Goal: Task Accomplishment & Management: Complete application form

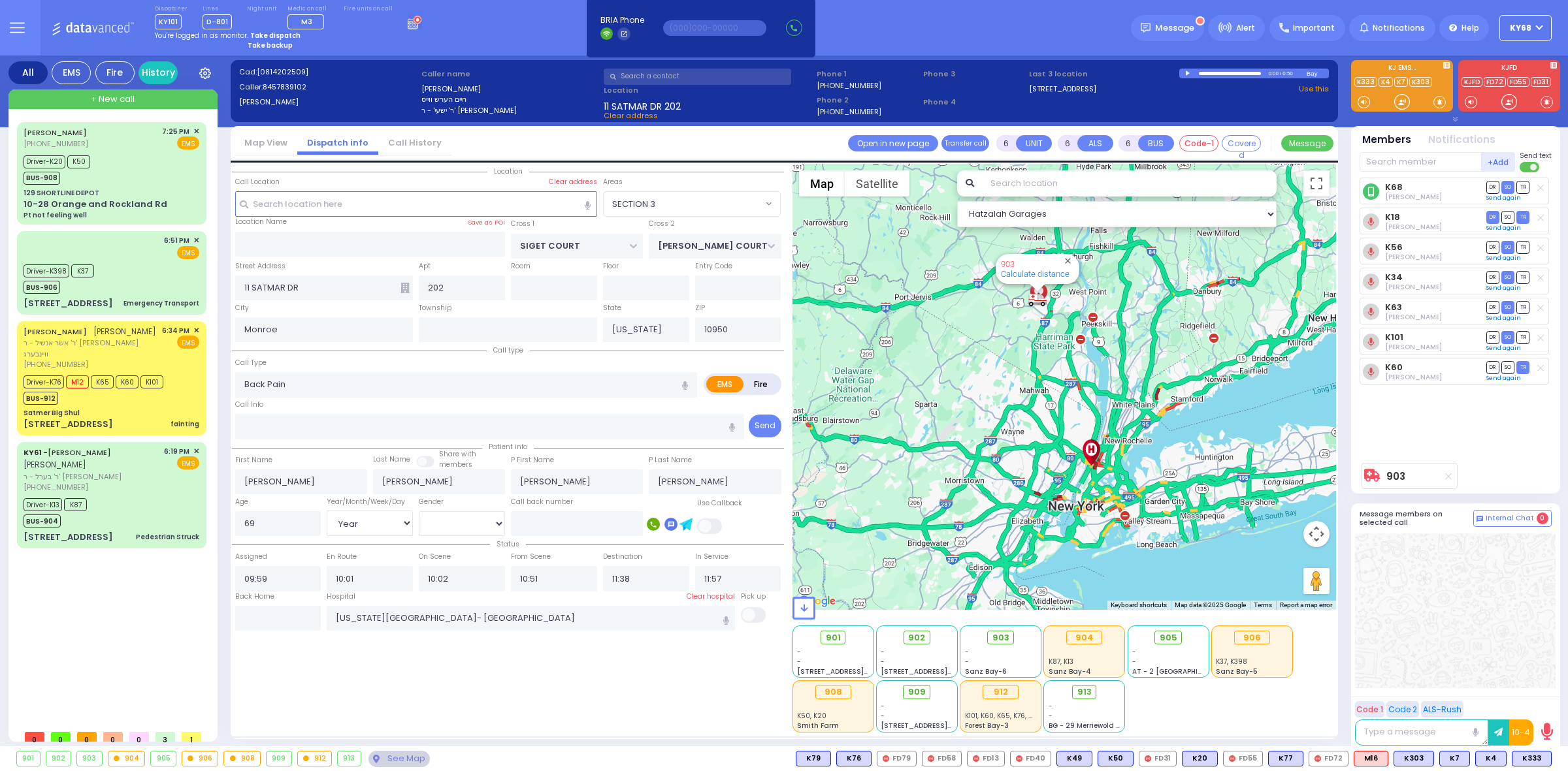
select select "SECTION 3"
select select "Year"
select select "[DEMOGRAPHIC_DATA]"
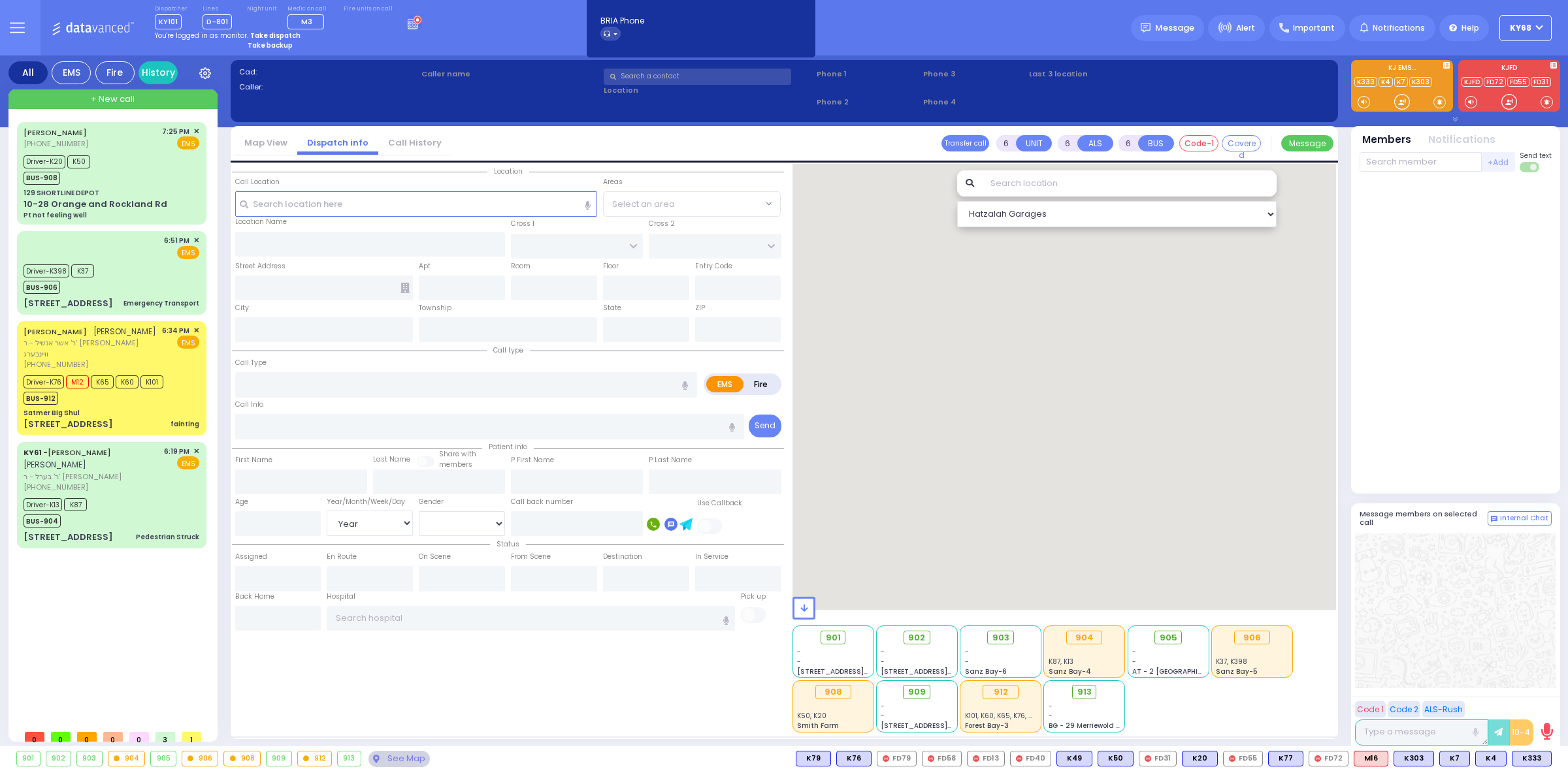
select select "Year"
select select "[DEMOGRAPHIC_DATA]"
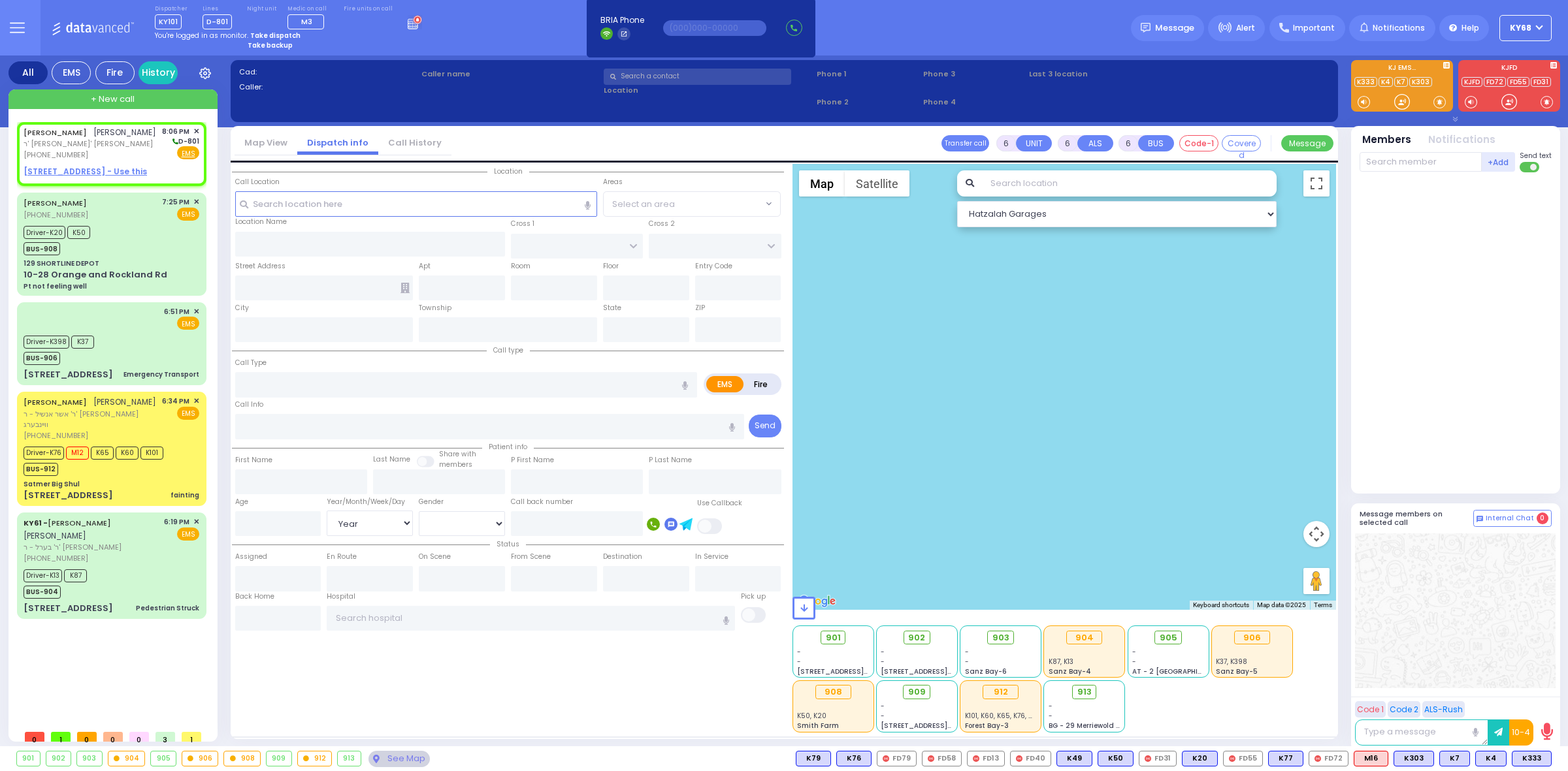
type input "2"
type input "1"
select select
radio input "true"
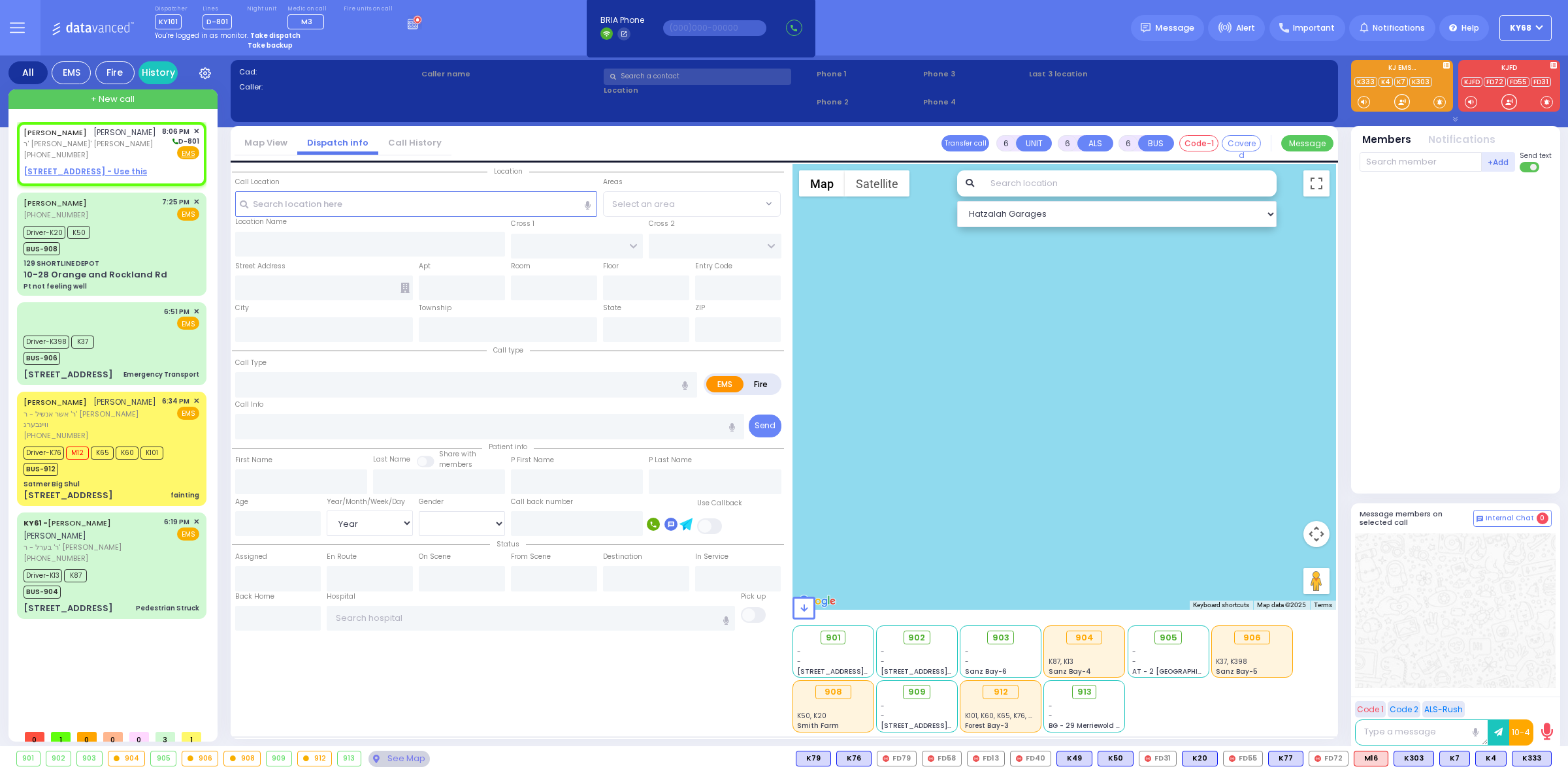
type input "[PERSON_NAME]"
select select
type input "20:06"
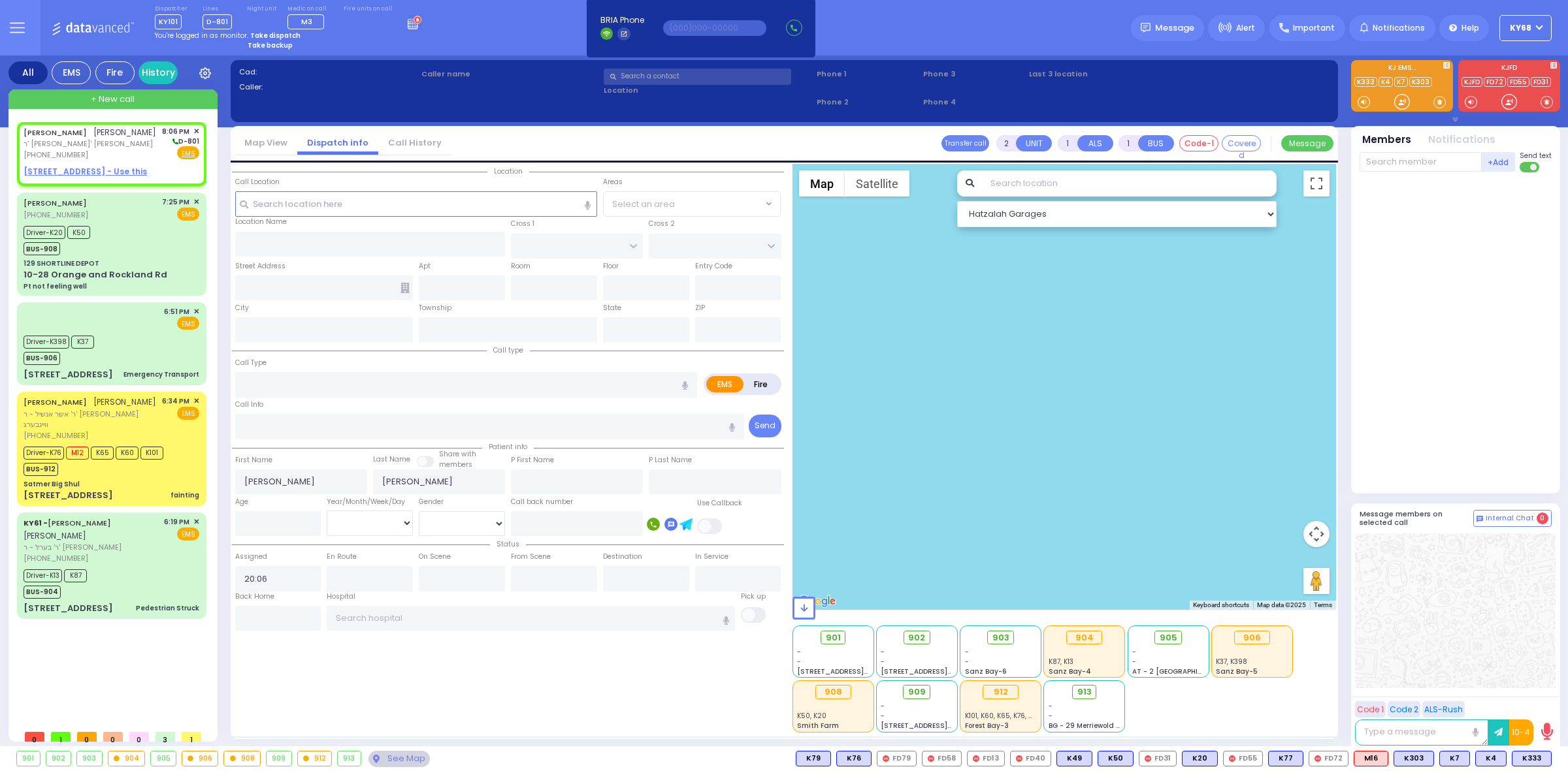
select select
radio input "true"
select select
select select "Hatzalah Garages"
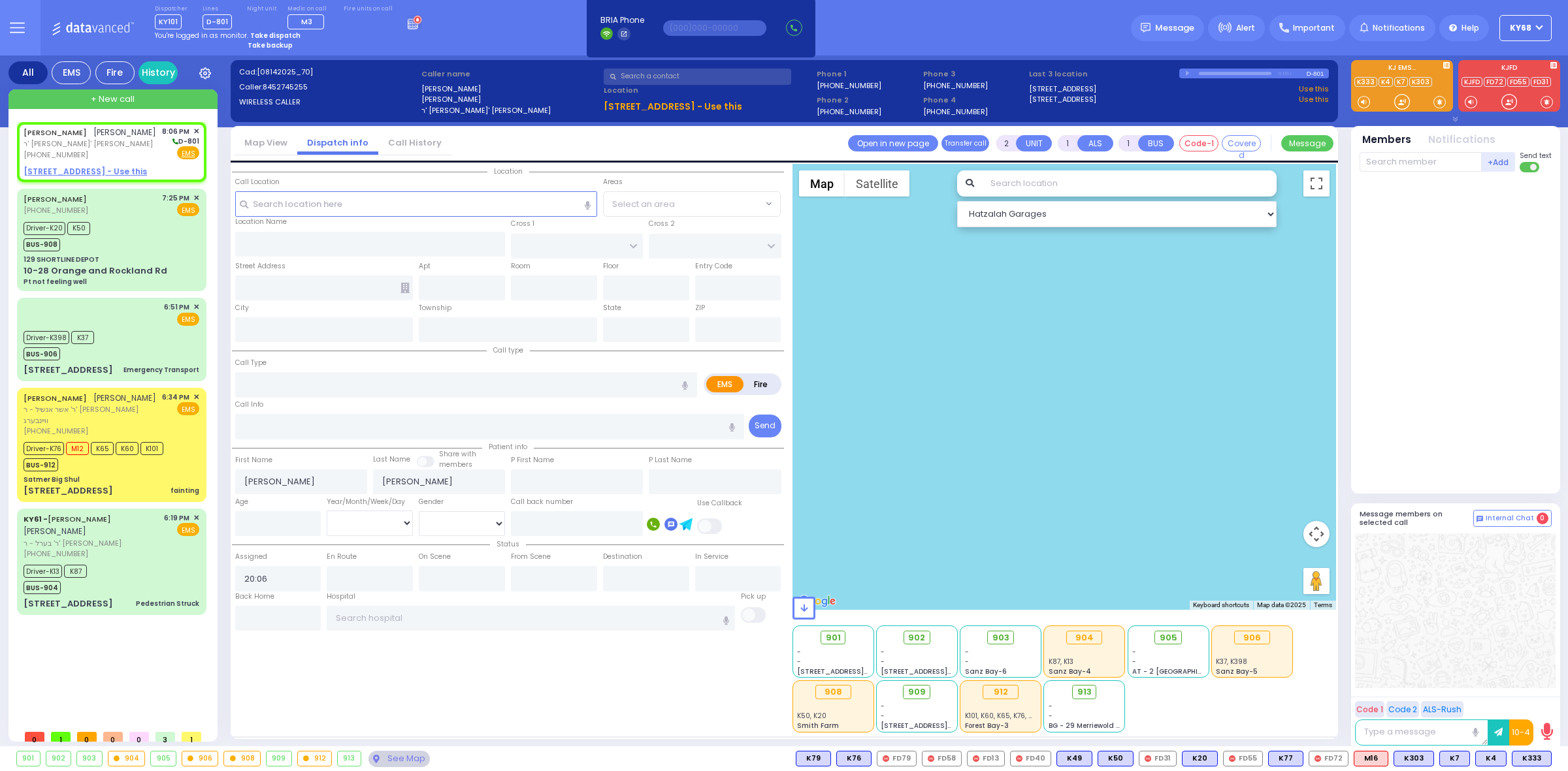
select select
radio input "true"
select select
type input "ROVNA COURT"
type input "[GEOGRAPHIC_DATA]"
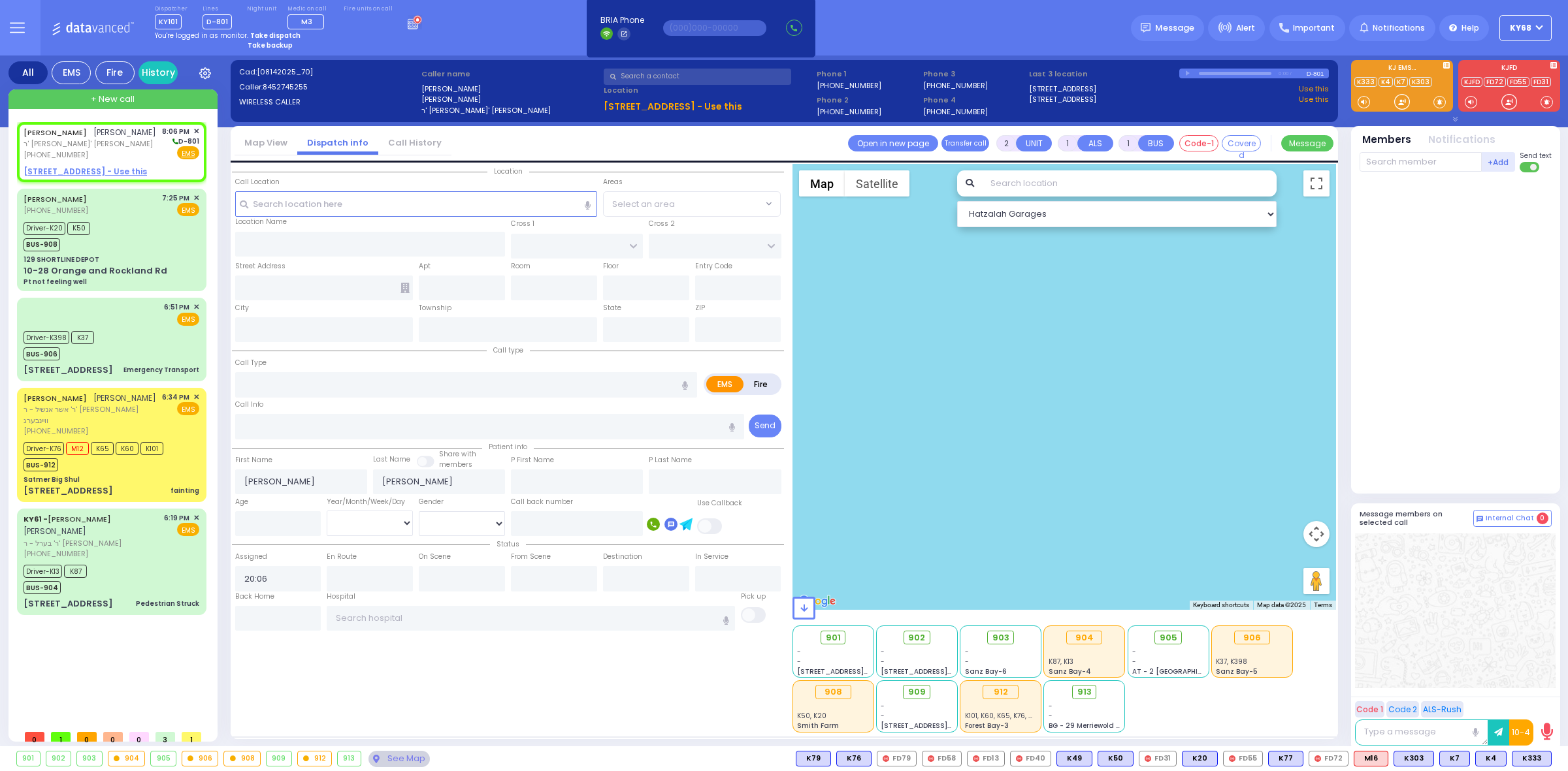
type input "[STREET_ADDRESS]"
type input "102"
type input "Monroe"
type input "[US_STATE]"
type input "10950"
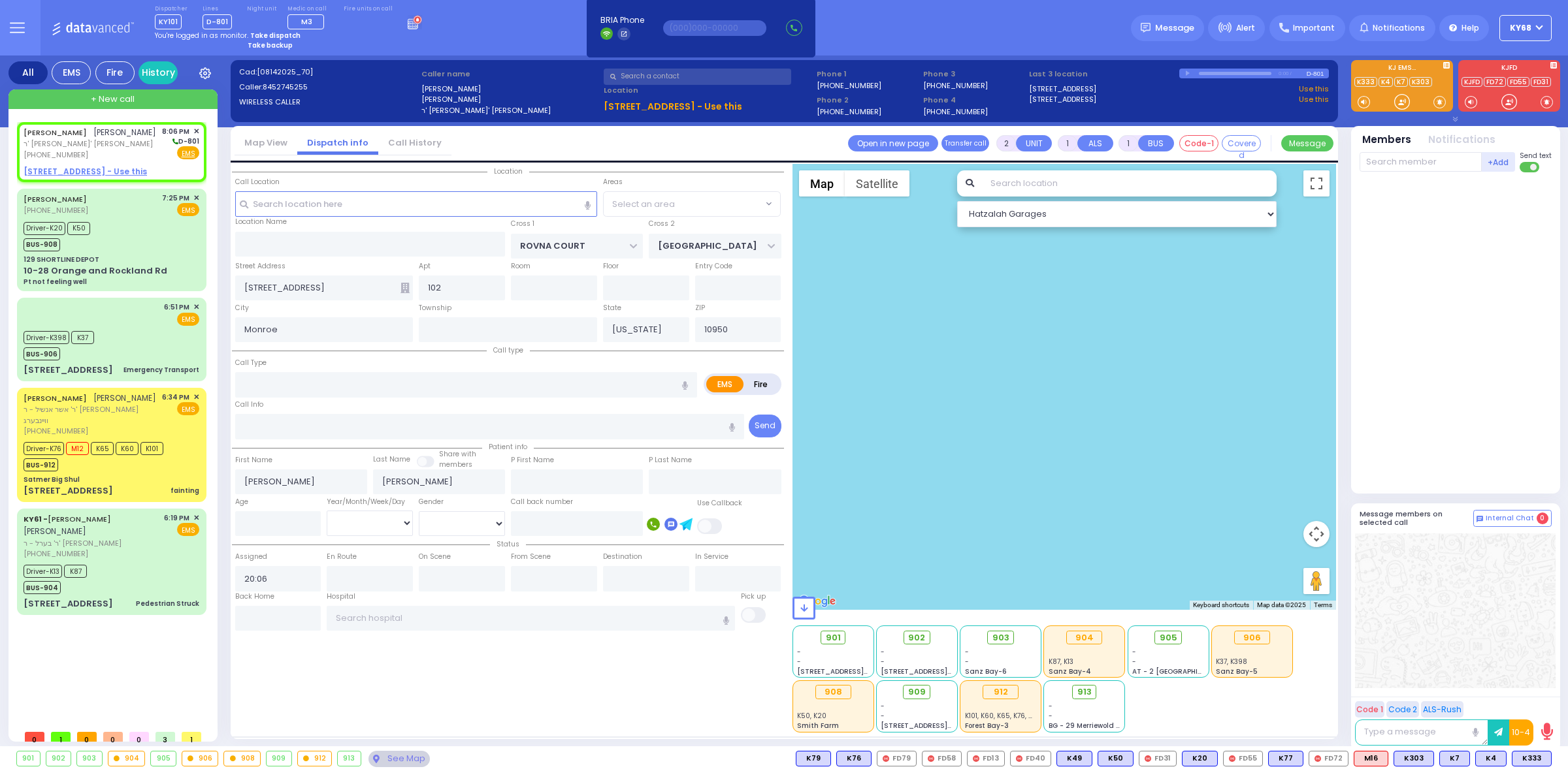
select select "SECTION 5"
select select "Hatzalah Garages"
select select
radio input "true"
select select
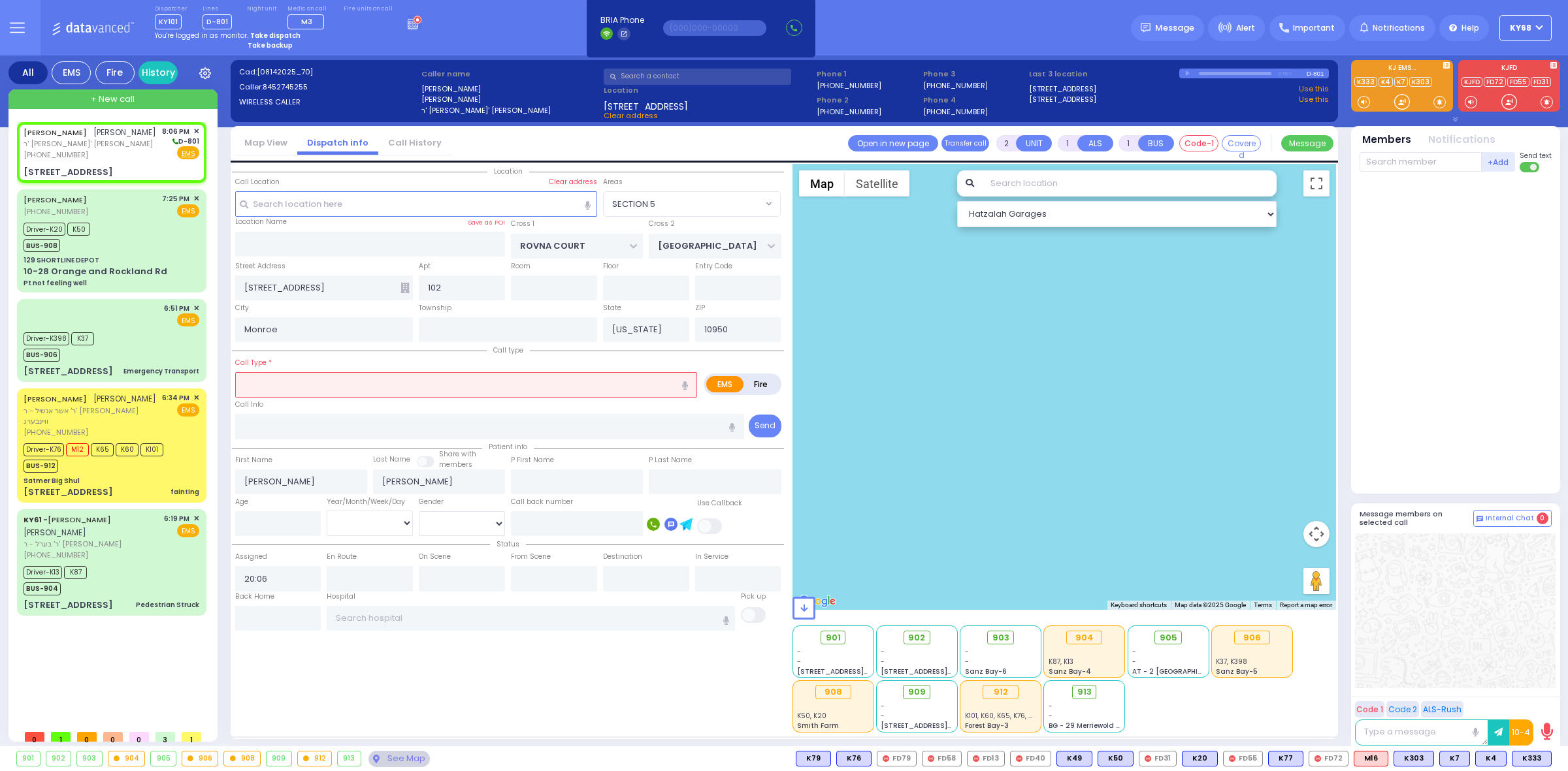
select select "Hatzalah Garages"
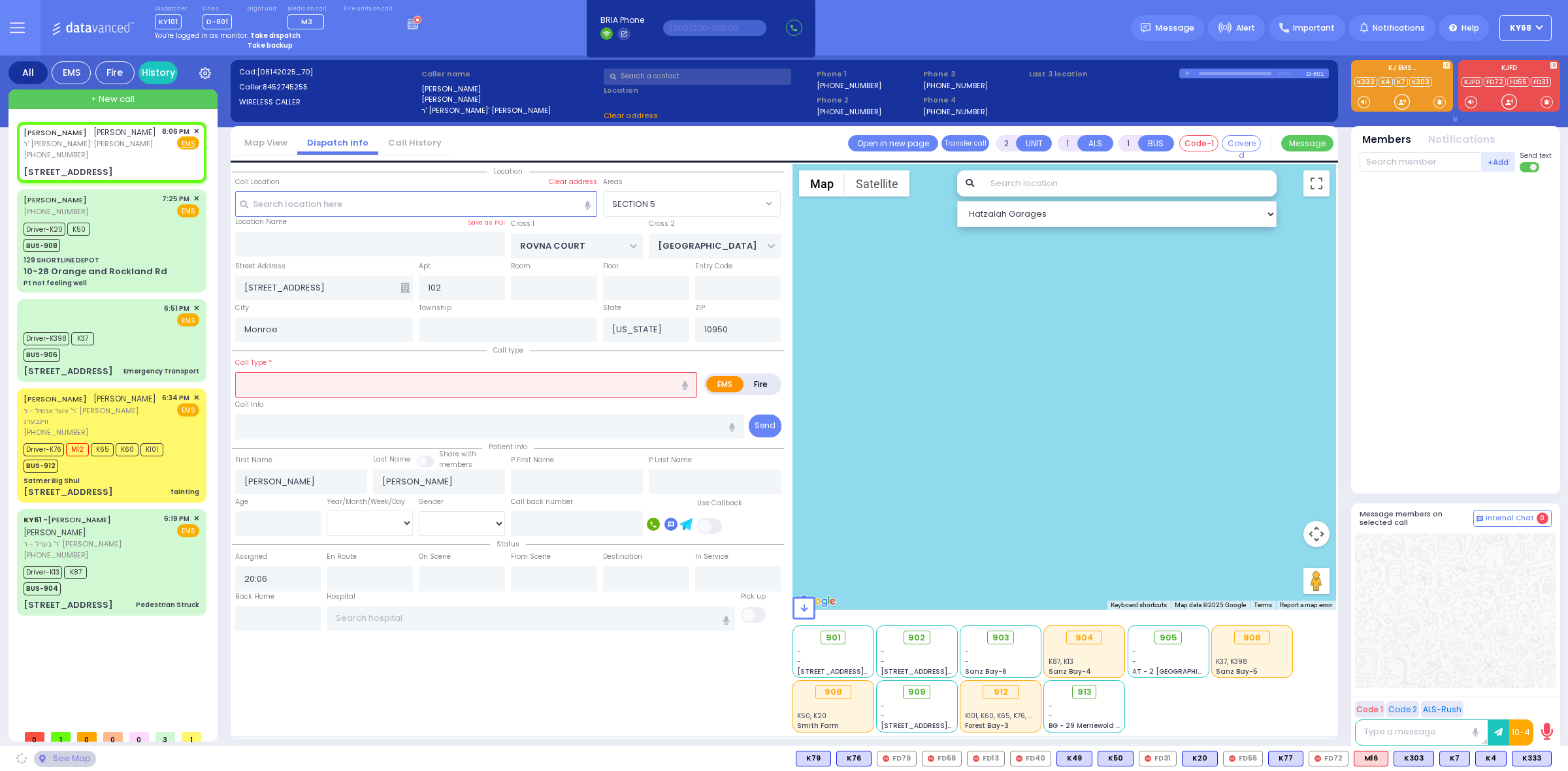
select select "SECTION 5"
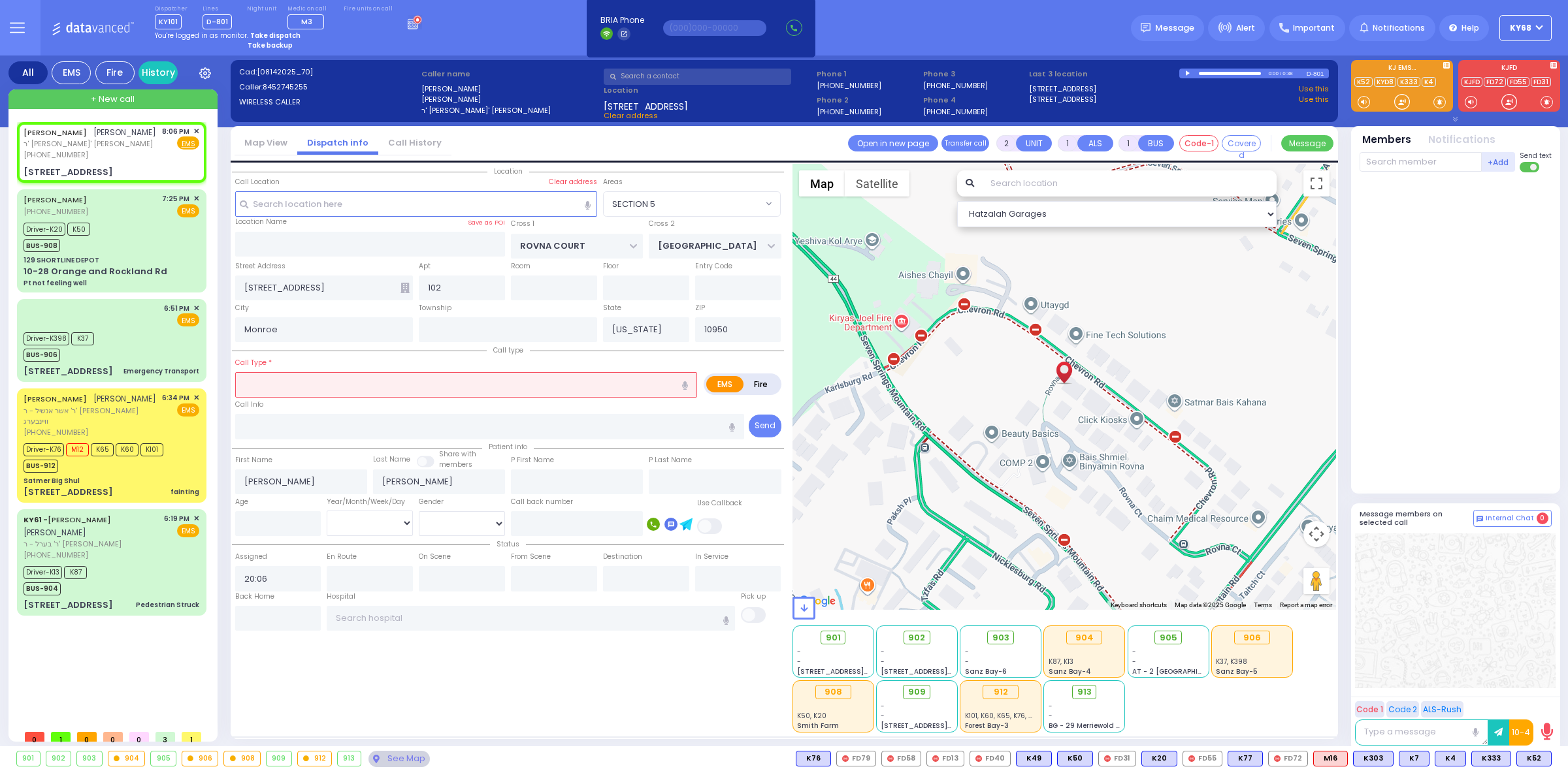
click at [433, 660] on div "Location All areas" at bounding box center [508, 448] width 552 height 569
select select
type input "unknown"
radio input "true"
select select
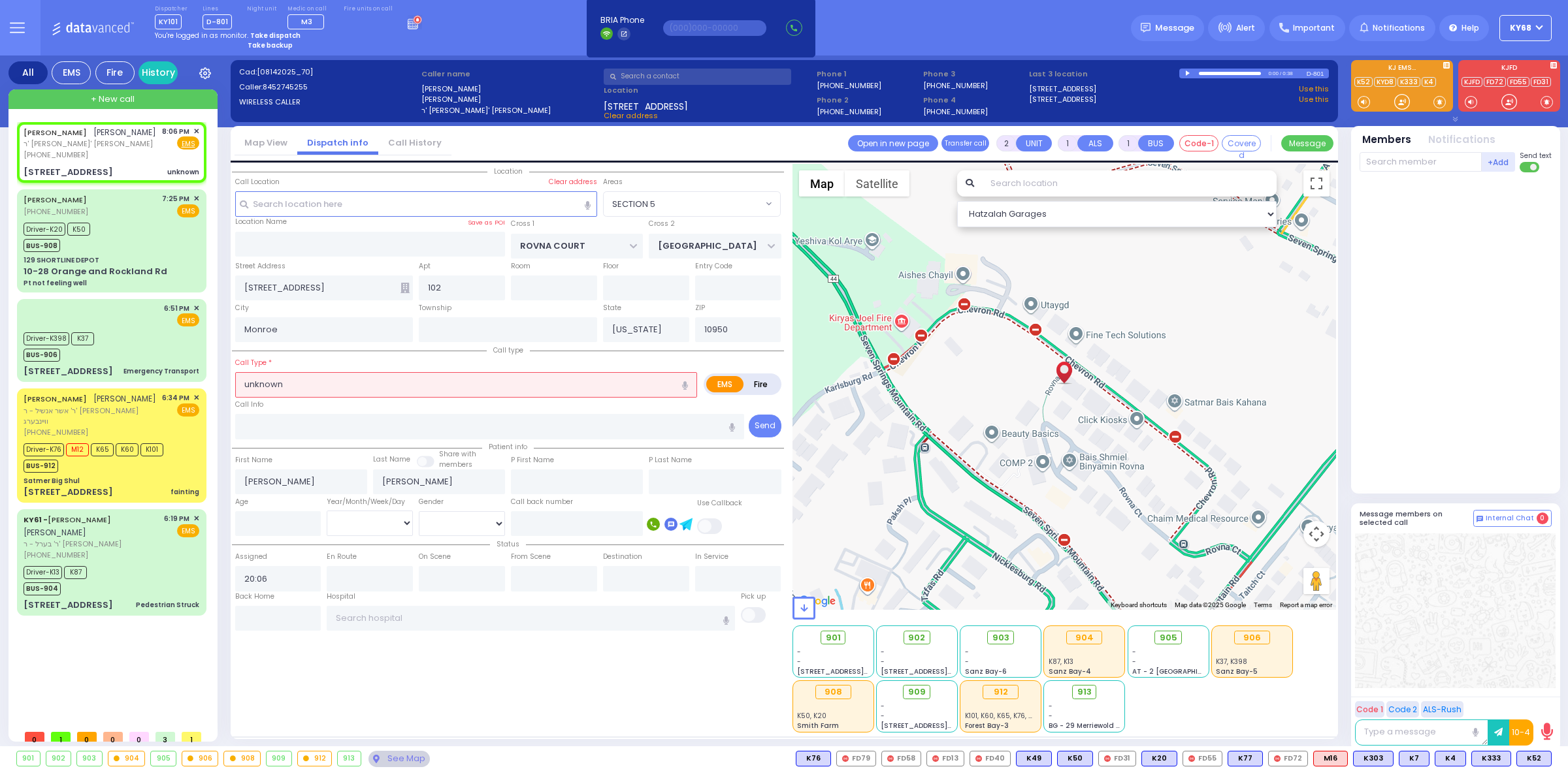
select select "Hatzalah Garages"
select select "SECTION 5"
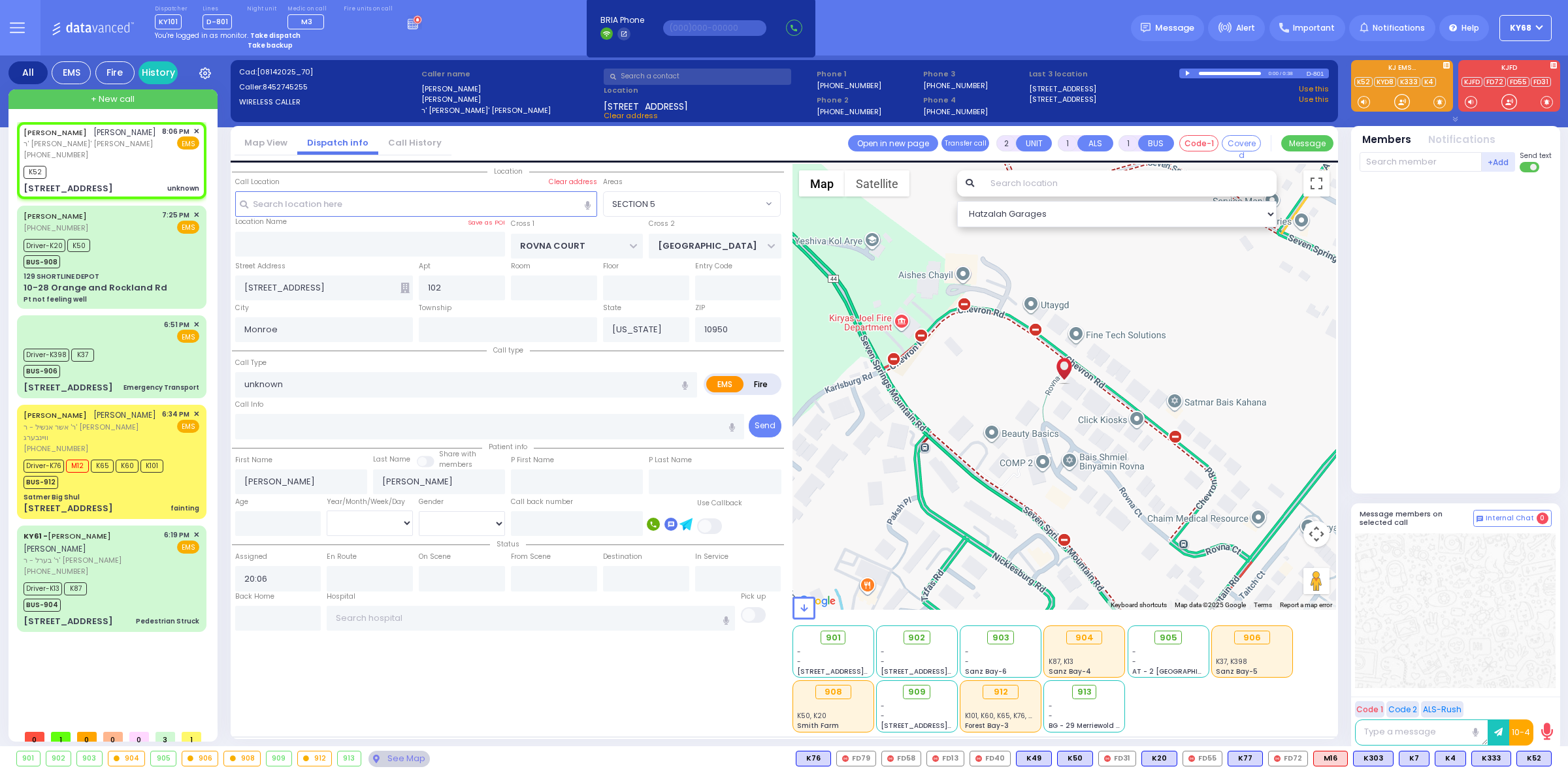
select select
radio input "true"
select select
type input "20:07"
select select "Hatzalah Garages"
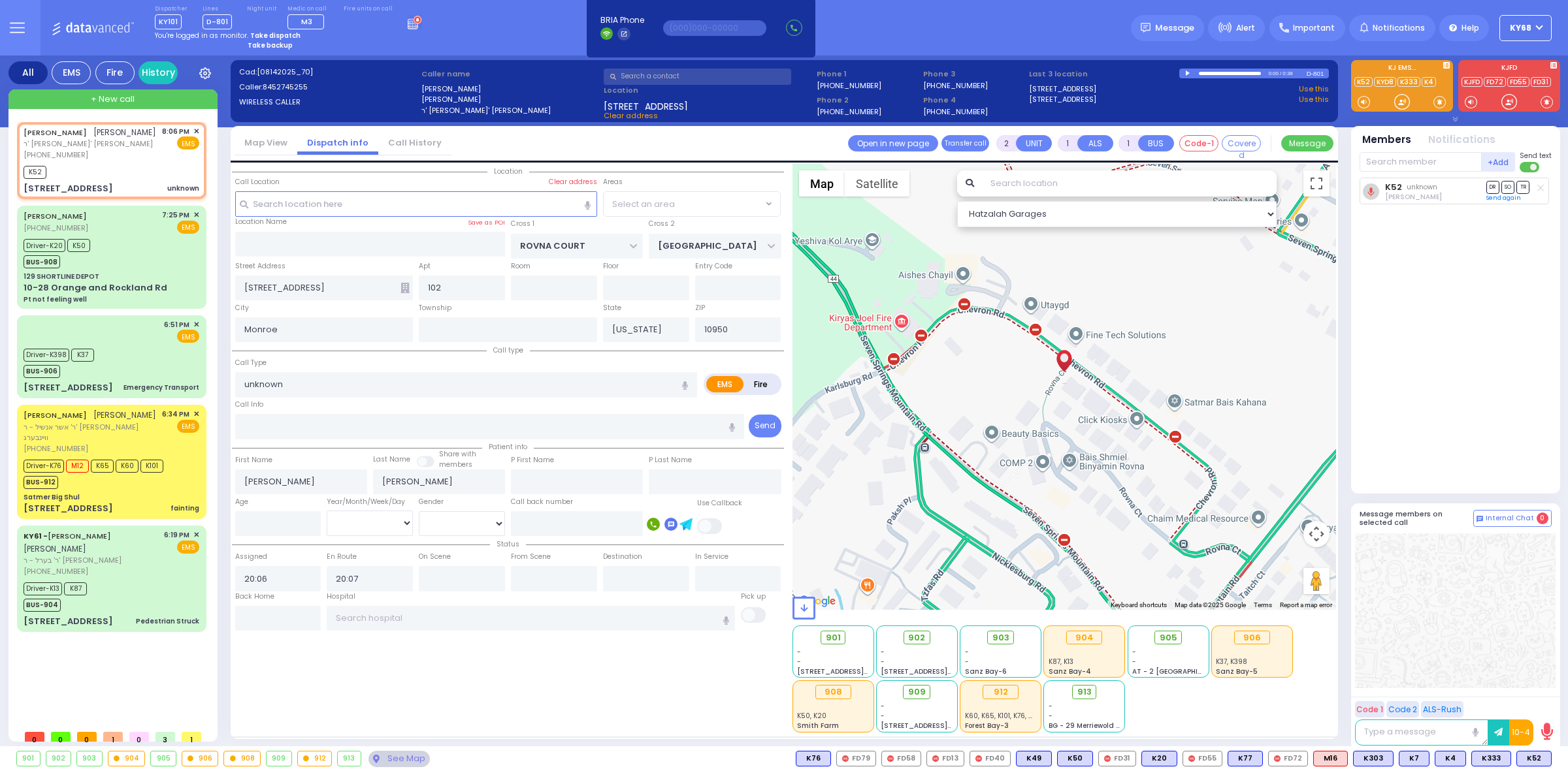
radio input "true"
select select
select select "Hatzalah Garages"
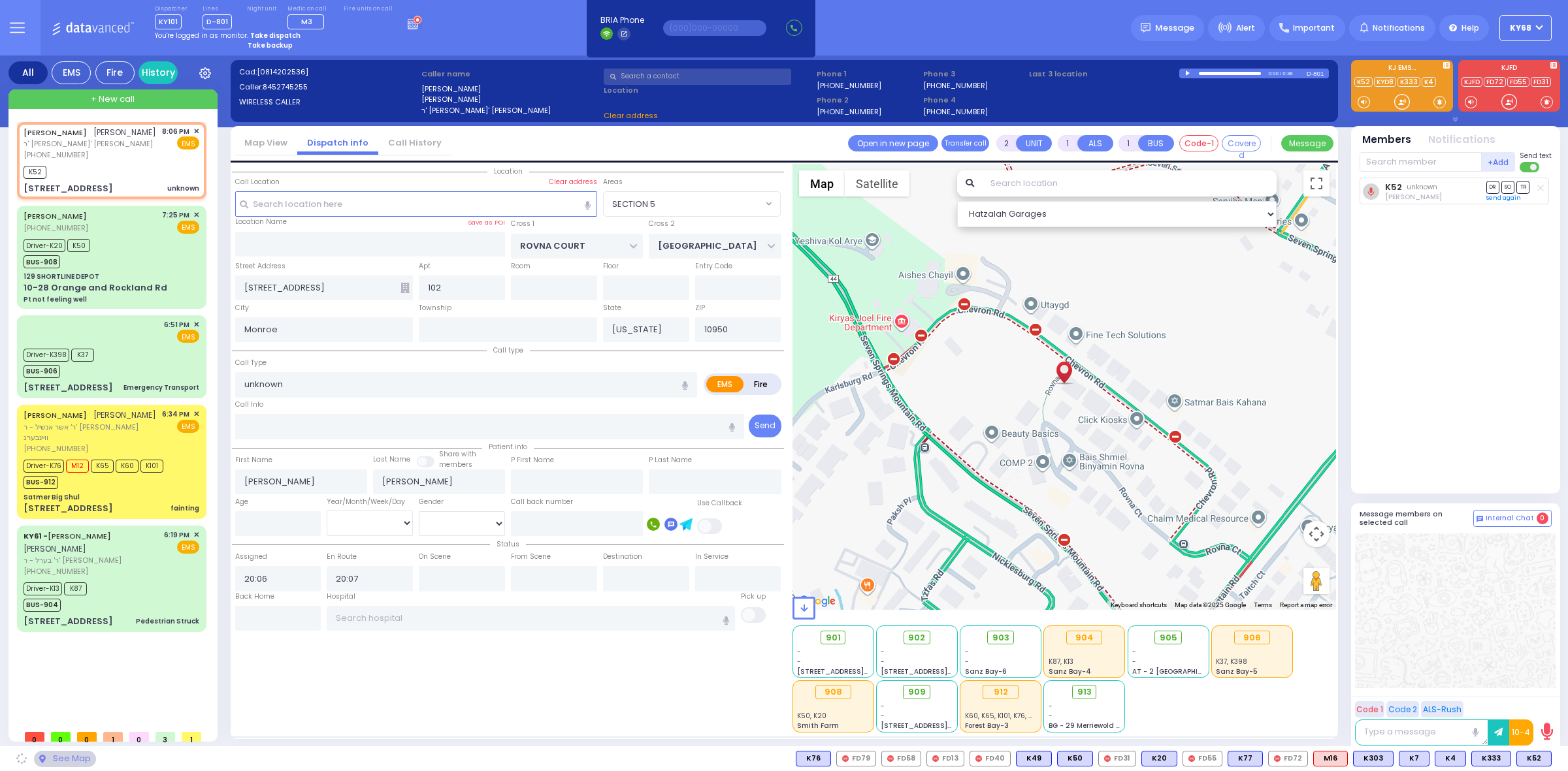
select select "SECTION 5"
click at [1187, 71] on div at bounding box center [1189, 73] width 7 height 6
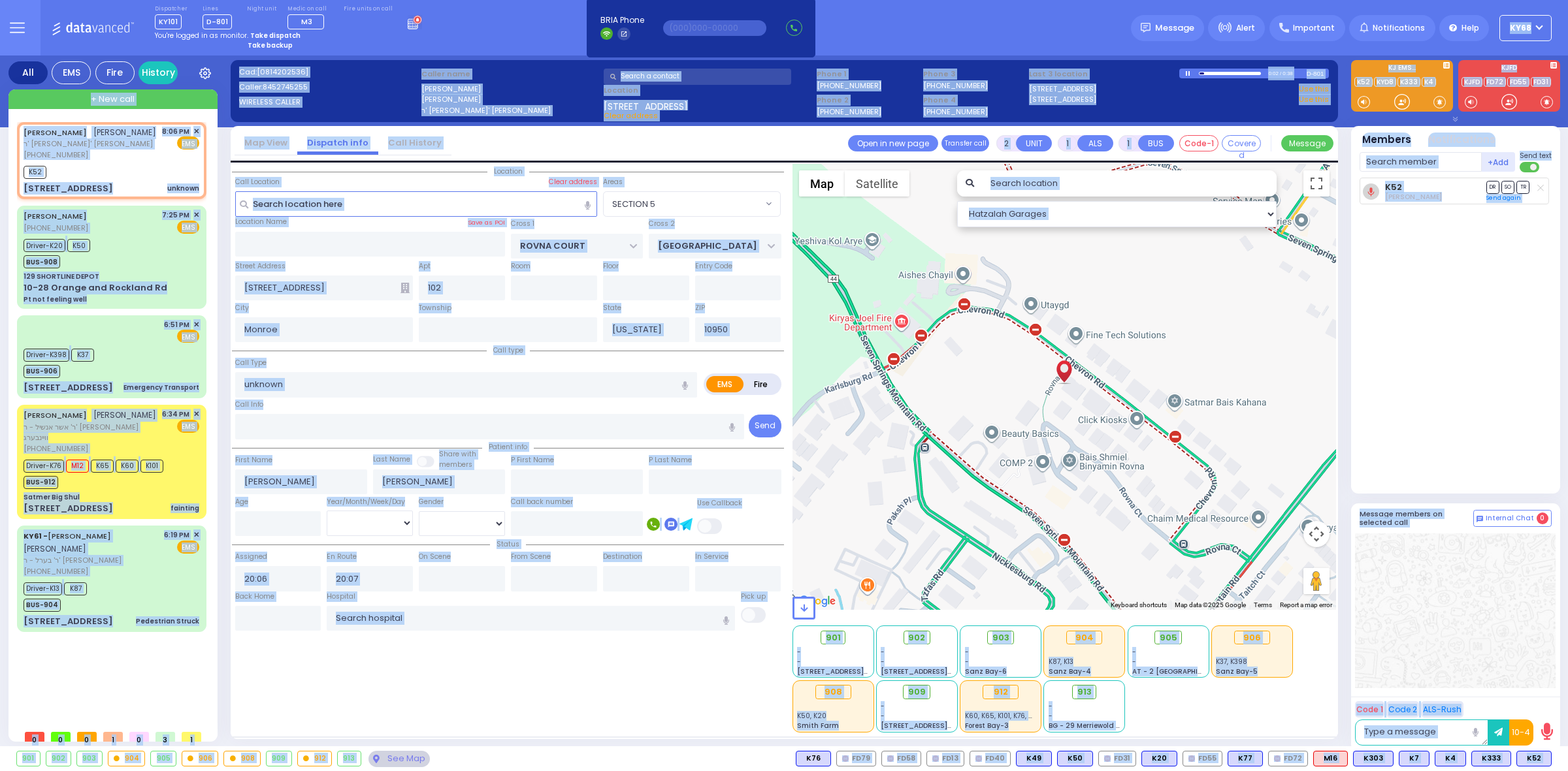
drag, startPoint x: 890, startPoint y: 28, endPoint x: 750, endPoint y: 757, distance: 742.3
click at [749, 757] on div "Dispatcher KY101 ?" at bounding box center [784, 385] width 1568 height 771
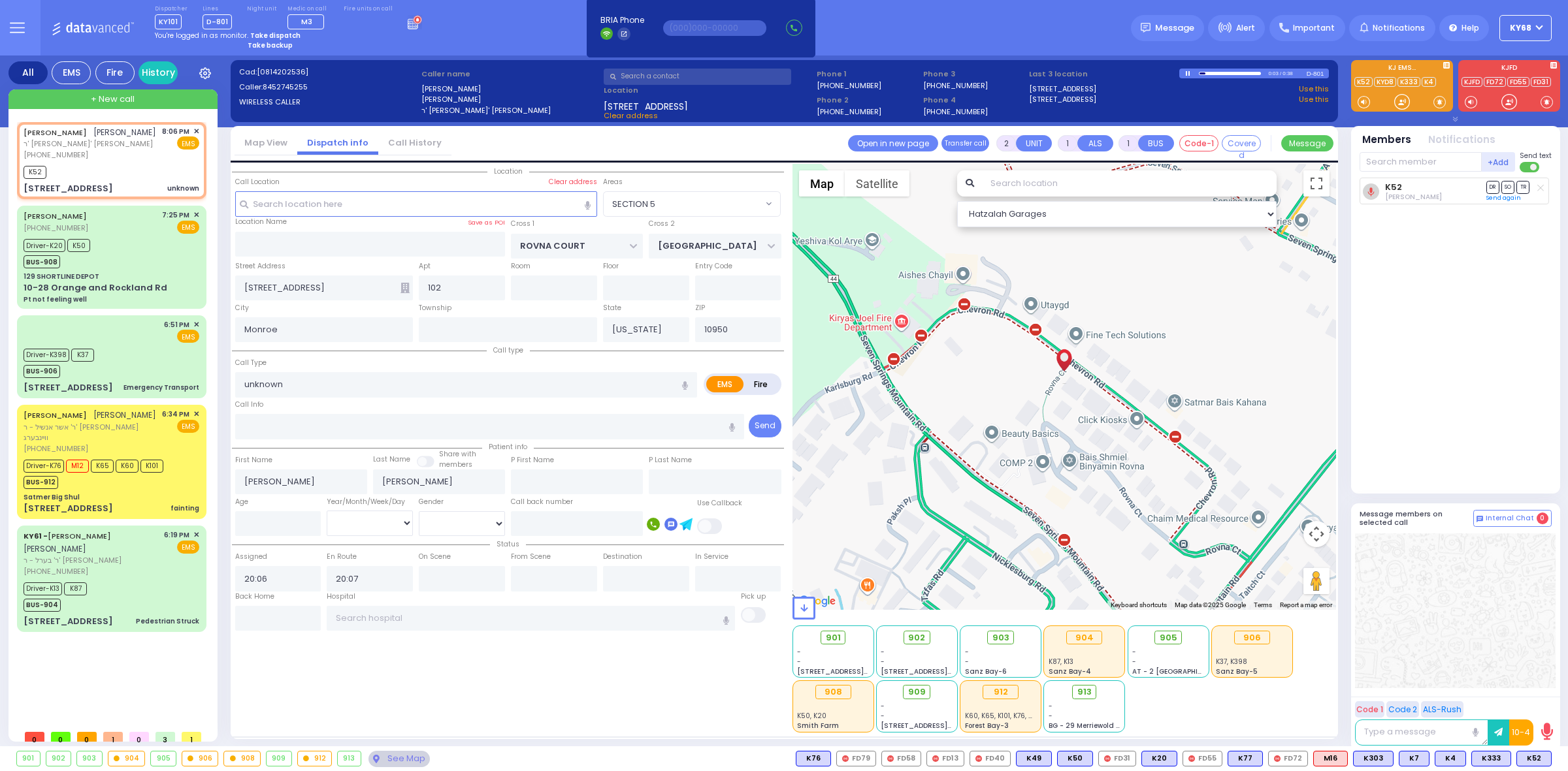
click at [750, 757] on div "901 902 903 904 905 906 K52 K4" at bounding box center [784, 759] width 1568 height 16
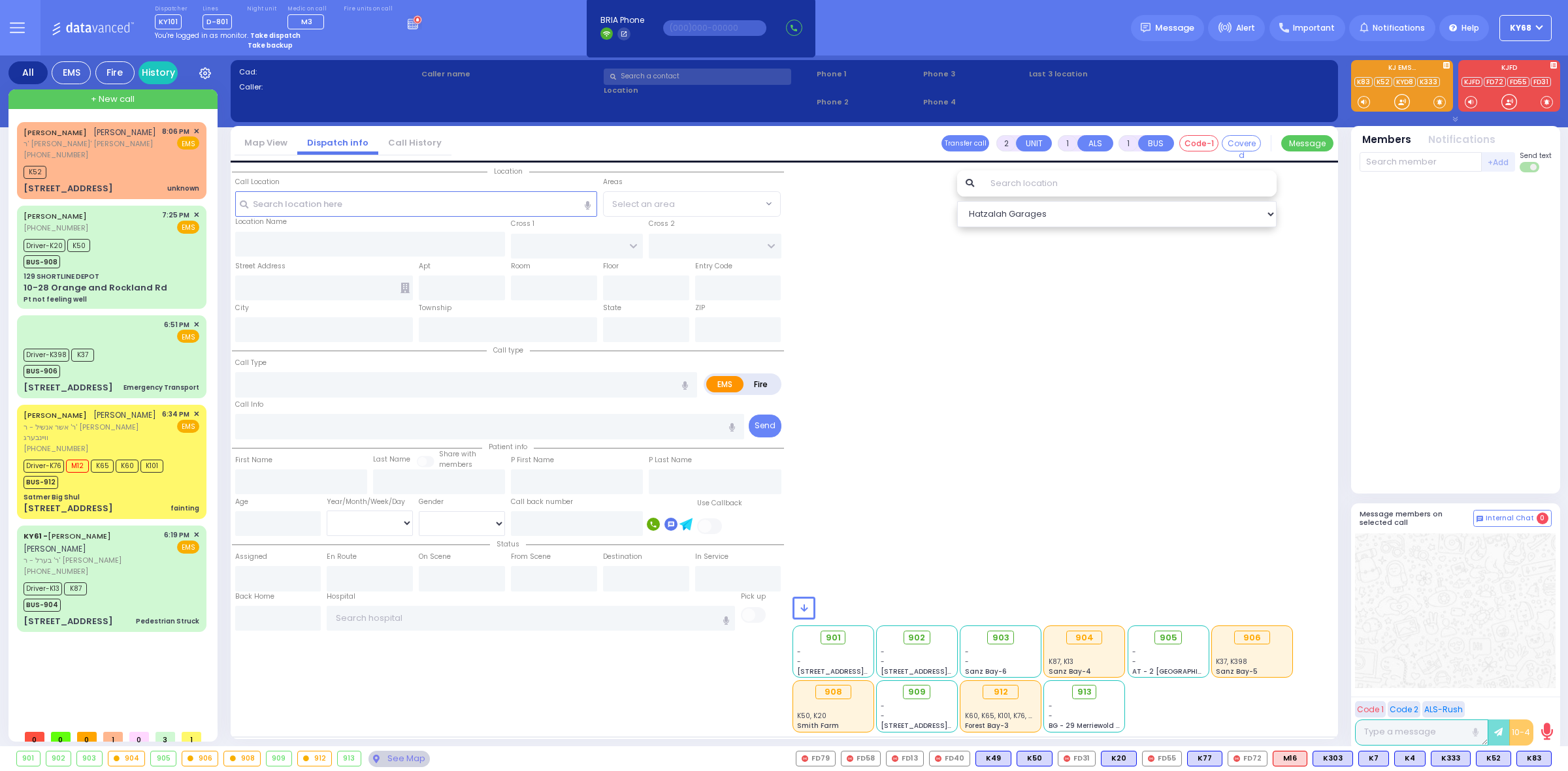
select select
type input "unknown"
radio input "true"
type input "JOEL"
type input "[PERSON_NAME]"
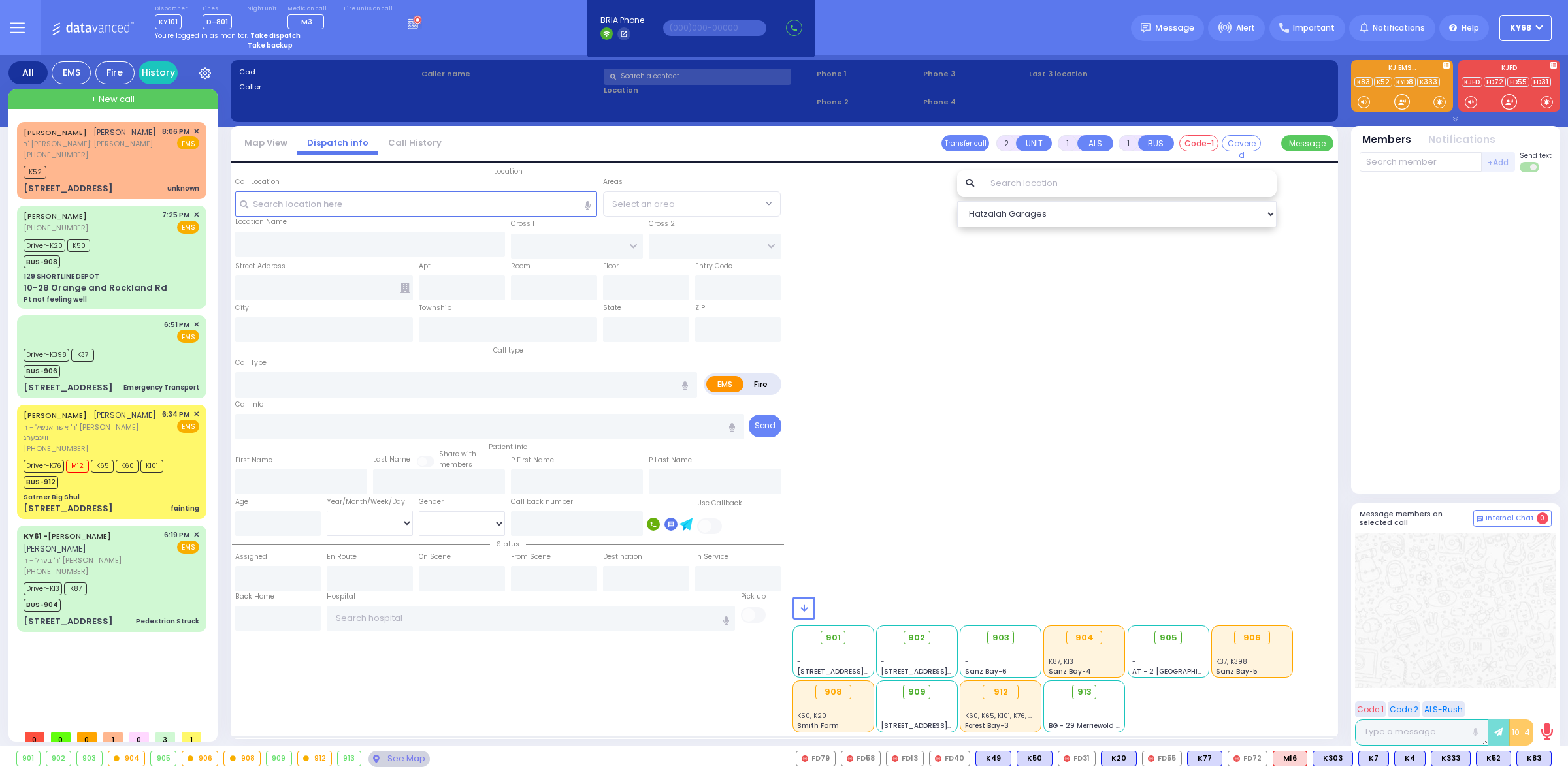
select select
type input "20:06"
type input "20:07"
type input "ROVNA COURT"
type input "[GEOGRAPHIC_DATA]"
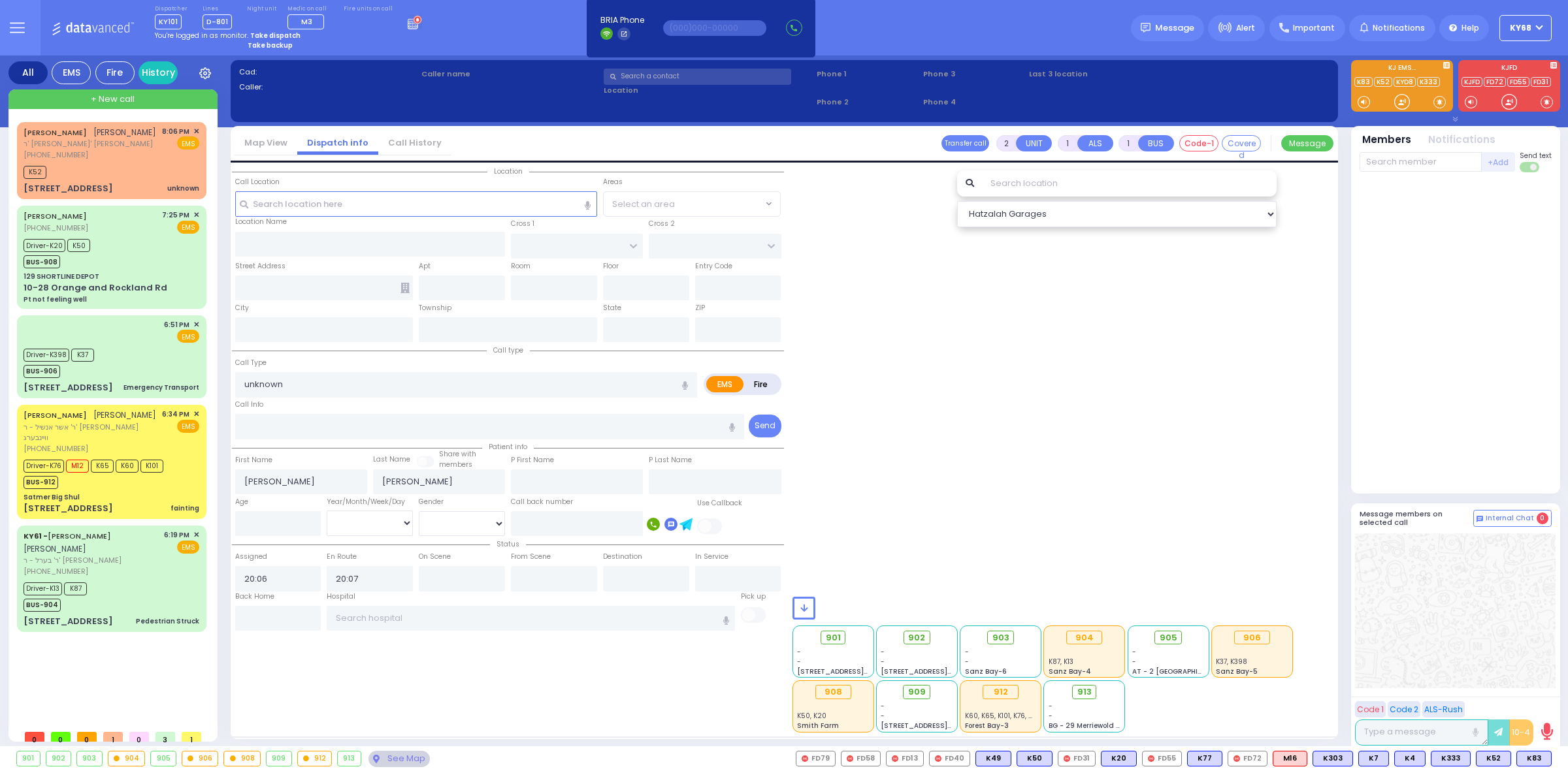
type input "[STREET_ADDRESS]"
type input "102"
type input "Monroe"
type input "[US_STATE]"
type input "10950"
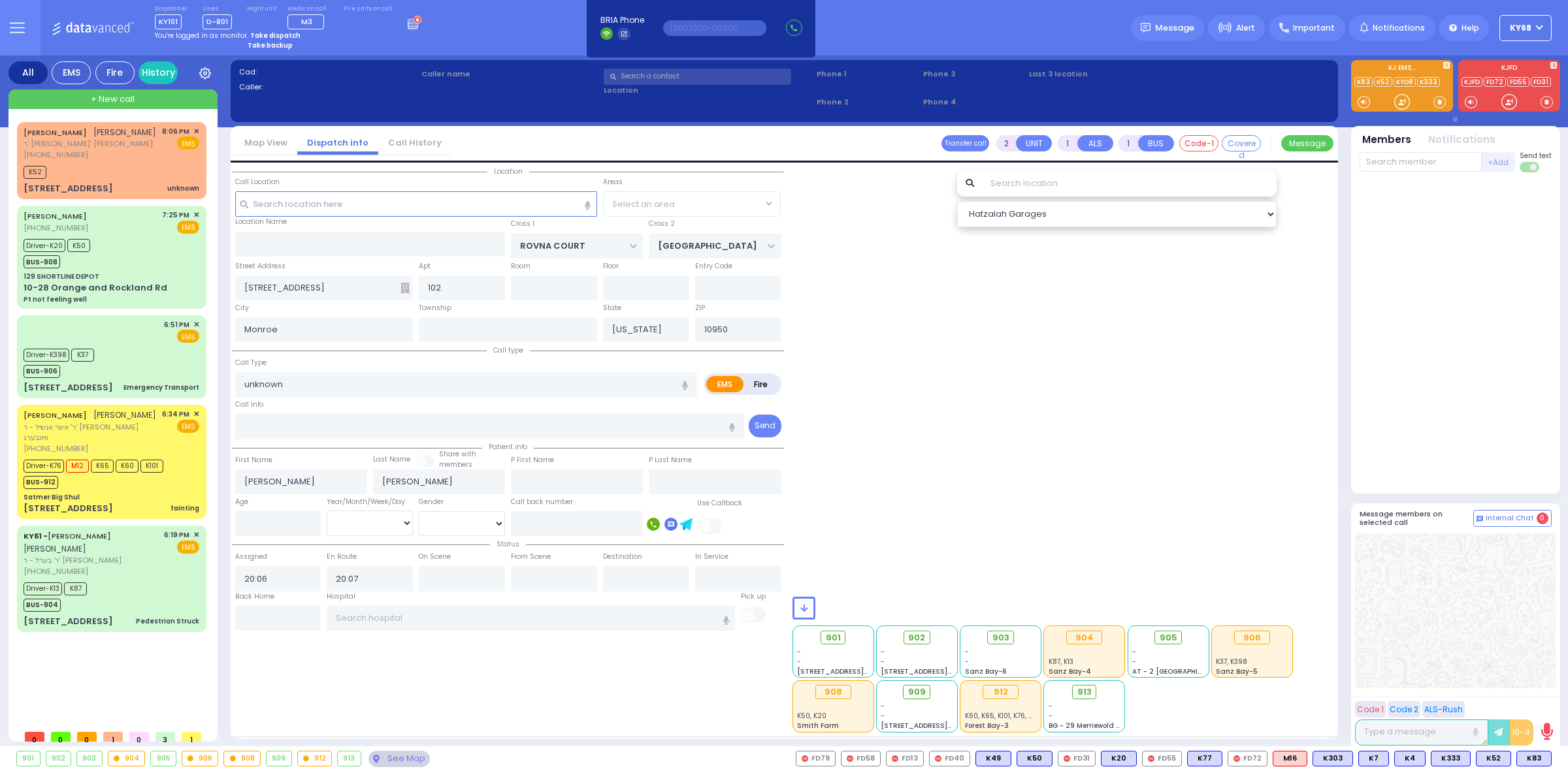
select select "SECTION 5"
select select "Hatzalah Garages"
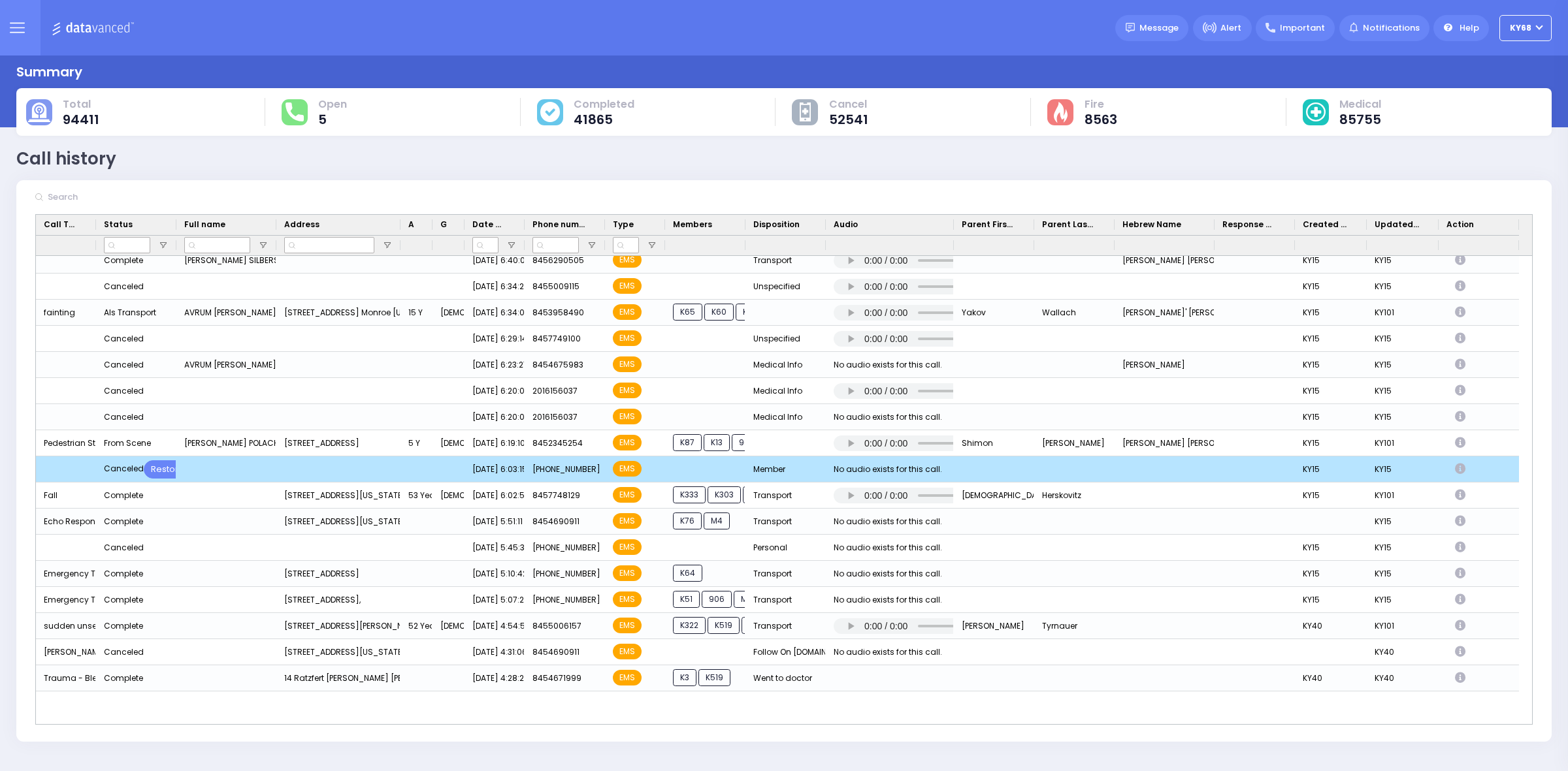
drag, startPoint x: 392, startPoint y: 500, endPoint x: 394, endPoint y: 529, distance: 29.1
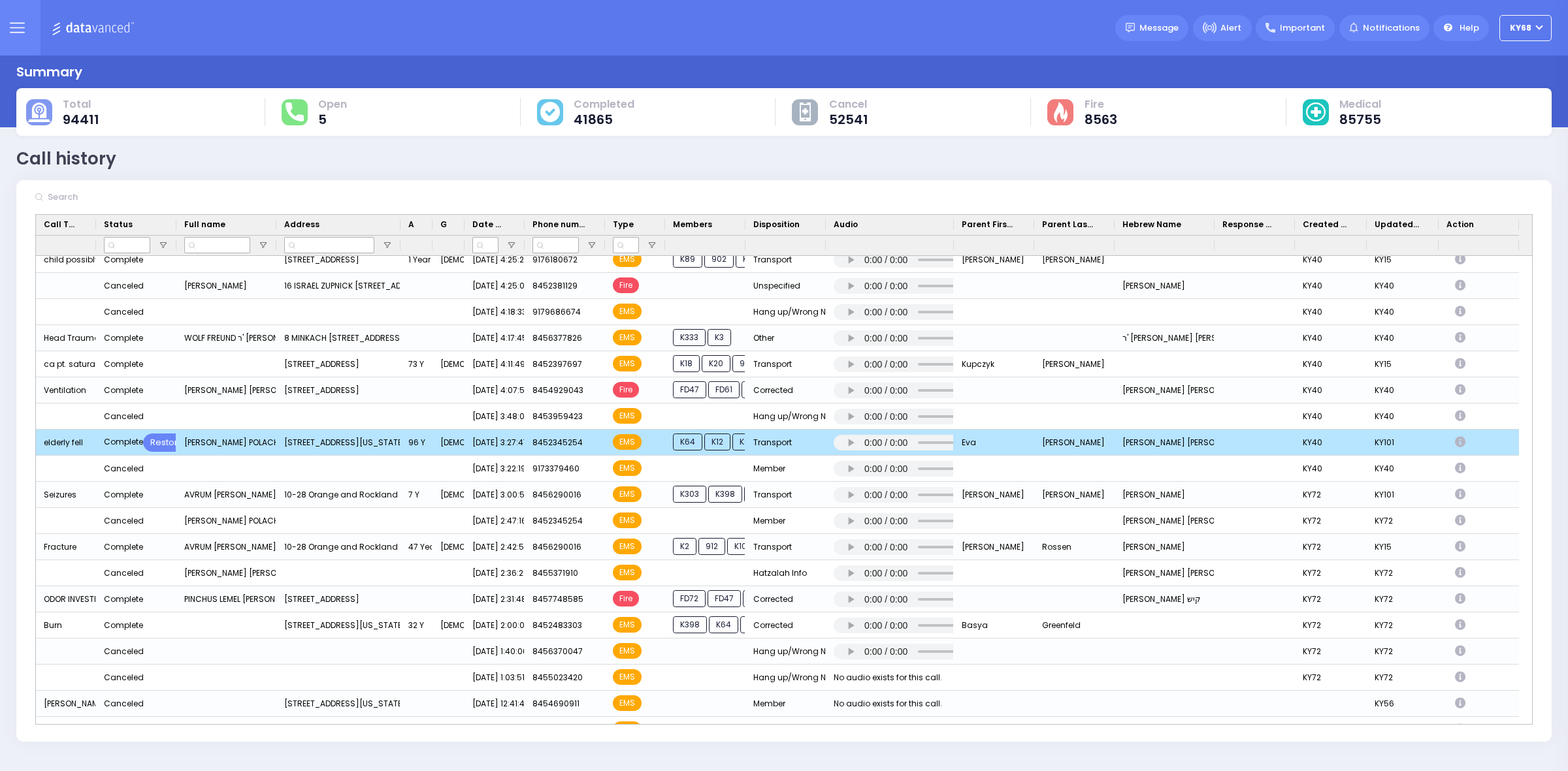
scroll to position [319, 0]
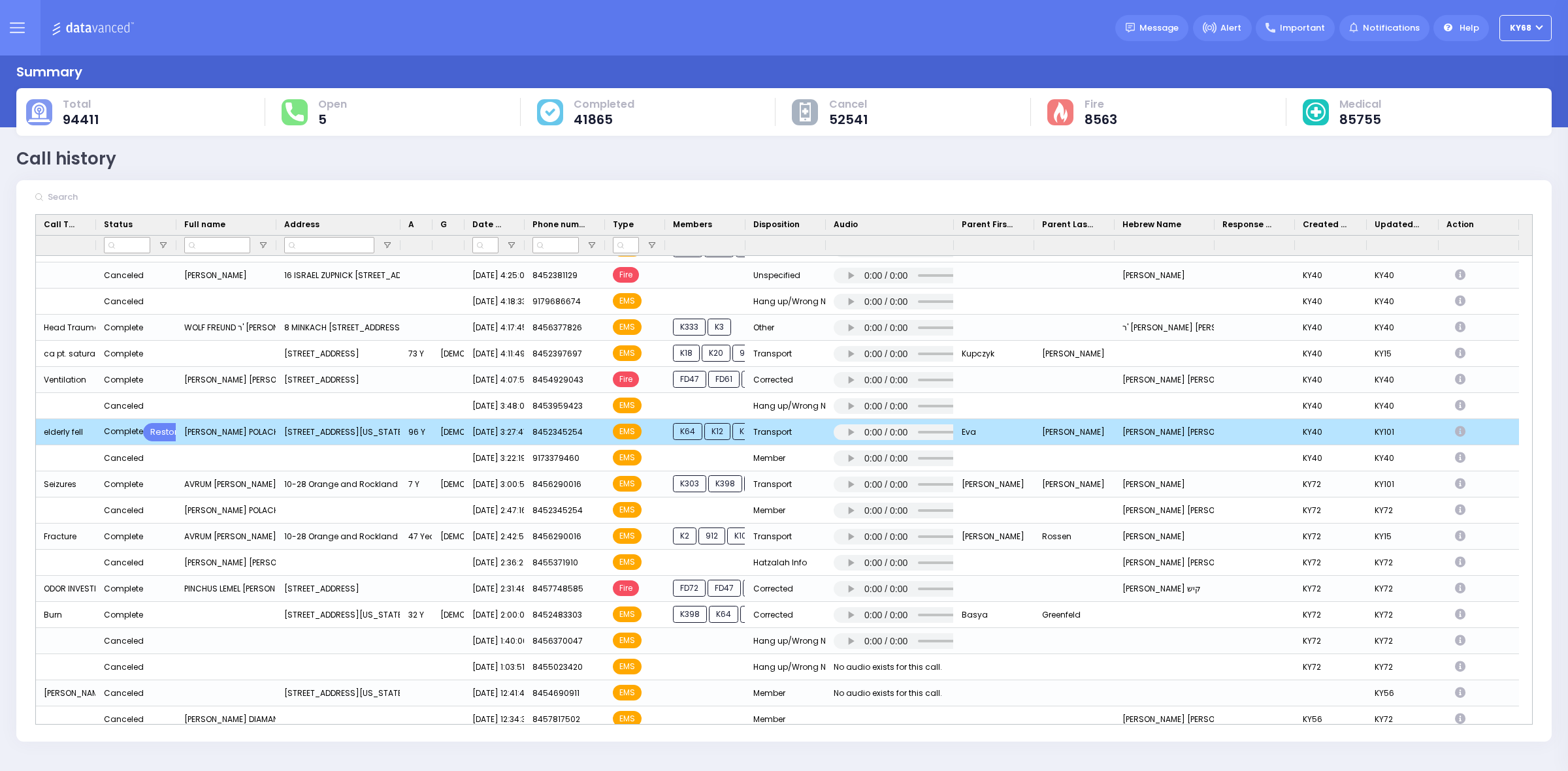
drag, startPoint x: 405, startPoint y: 416, endPoint x: 398, endPoint y: 439, distance: 24.0
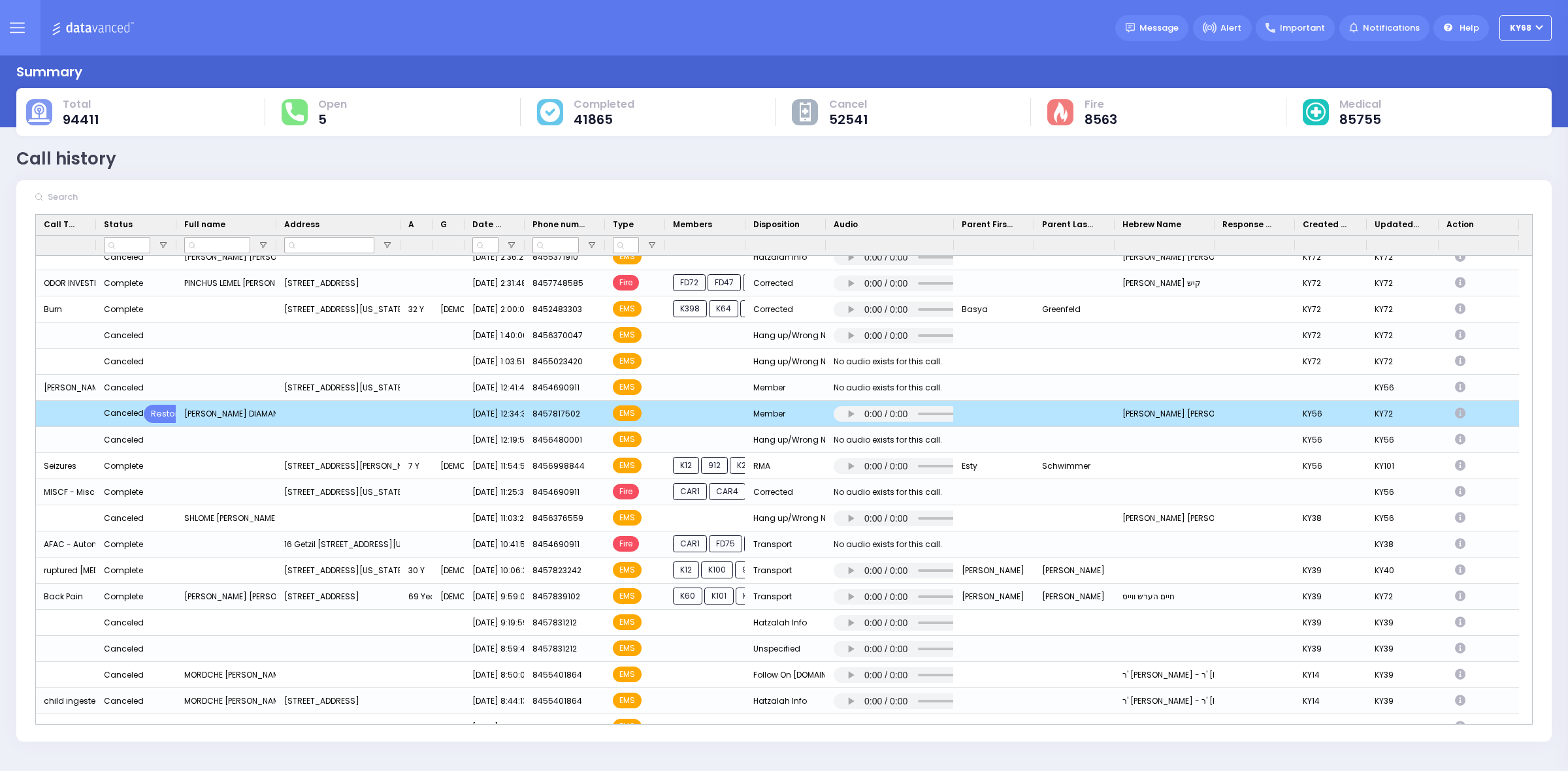
drag, startPoint x: 394, startPoint y: 407, endPoint x: 396, endPoint y: 426, distance: 19.1
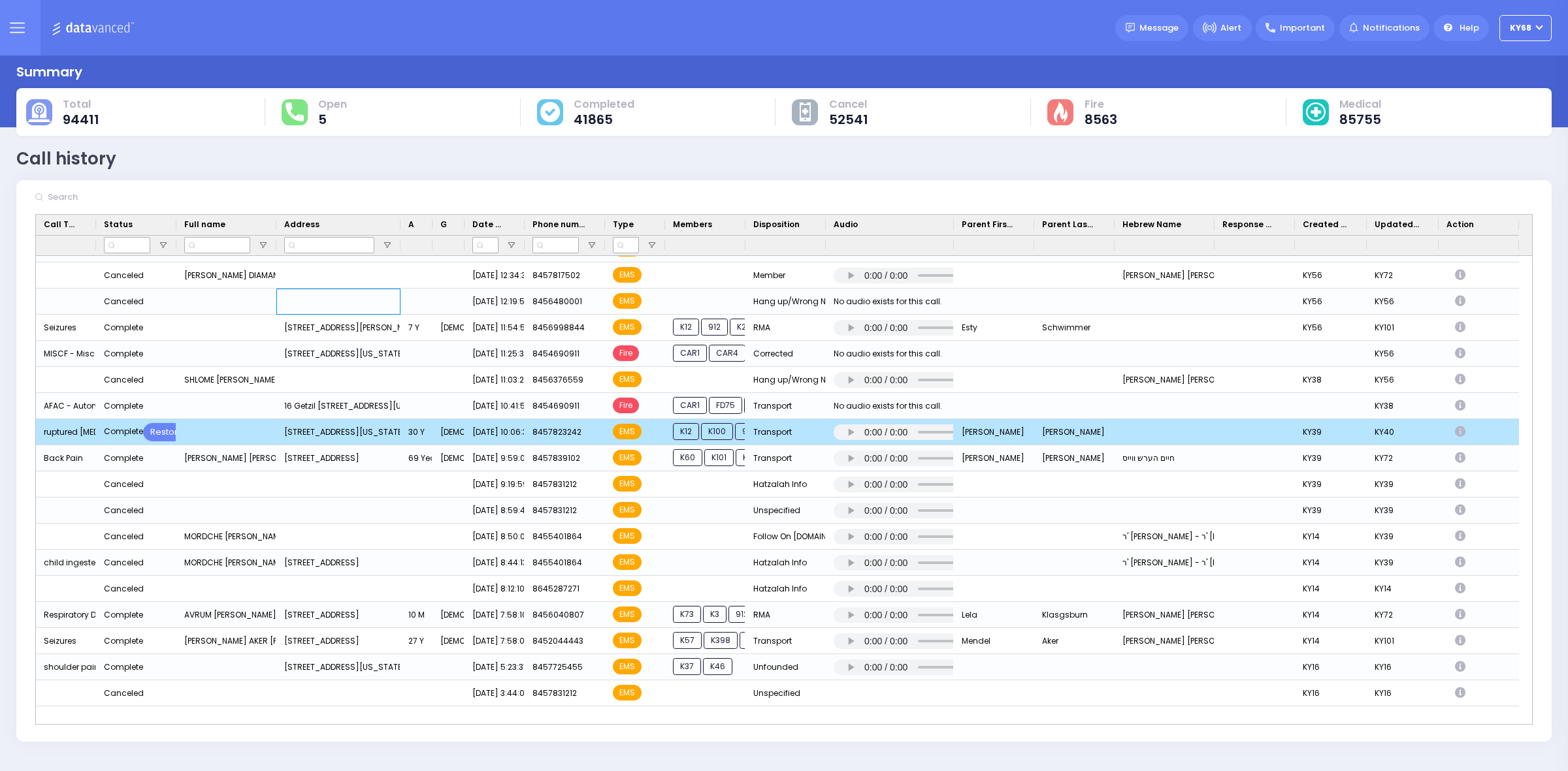
drag, startPoint x: 396, startPoint y: 446, endPoint x: 394, endPoint y: 462, distance: 16.1
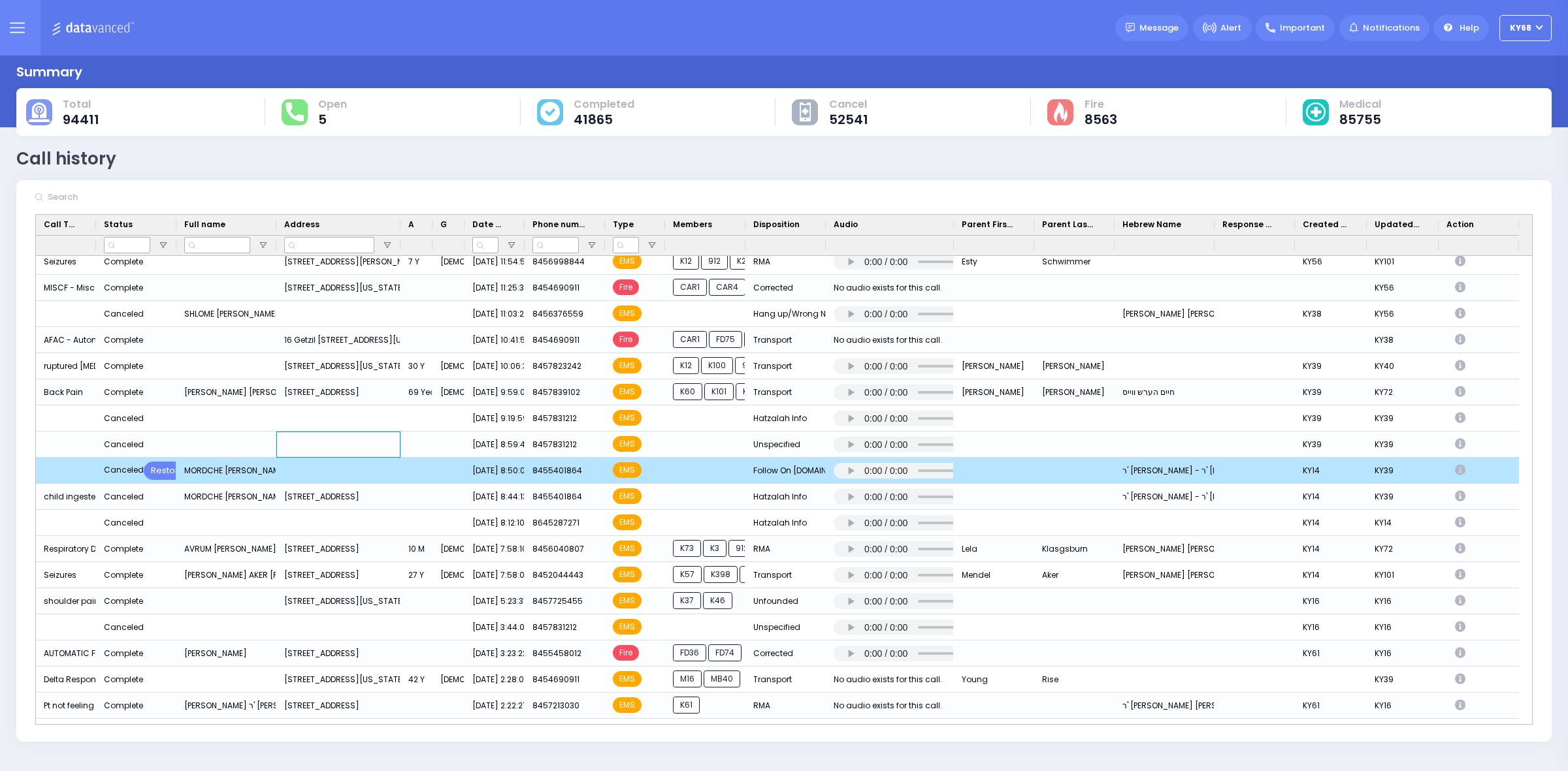
drag, startPoint x: 394, startPoint y: 486, endPoint x: 394, endPoint y: 493, distance: 7.0
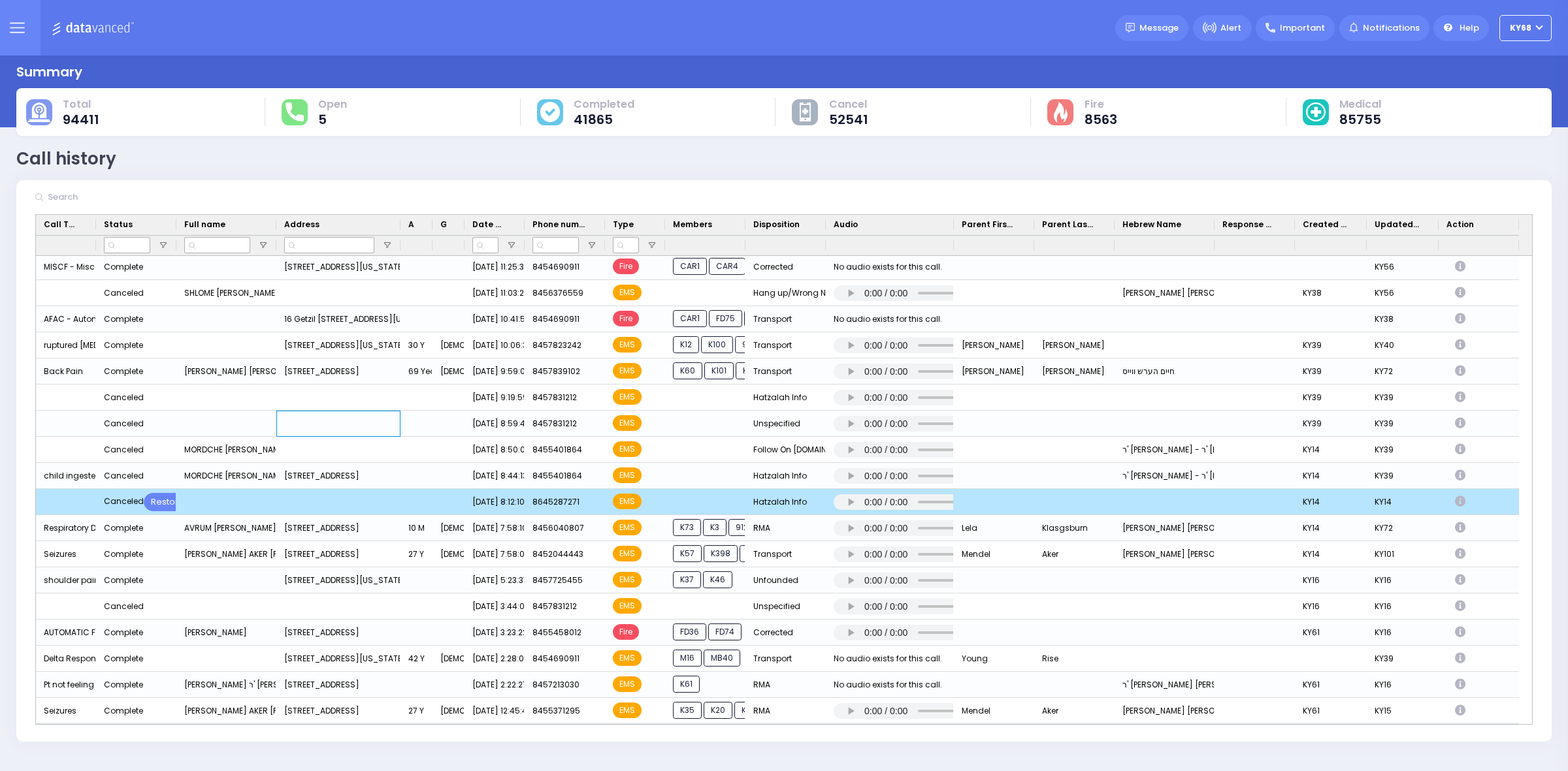
scroll to position [524, 0]
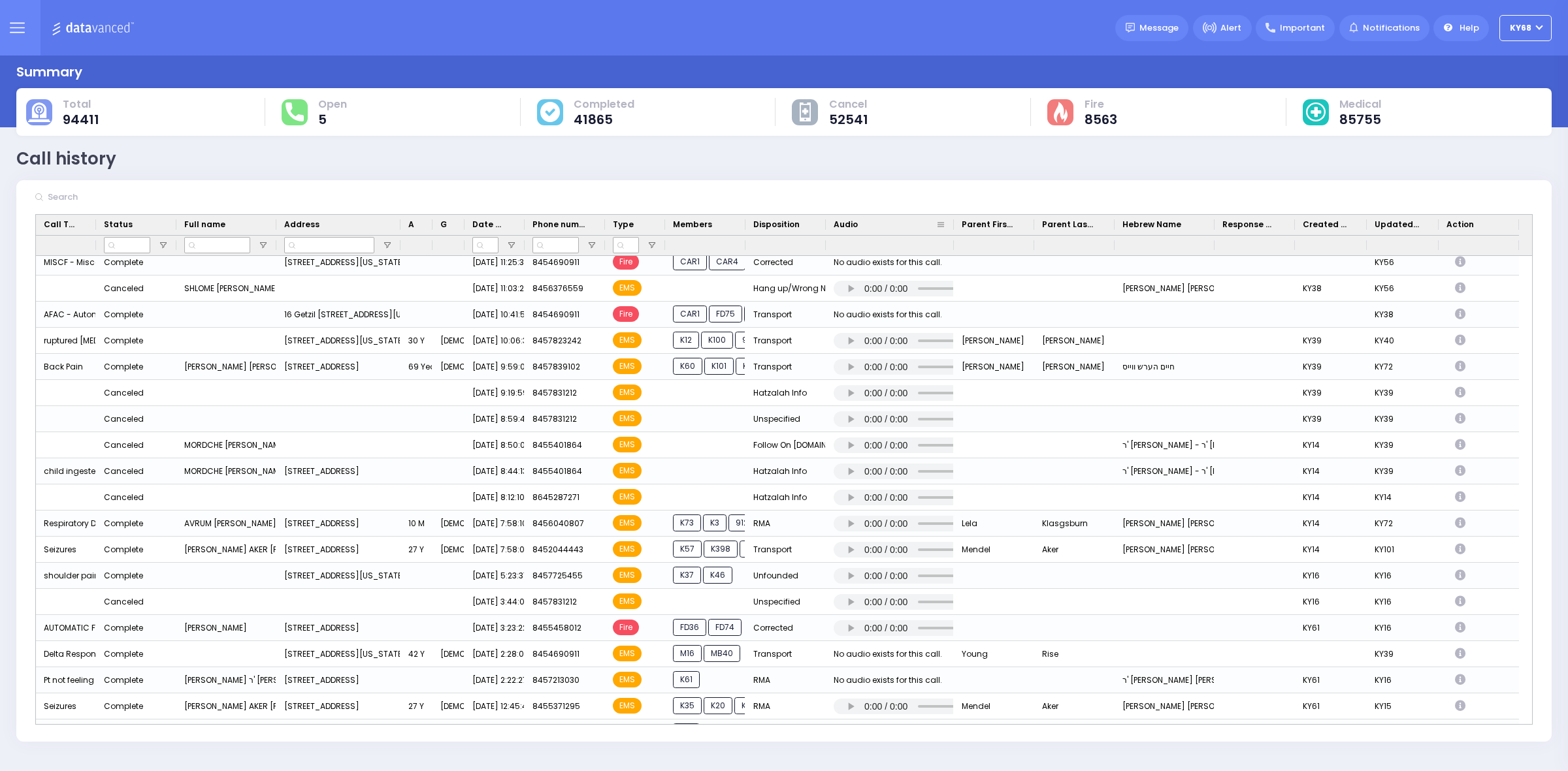
click at [953, 226] on div at bounding box center [954, 225] width 5 height 20
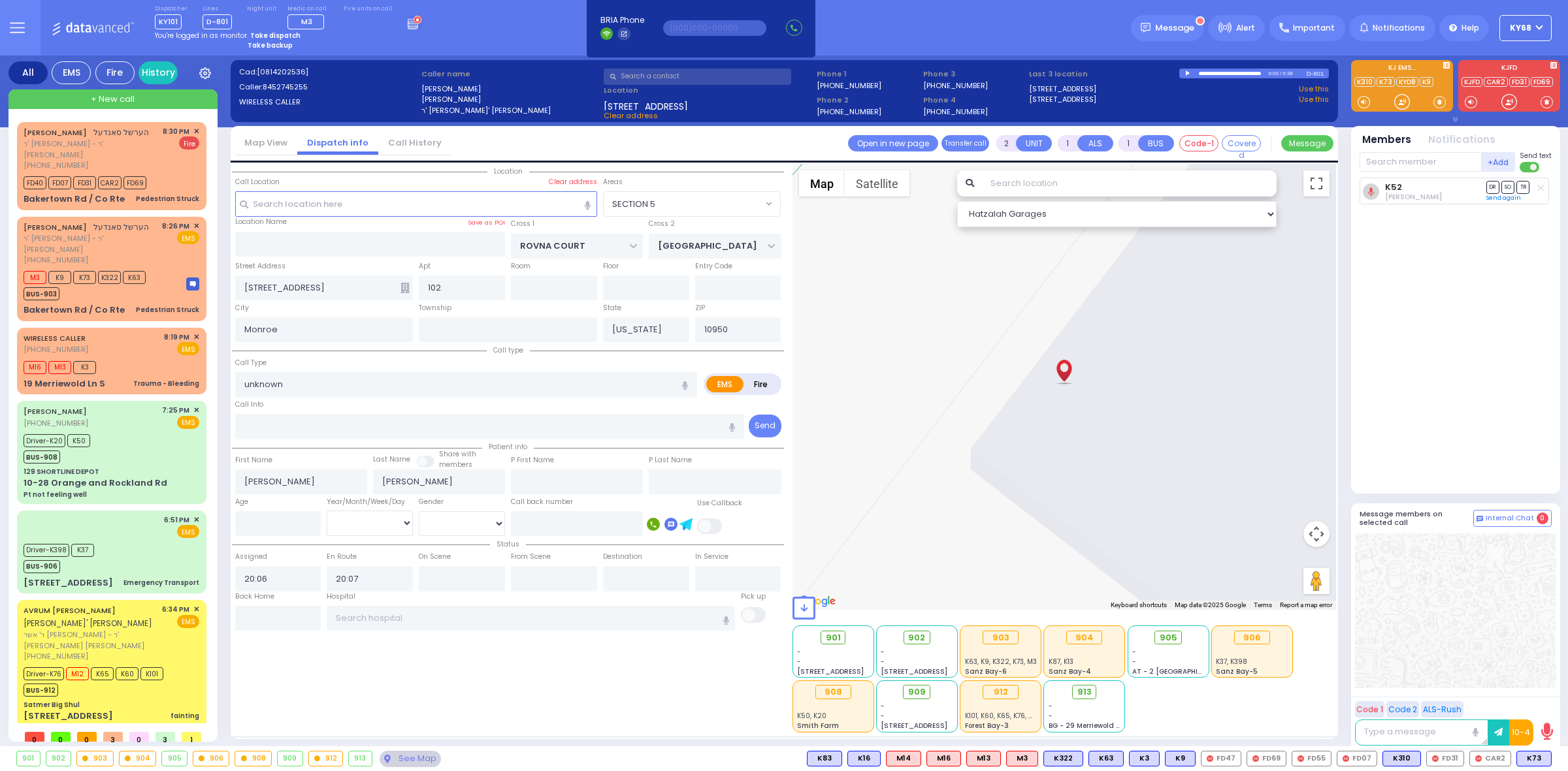
select select "SECTION 5"
select select
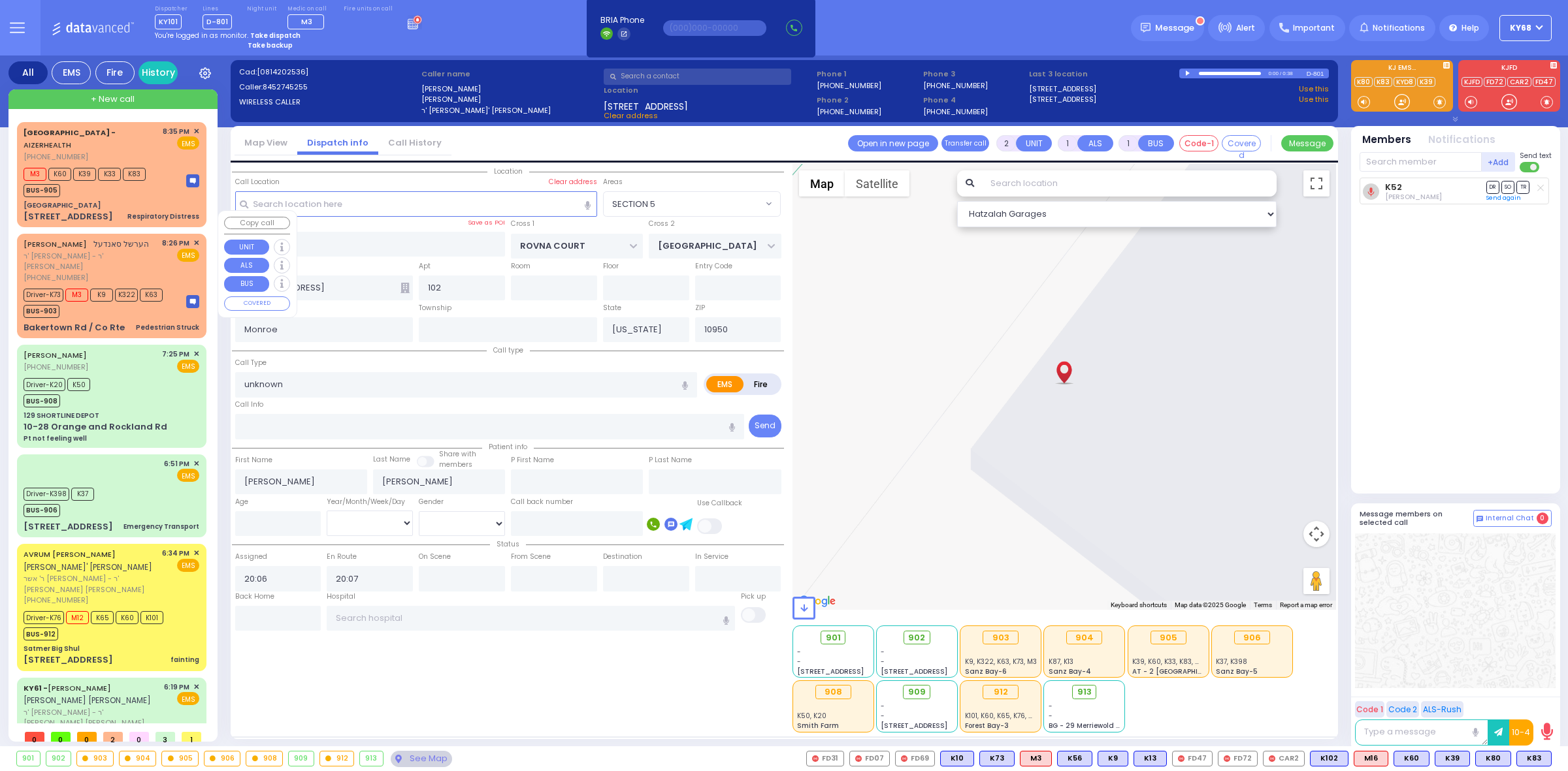
click at [142, 323] on div "Pedestrian Struck" at bounding box center [167, 328] width 63 height 9
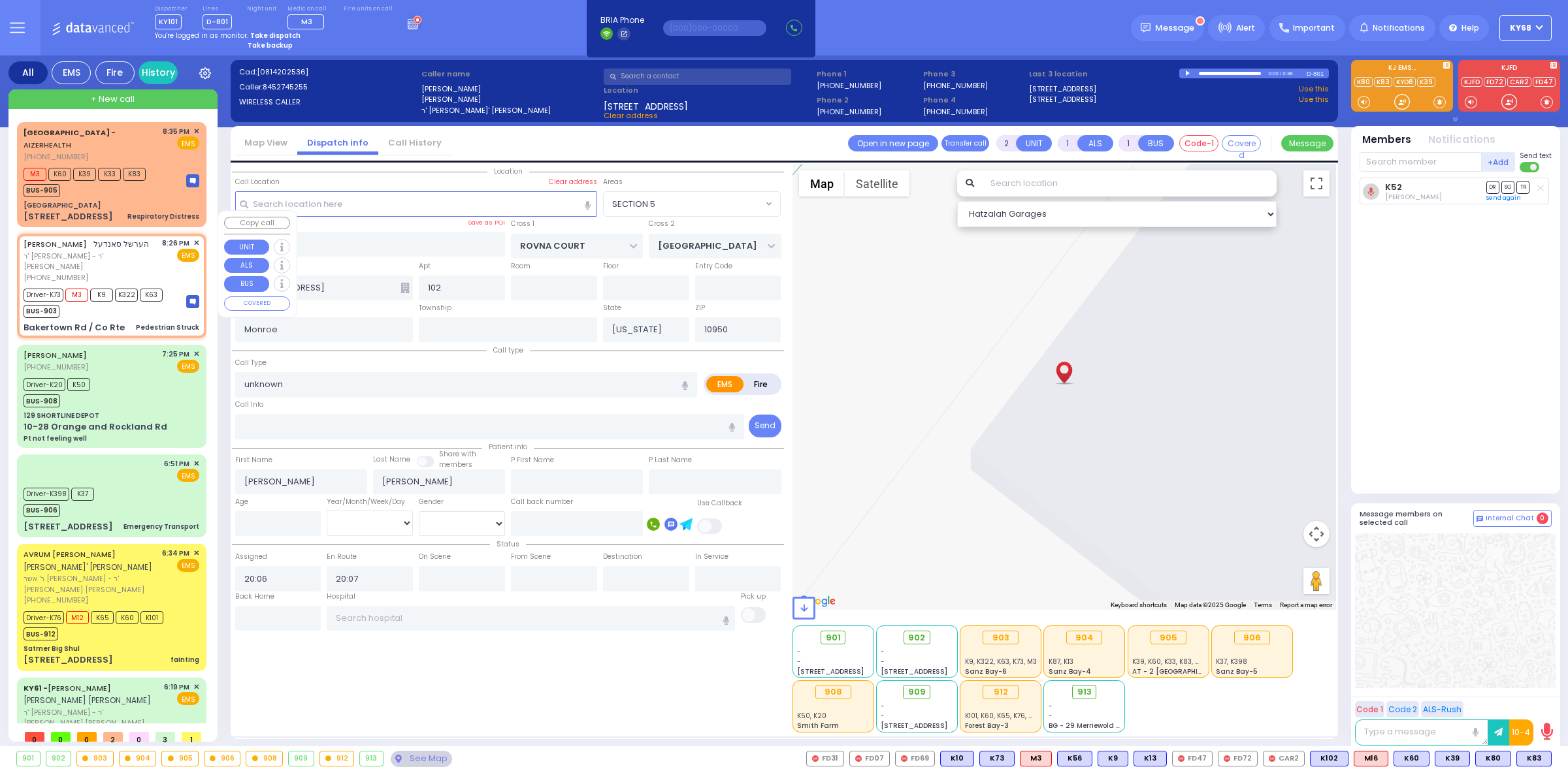
type input "6"
select select
type input "Pedestrian Struck"
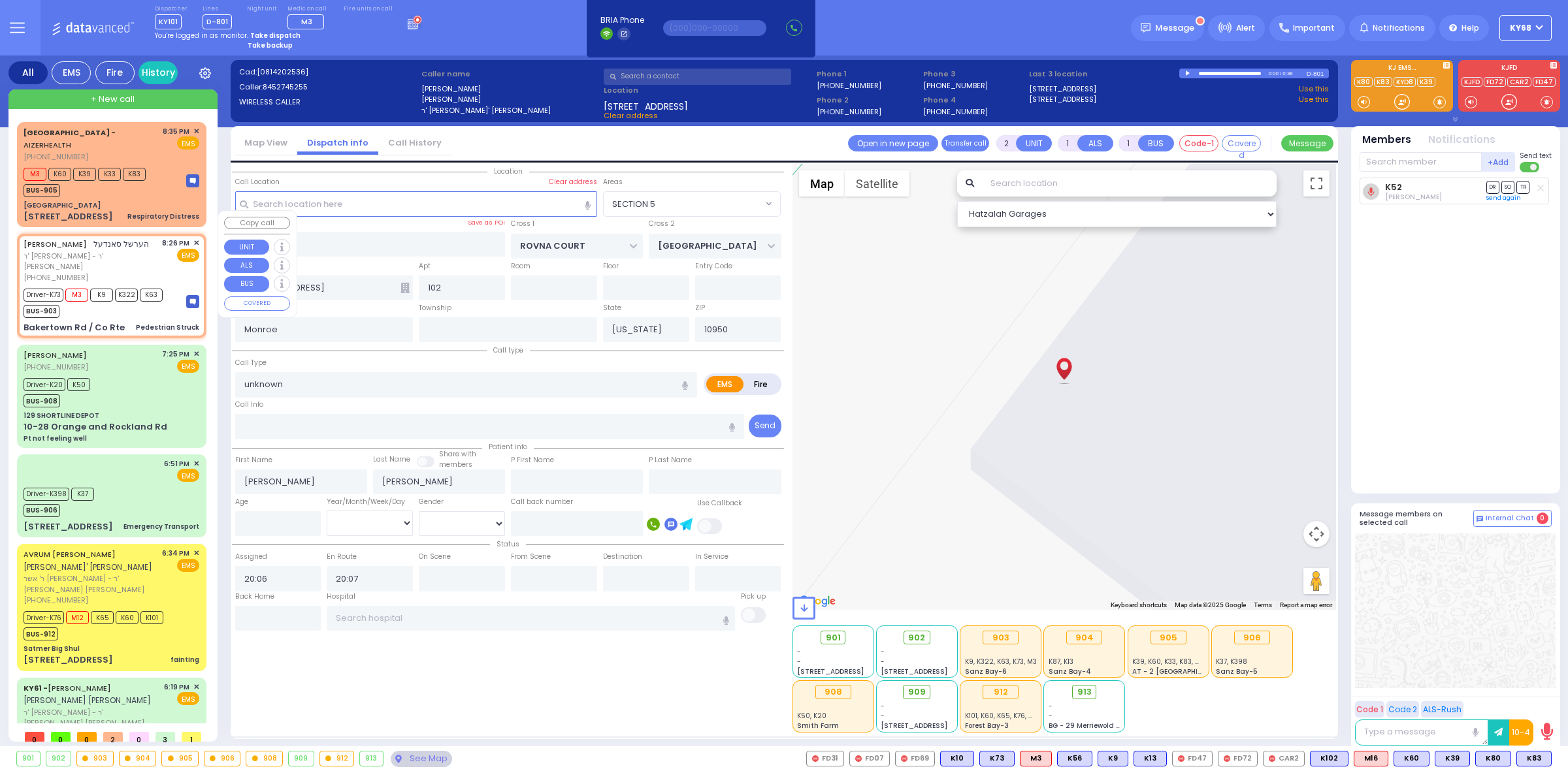
radio input "true"
type input "HERSHEL"
type input "[PERSON_NAME]"
type input "Landau"
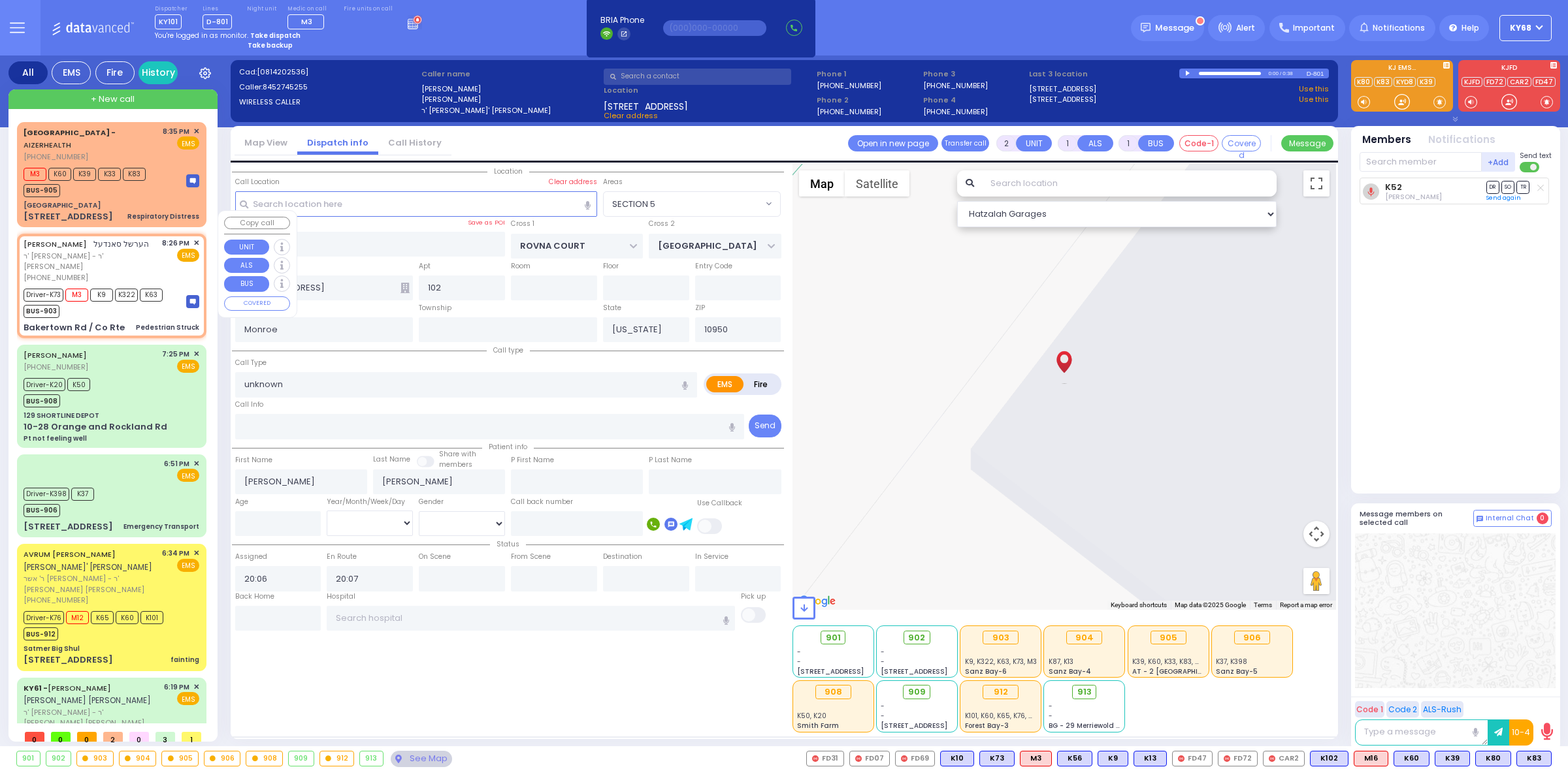
type input "5"
select select "Year"
select select "[DEMOGRAPHIC_DATA]"
type input "20:26"
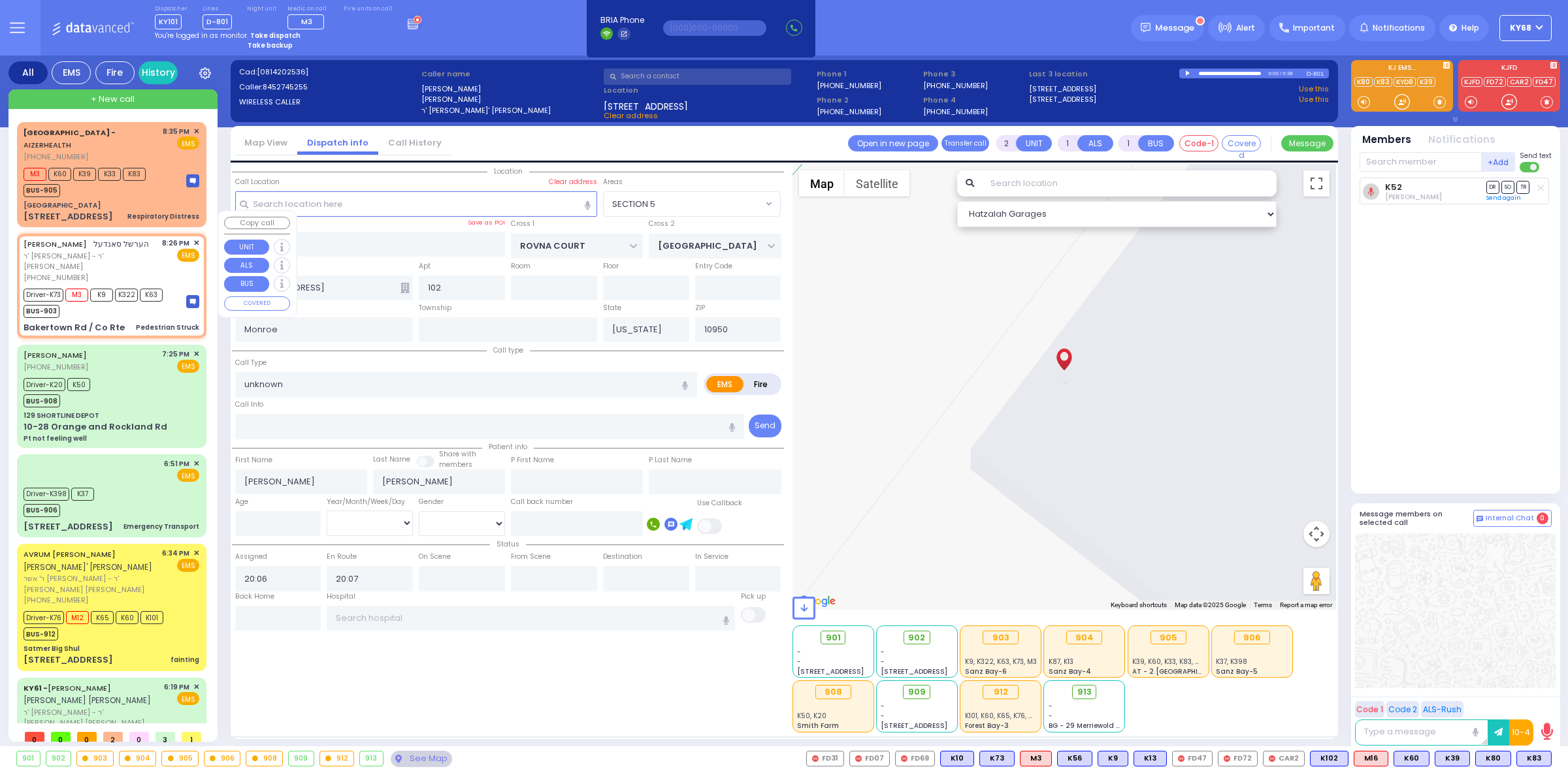
type input "20:29"
select select "Hatzalah Garages"
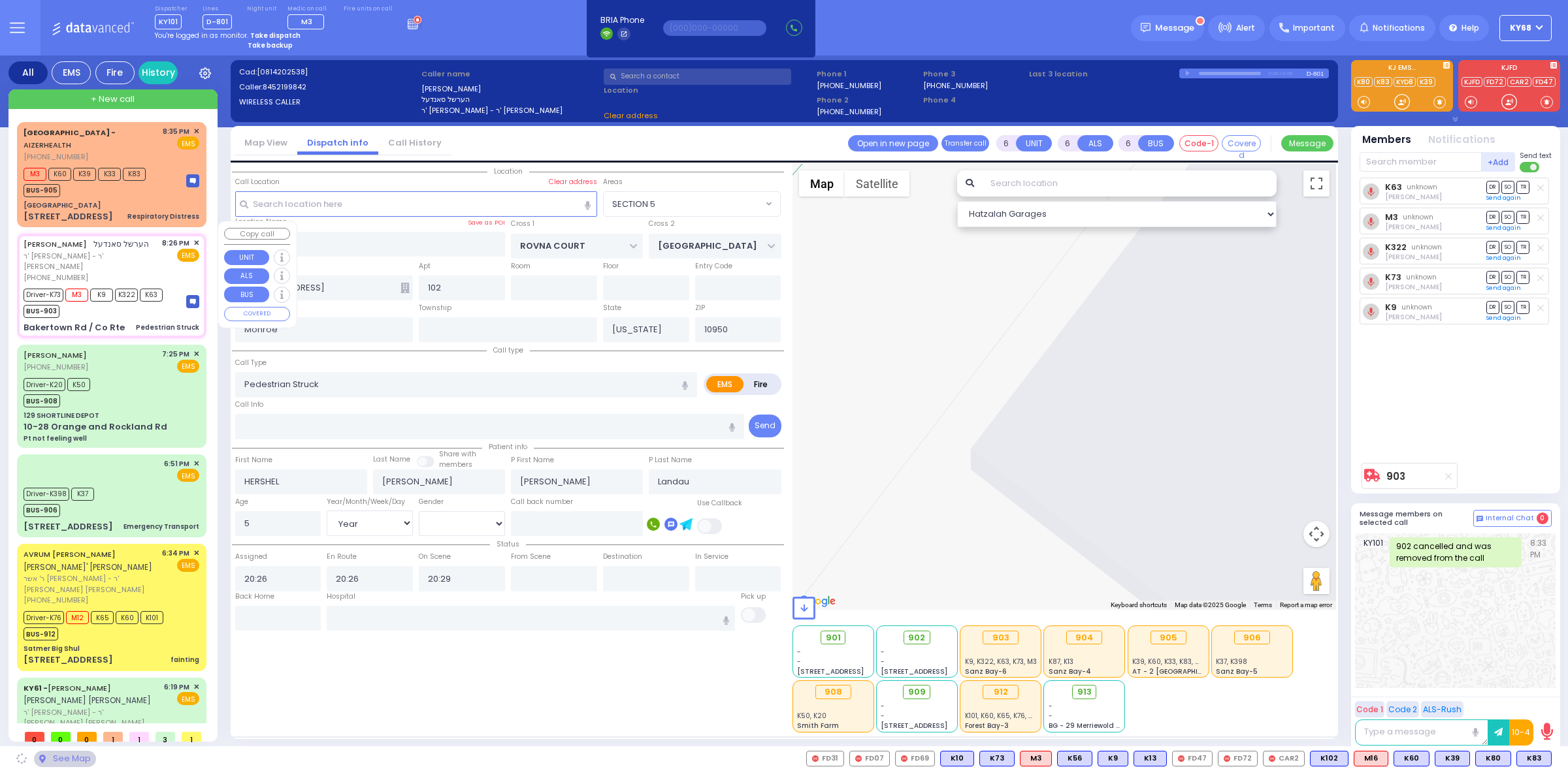
type input "AUSTRA PARKWAY"
type input "BAKERTOWN RD"
type input "Bakertown Rd / Co Rte"
select select
radio input "true"
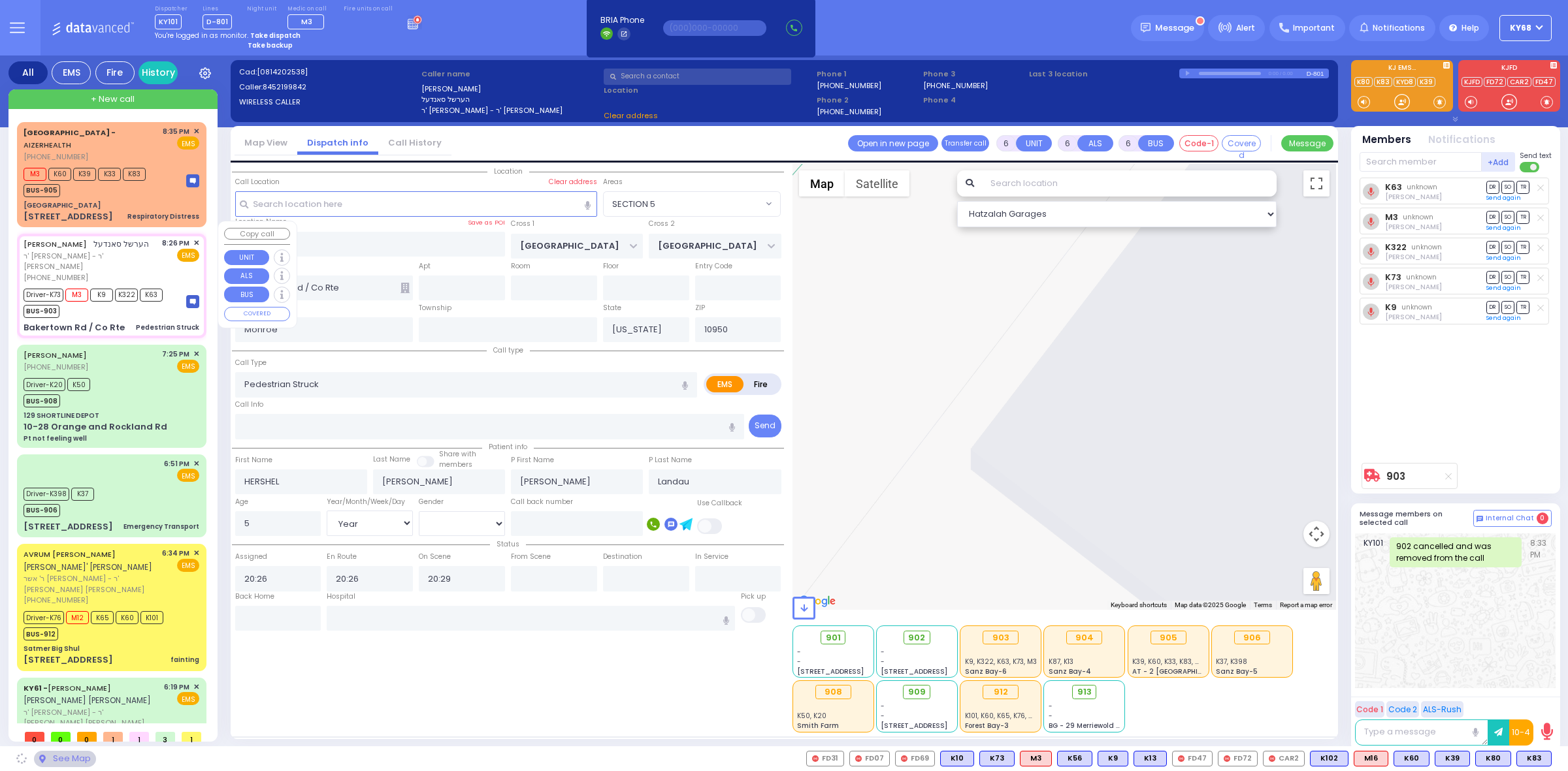
select select "Year"
select select "[DEMOGRAPHIC_DATA]"
select select "Hatzalah Garages"
select select "VYOEL MOSHE"
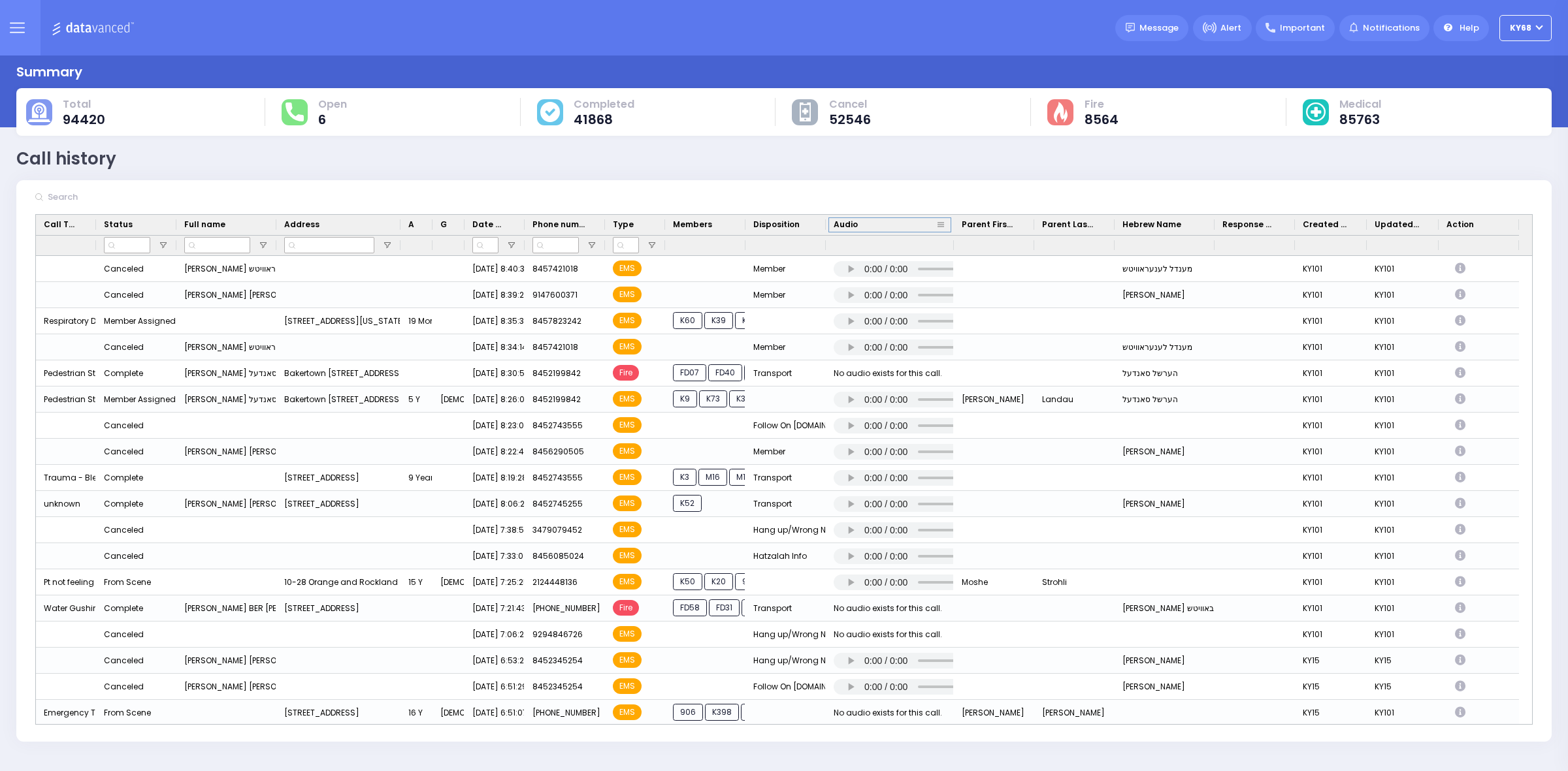
click at [951, 220] on div at bounding box center [954, 225] width 5 height 20
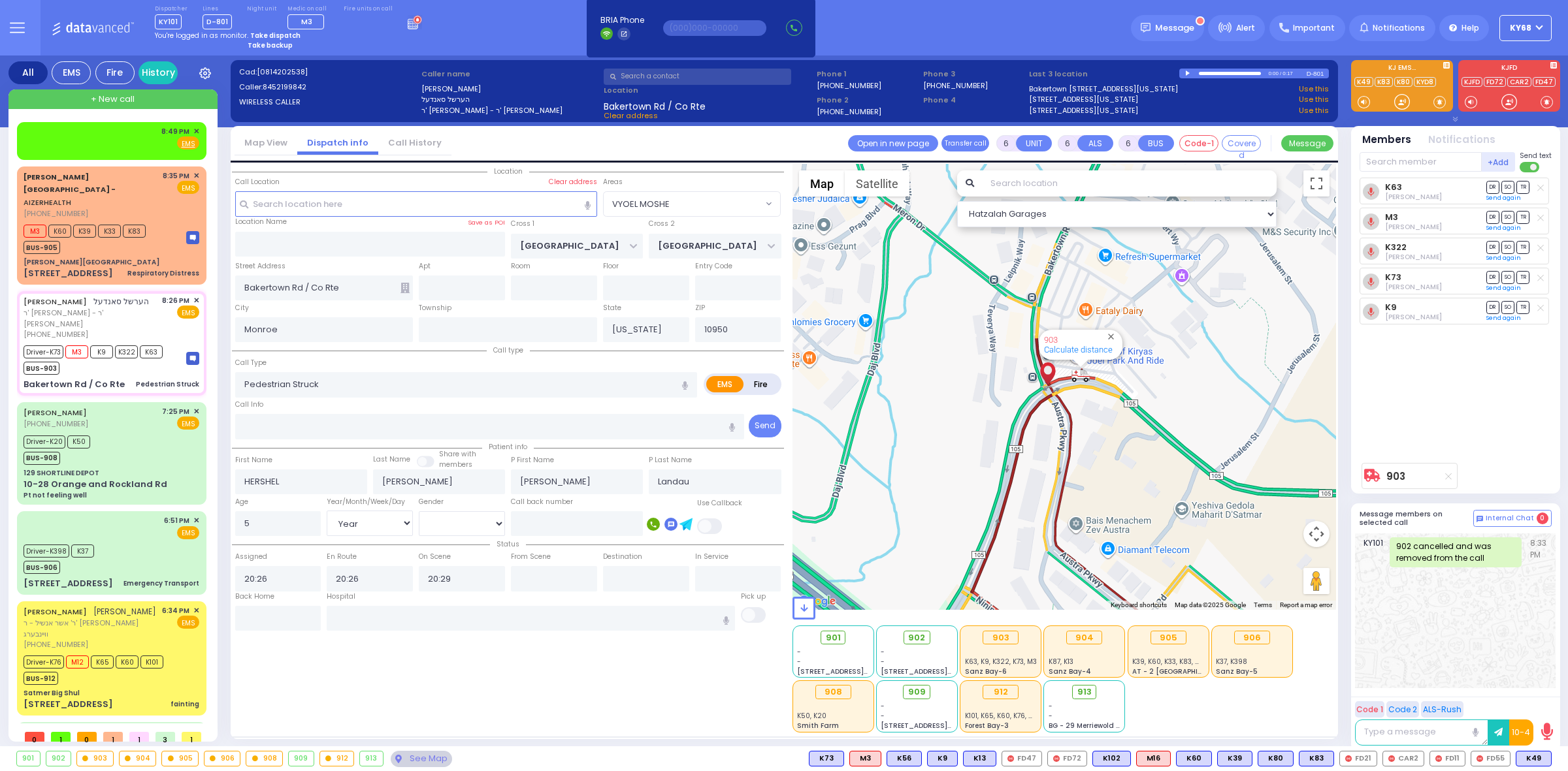
select select "VYOEL MOSHE"
select select "Year"
select select "[DEMOGRAPHIC_DATA]"
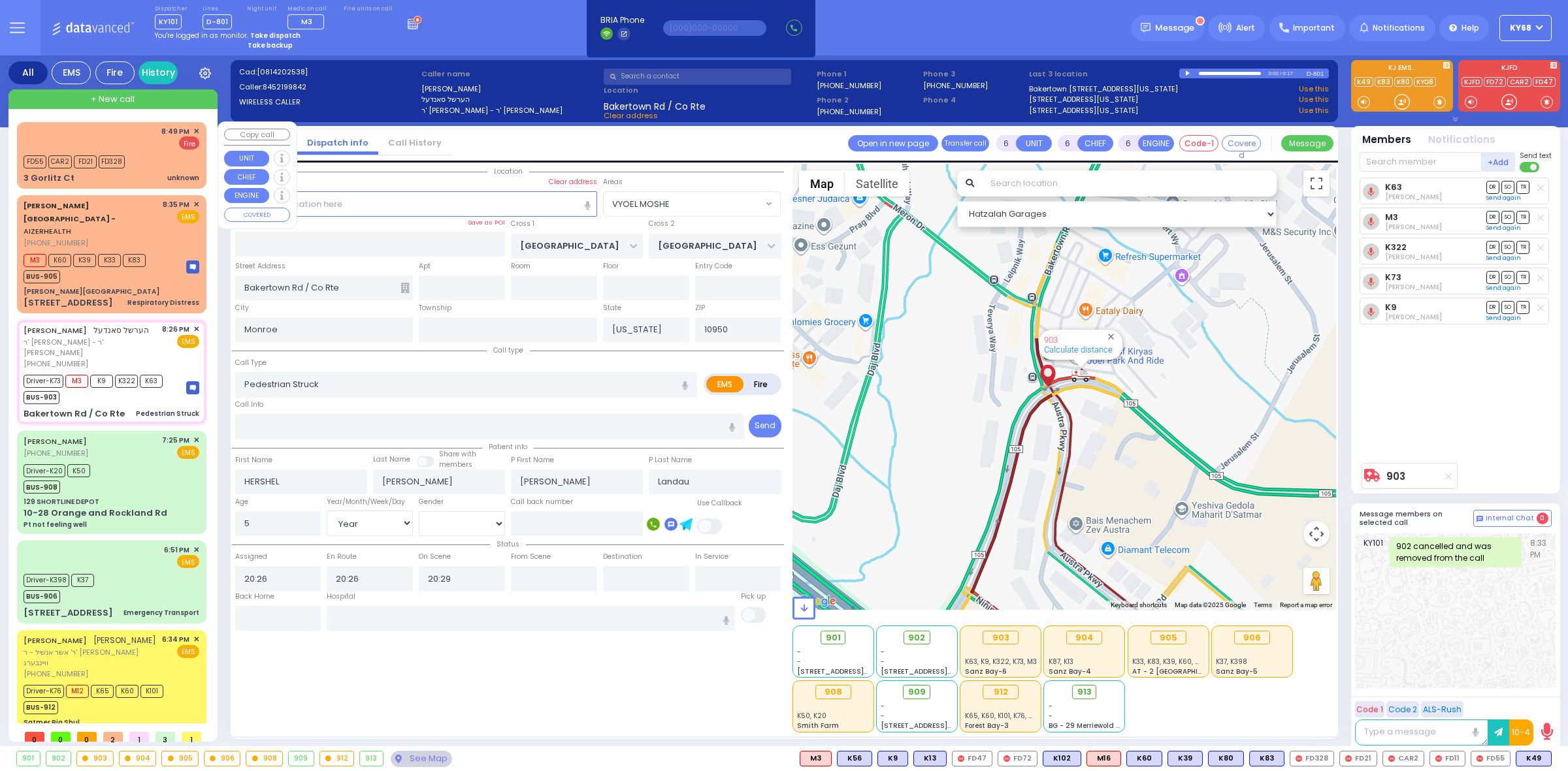
click at [63, 157] on span "CAR2" at bounding box center [60, 161] width 24 height 13
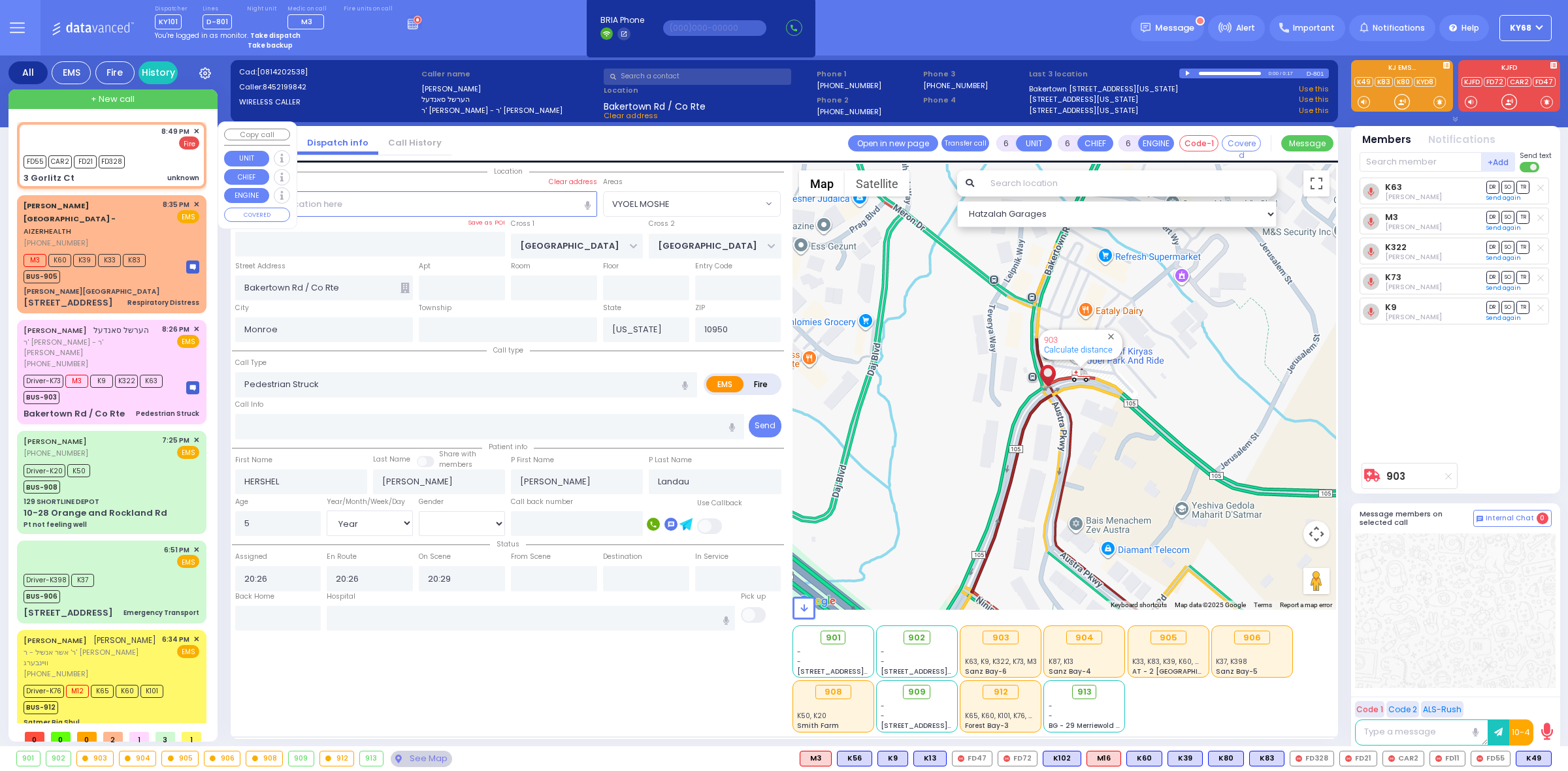
type input "2"
type input "1"
select select
type input "unknown"
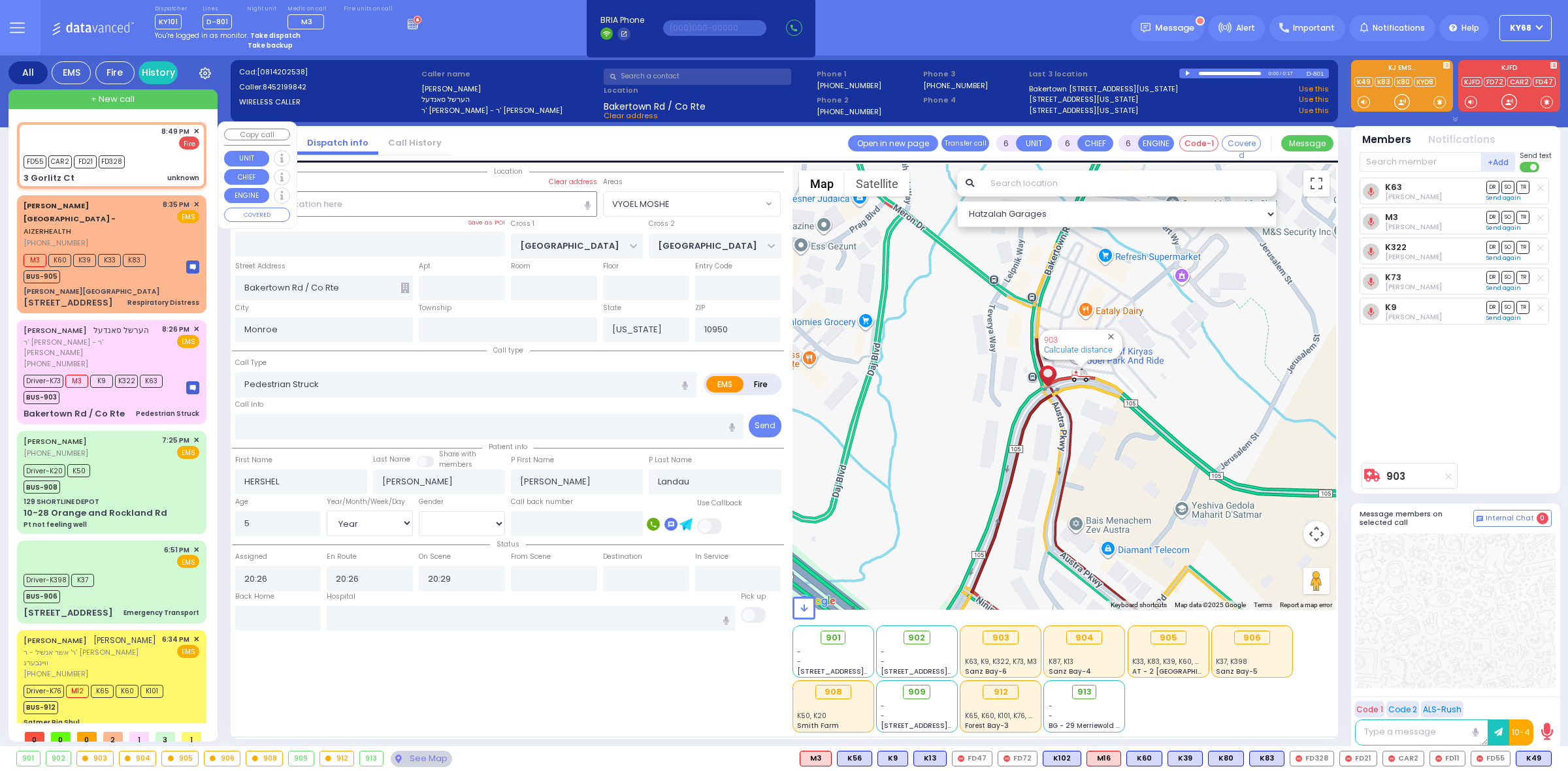
radio input "false"
radio input "true"
select select
type input "20:49"
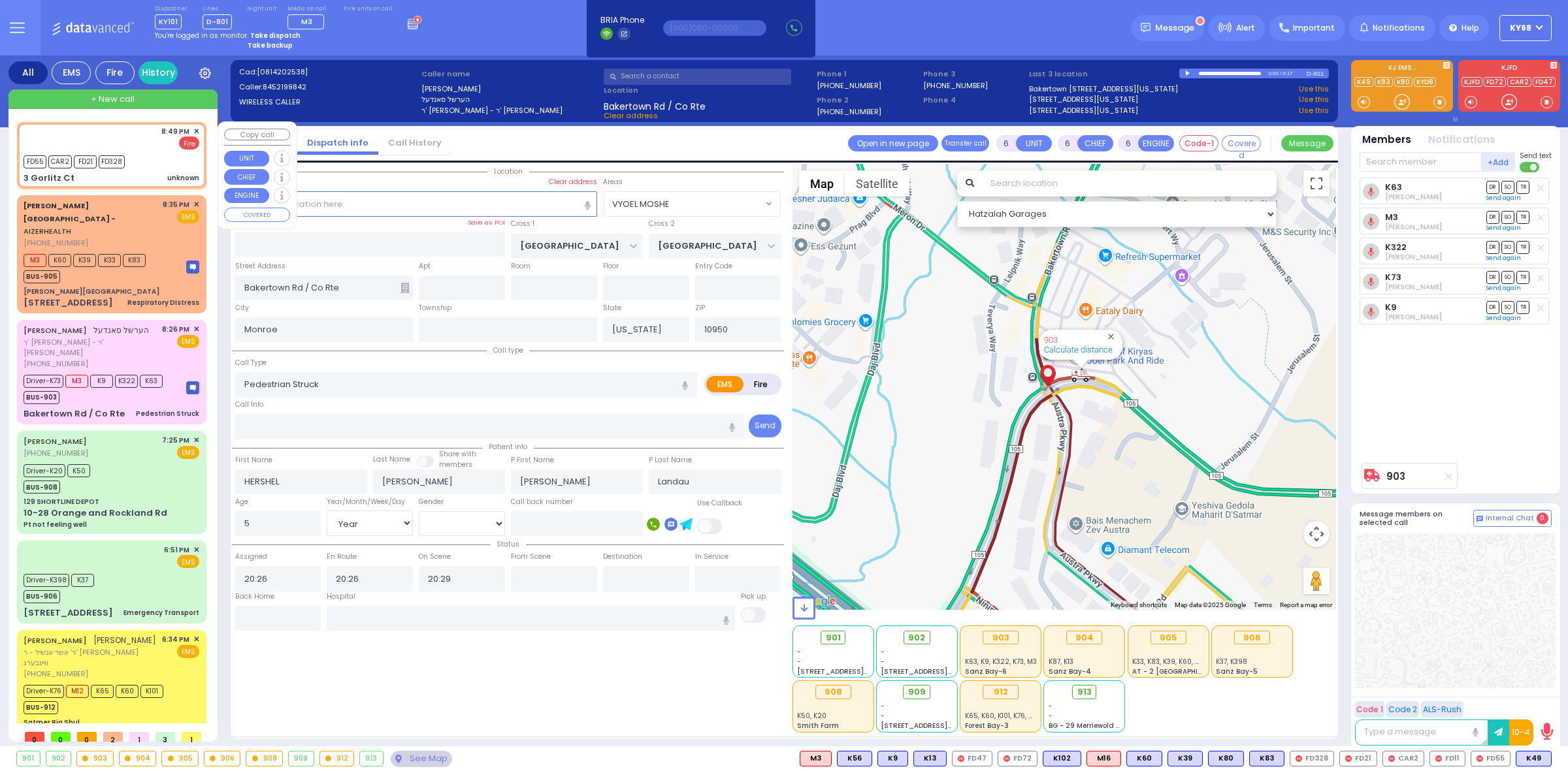
type input "20:49"
type input "FOREST RD"
type input "3 Gorlitz Ct"
select select "Hatzalah Garages"
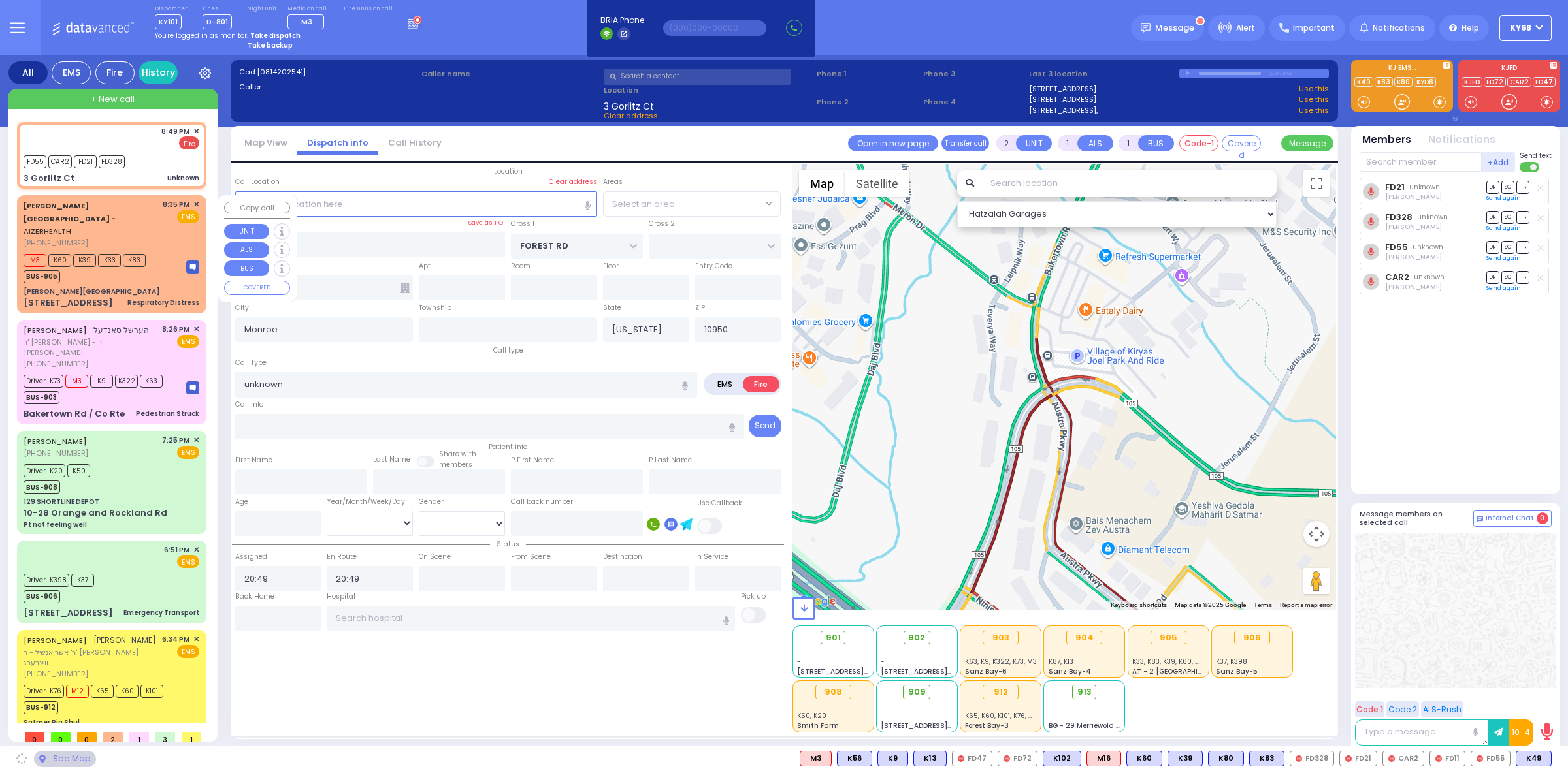
select select "MONROE"
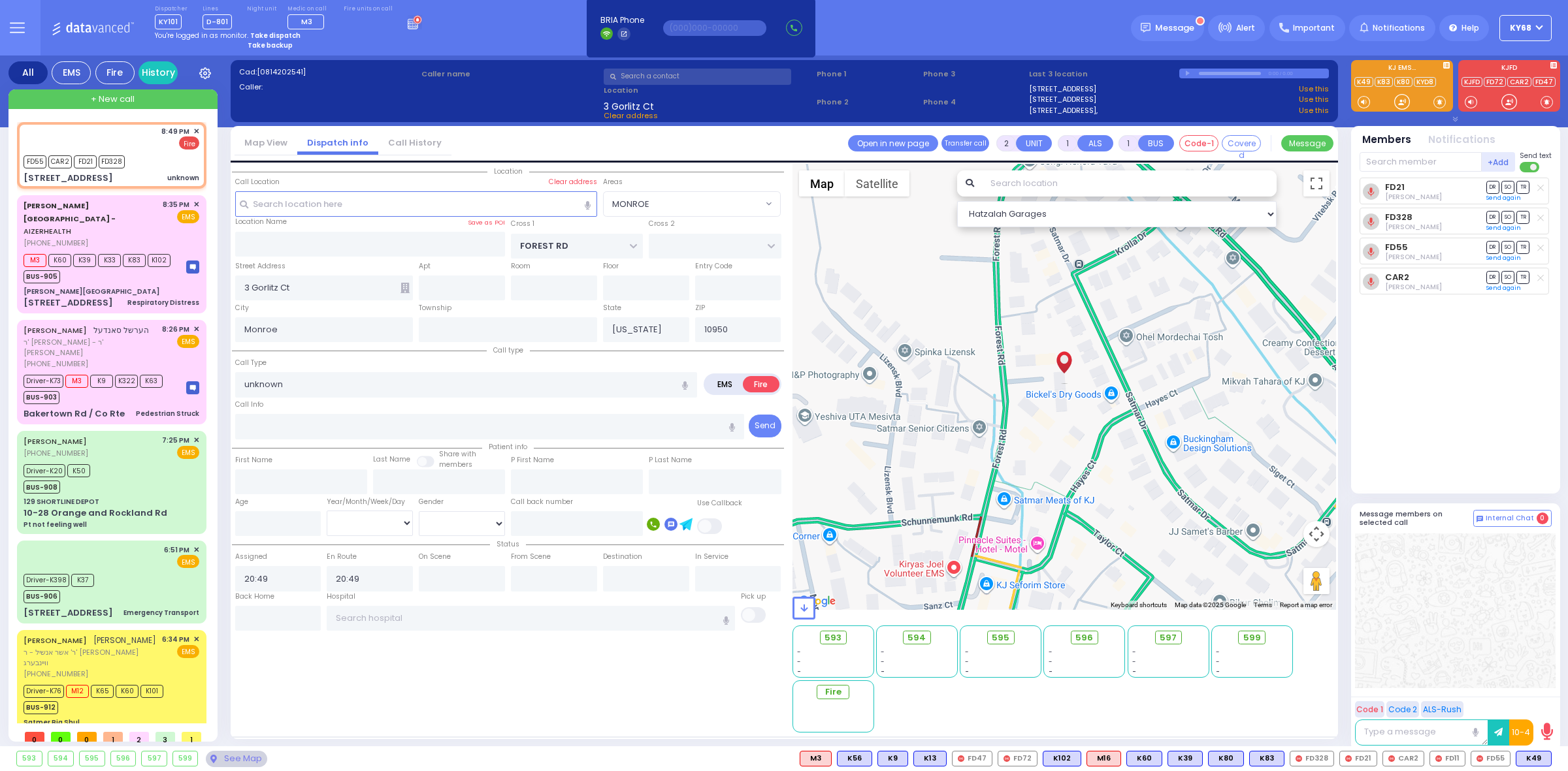
select select
radio input "true"
type input "MENACHEM MENDEL"
type input "FRIEDMAN"
select select
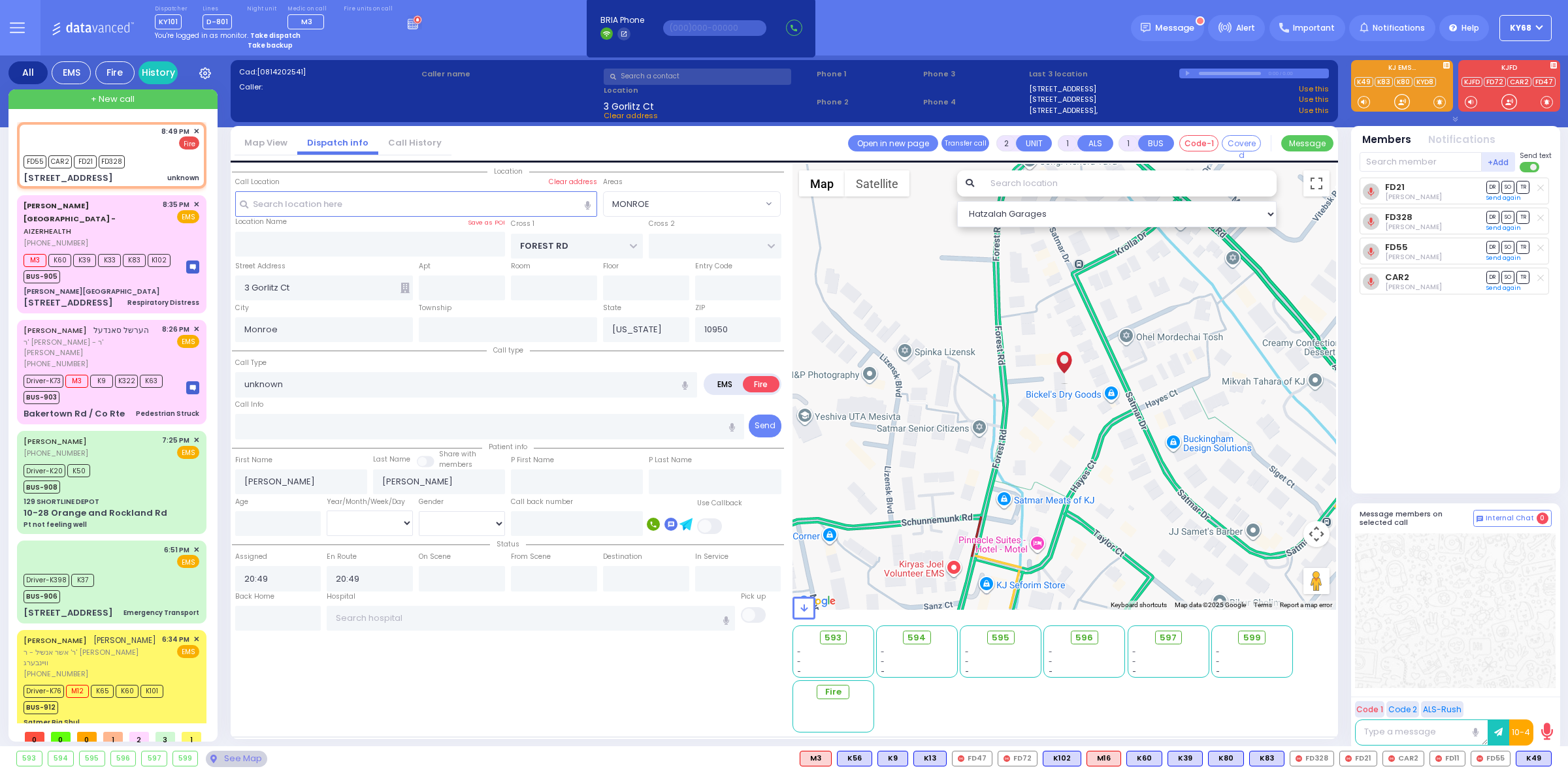
select select "Hatzalah Garages"
select select
radio input "true"
select select
select select "Hatzalah Garages"
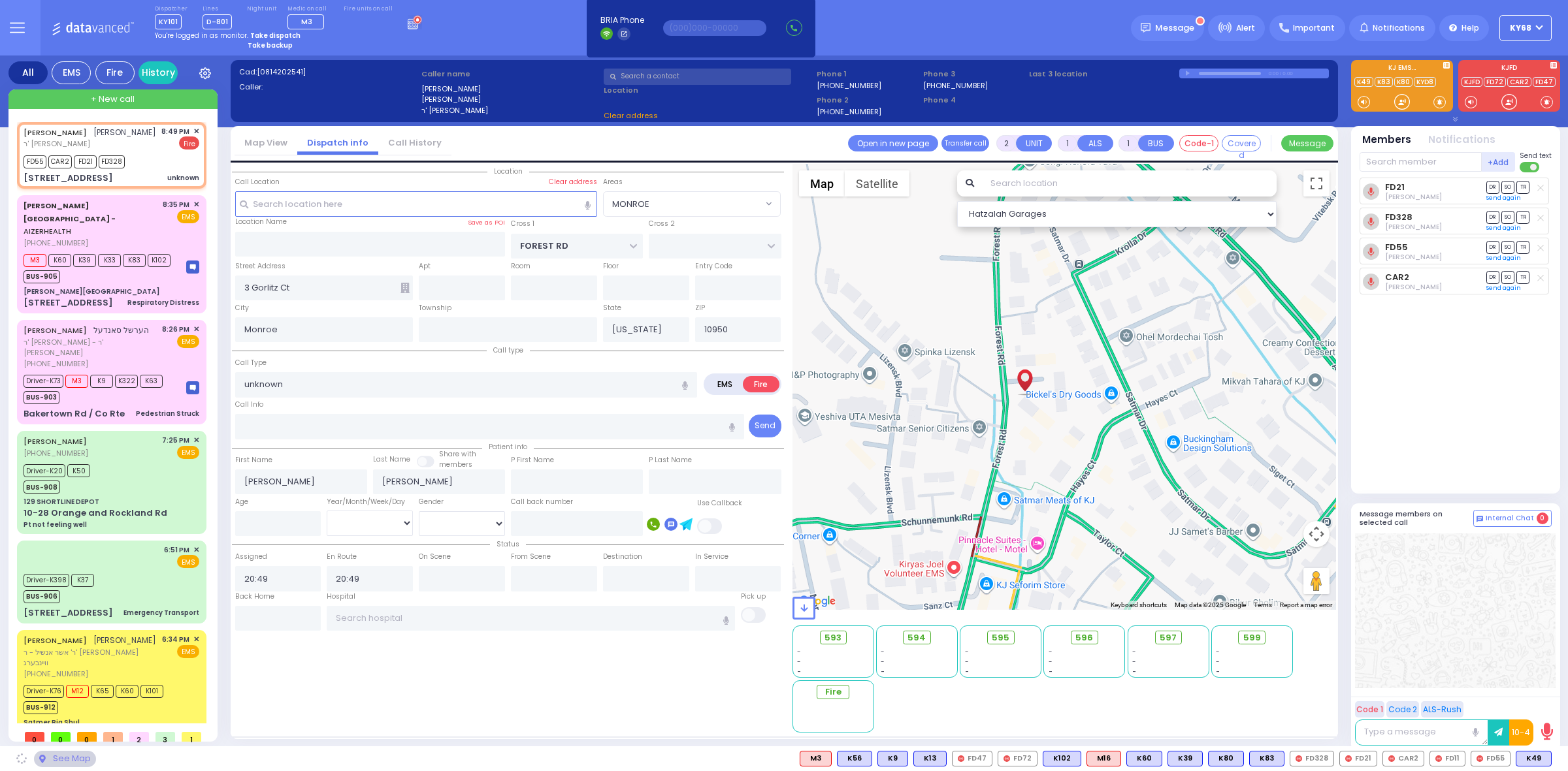
type input "302"
select select "MONROE"
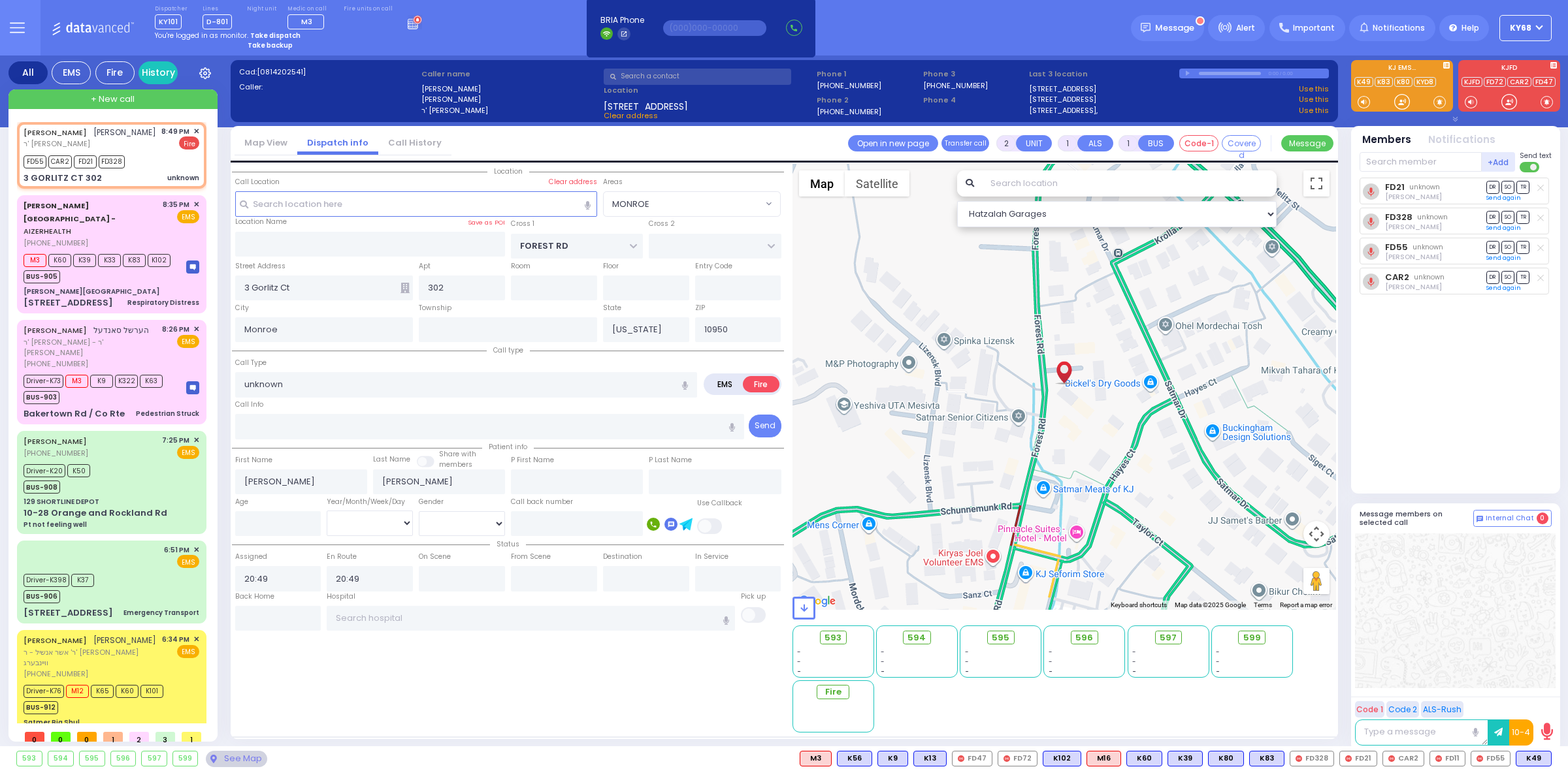
select select
radio input "true"
select select
select select "Hatzalah Garages"
type input "3 GORLITZ CT"
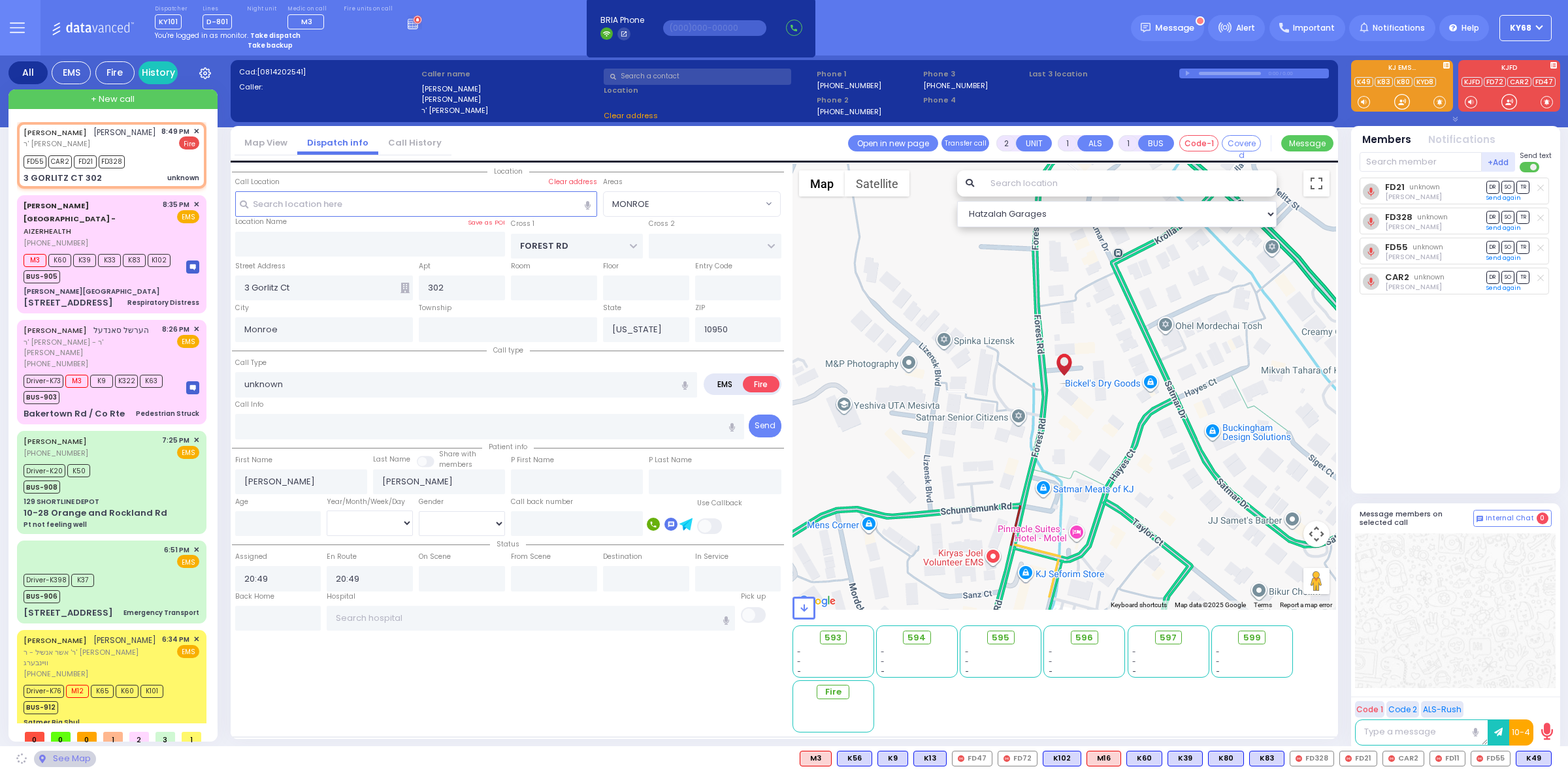
type input "[PERSON_NAME]"
select select "MONROE"
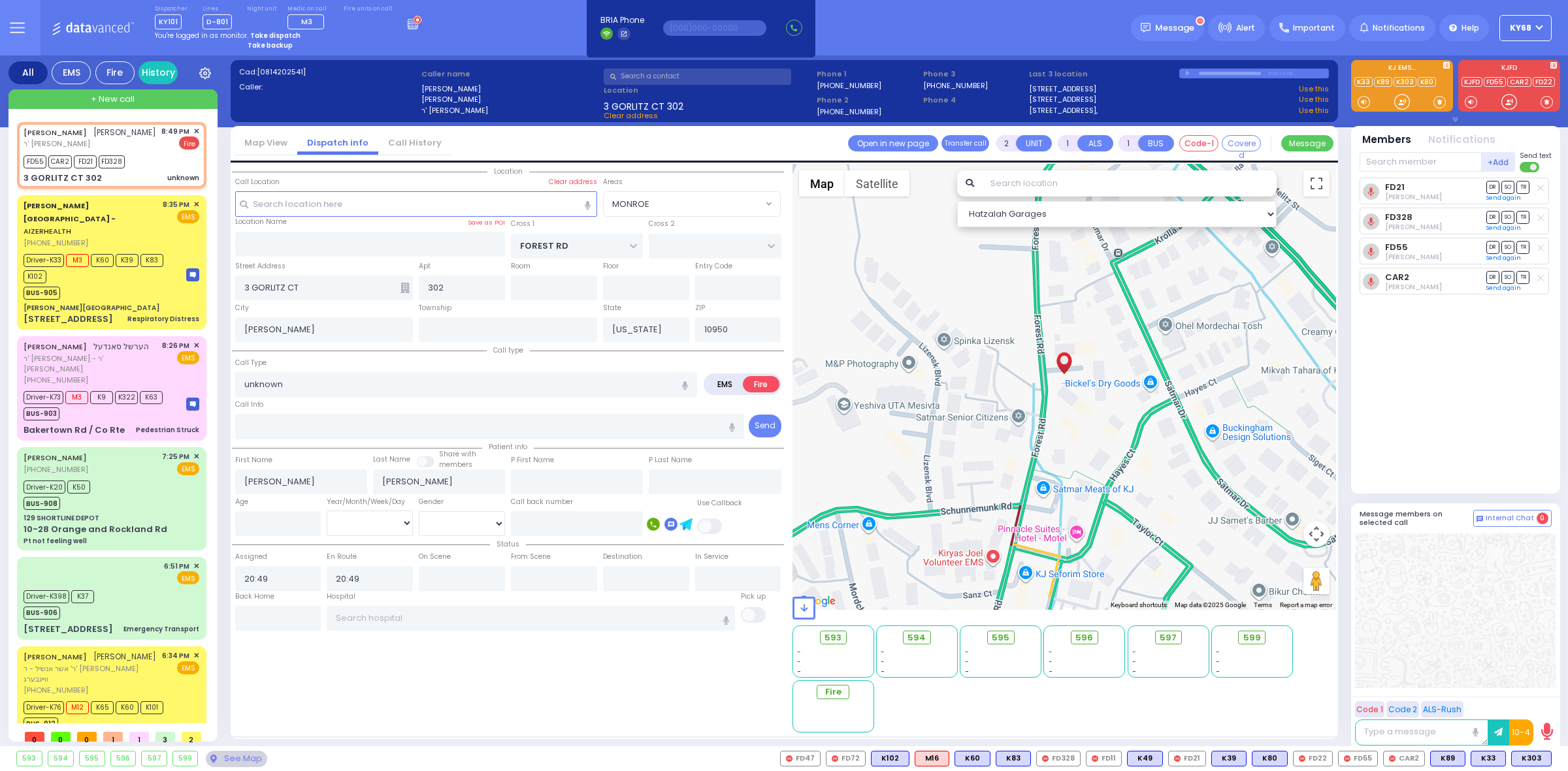
select select
radio input "true"
select select
type input "20:59"
select select "Hatzalah Garages"
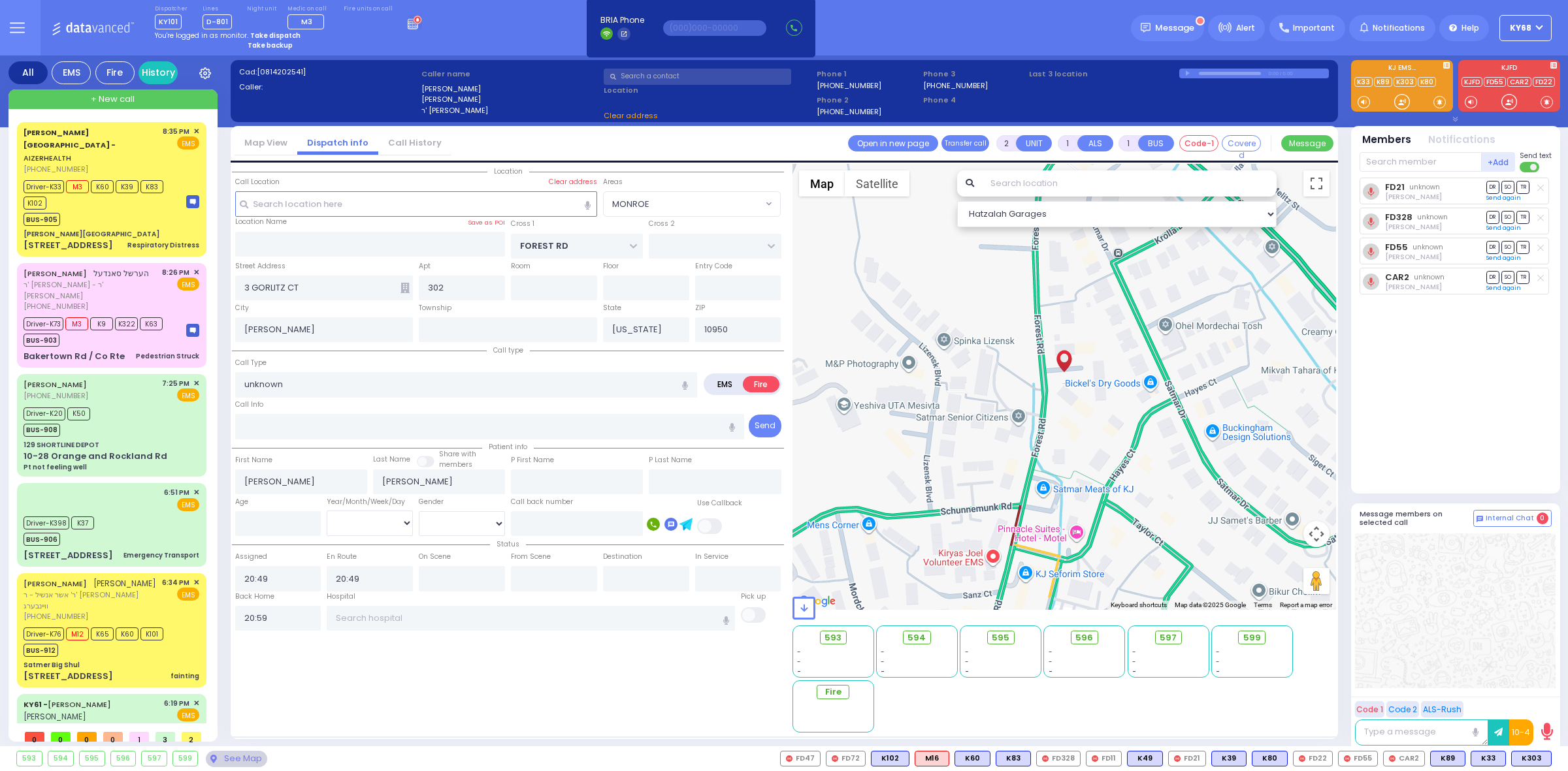
select select "MONROE"
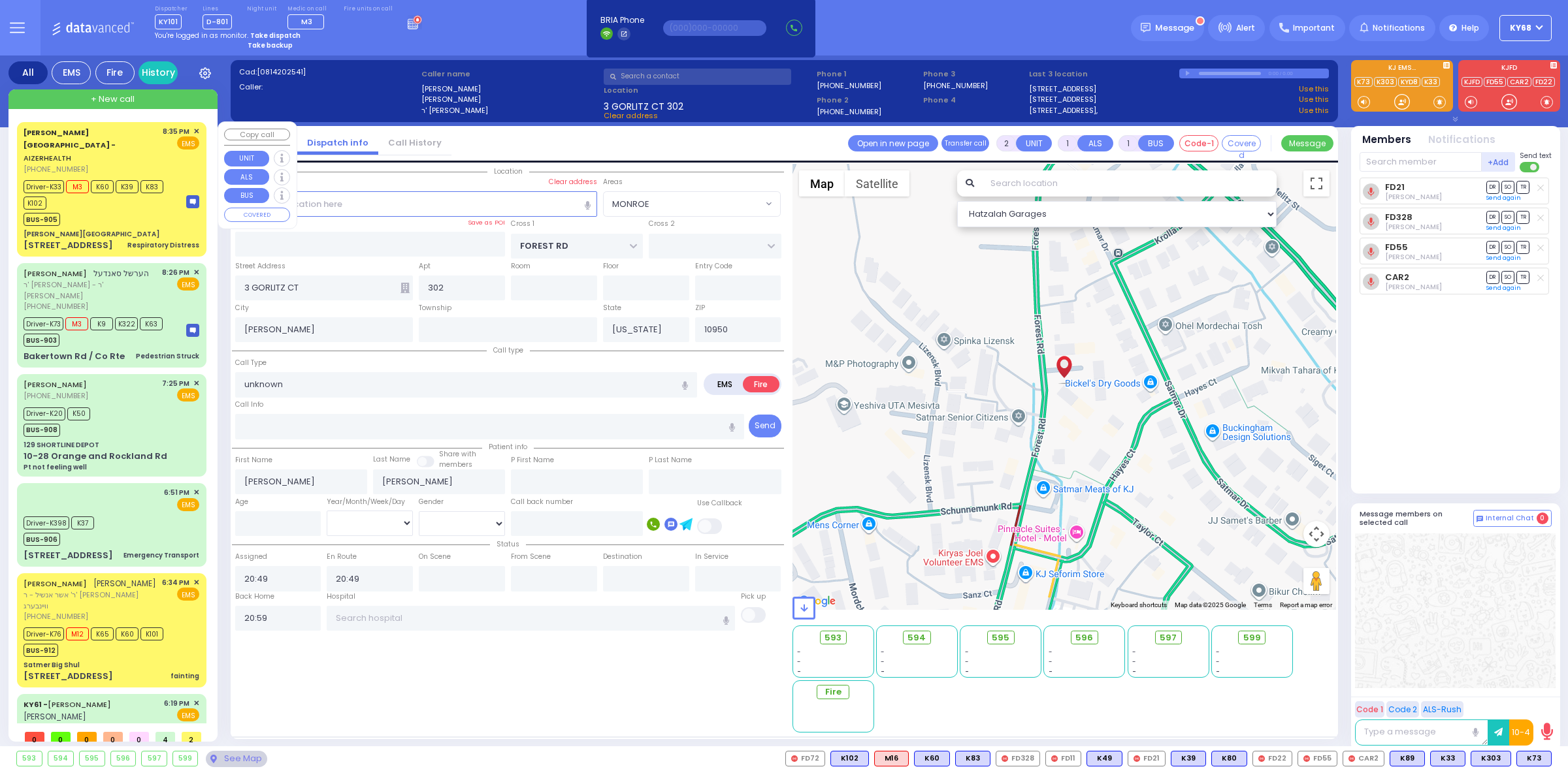
click at [85, 210] on div "BUS-905" at bounding box center [98, 218] width 150 height 16
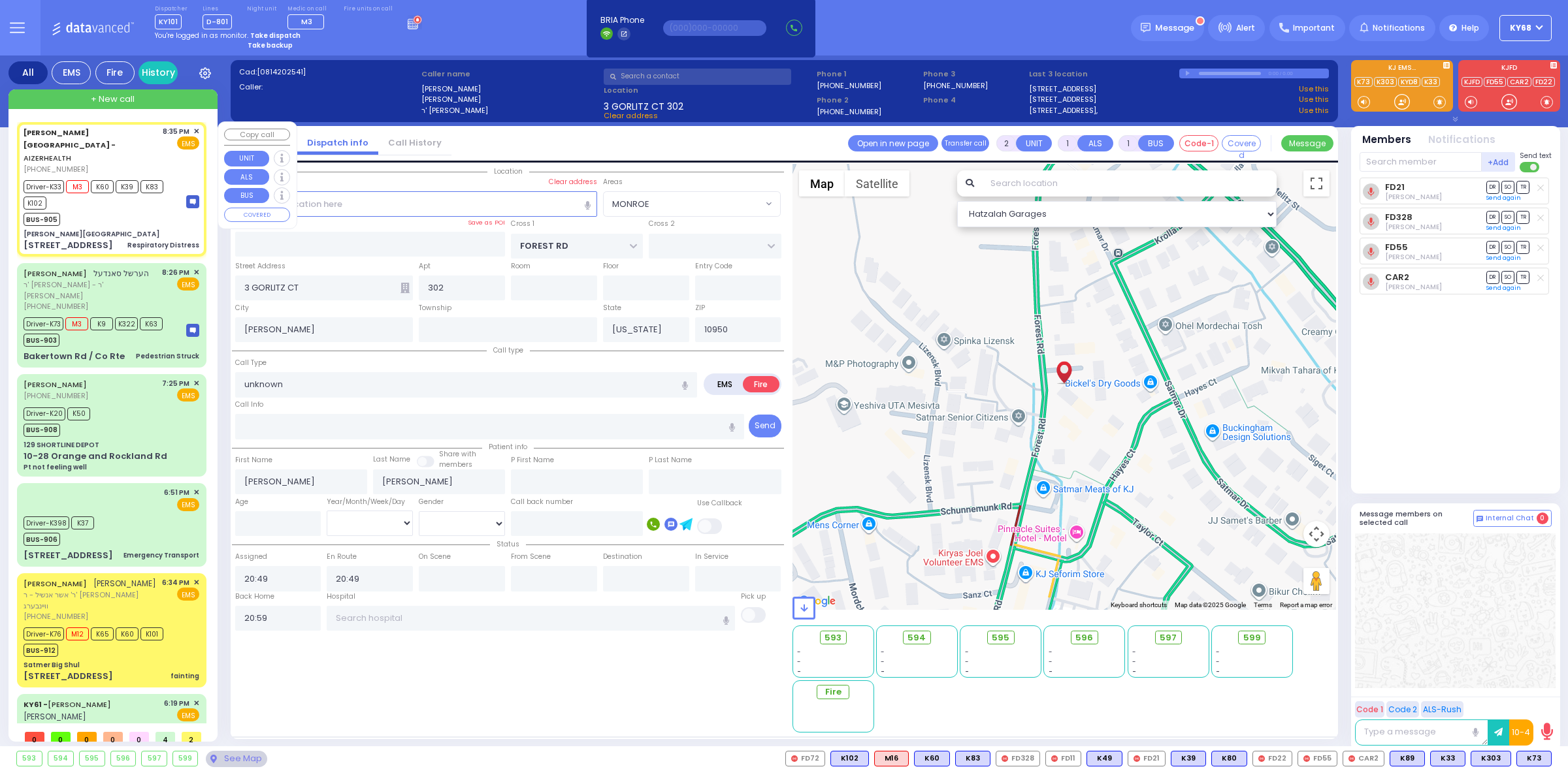
select select
type input "Respiratory Distress"
radio input "true"
type input "19"
select select "Month"
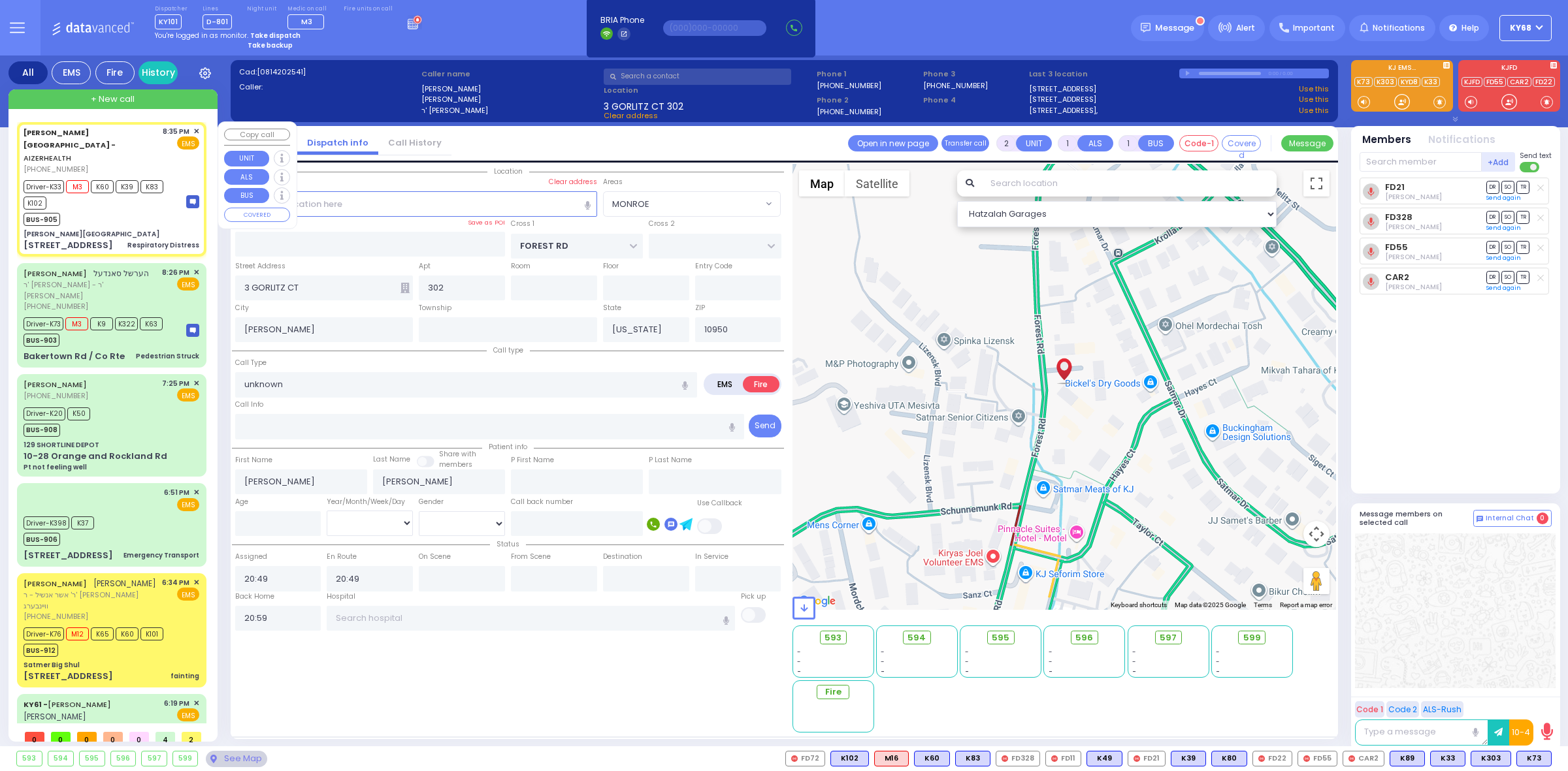
type input "20:35"
type input "20:38"
type input "20:39"
type input "20:59"
type input "Westchester Medical Center-Woods Road"
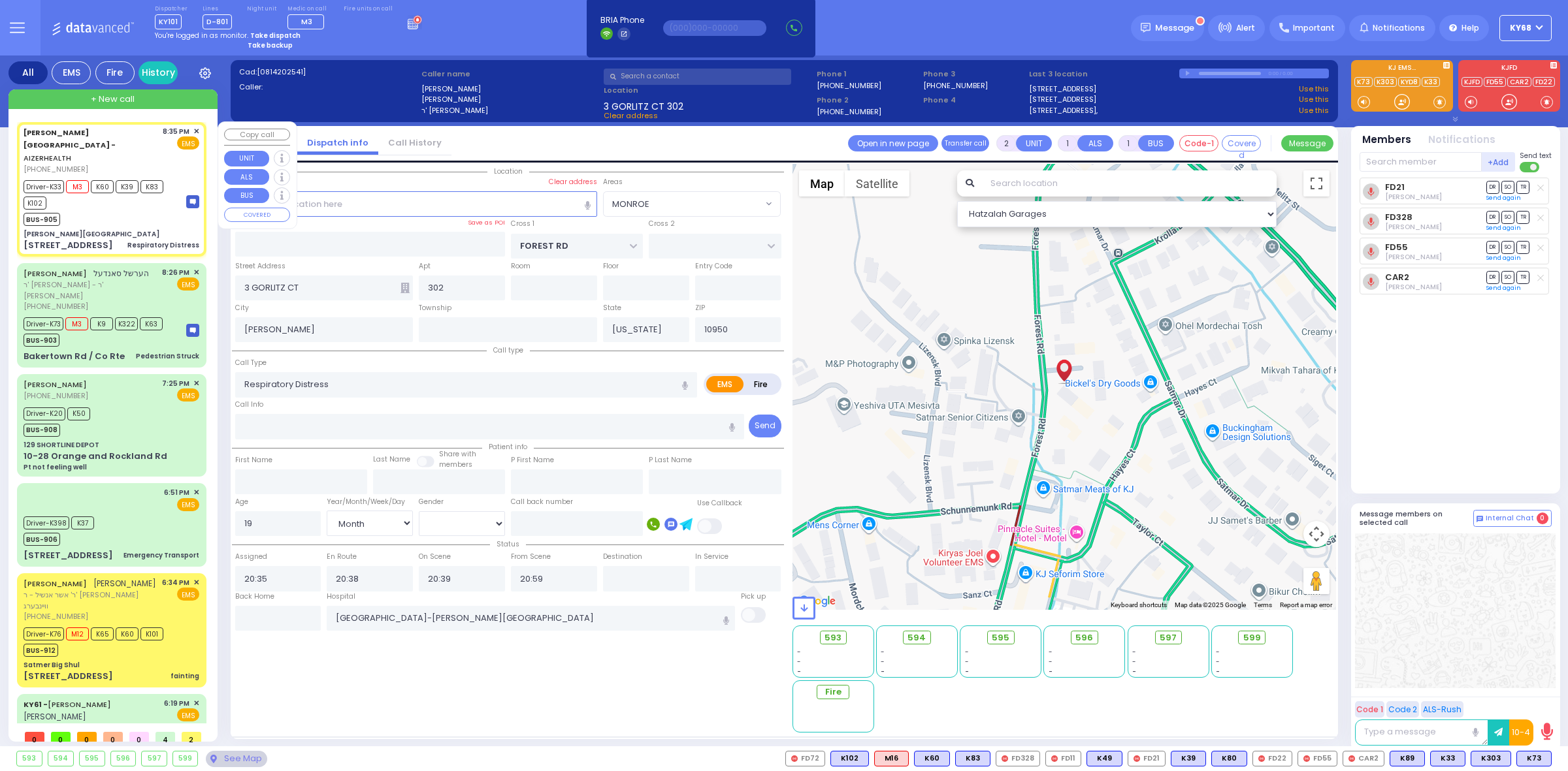
type input "[PERSON_NAME][GEOGRAPHIC_DATA]"
type input "VAN BUREN DR"
type input "CARTER LN"
type input "[STREET_ADDRESS]"
select select "Hatzalah Garages"
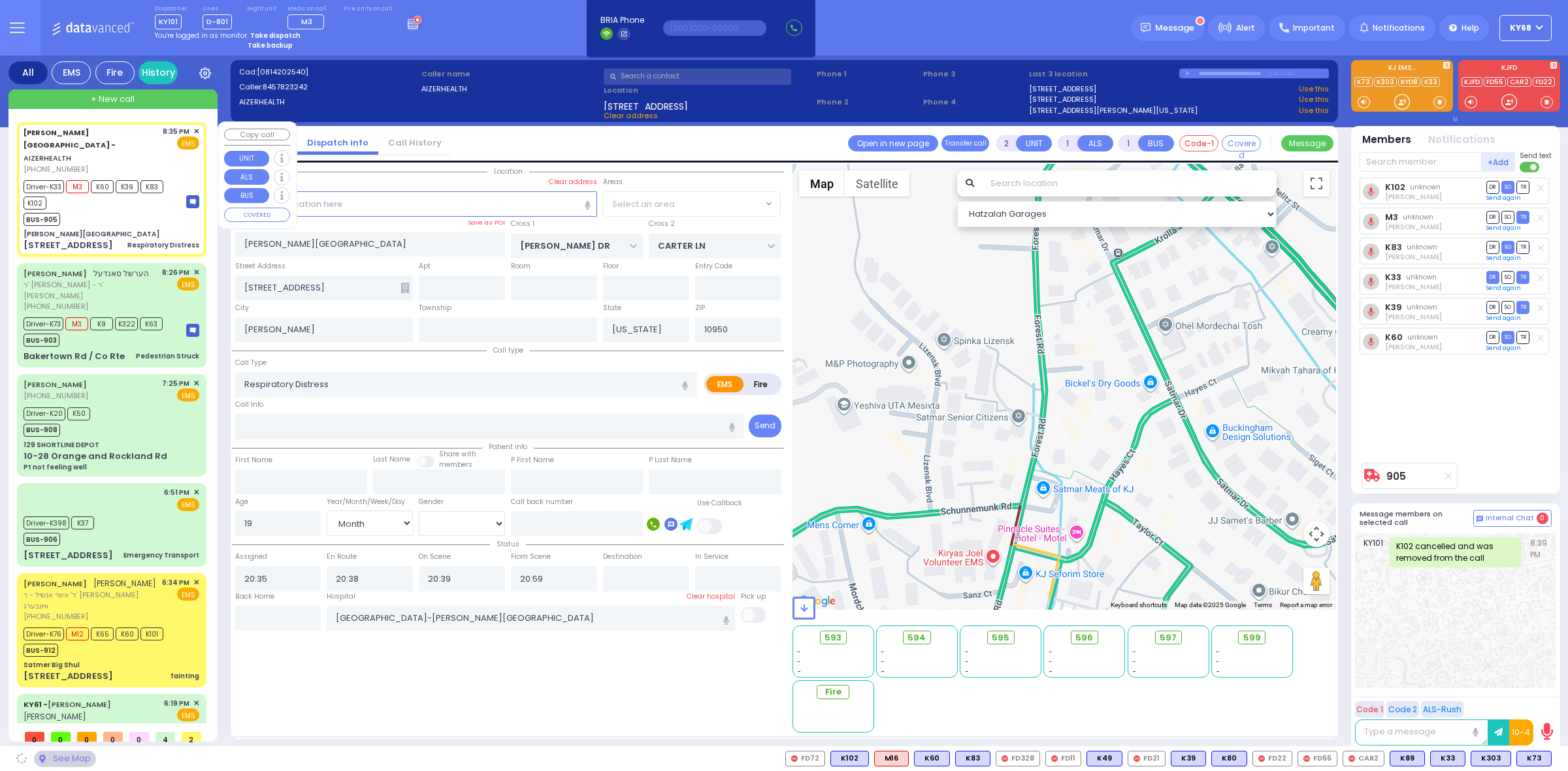
select select "SECTION 2"
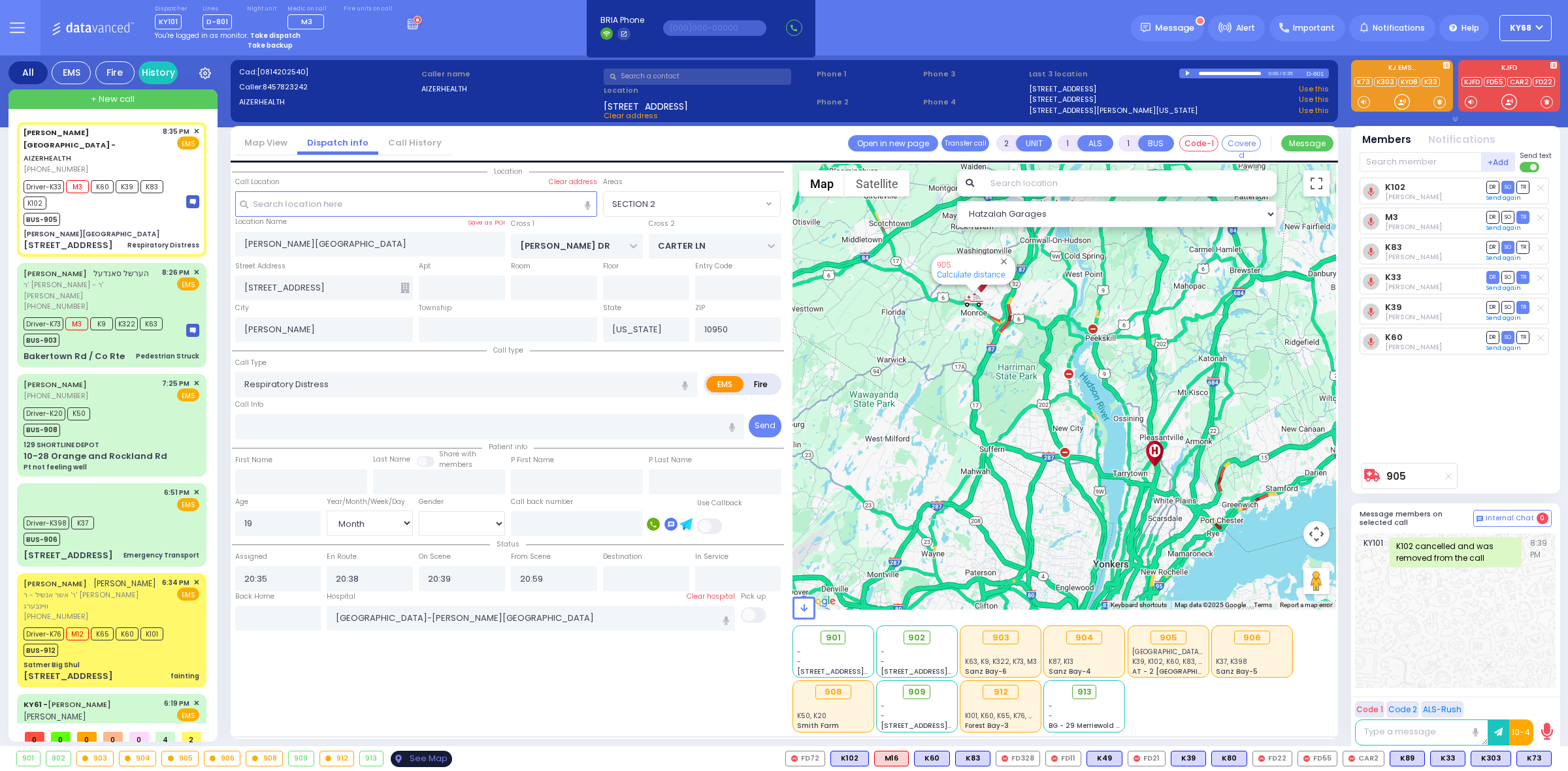
click at [419, 762] on div "See Map" at bounding box center [421, 759] width 62 height 16
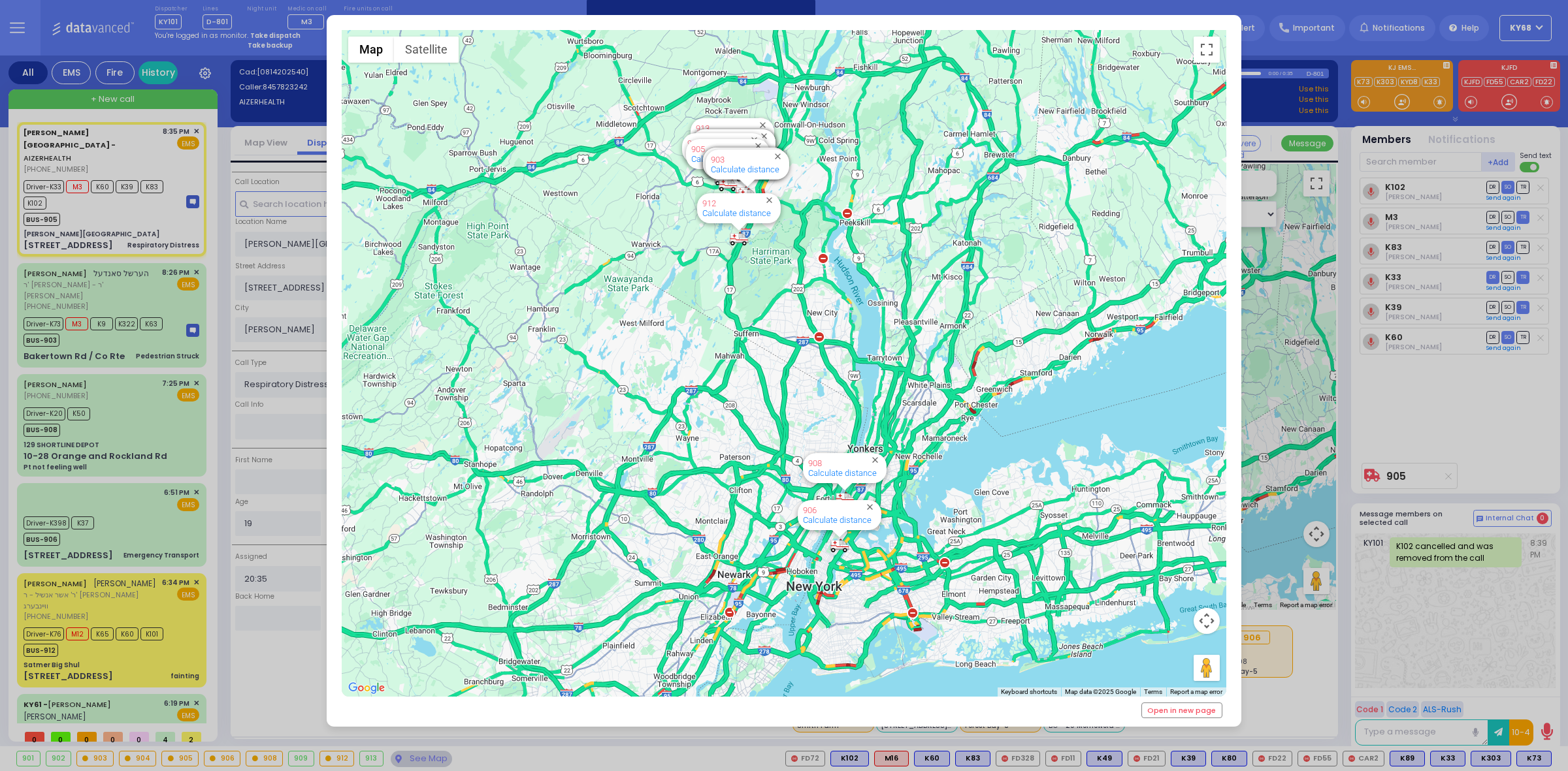
drag, startPoint x: 239, startPoint y: 573, endPoint x: 252, endPoint y: 572, distance: 13.0
click at [239, 576] on div "← Move left → Move right ↑ Move up ↓ Move down + Zoom in - Zoom out Home Jump l…" at bounding box center [784, 385] width 1568 height 771
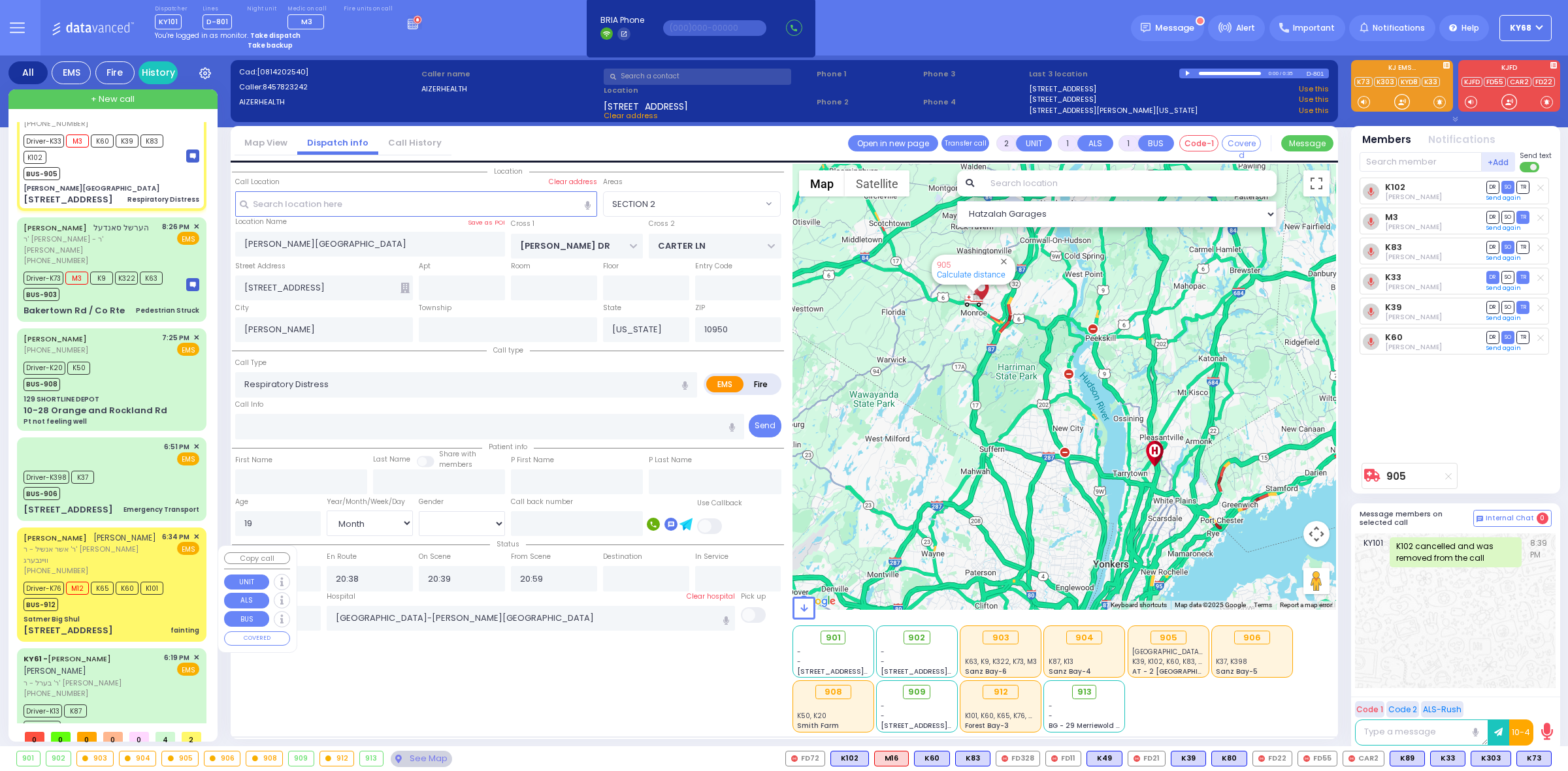
scroll to position [66, 0]
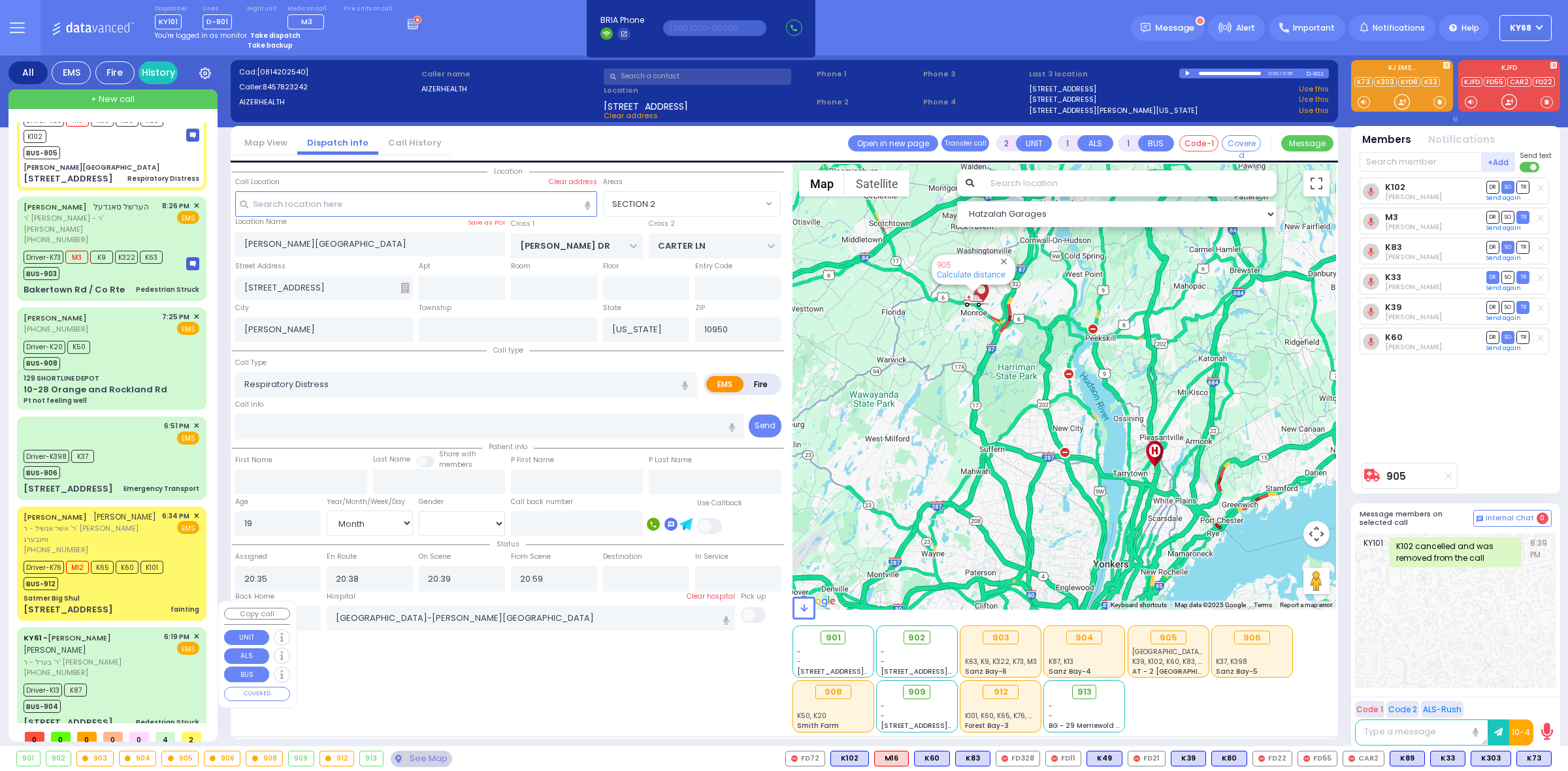
click at [106, 680] on div "Driver-K13 K87 BUS-904" at bounding box center [111, 696] width 176 height 33
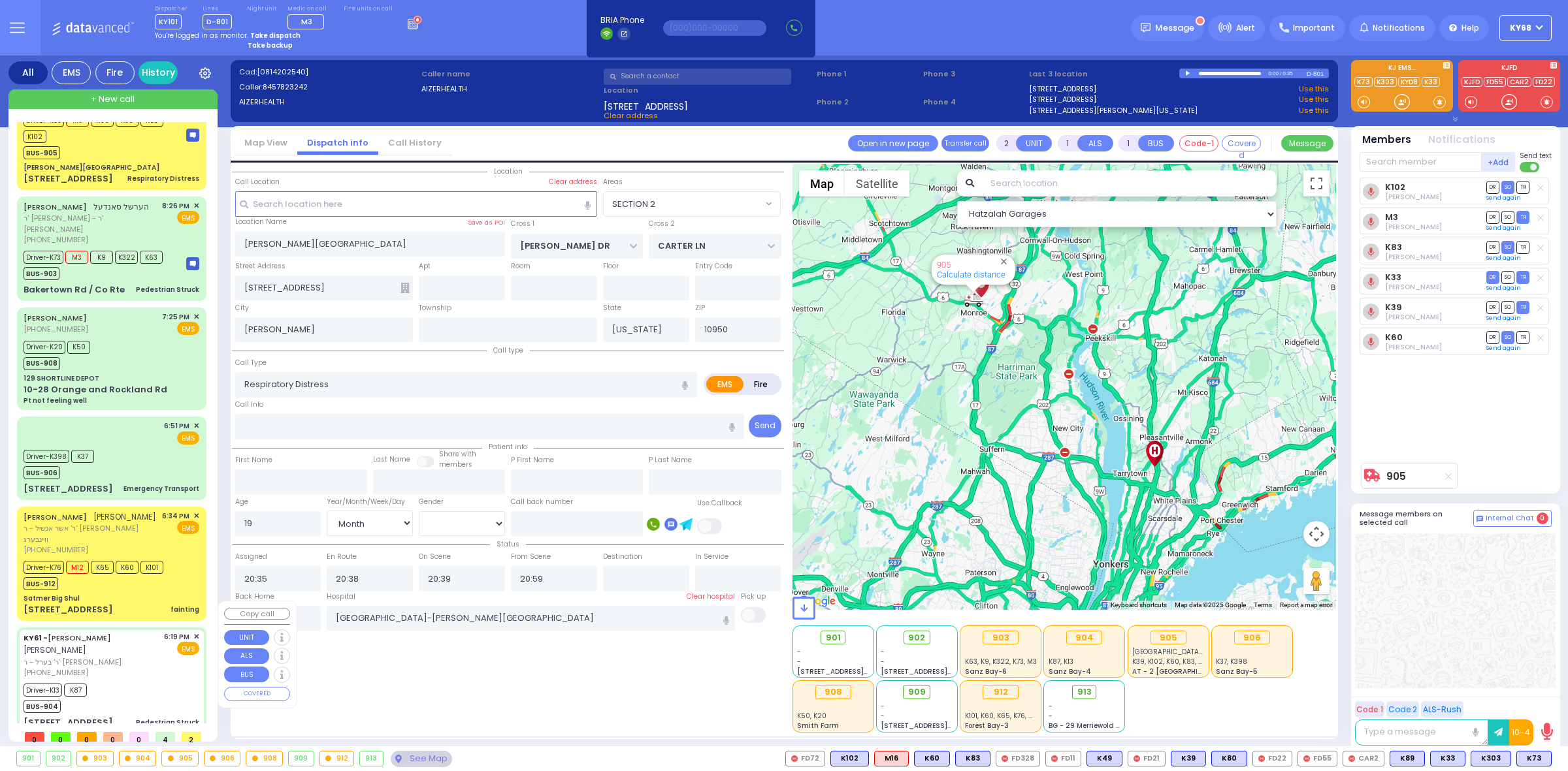
type input "6"
select select
type input "Pedestrian Struck"
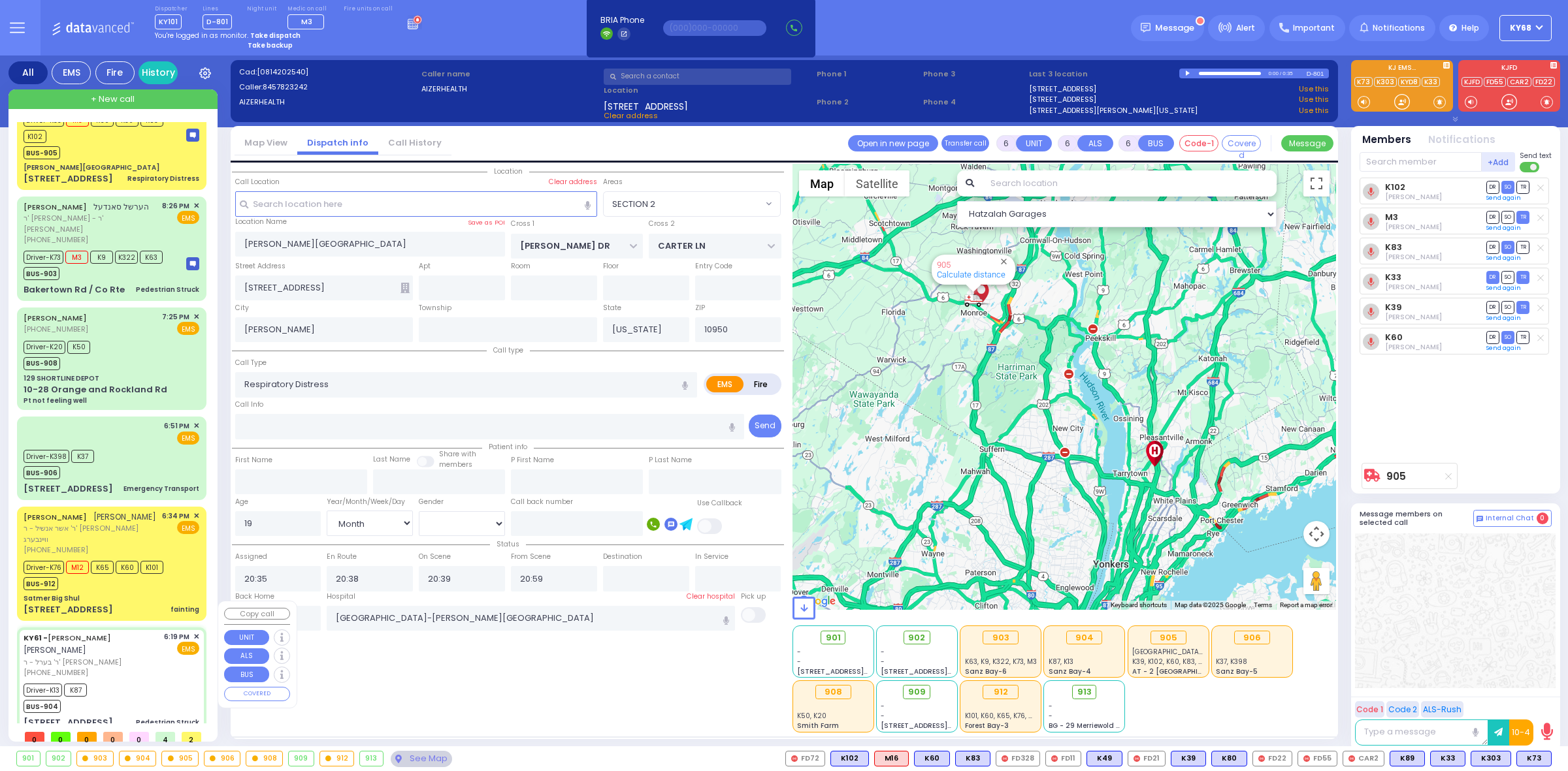
radio input "true"
type input "ARON ZEV"
type input "POLACHECK"
type input "Shimon"
type input "Fuchs"
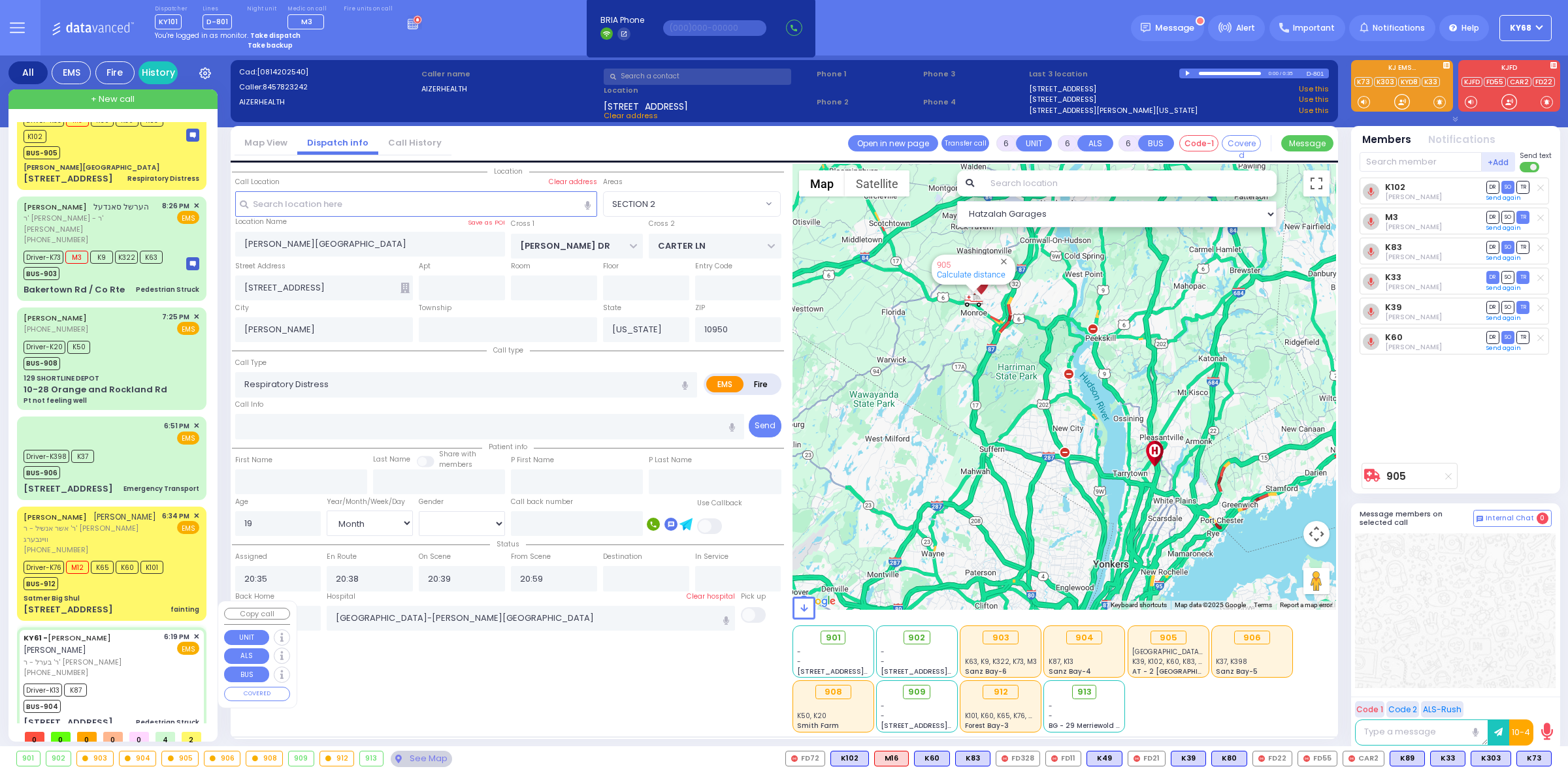
type input "5"
select select "Year"
select select "[DEMOGRAPHIC_DATA]"
type input "18:19"
type input "18:26"
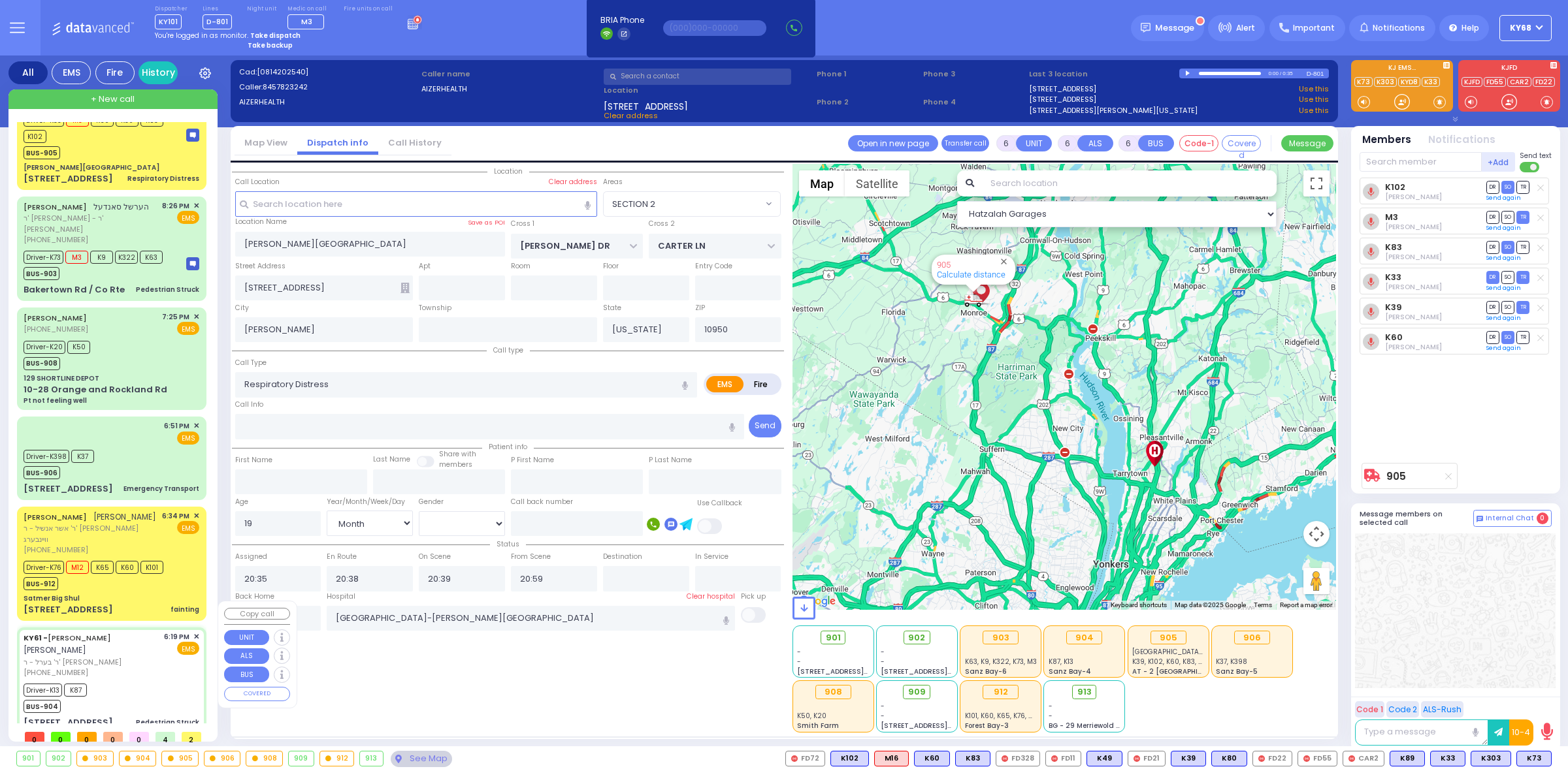
type input "18:33"
type input "18:37"
type input "19:30"
type input "19:50"
type input "New York Presbyterian Hospital- Columbia Campus"
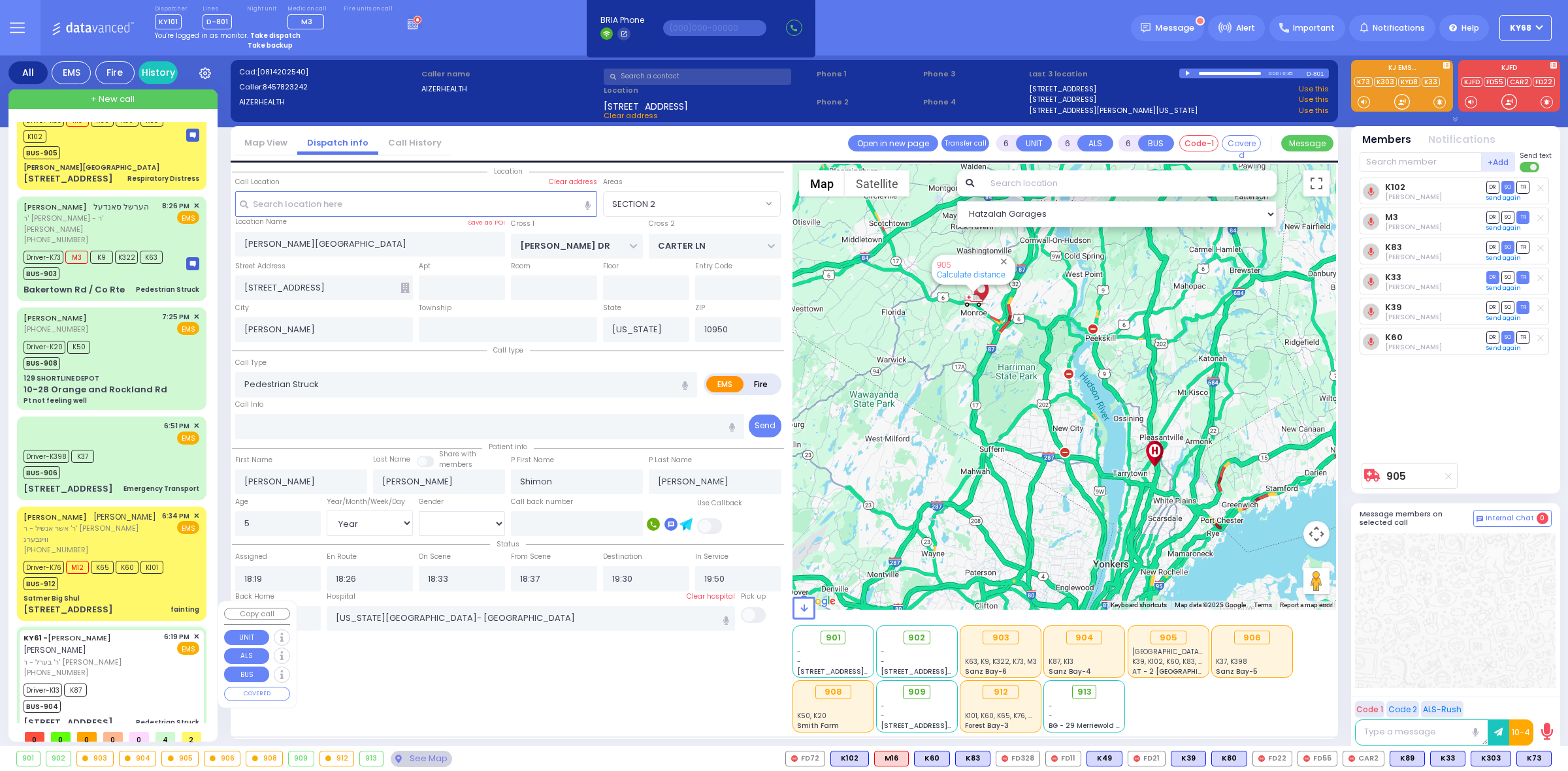
select select "Hatzalah Garages"
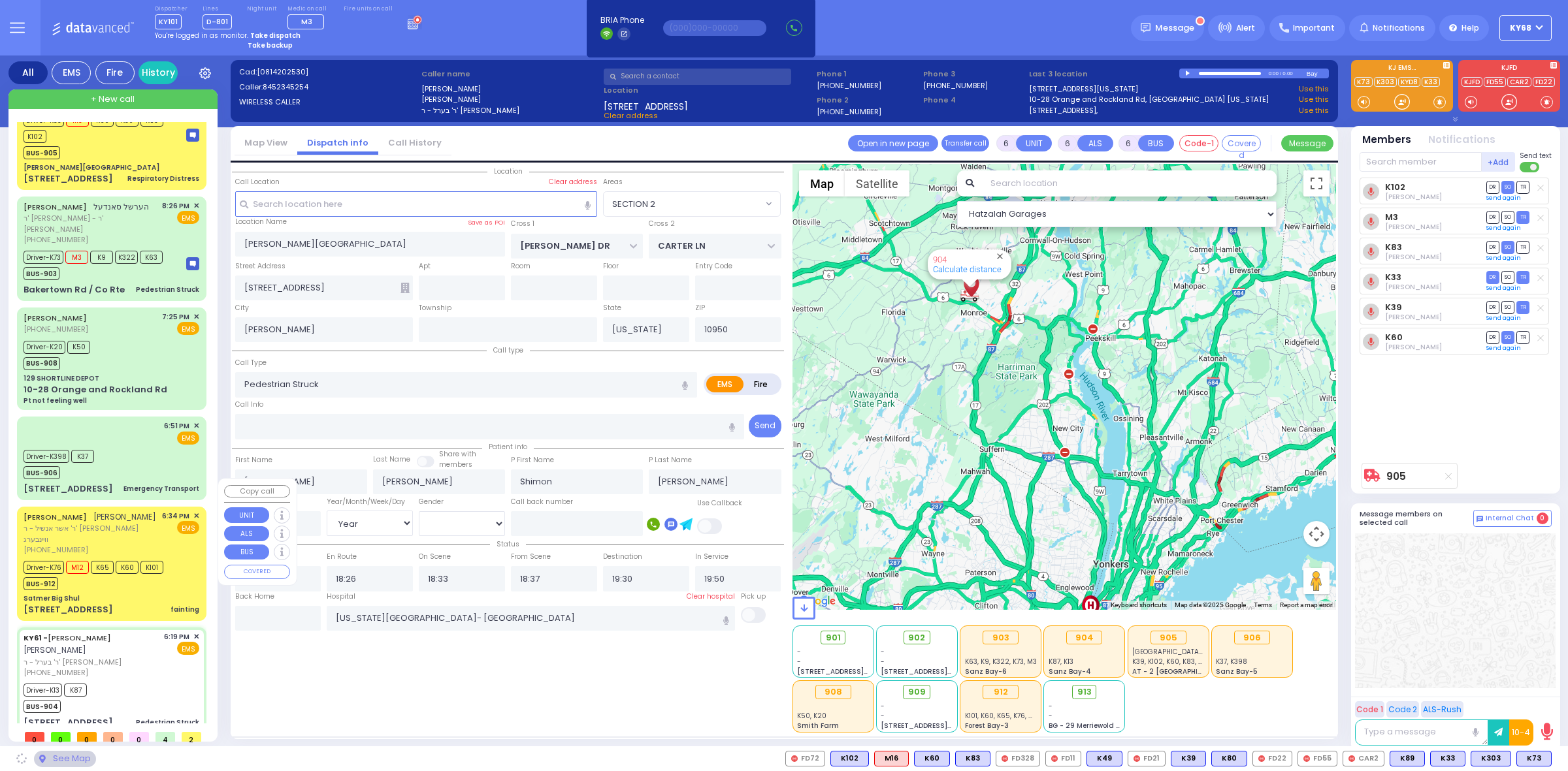
type input "129 Orange and Rockland Road"
type input "Monroe"
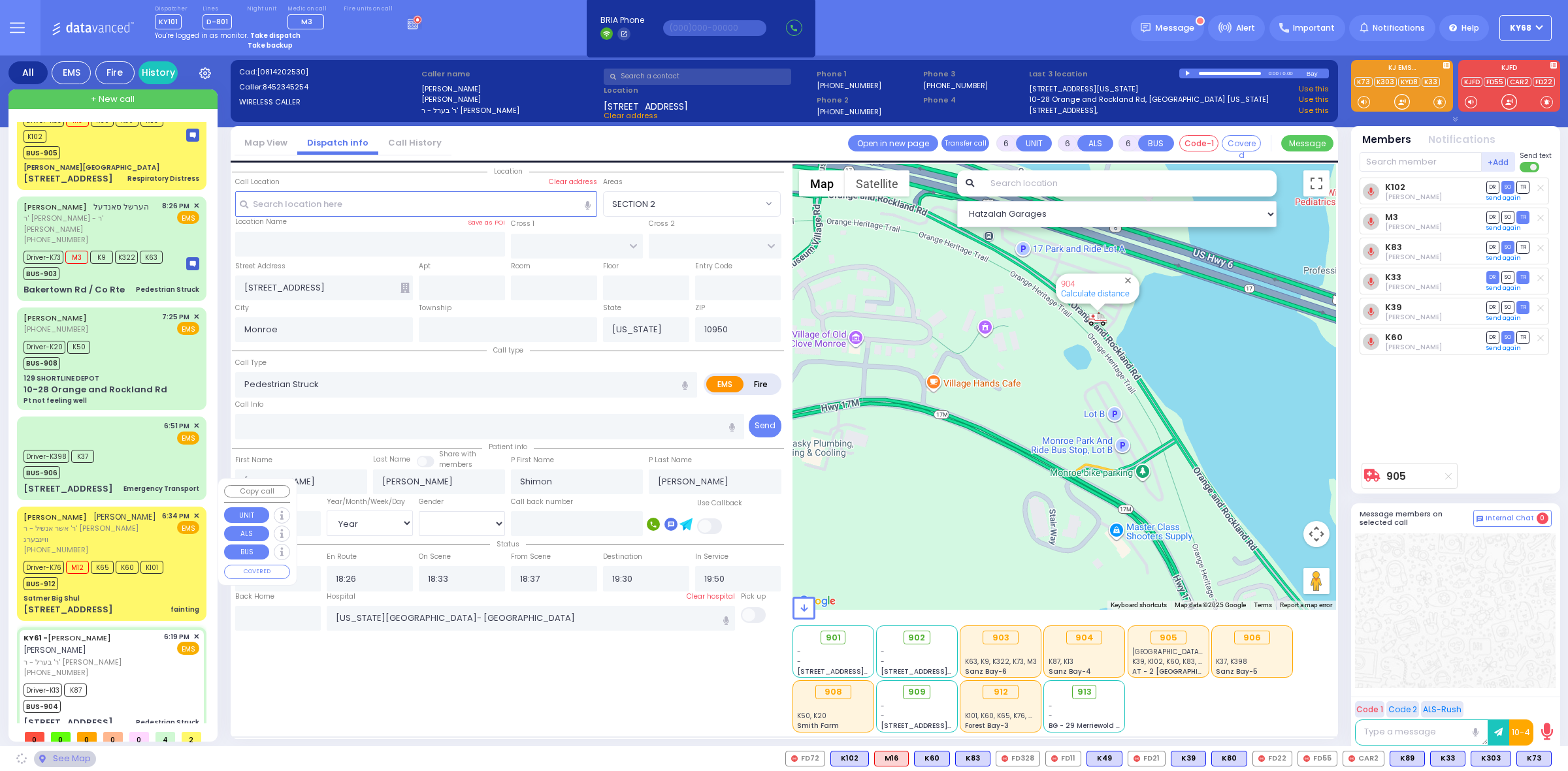
click at [134, 511] on div "AVRUM ELYA ZOLDAN אברהם אלי' זאלדאן" at bounding box center [90, 517] width 132 height 13
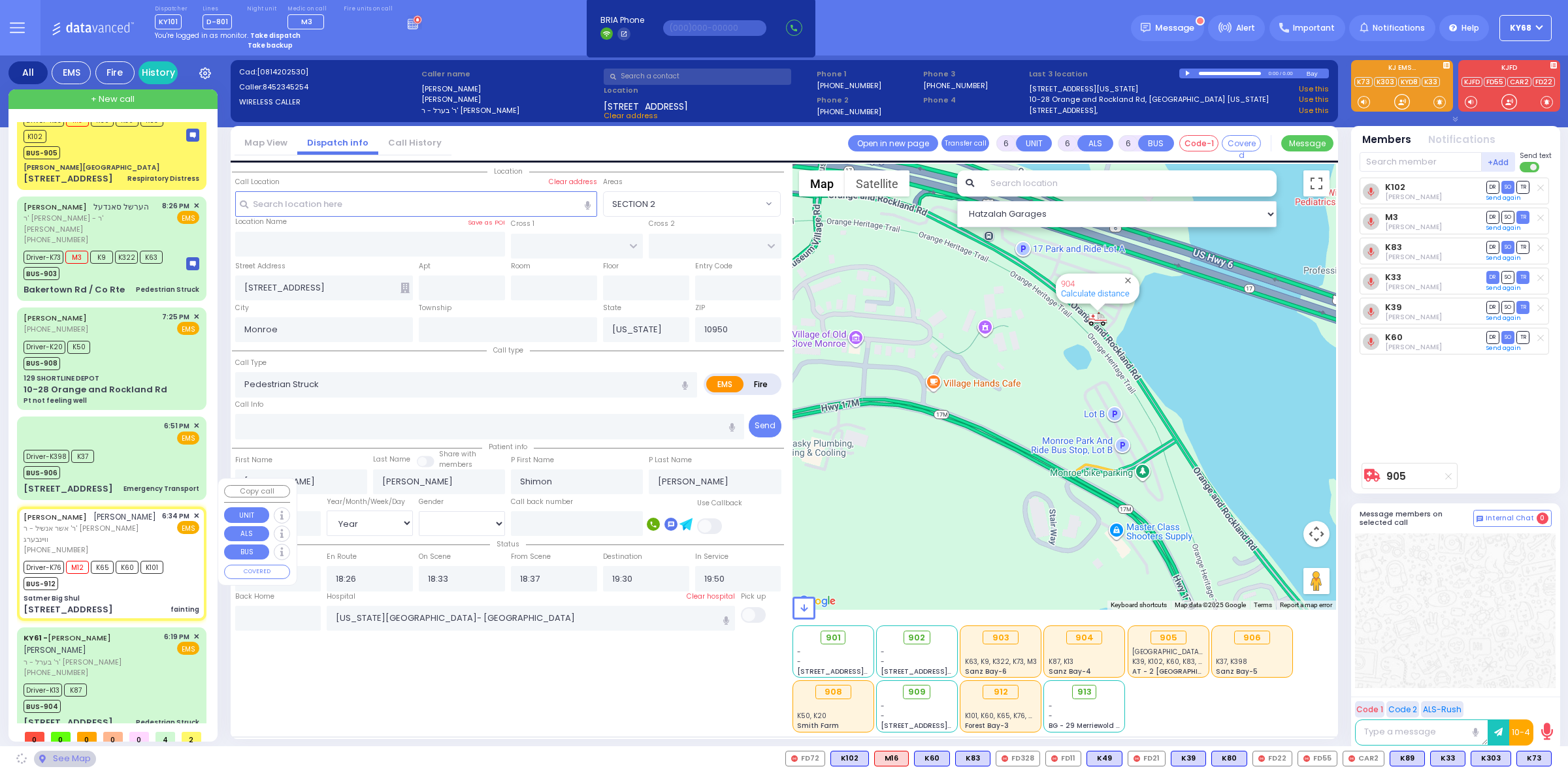
select select
type input "fainting"
radio input "true"
type input "AVRUM ELYA"
type input "ZOLDAN"
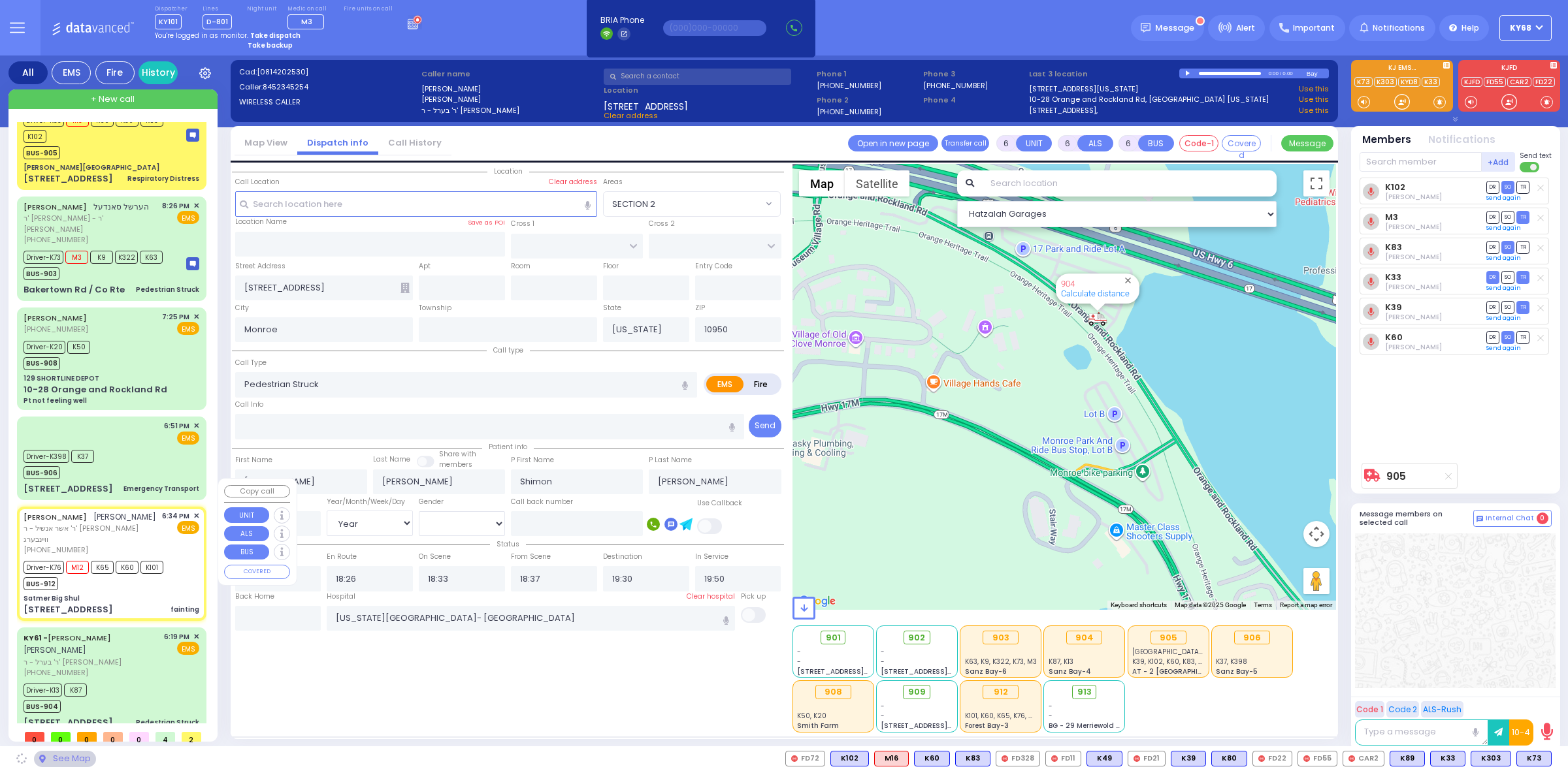
type input "Yakov"
type input "Wallach"
type input "15"
select select "Year"
select select "[DEMOGRAPHIC_DATA]"
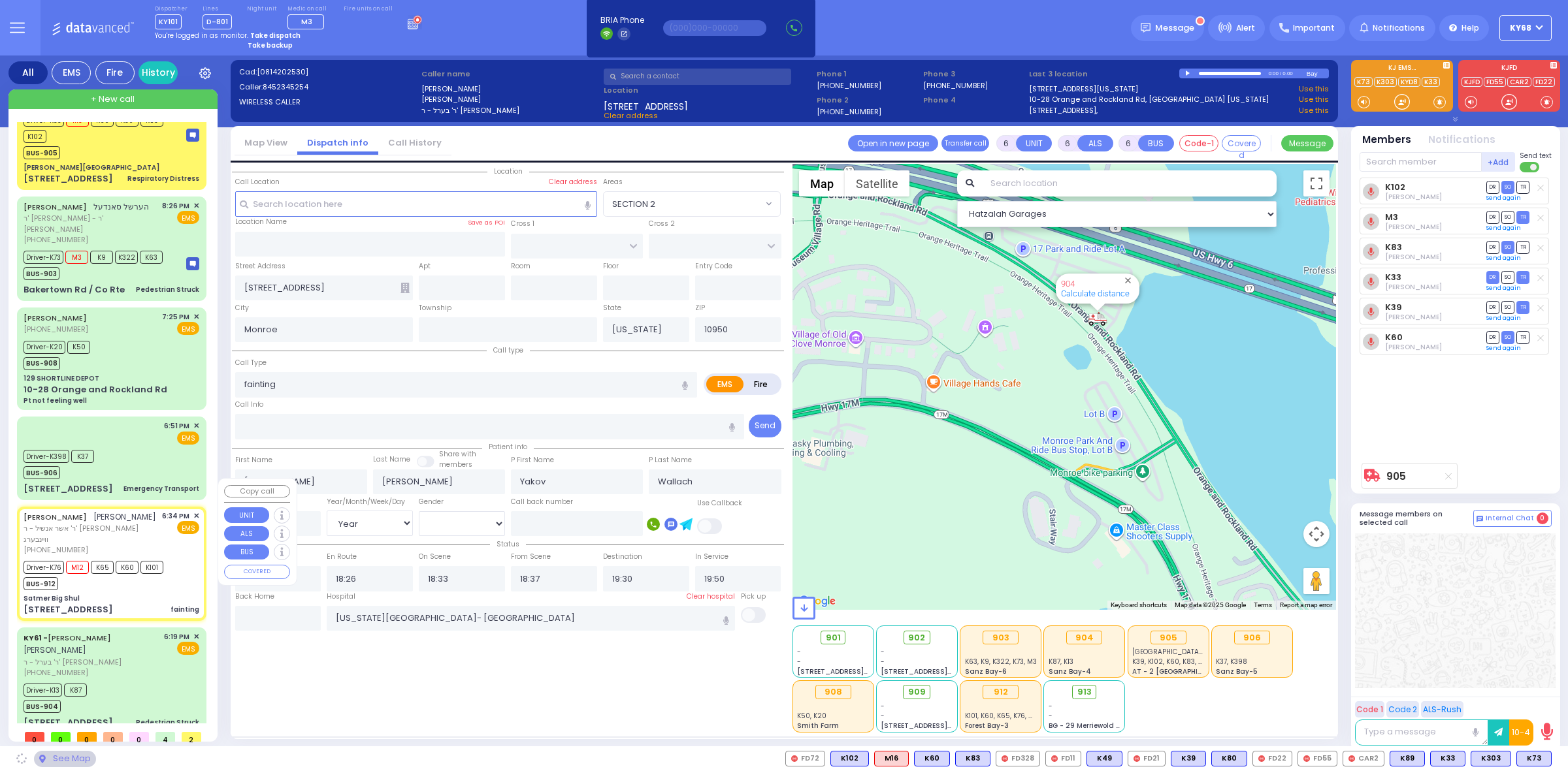
type input "18:34"
type input "18:36"
type input "18:37"
type input "19:05"
type input "Westchester Medical Center-Woods Road"
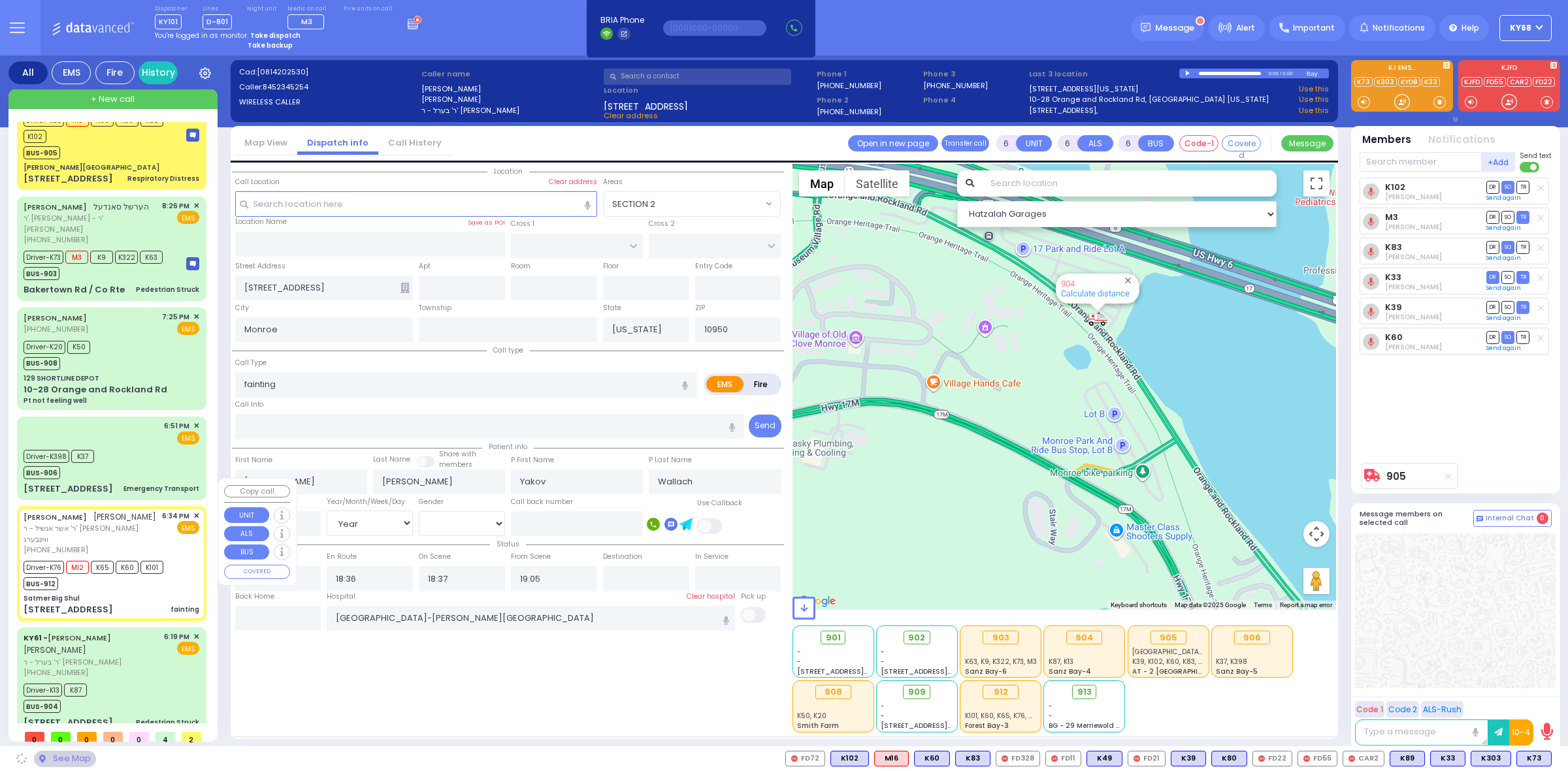
select select "Hatzalah Garages"
type input "Satmer Big Shul"
type input "EAHAL COURT"
type input "12 Garfield Road"
type input "[PERSON_NAME]"
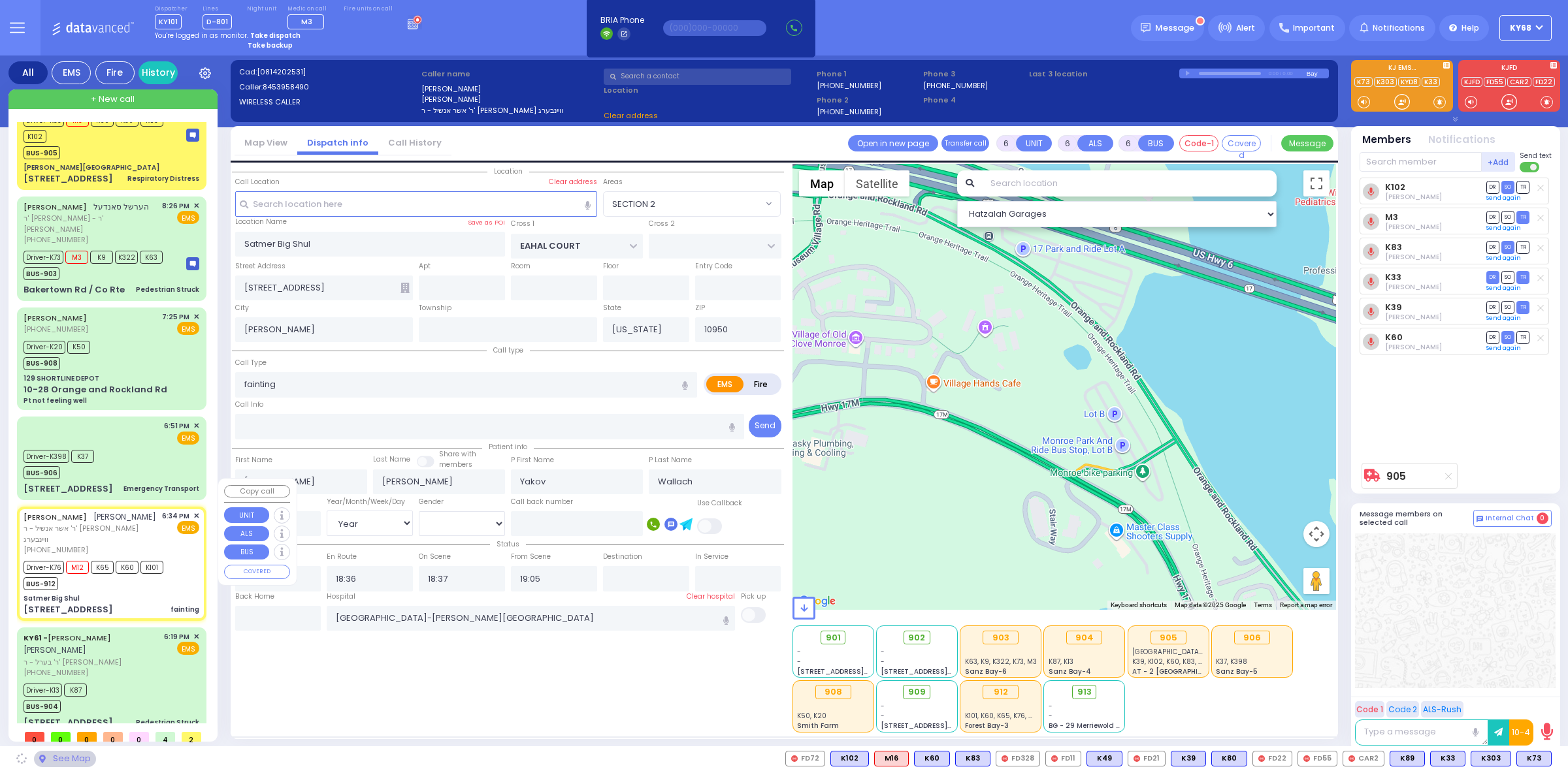
select select "SECTION 1"
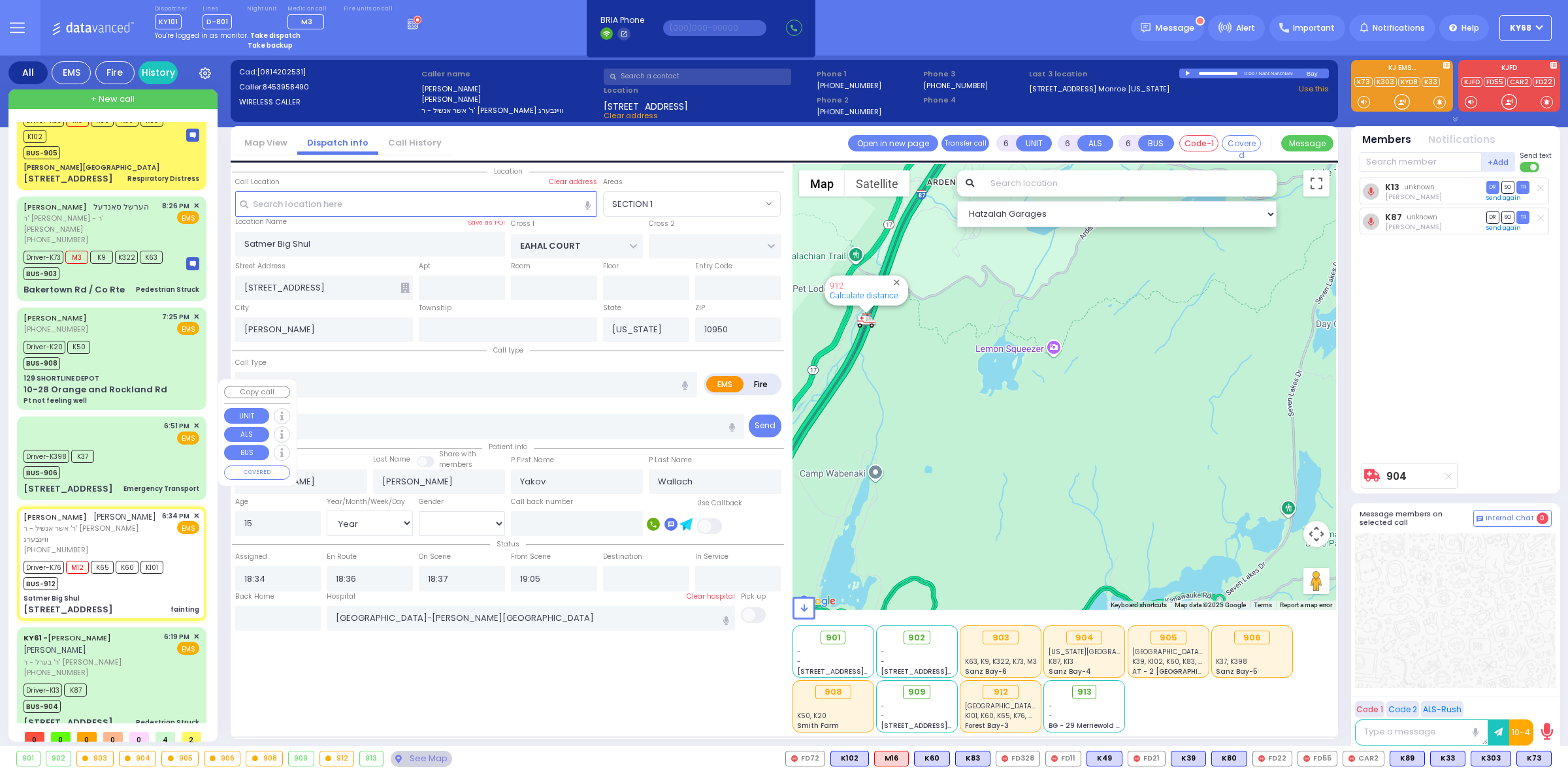
click at [93, 447] on div "Driver-K398 K37 BUS-906" at bounding box center [61, 463] width 75 height 33
select select
type input "Emergency Transport"
radio input "true"
type input "Samuel"
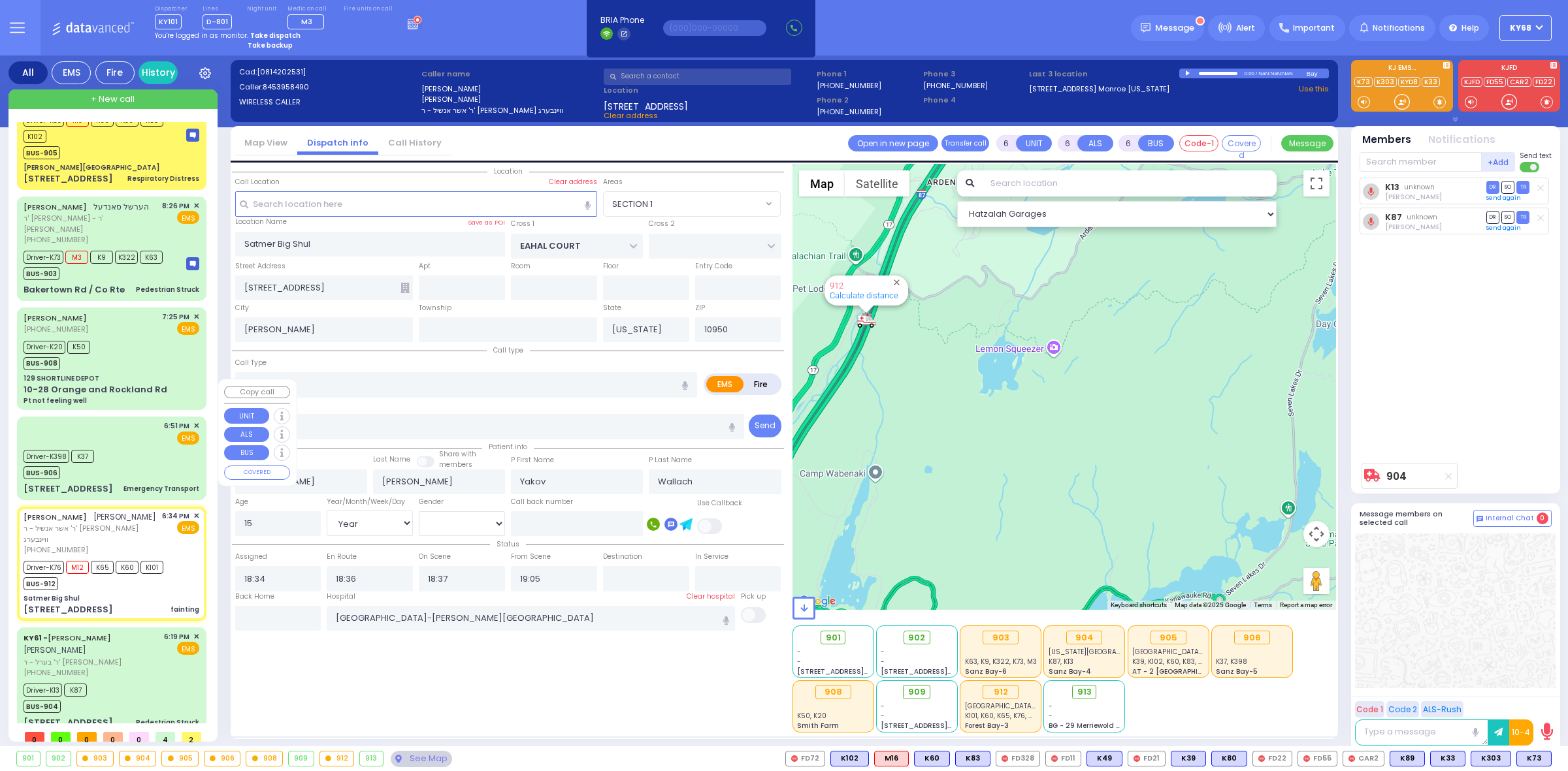
type input "Eisner"
type input "16"
select select "Year"
select select "[DEMOGRAPHIC_DATA]"
type input "18:51"
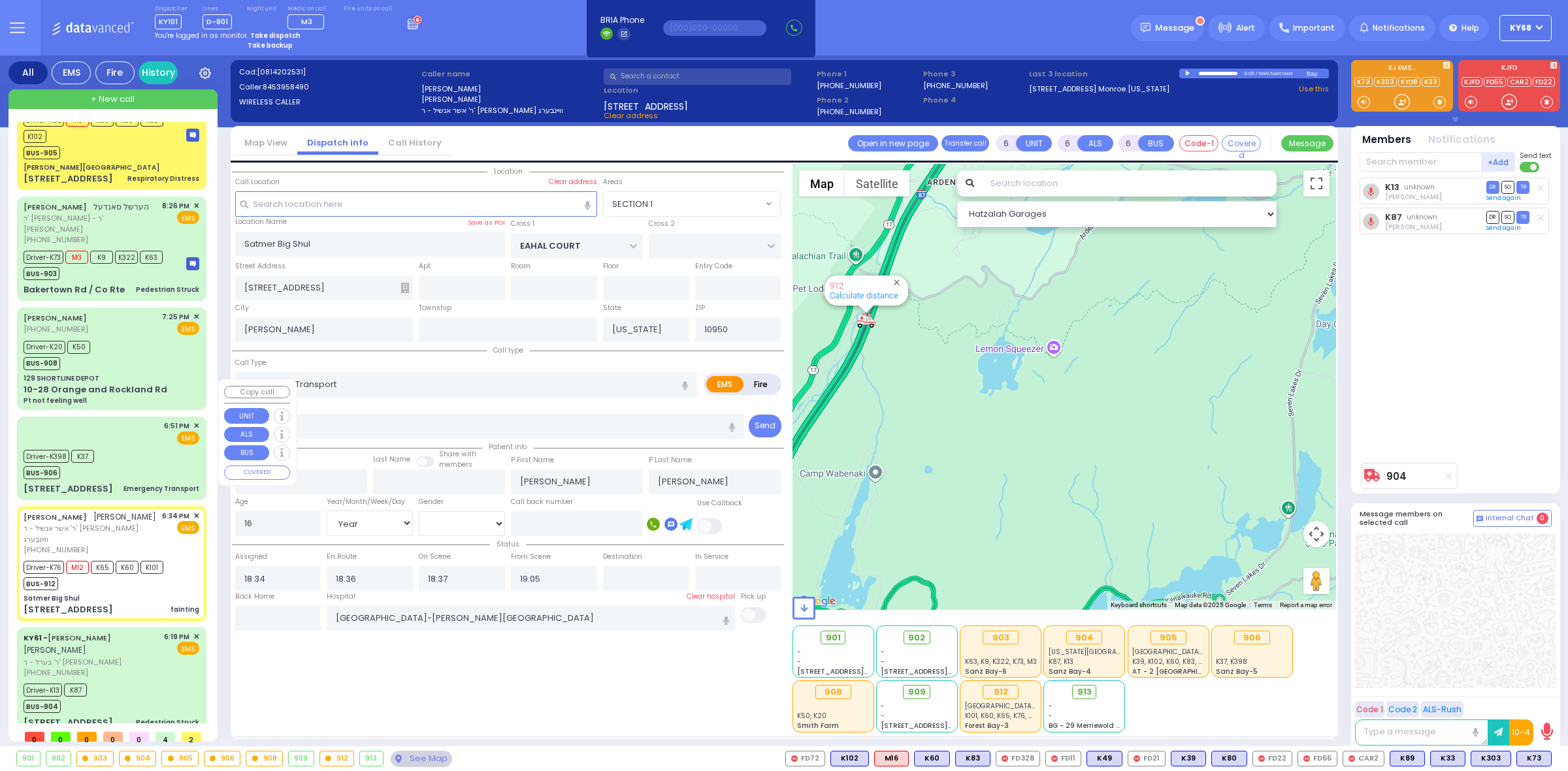
type input "18:52"
type input "19:10"
type input "19:15"
type input "New York Presbyterian Weill Cornell Medical Center"
select select "Hatzalah Garages"
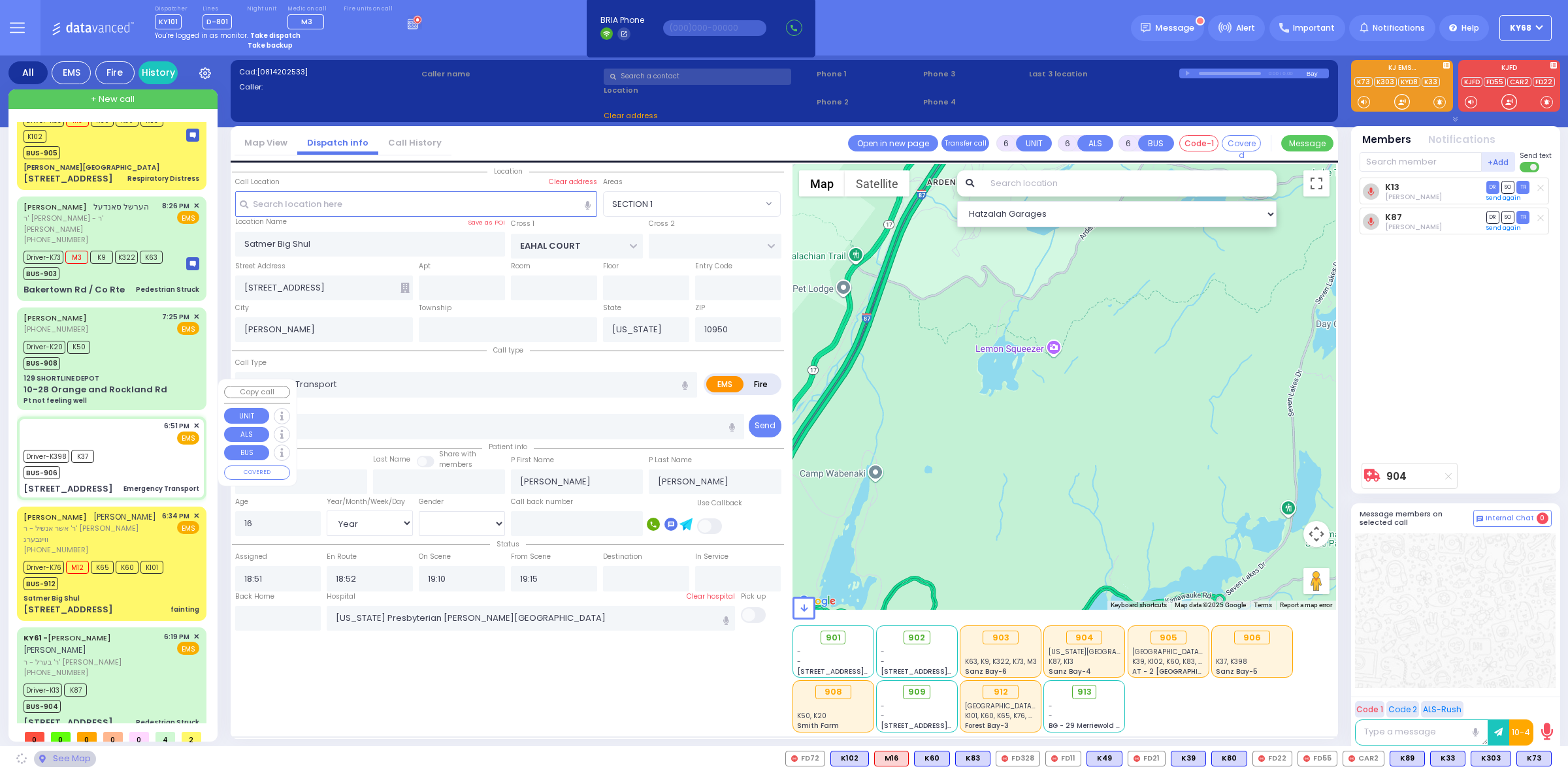
type input "POWDER MILL BRIDGE RD"
type input "[STREET_ADDRESS]"
type input "Kingston"
type input "12401"
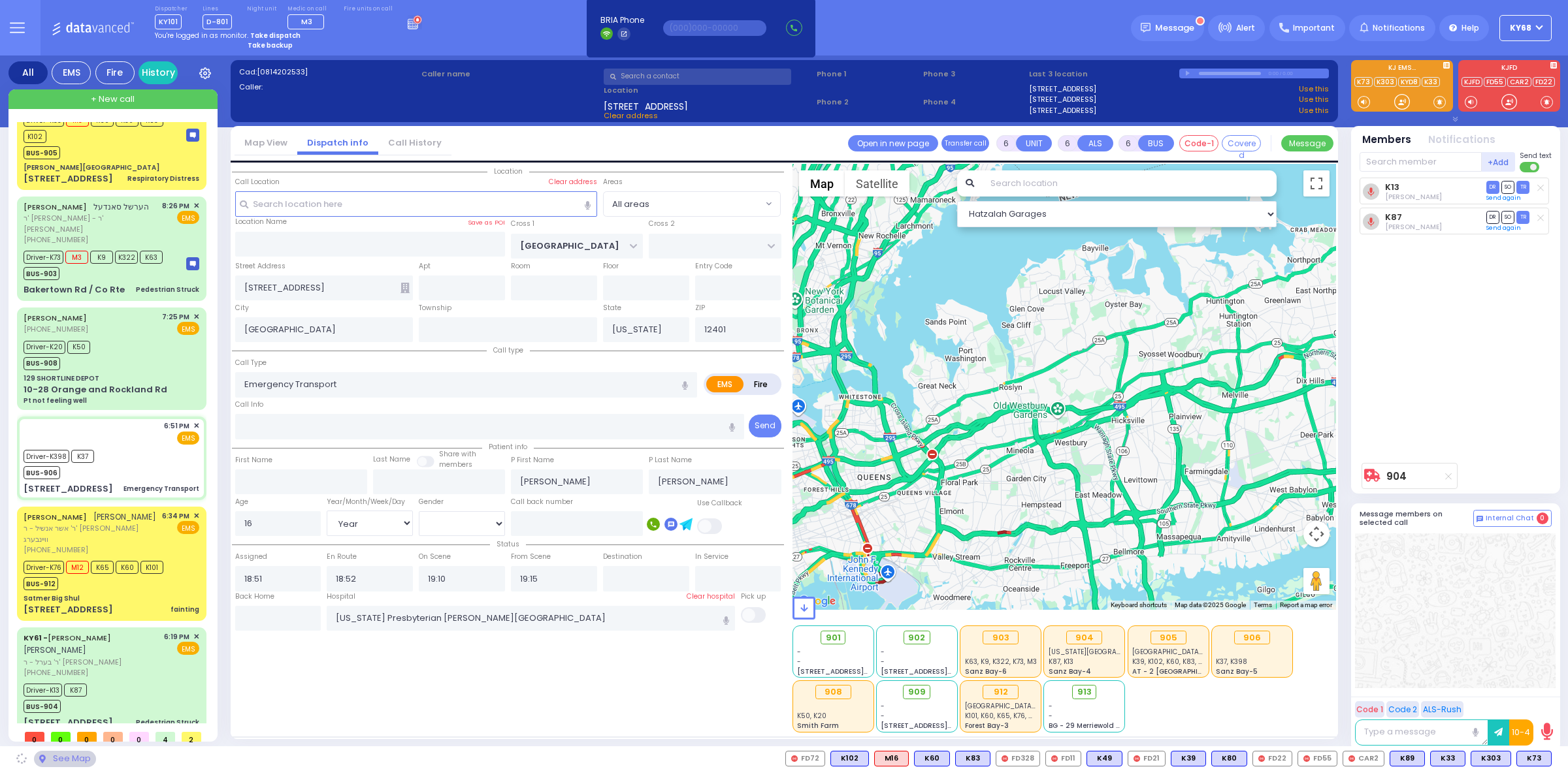
drag, startPoint x: 861, startPoint y: 448, endPoint x: 994, endPoint y: 511, distance: 147.2
click at [991, 511] on div "906 Calculate distance" at bounding box center [1065, 387] width 544 height 446
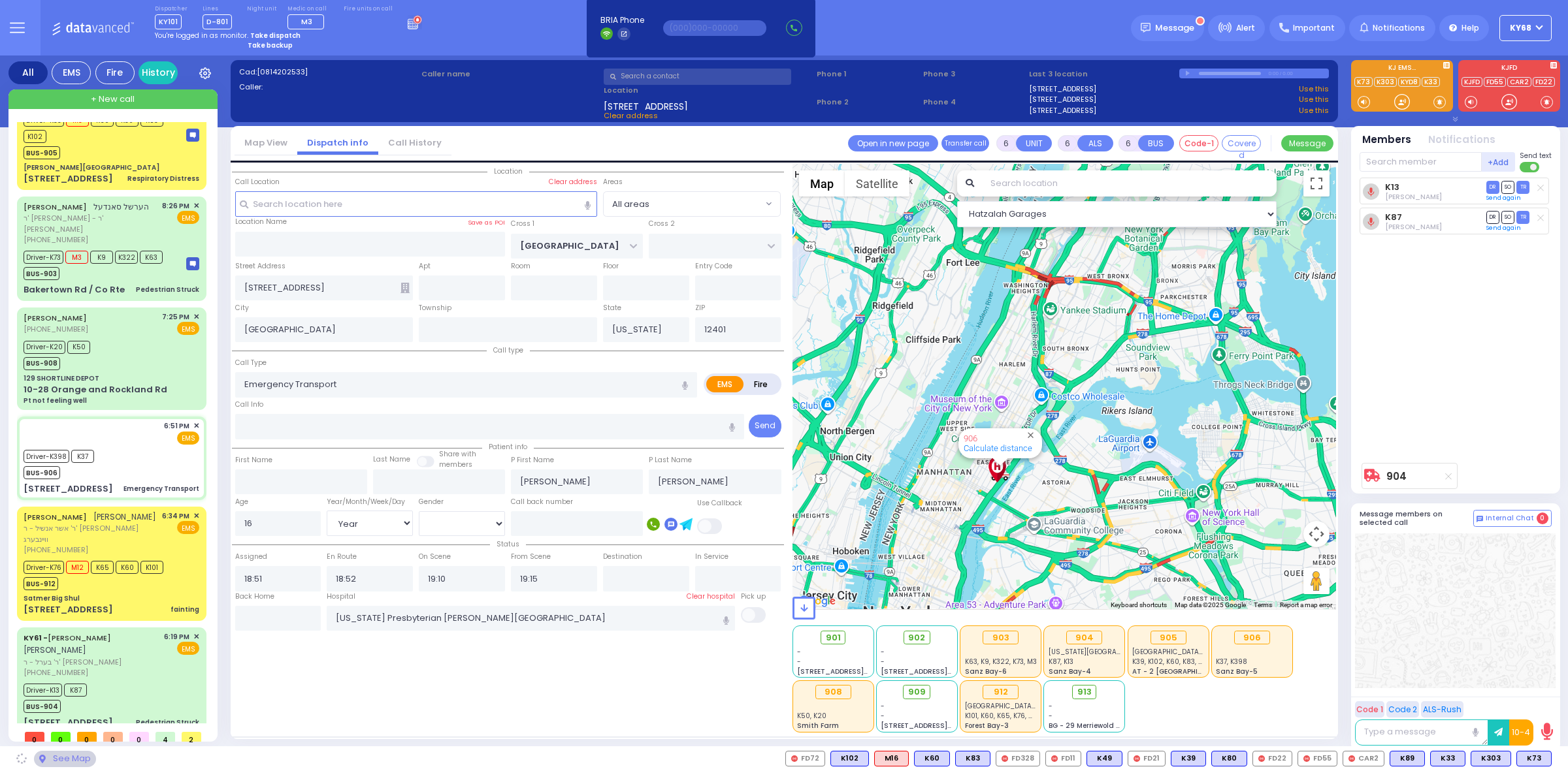
drag, startPoint x: 1013, startPoint y: 516, endPoint x: 940, endPoint y: 403, distance: 134.5
click at [940, 403] on div "906 Calculate distance" at bounding box center [1065, 387] width 544 height 446
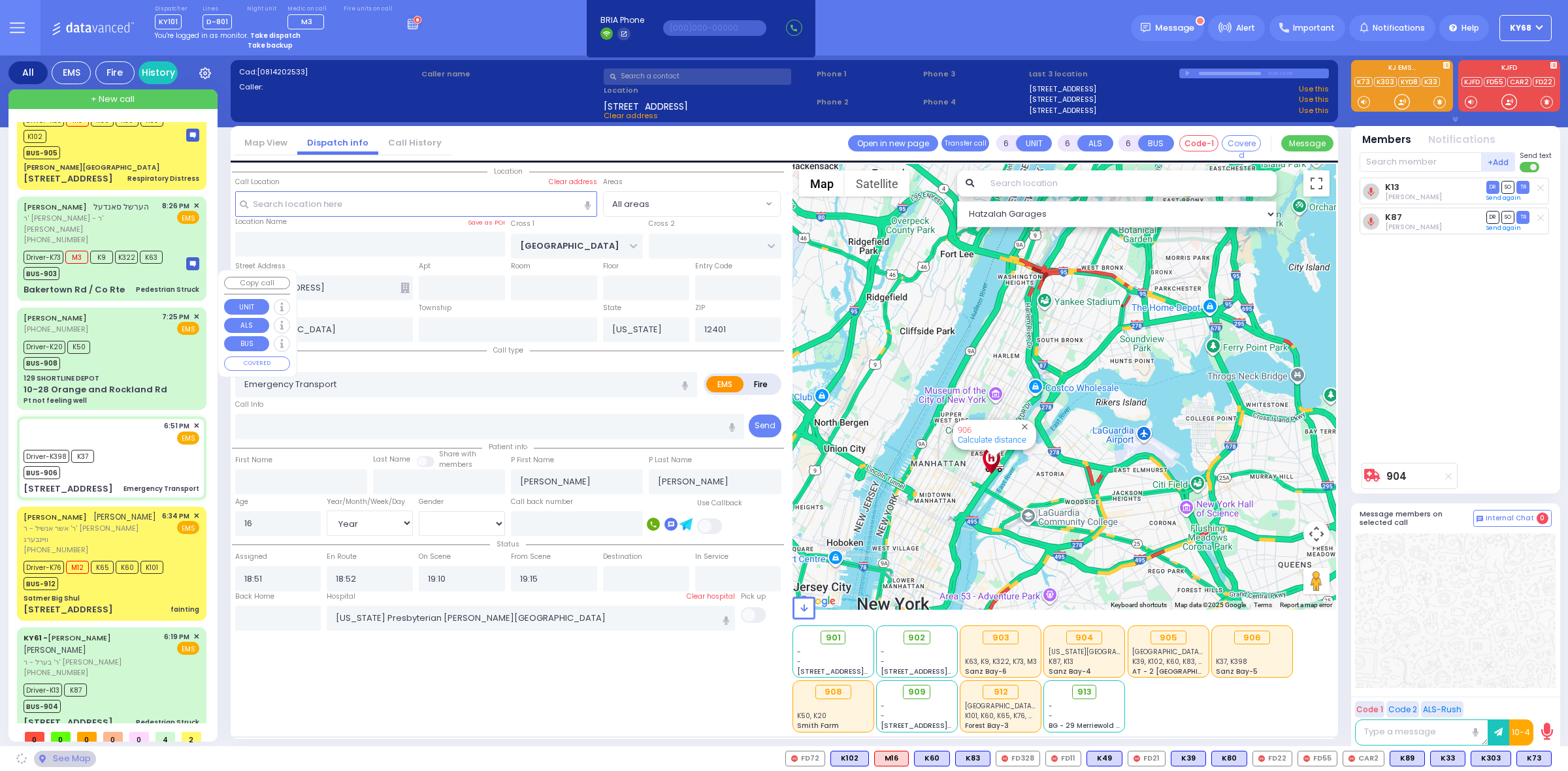
click at [117, 338] on div "Driver-K20 K50 BUS-908" at bounding box center [111, 354] width 176 height 33
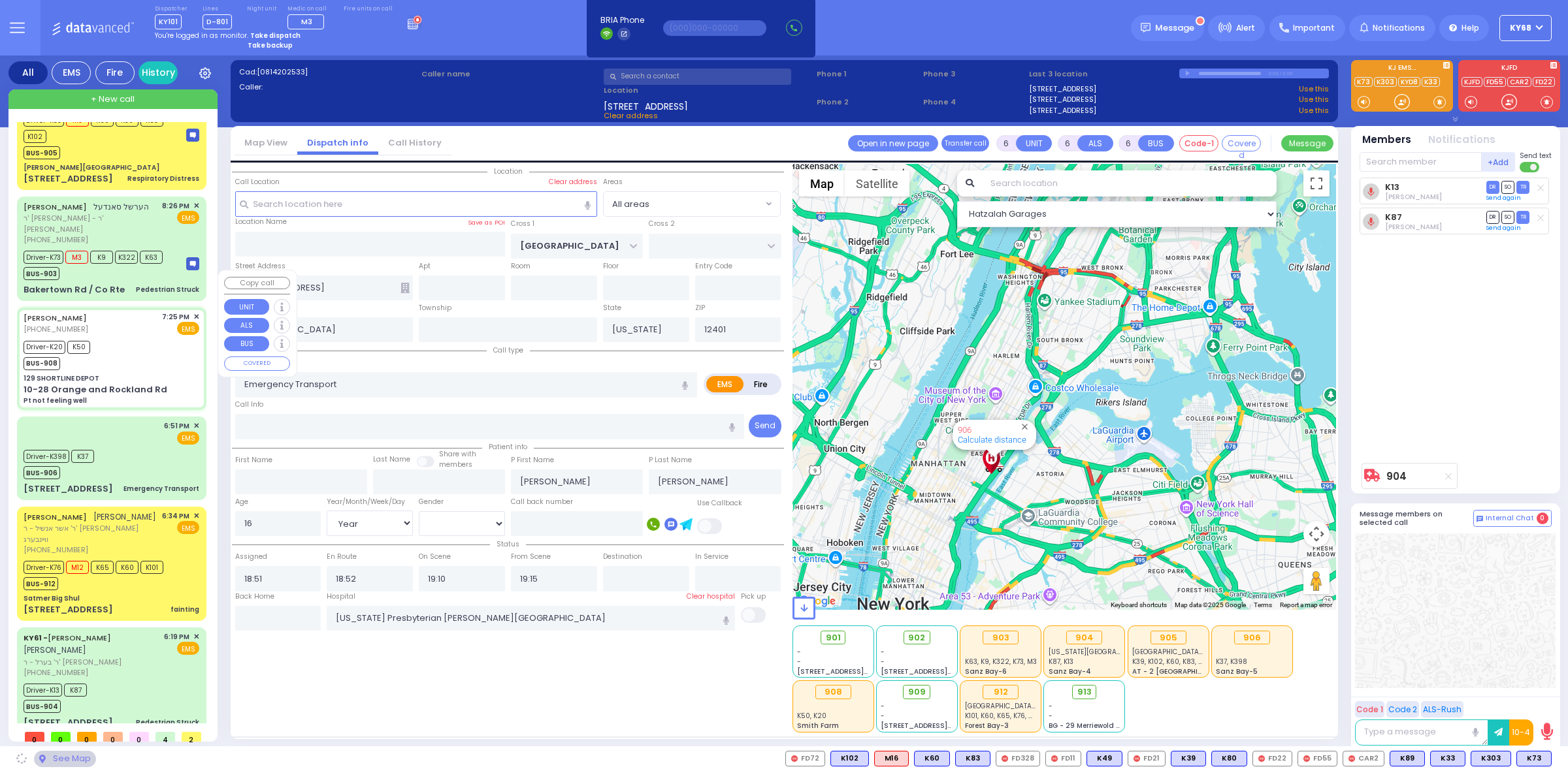
select select
type input "Pt not feeling well"
radio input "true"
type input "Moshe"
type input "Strohli"
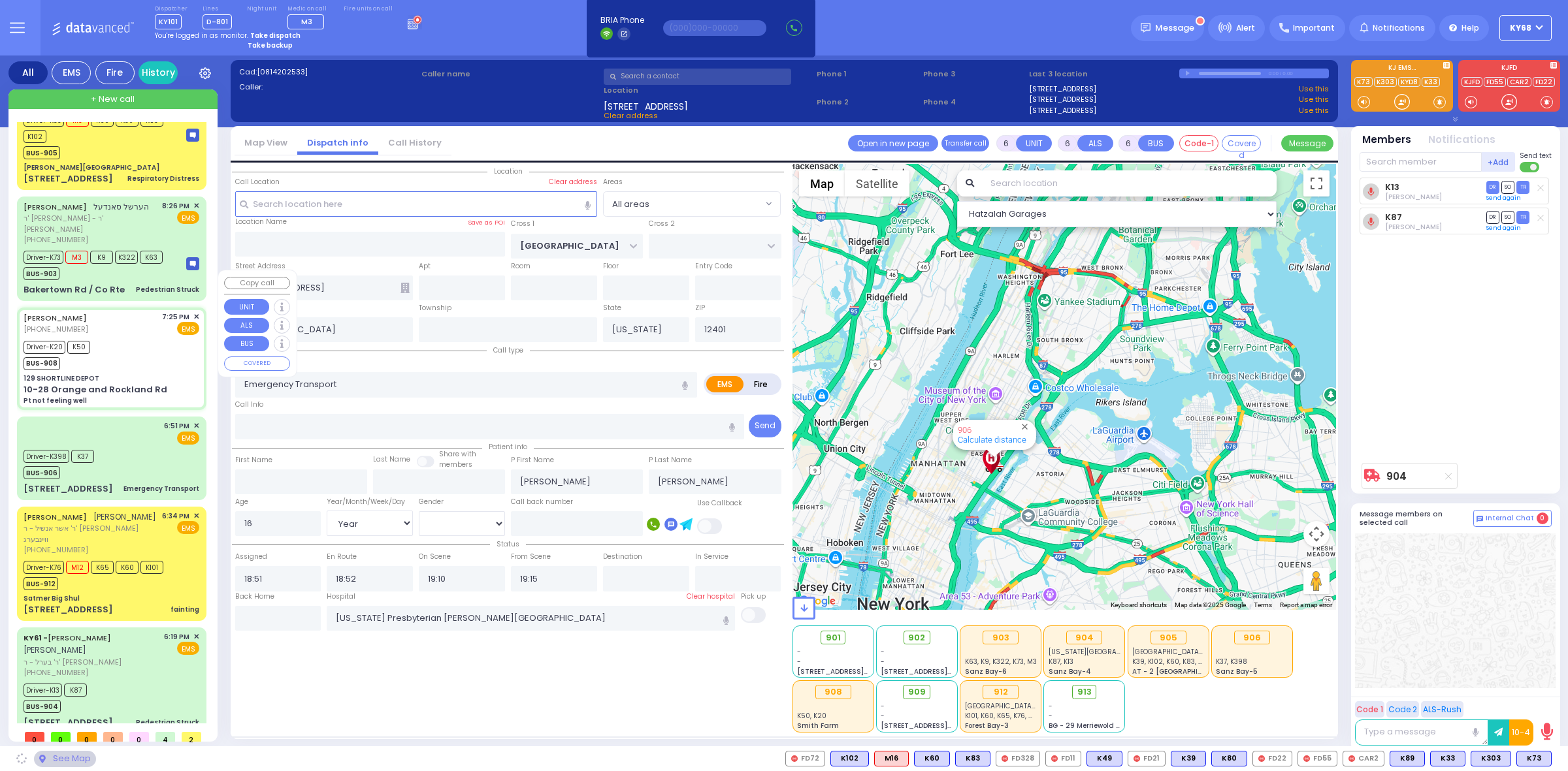
type input "15"
select select "Year"
select select "[DEMOGRAPHIC_DATA]"
type input "19:25"
type input "19:27"
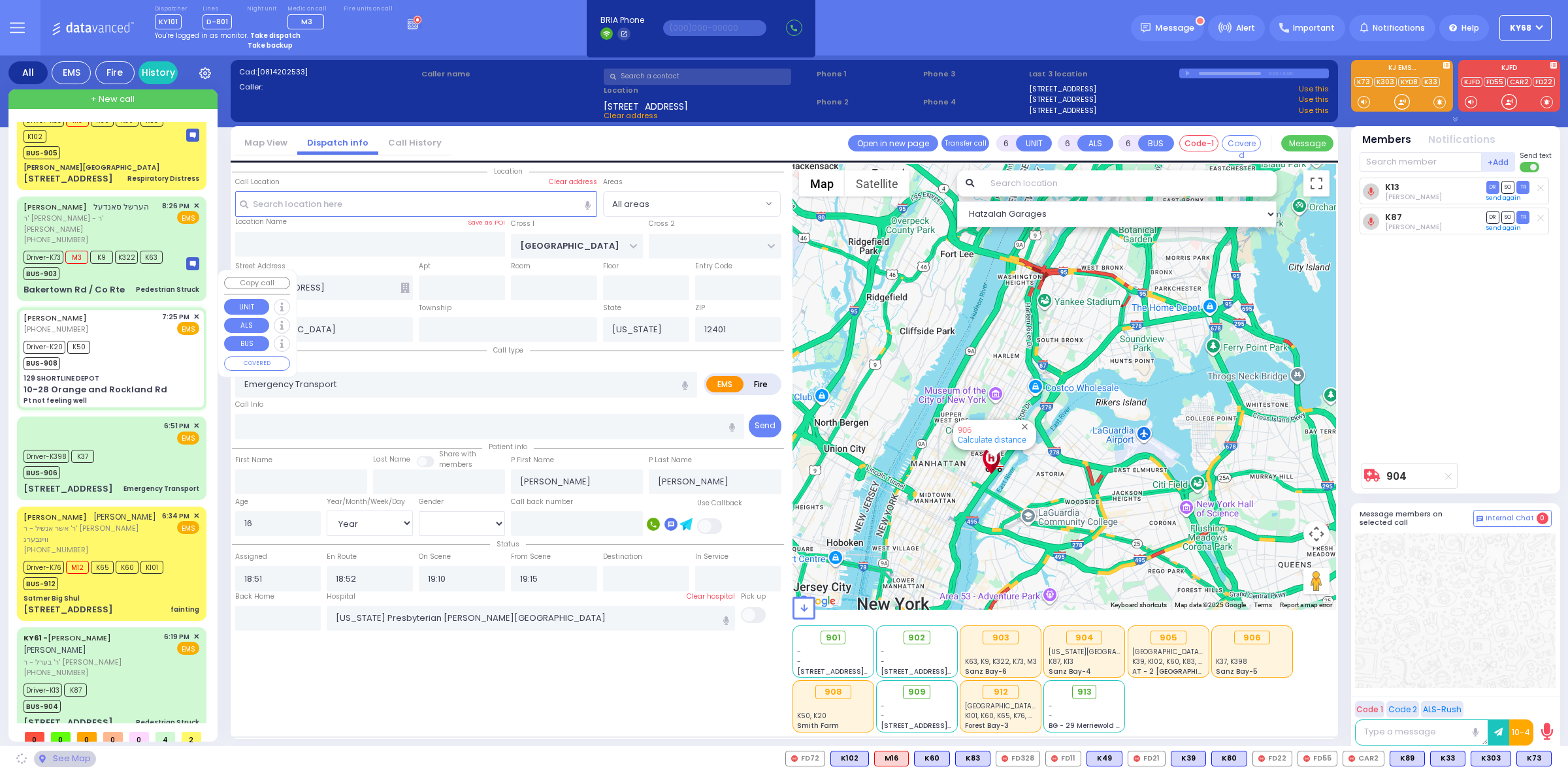
type input "19:42"
type input "19:58"
type input "20:45"
type input "22:00"
type input "New York Presbyterian Hospital- Columbia Campus"
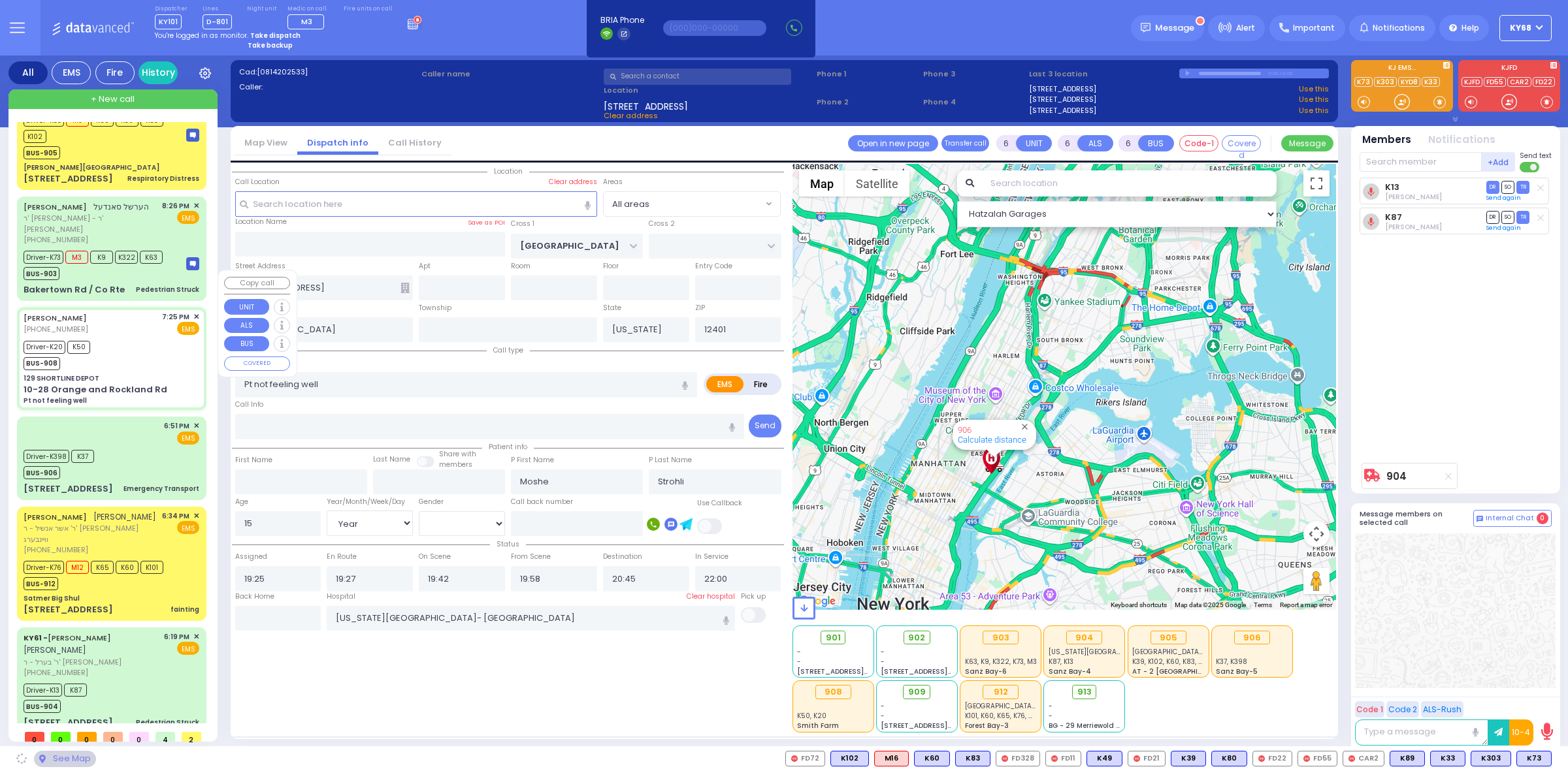
select select "Hatzalah Garages"
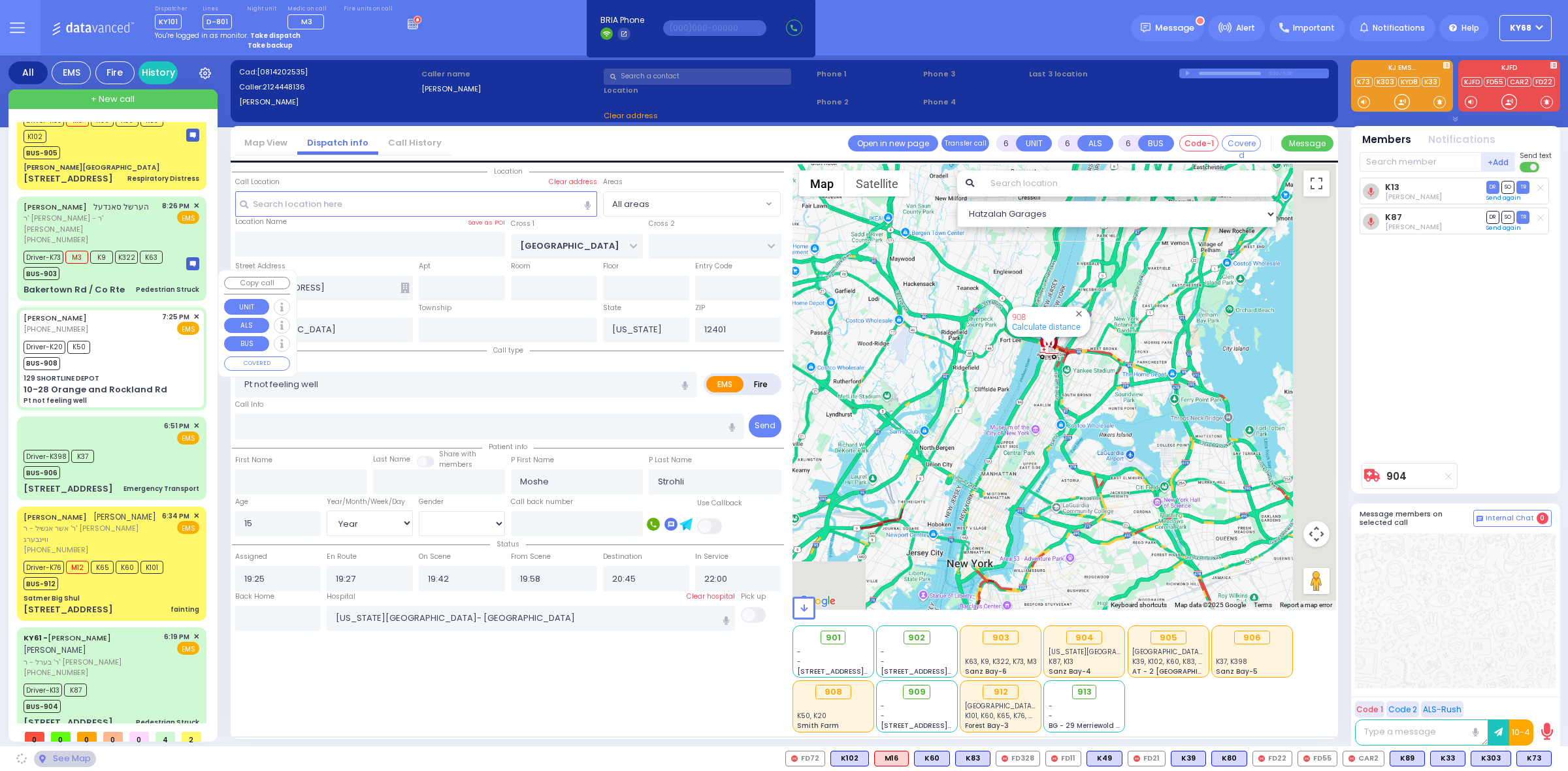
type input "129 SHORTLINE DEPOT"
type input "10-28 Orange and Rockland Rd"
type input "Monroe"
type input "10950"
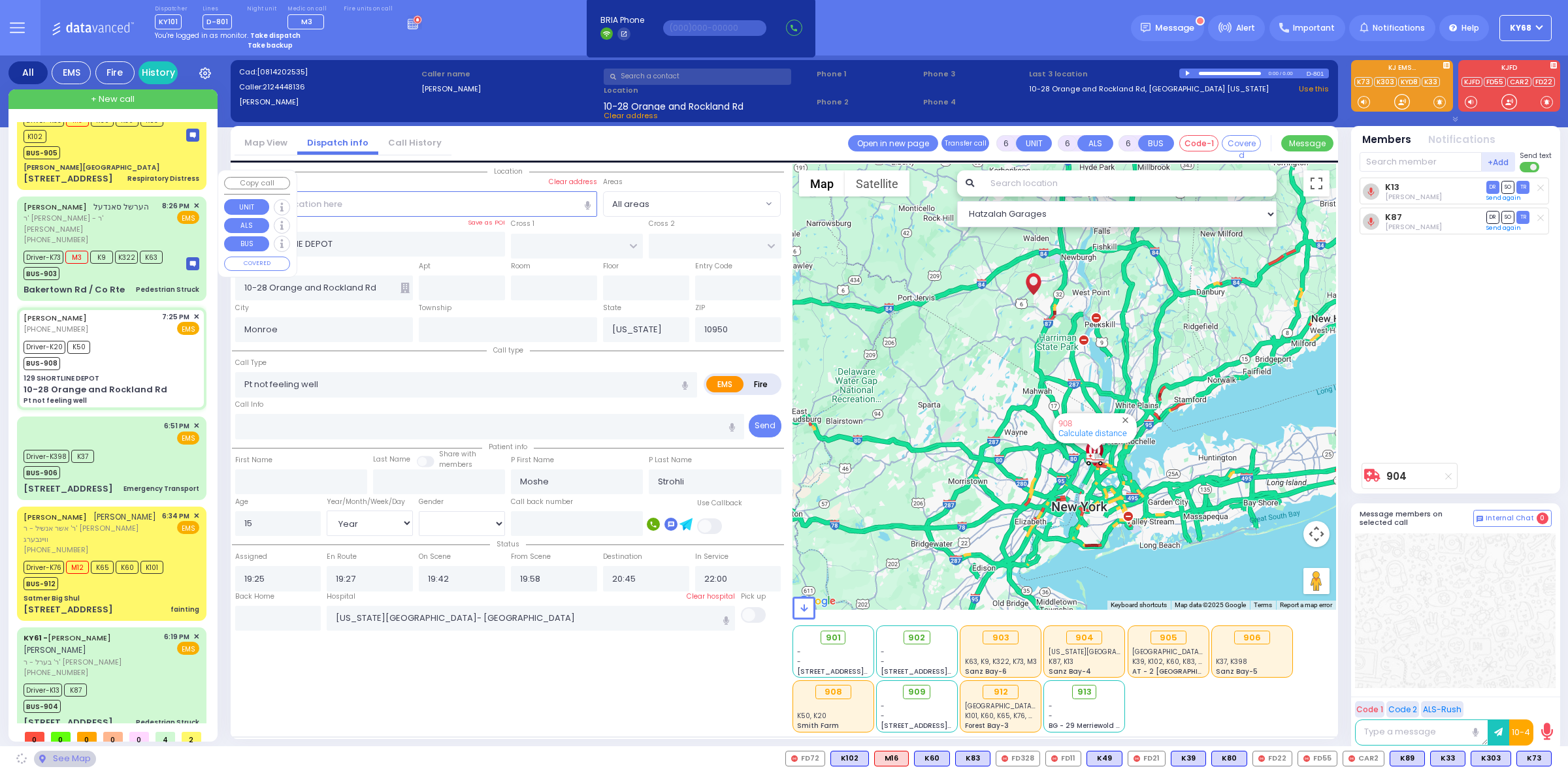
click at [81, 243] on div "HERSHEL SANDEL הערשל סאנדעל ר' אהרן שאול - ר' אלעזר גרובער (845) 219-9842 8:26 …" at bounding box center [112, 248] width 185 height 100
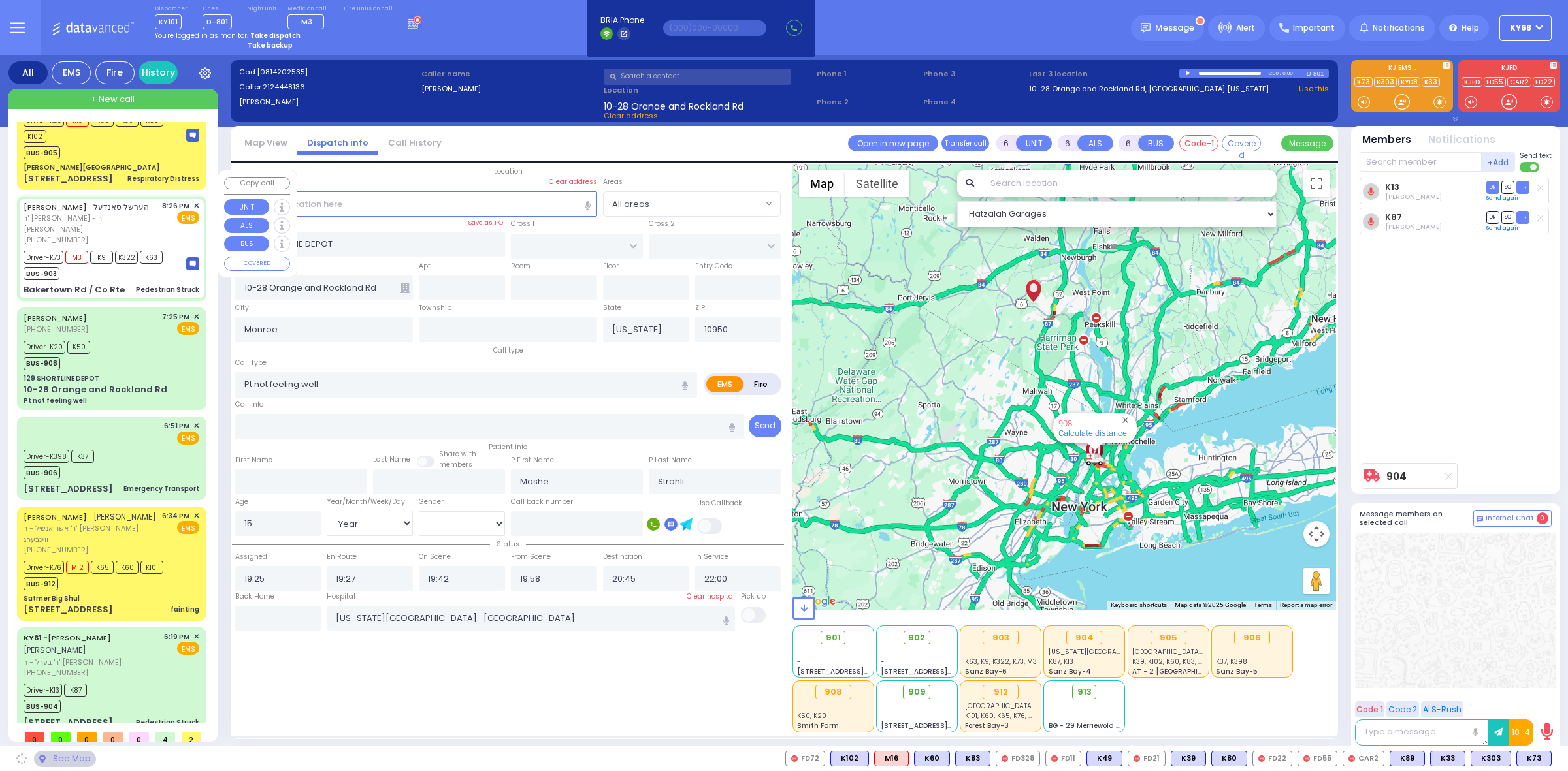
select select
type input "Pedestrian Struck"
radio input "true"
type input "HERSHEL"
type input "SANDEL"
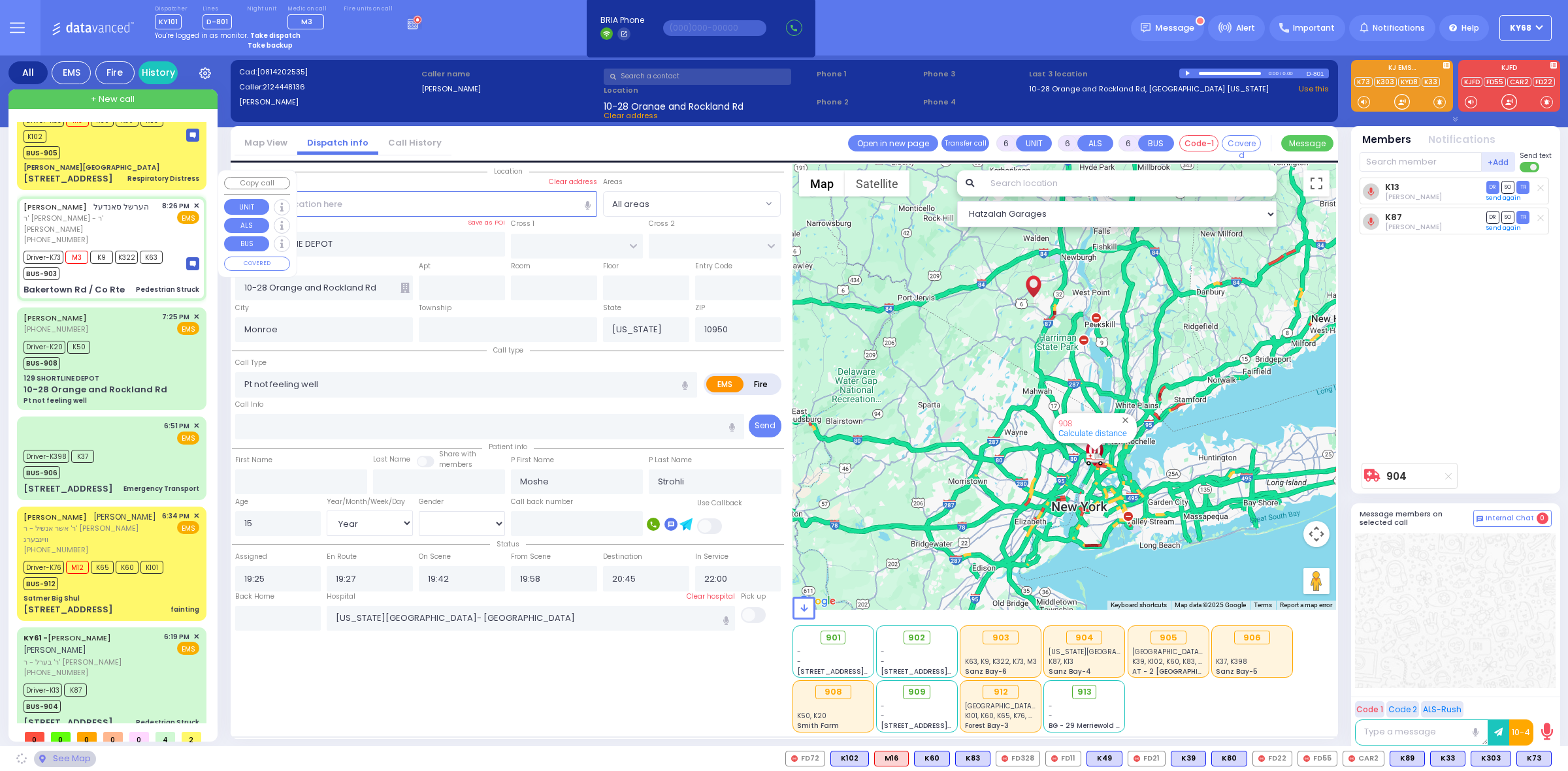
type input "David"
type input "Landau"
type input "5"
select select "Year"
select select "[DEMOGRAPHIC_DATA]"
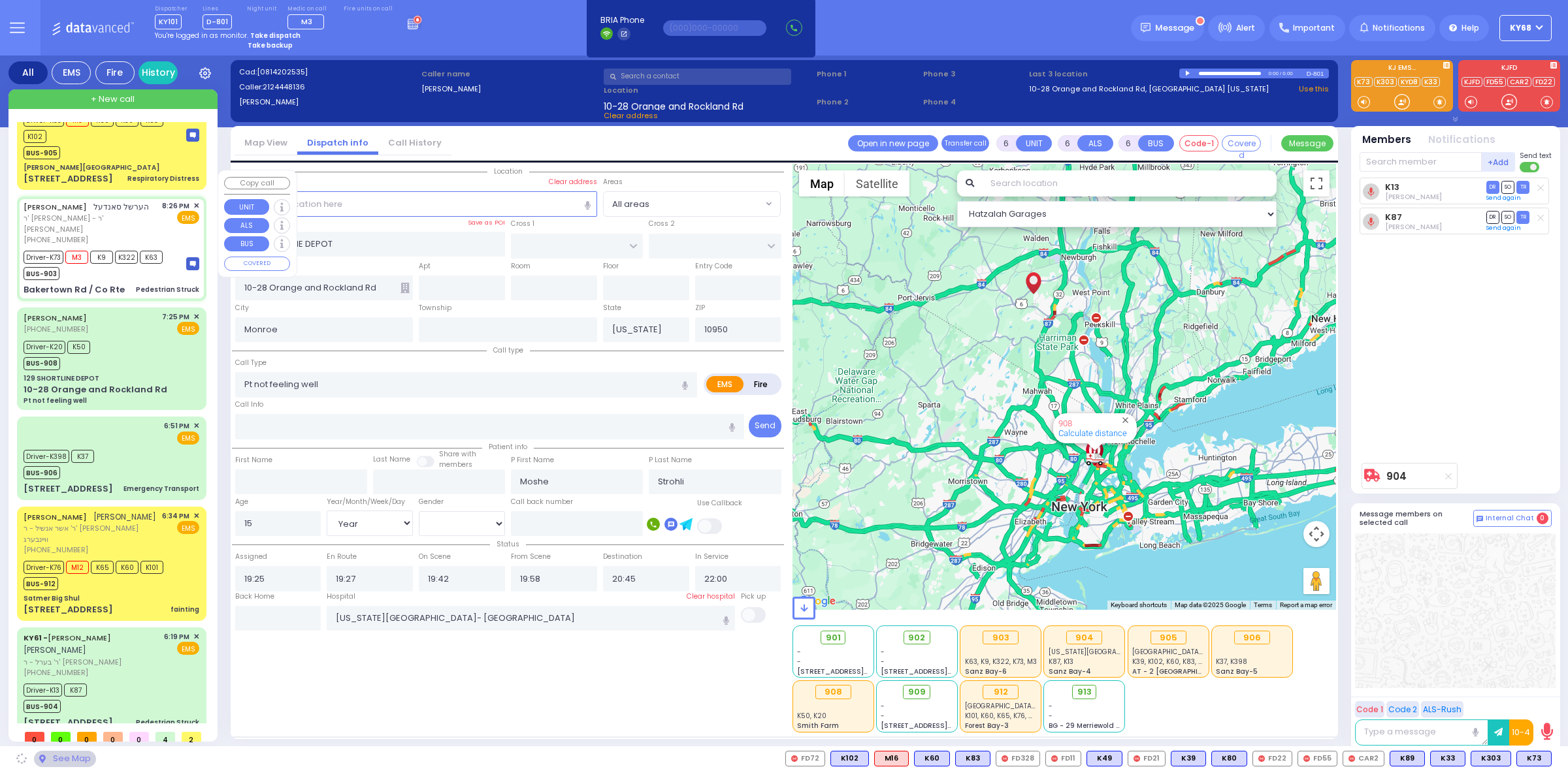
type input "20:26"
type input "20:29"
type input "21:02"
type input "Valley Hospital"
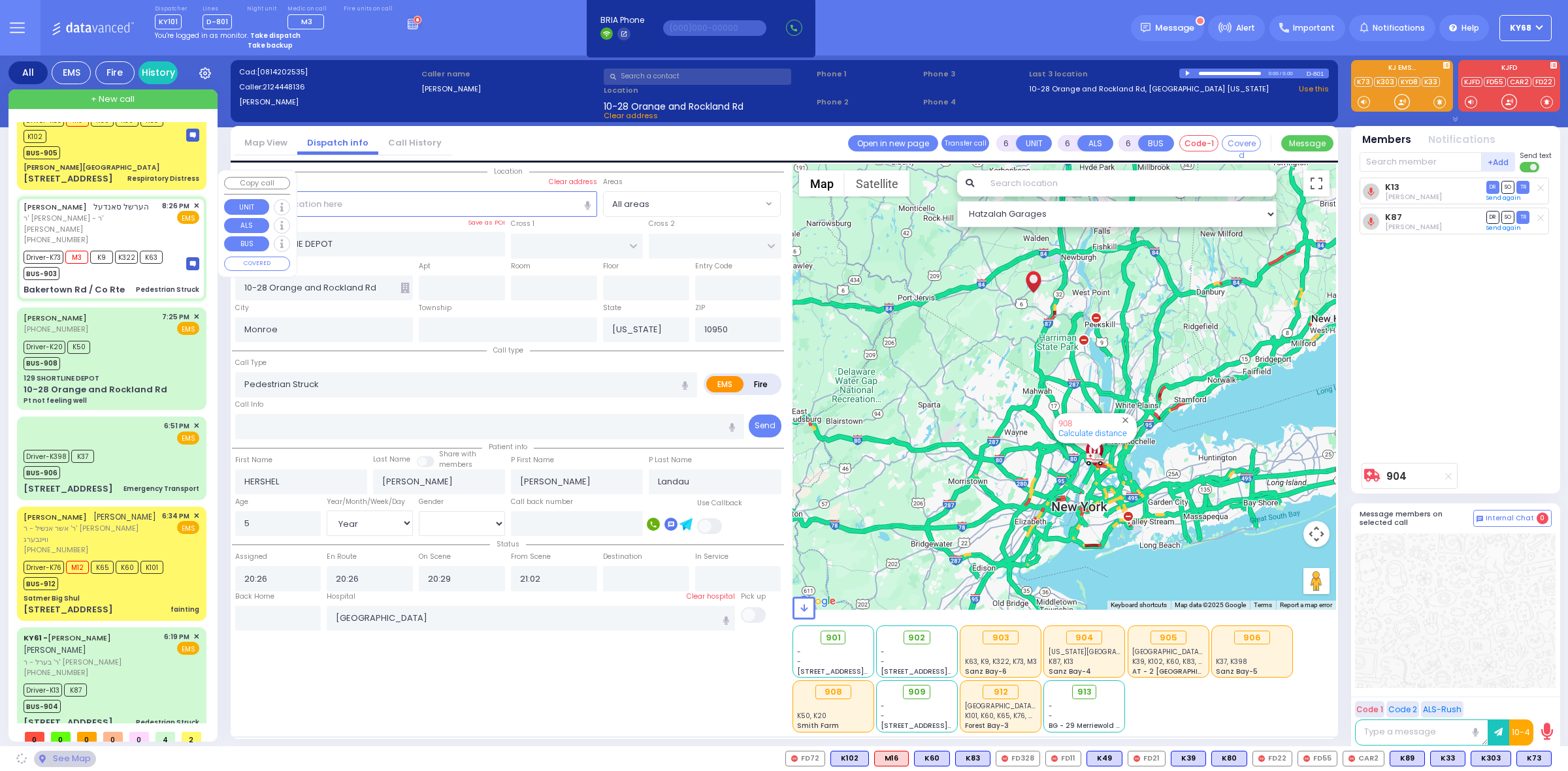
type input "[GEOGRAPHIC_DATA]"
type input "Bakertown Rd / Co Rte"
select select "Hatzalah Garages"
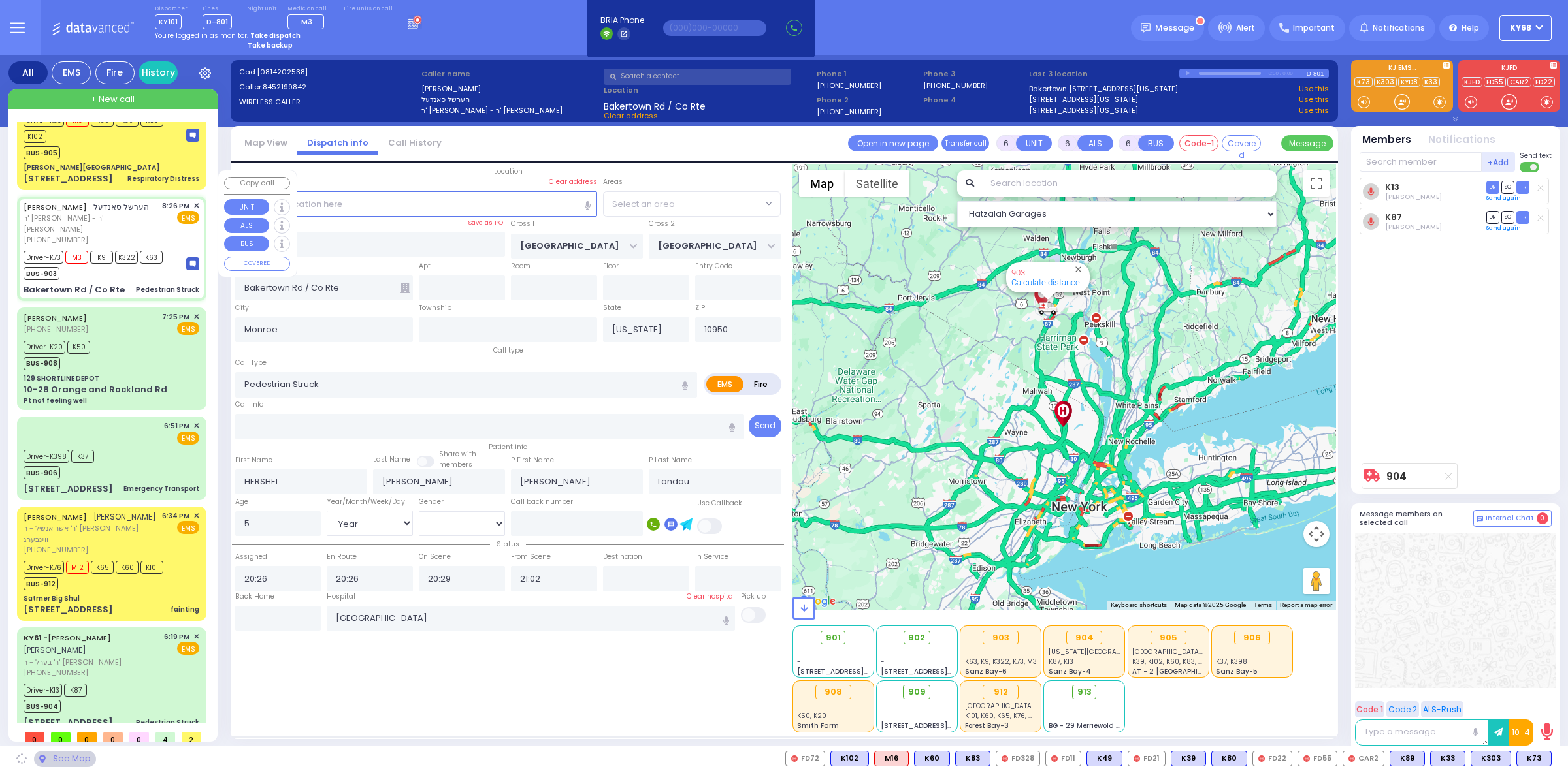
scroll to position [0, 0]
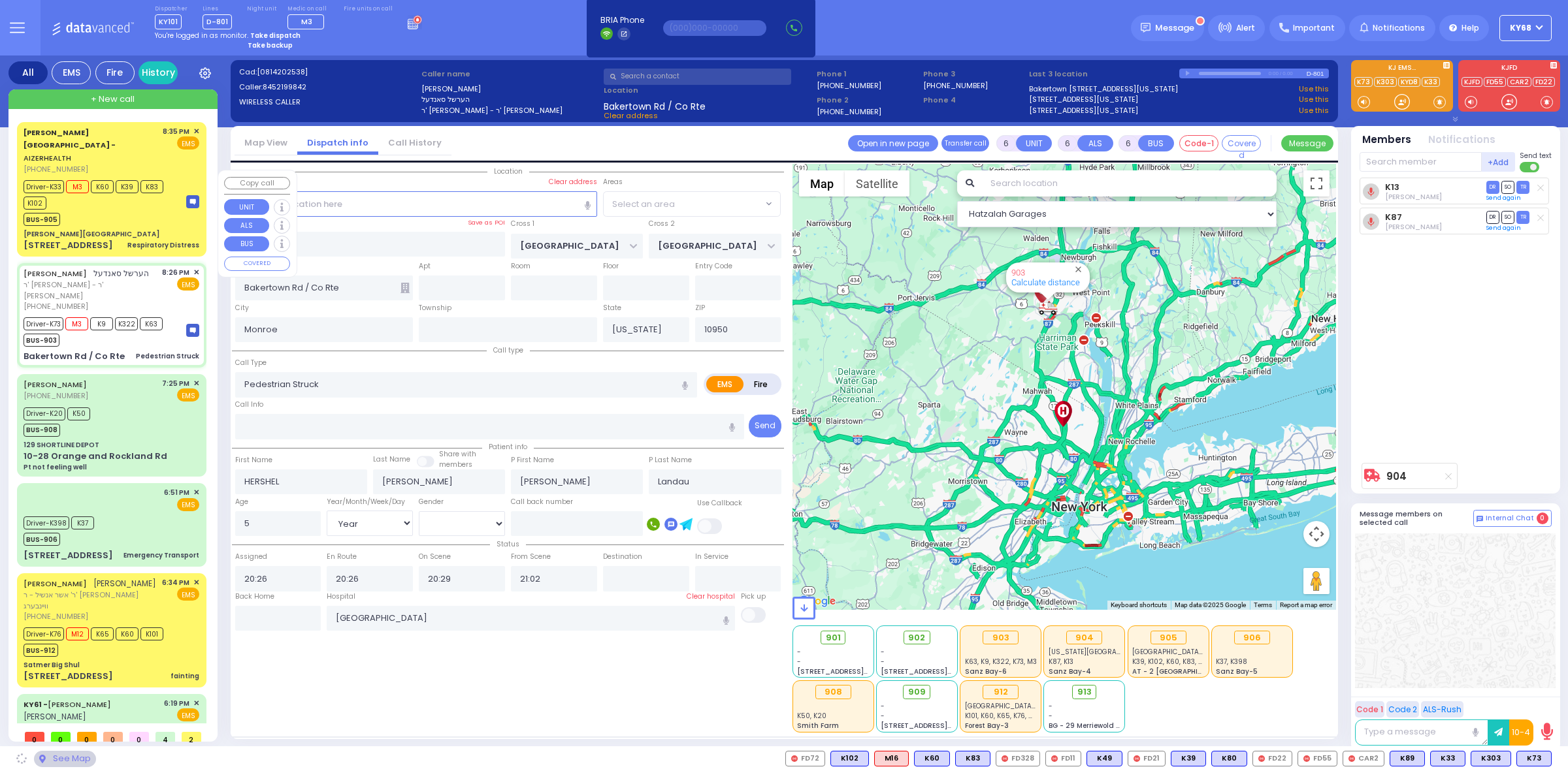
select select "VYOEL MOSHE"
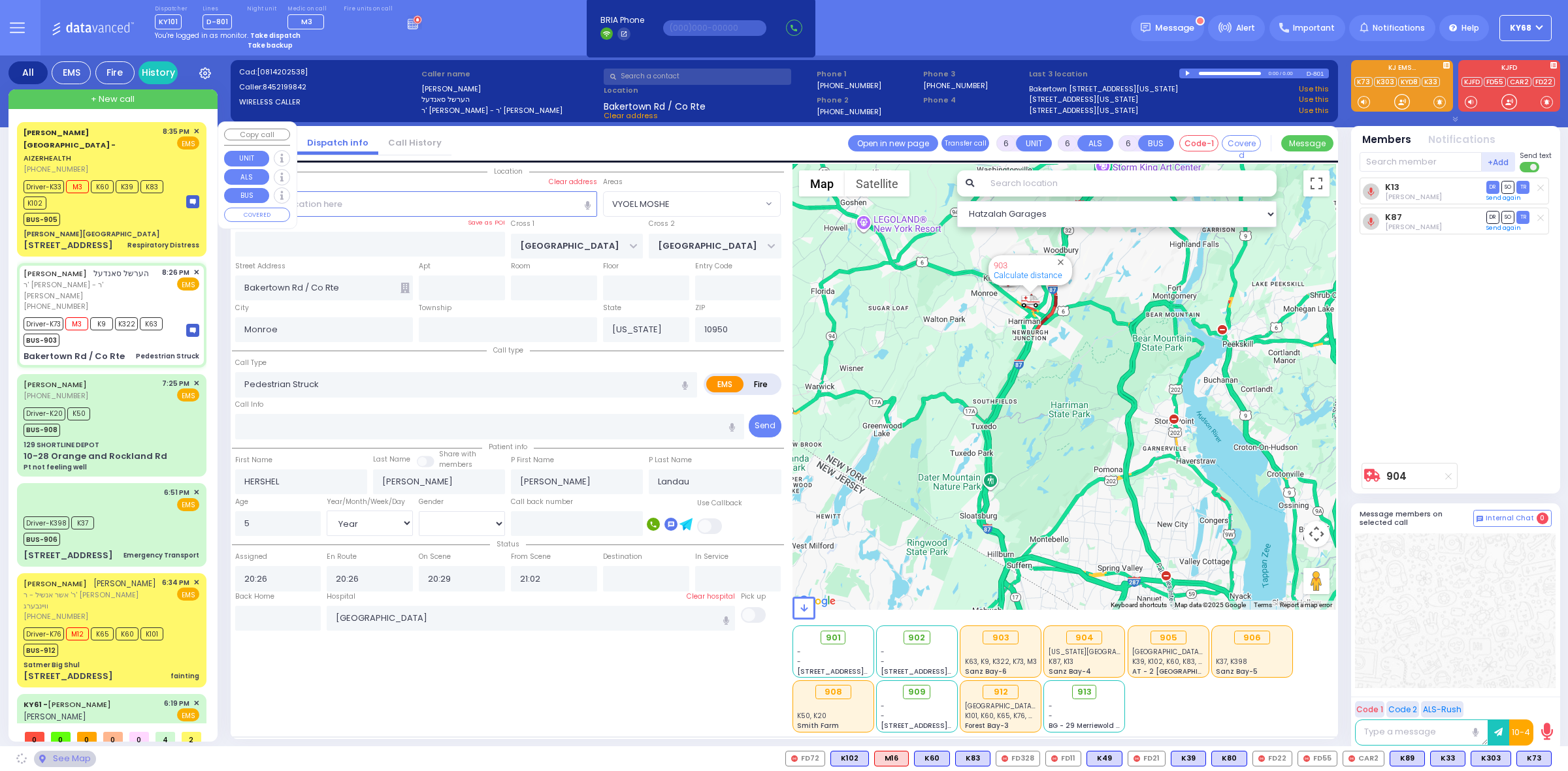
click at [70, 177] on div "Driver-K33 M3 K60 K39 K83 K102" at bounding box center [98, 193] width 150 height 33
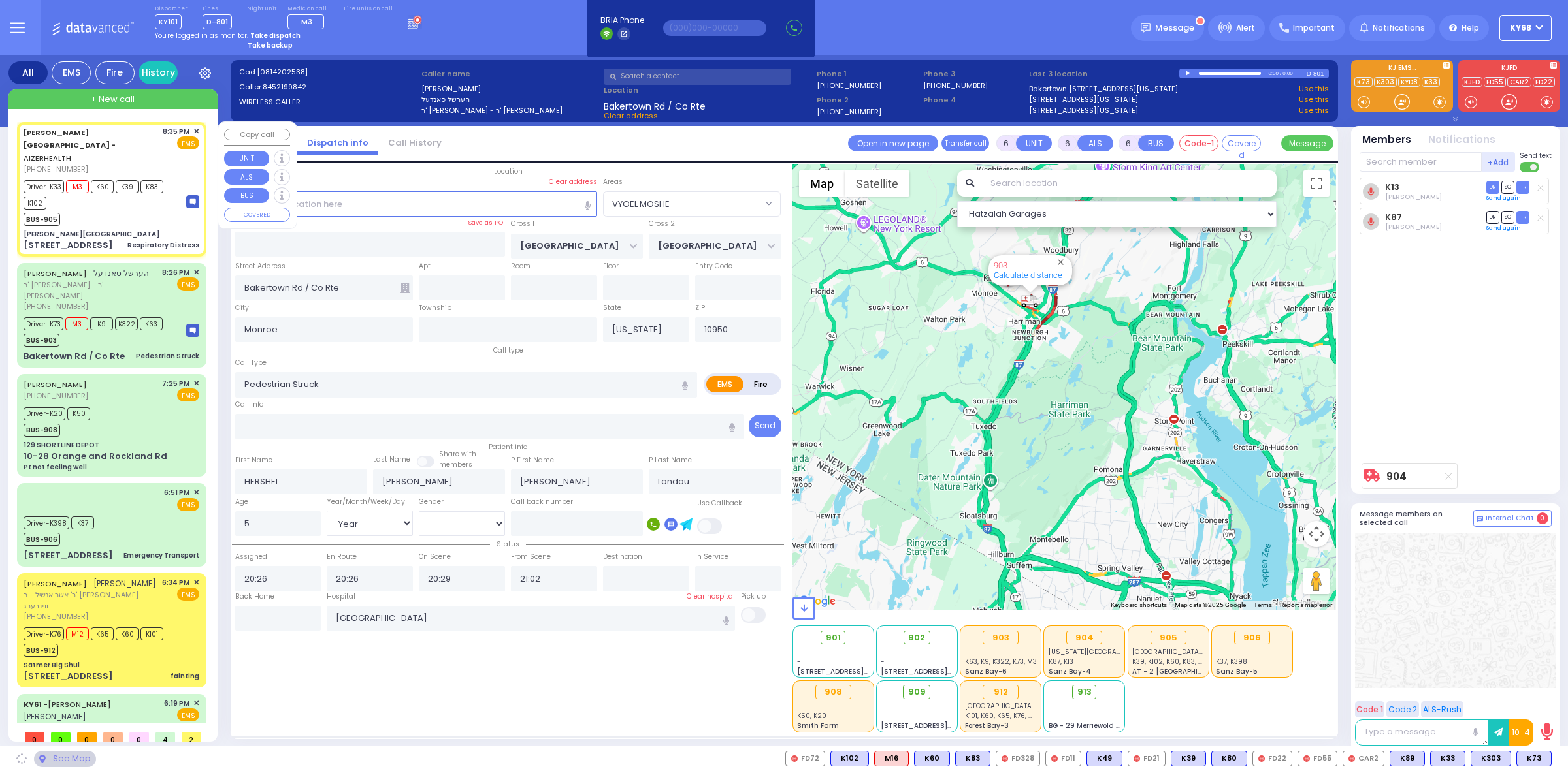
type input "2"
type input "1"
select select
type input "Respiratory Distress"
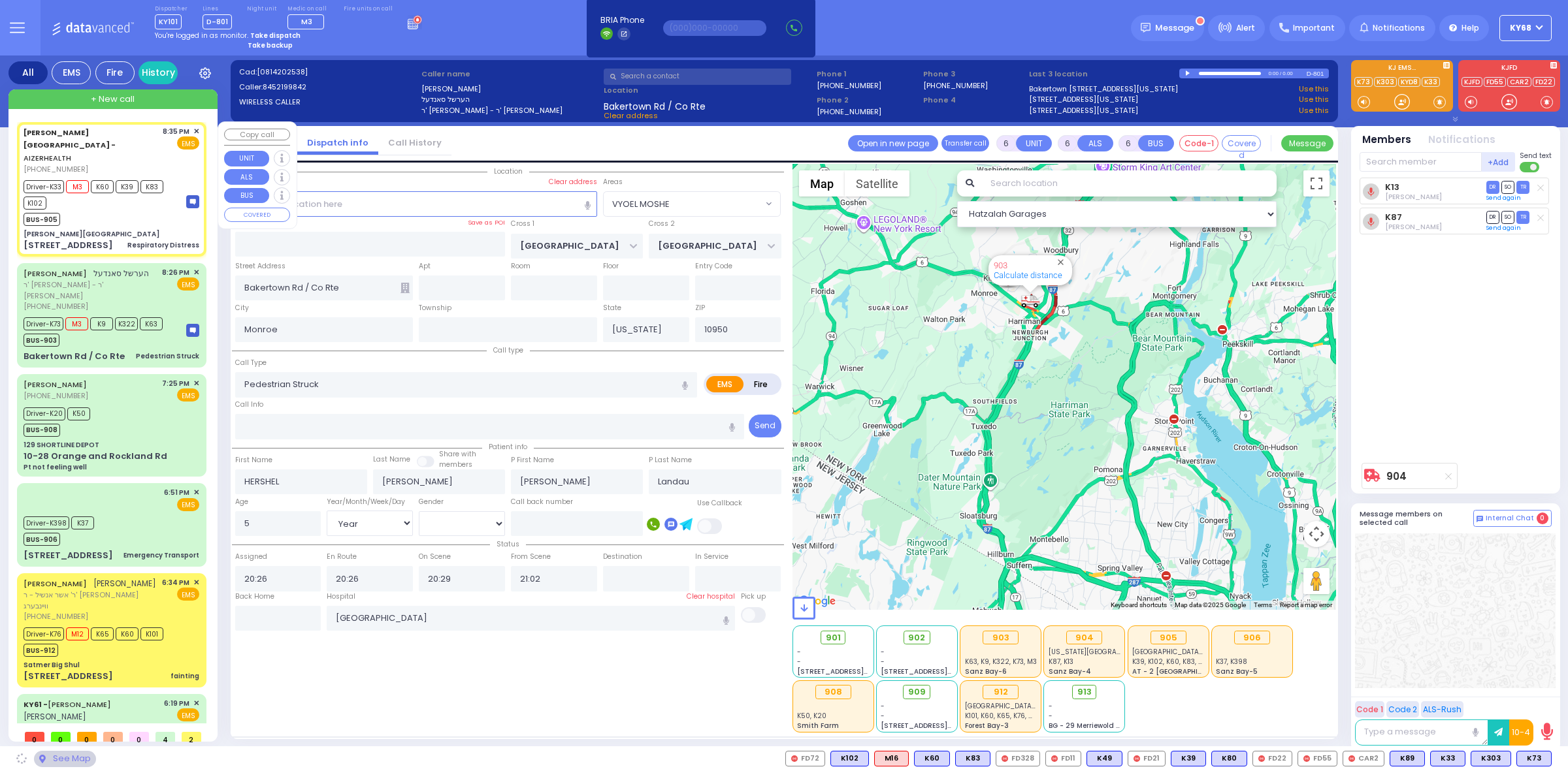
radio input "true"
type input "19"
select select "Month"
select select
type input "20:35"
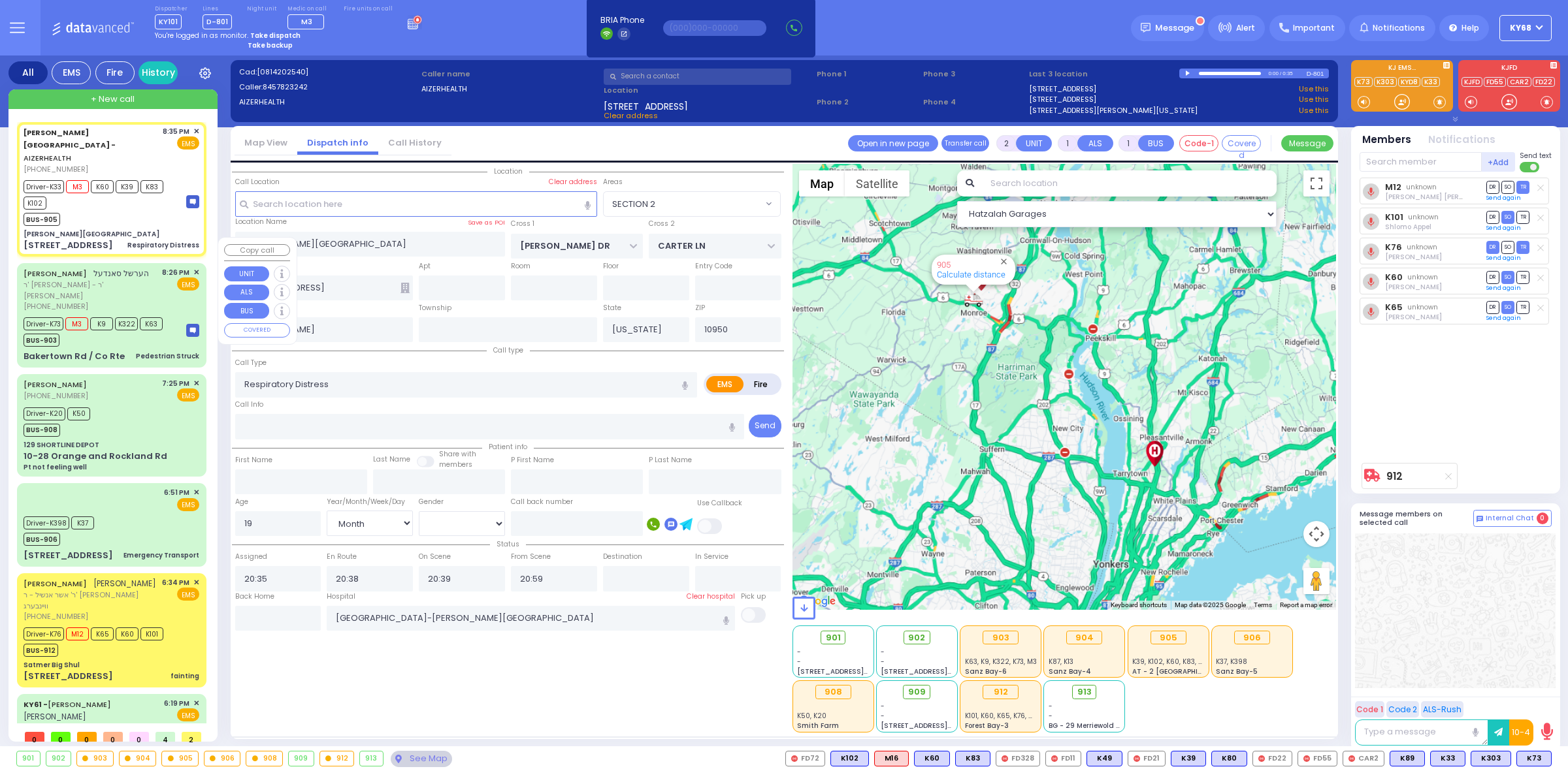
click at [85, 267] on div "HERSHEL SANDEL הערשל סאנדעל" at bounding box center [86, 273] width 126 height 13
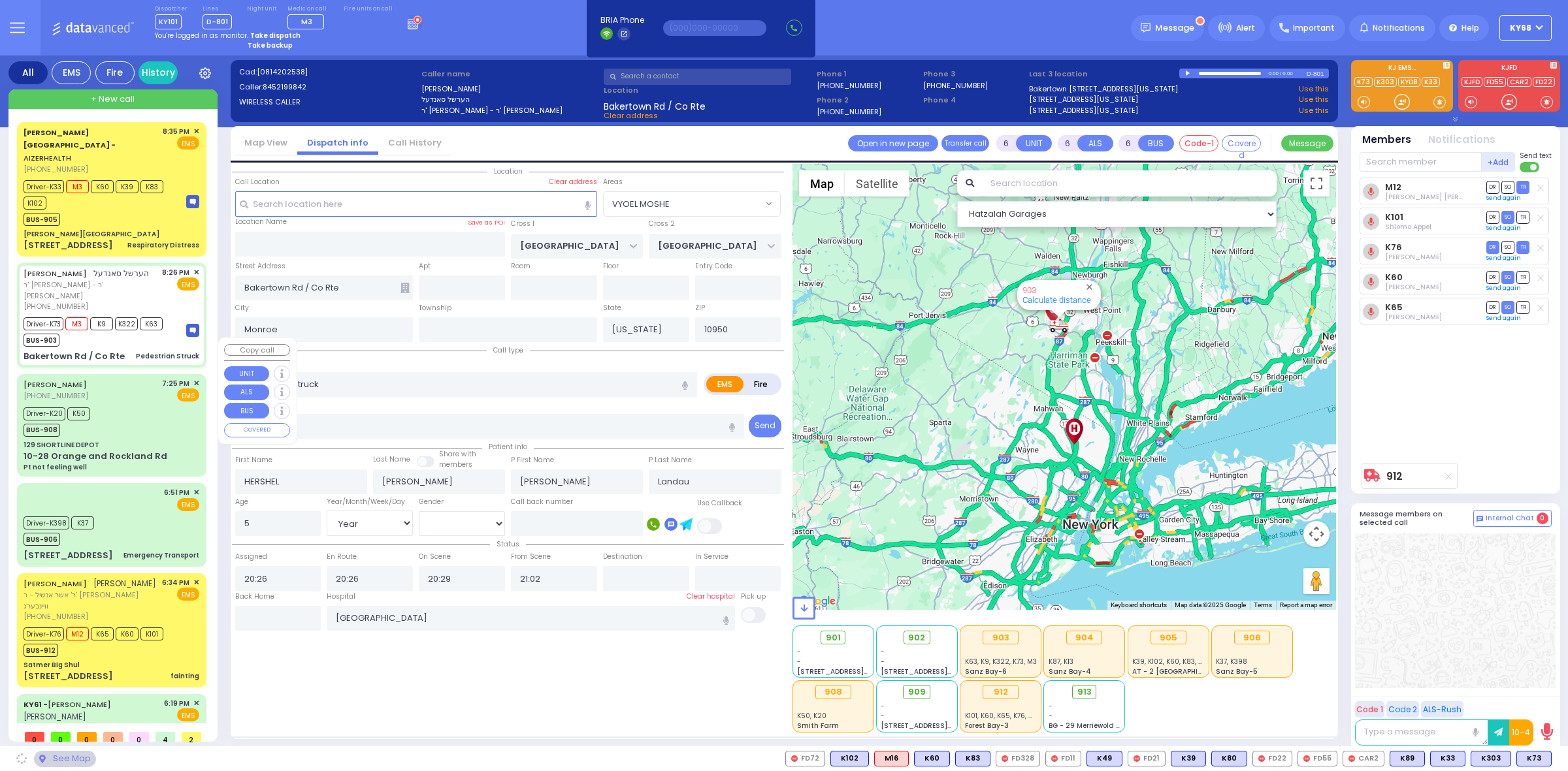
click at [121, 404] on div "Driver-K20 K50 BUS-908" at bounding box center [111, 420] width 176 height 33
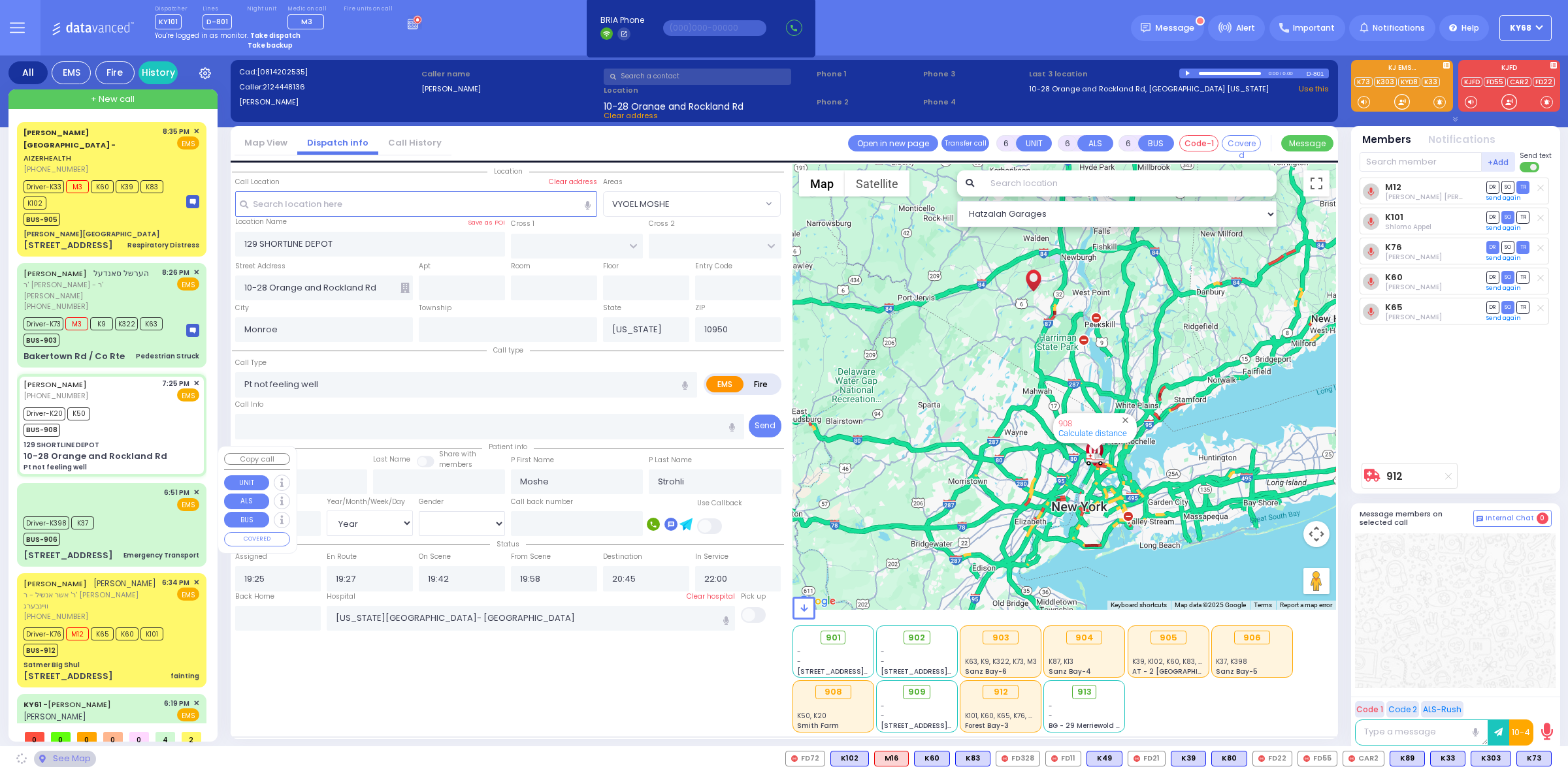
click at [118, 487] on div "6:51 PM ✕ EMS" at bounding box center [111, 499] width 176 height 24
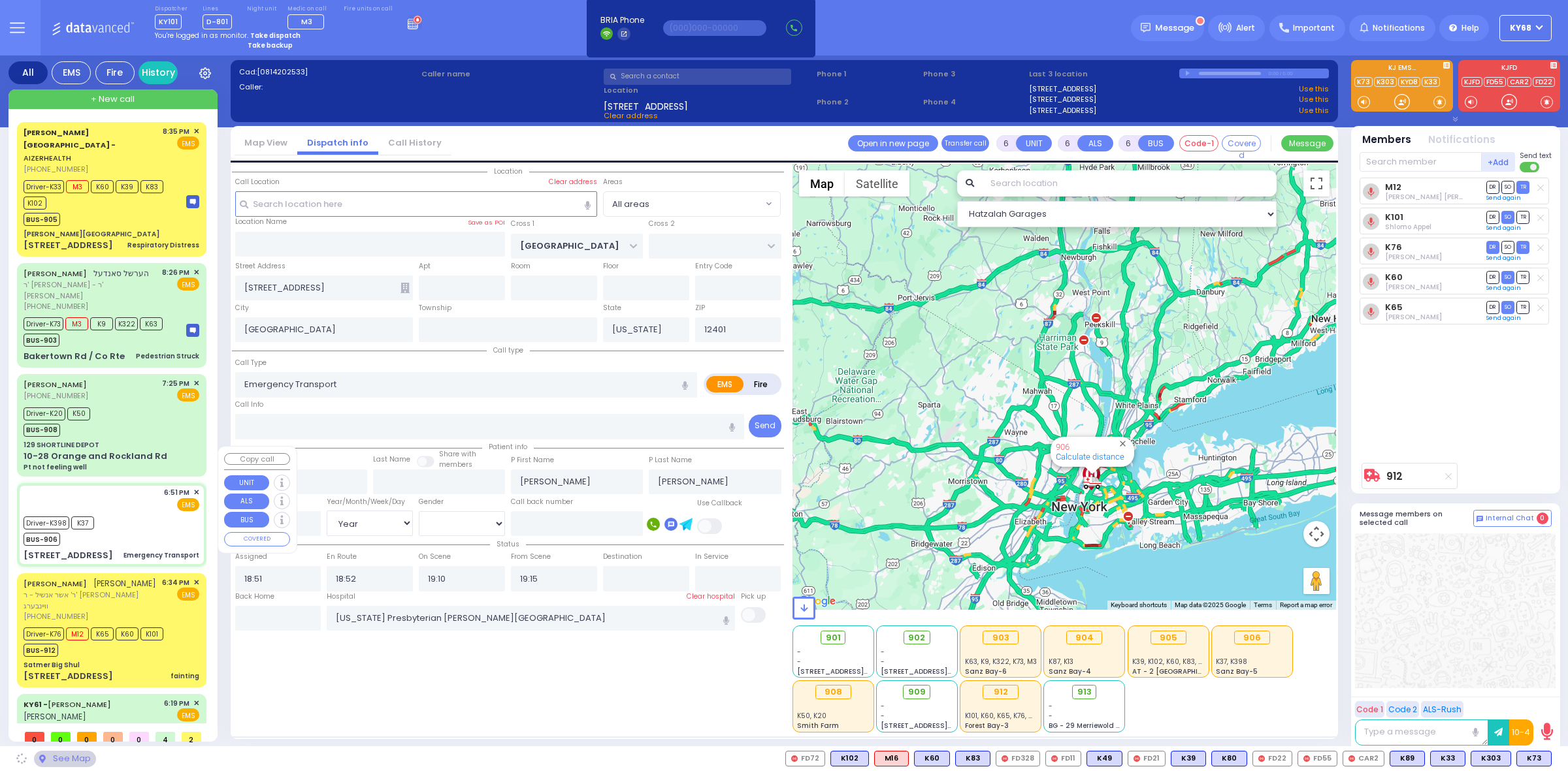
scroll to position [66, 0]
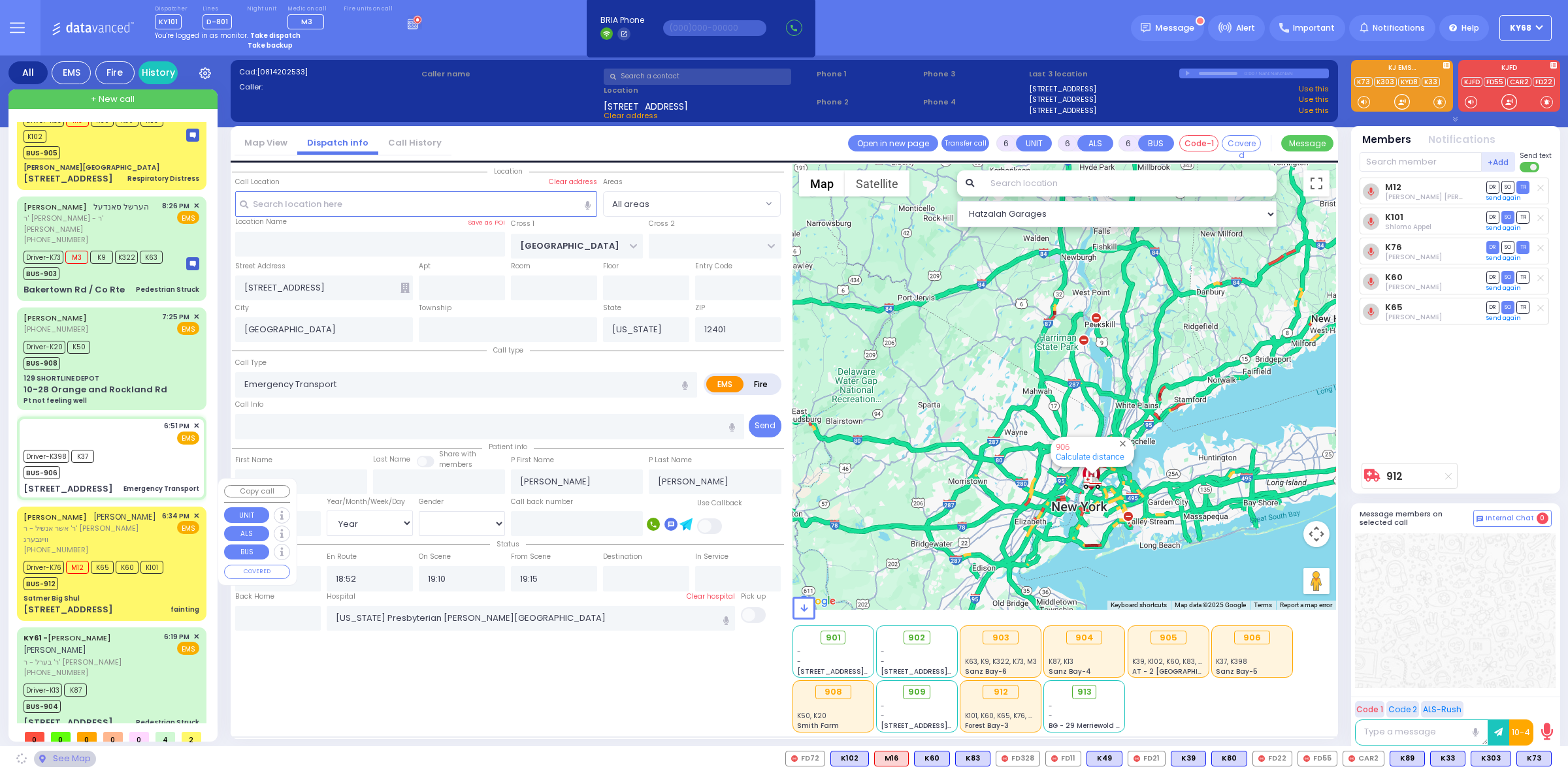
click at [132, 557] on div "Driver-K76 M12 K65 K60 K101" at bounding box center [94, 566] width 140 height 16
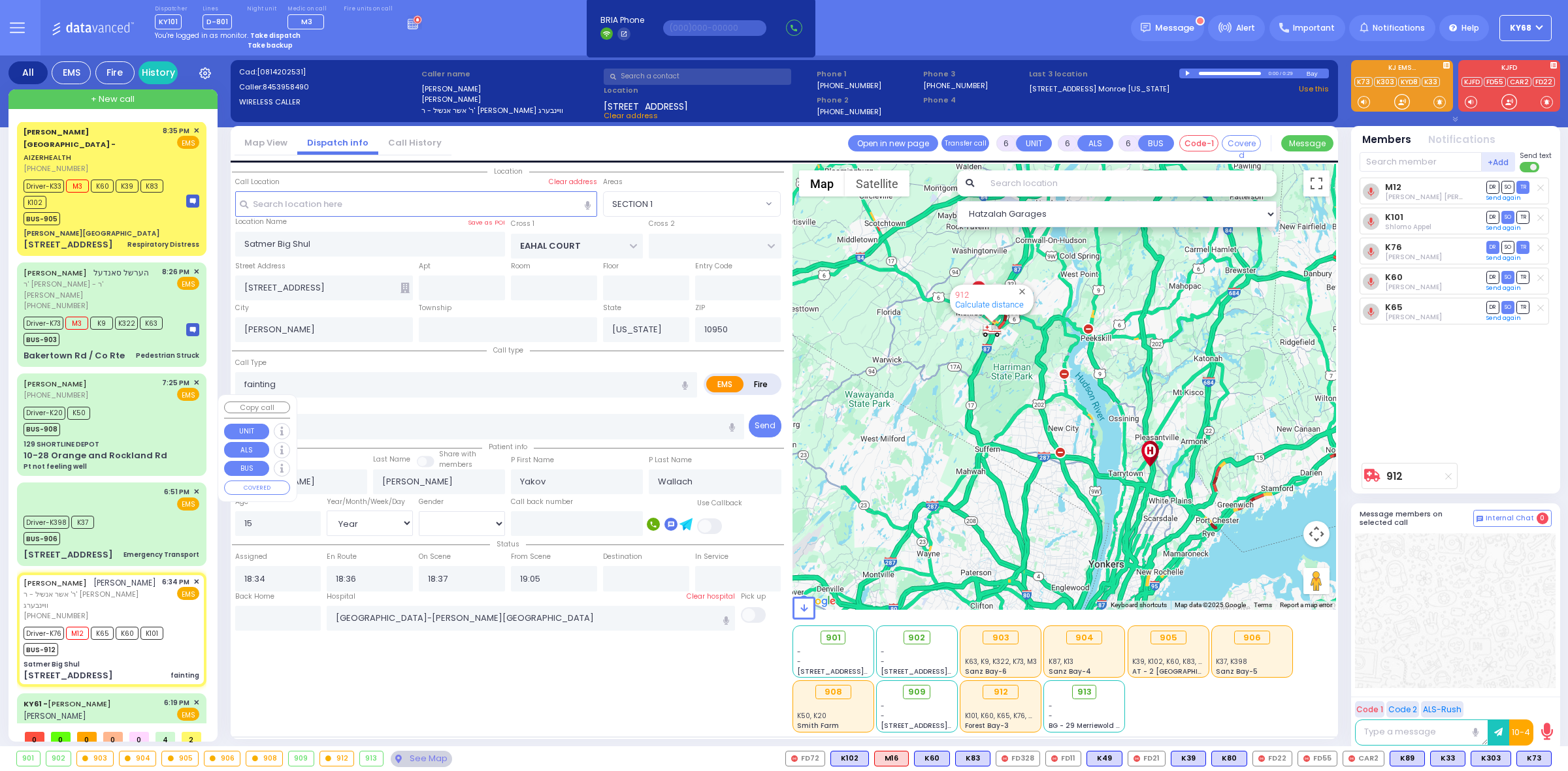
scroll to position [0, 0]
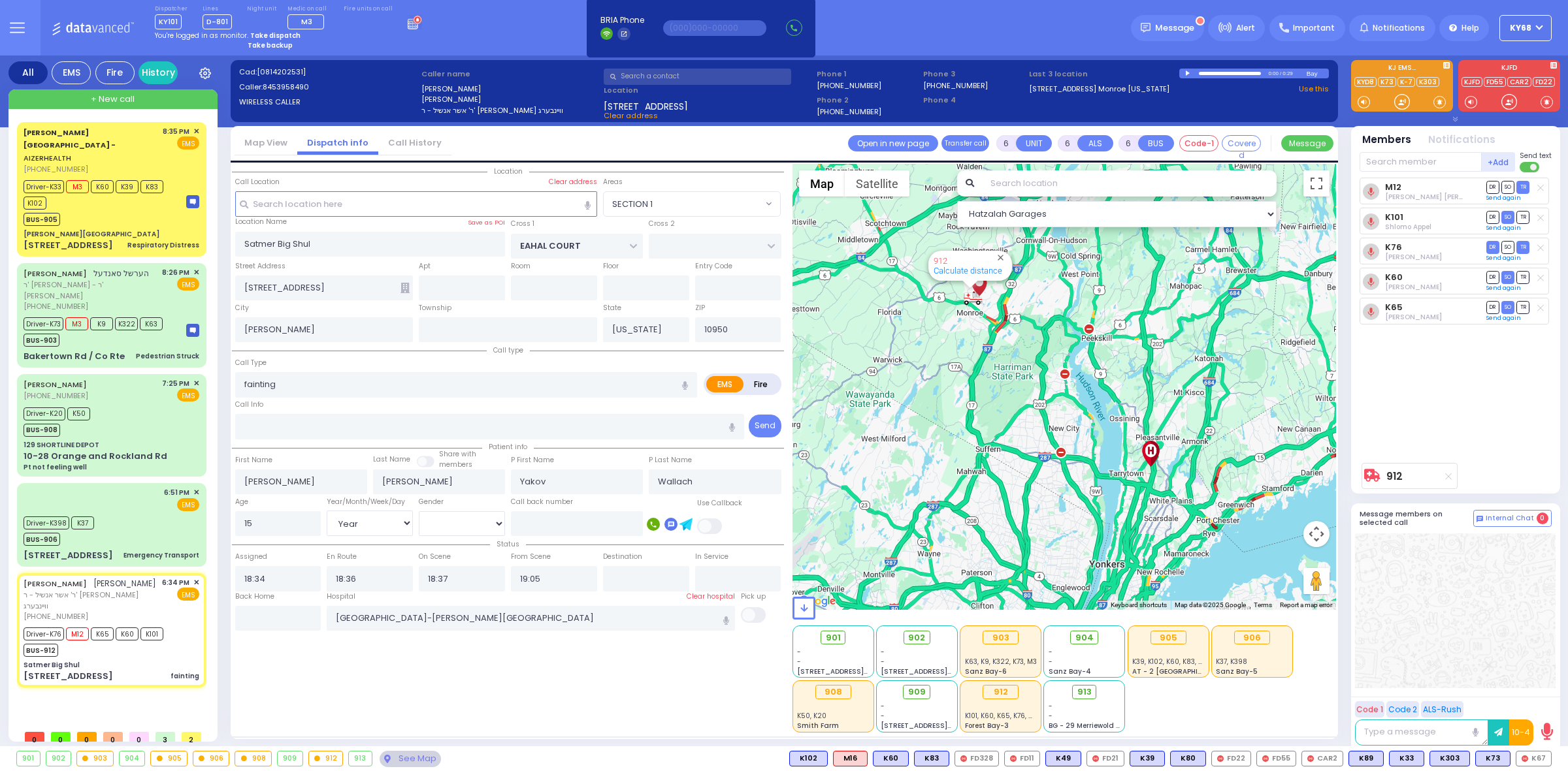
select select "SECTION 1"
select select "Year"
select select "[DEMOGRAPHIC_DATA]"
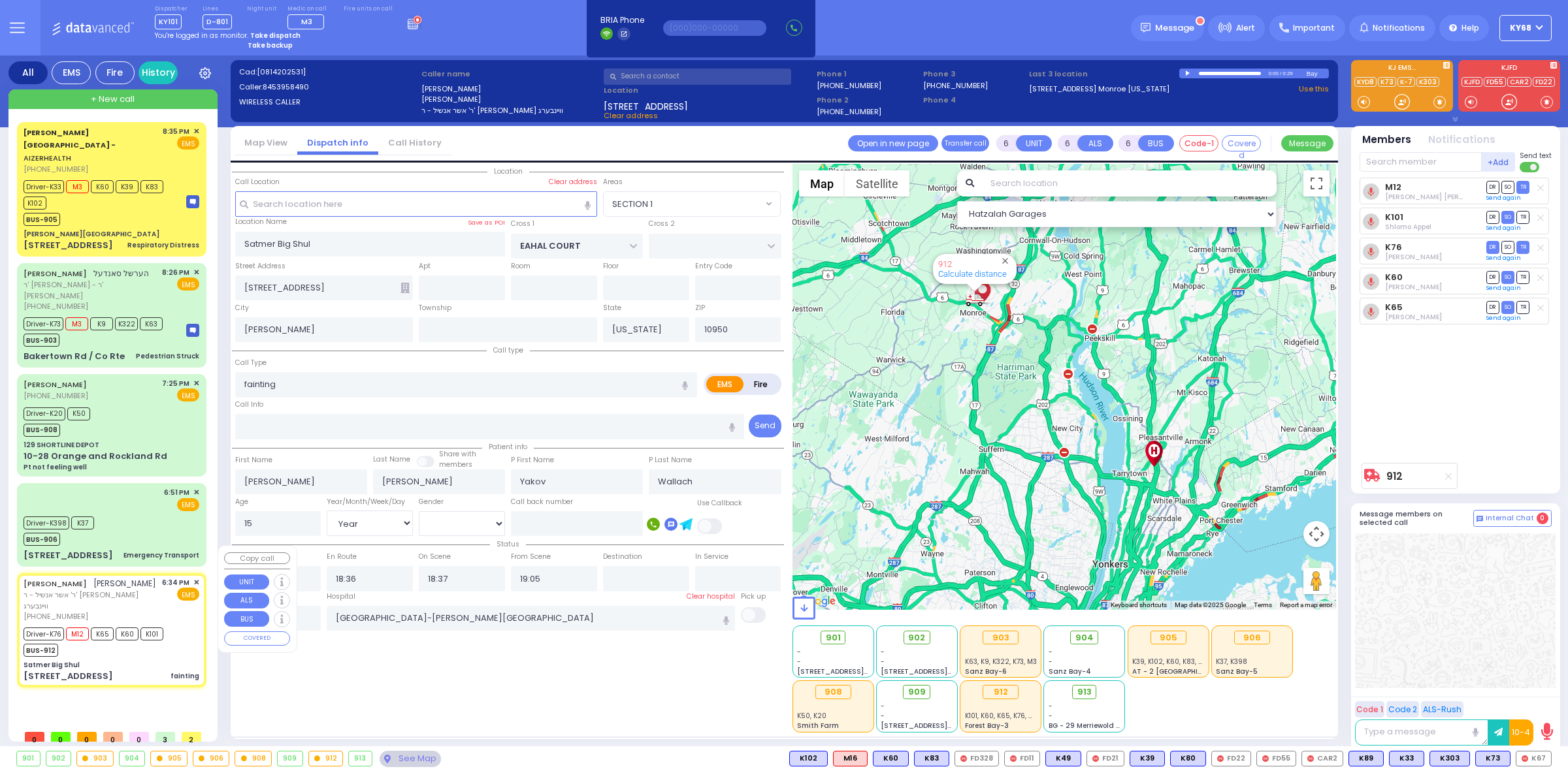
click at [162, 702] on div "Aizer Health Center - AIZERHEALTH (845) 782-3242 8:35 PM ✕" at bounding box center [114, 422] width 195 height 601
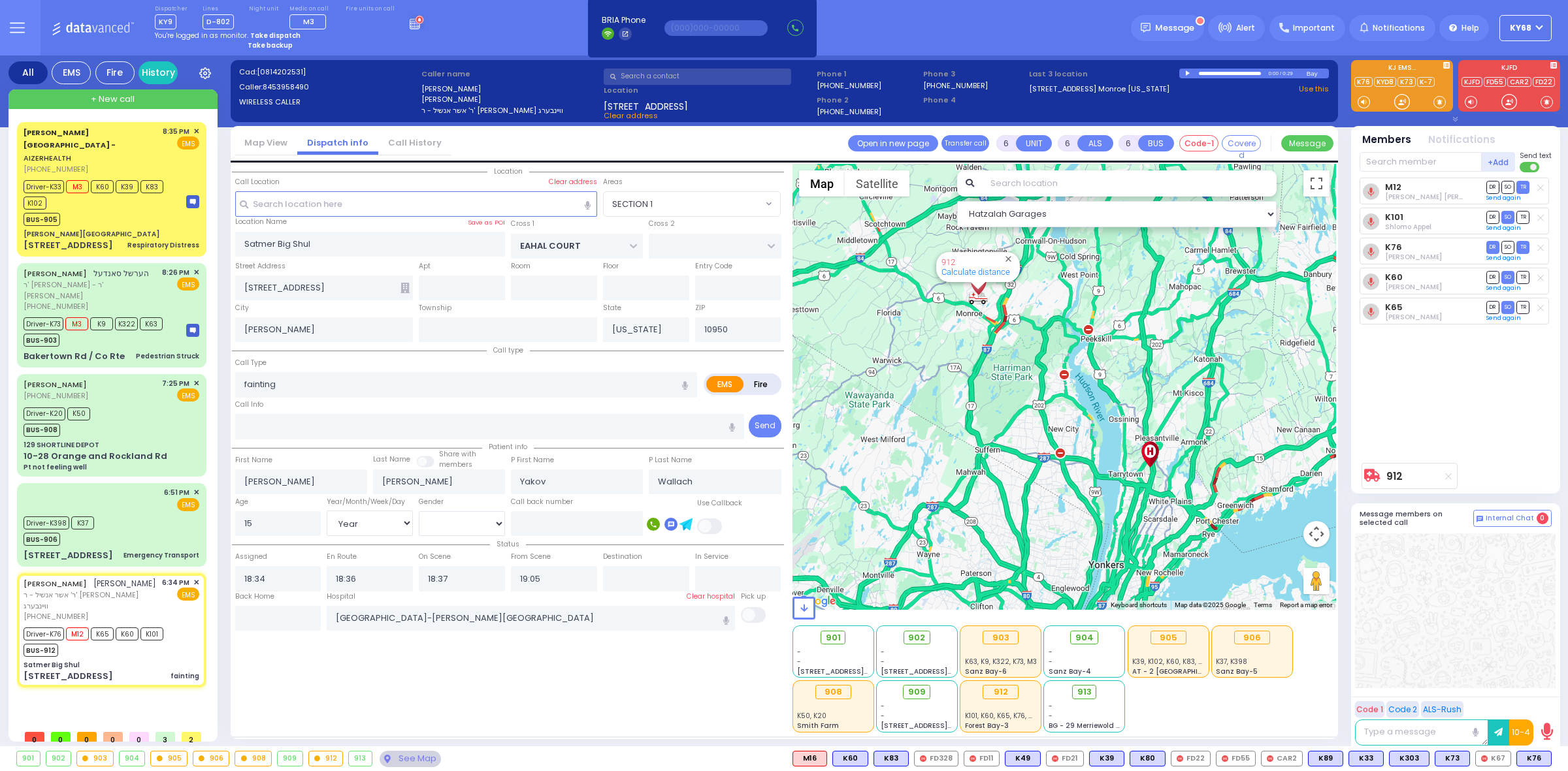
select select
radio input "true"
select select "Year"
select select "[DEMOGRAPHIC_DATA]"
type input "21:22"
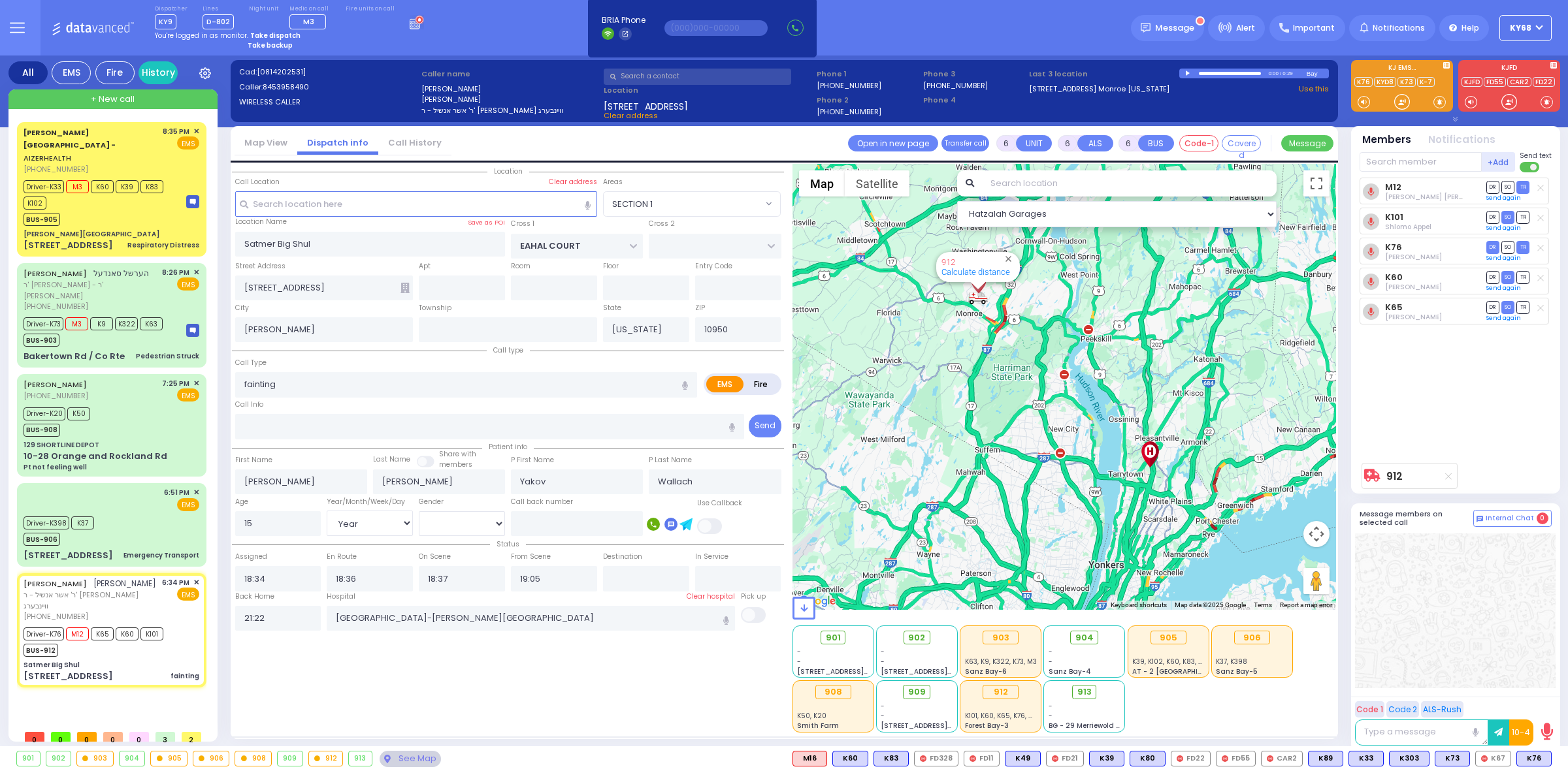
select select "Hatzalah Garages"
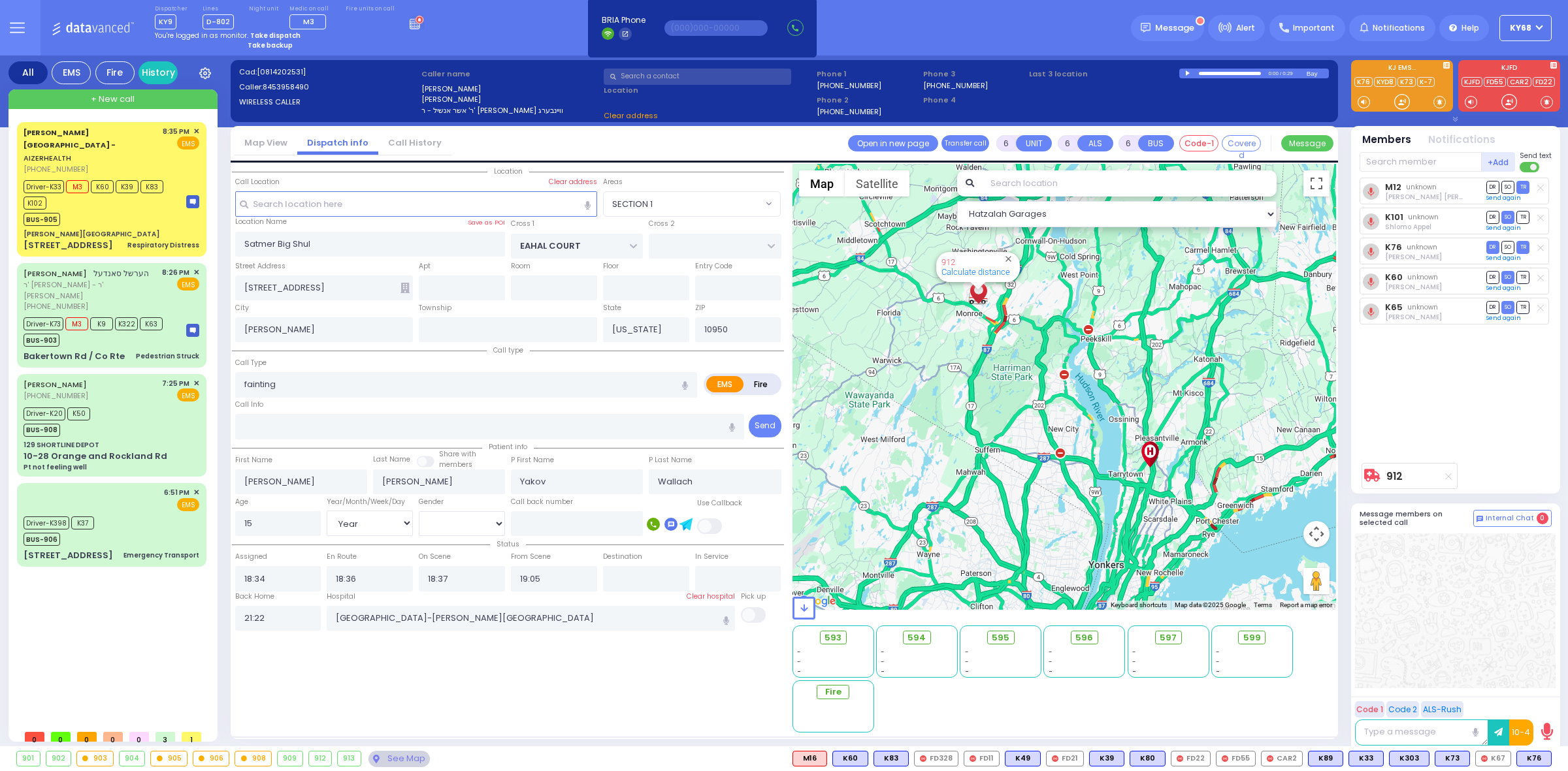
select select "SECTION 1"
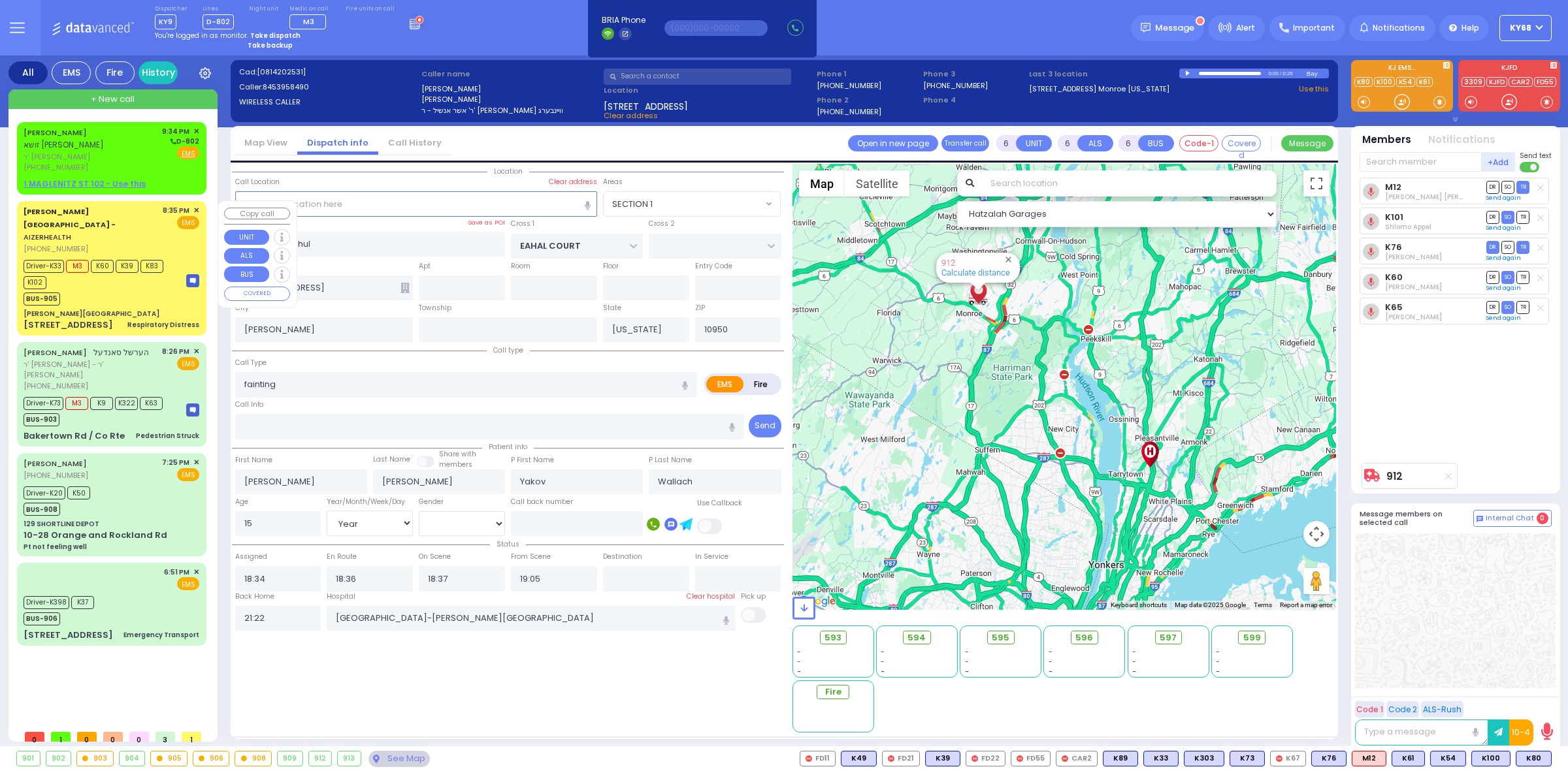
click at [121, 260] on span "K39" at bounding box center [127, 266] width 23 height 13
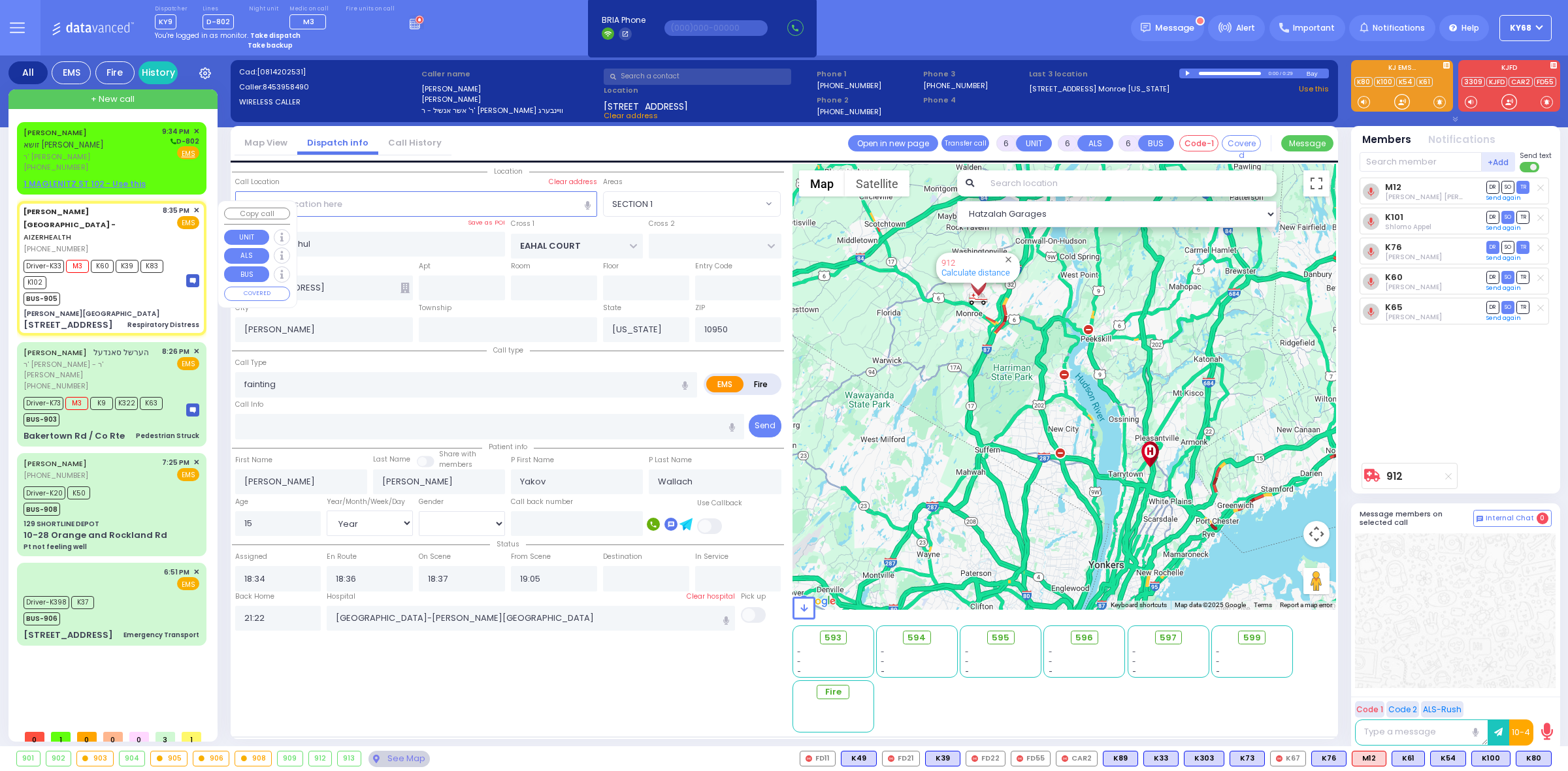
select select
type input "Respiratory Distress"
radio input "true"
type input "Mayer"
type input "RETEK"
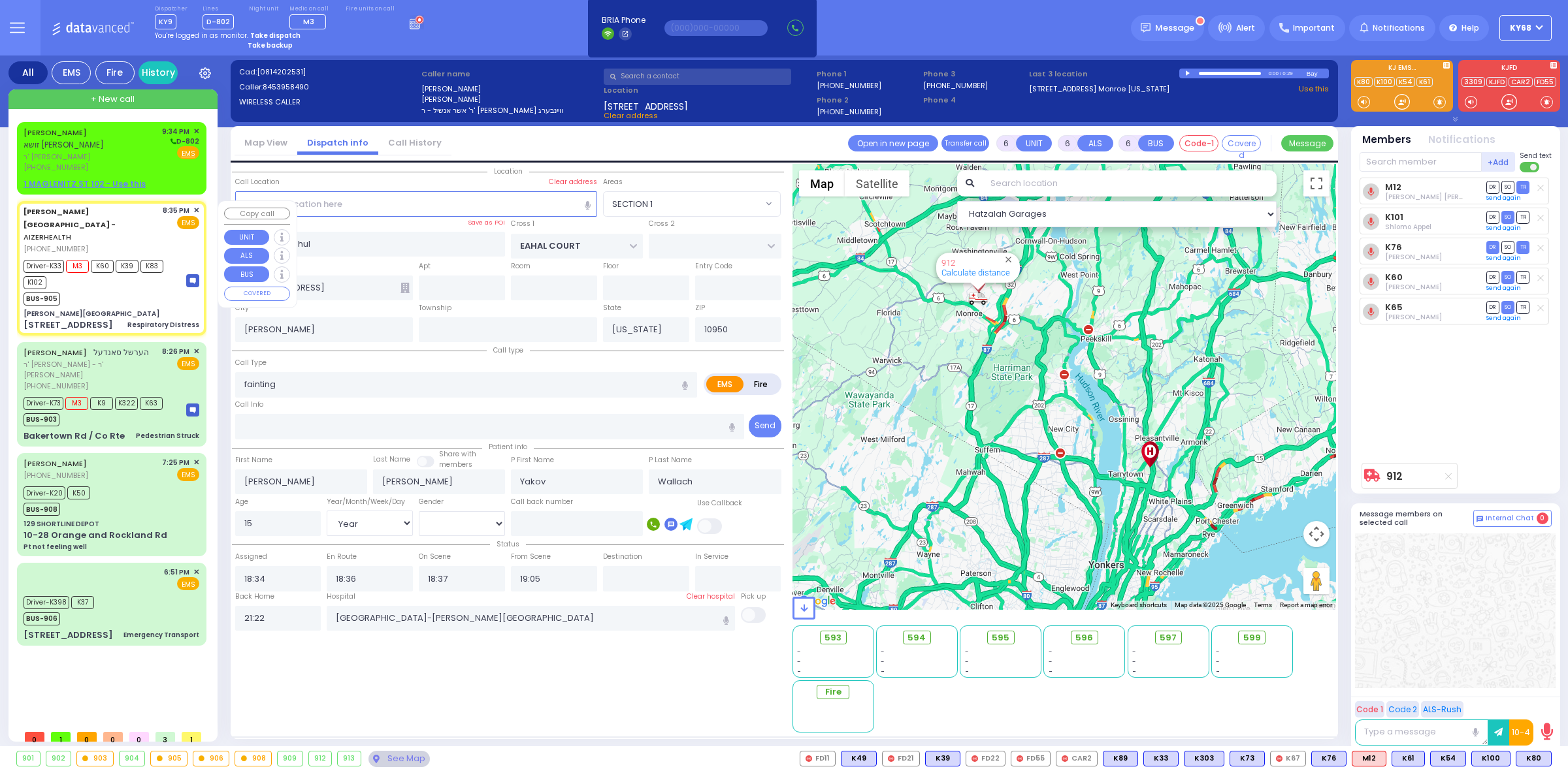
type input "1"
select select "Year"
select select "[DEMOGRAPHIC_DATA]"
type input "20:35"
type input "20:38"
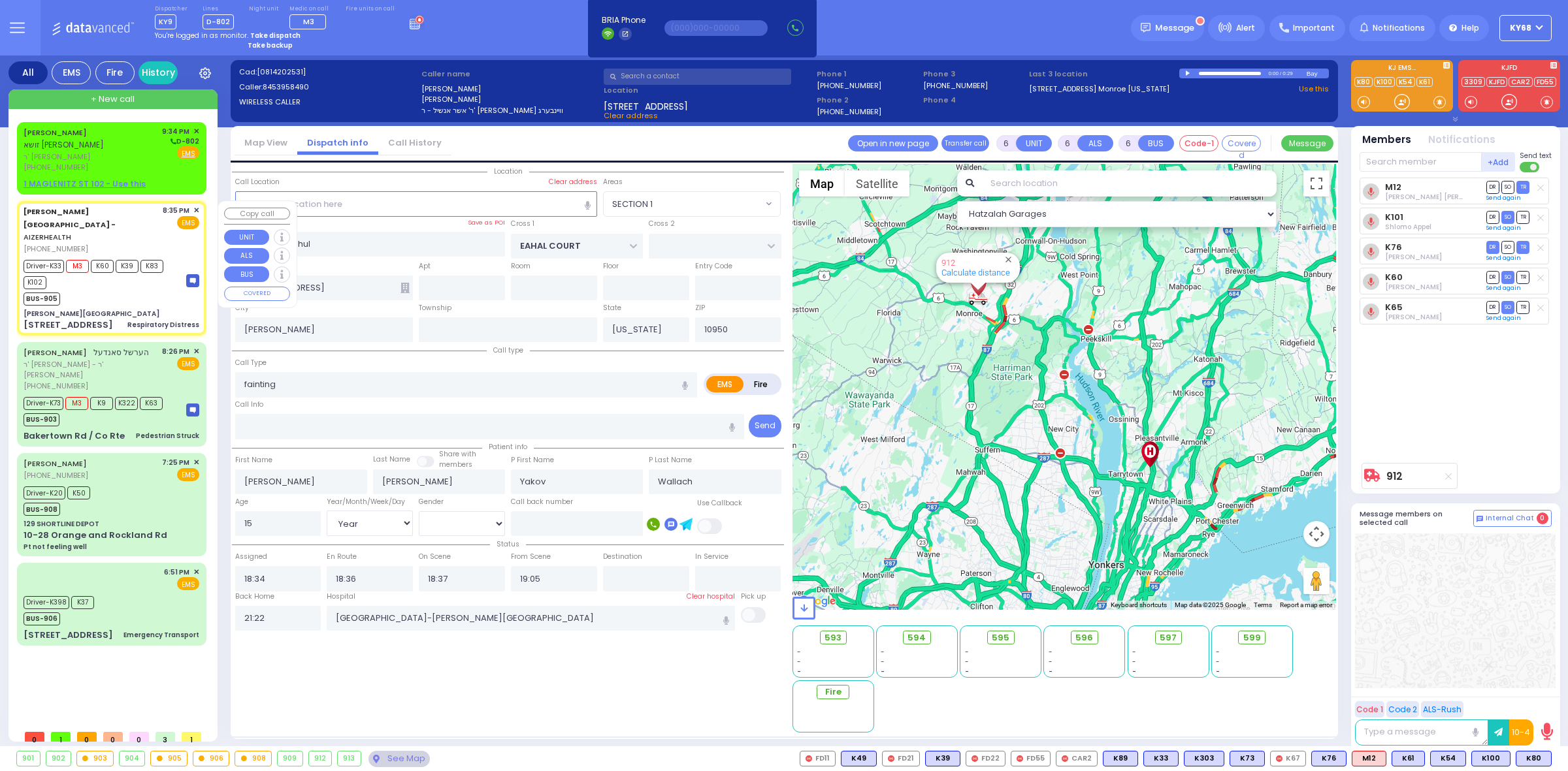
type input "20:39"
type input "20:55"
select select "Hatzalah Garages"
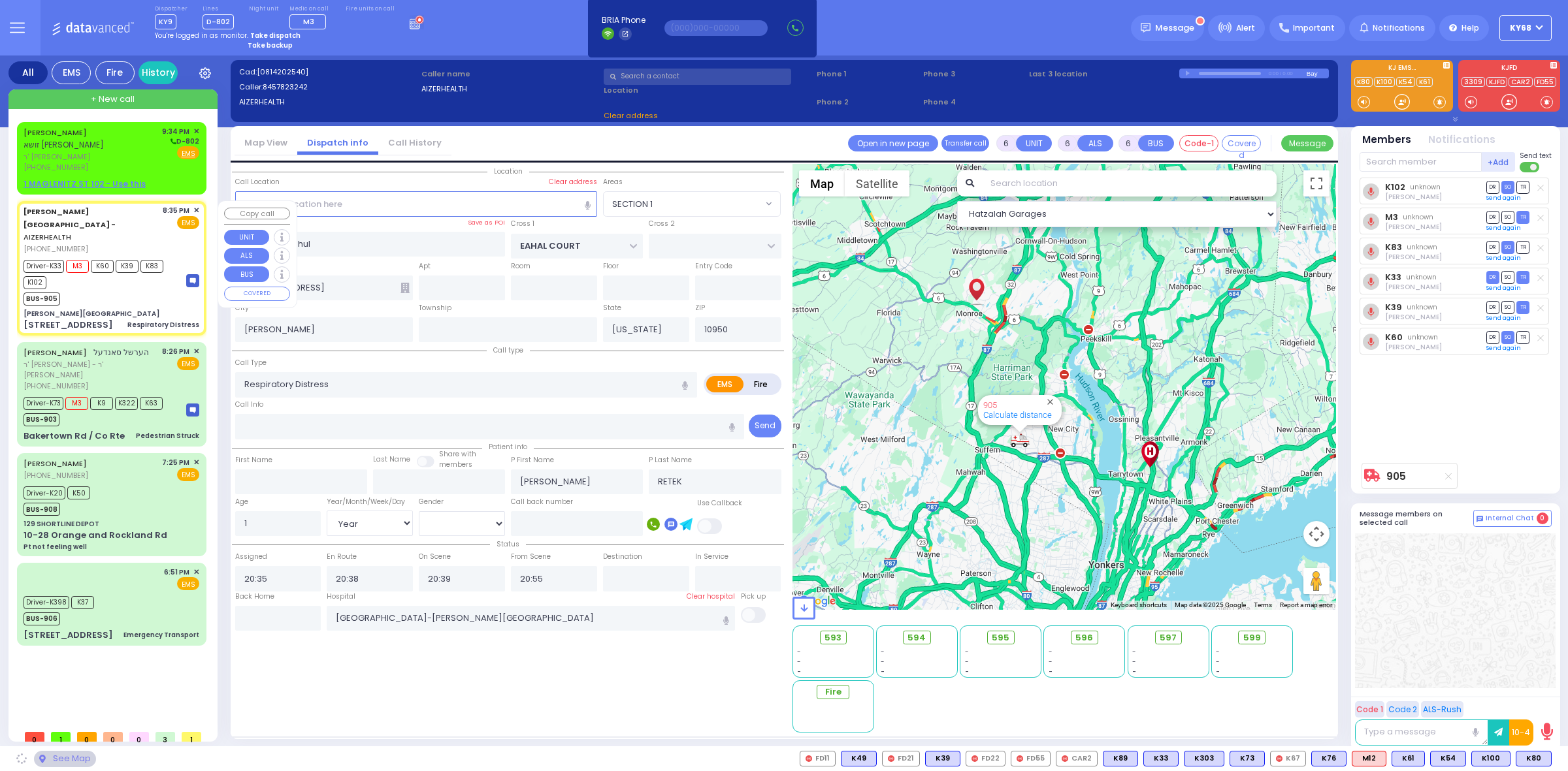
type input "[PERSON_NAME][GEOGRAPHIC_DATA]"
type input "VAN BUREN DR"
type input "CARTER LN"
type input "[STREET_ADDRESS]"
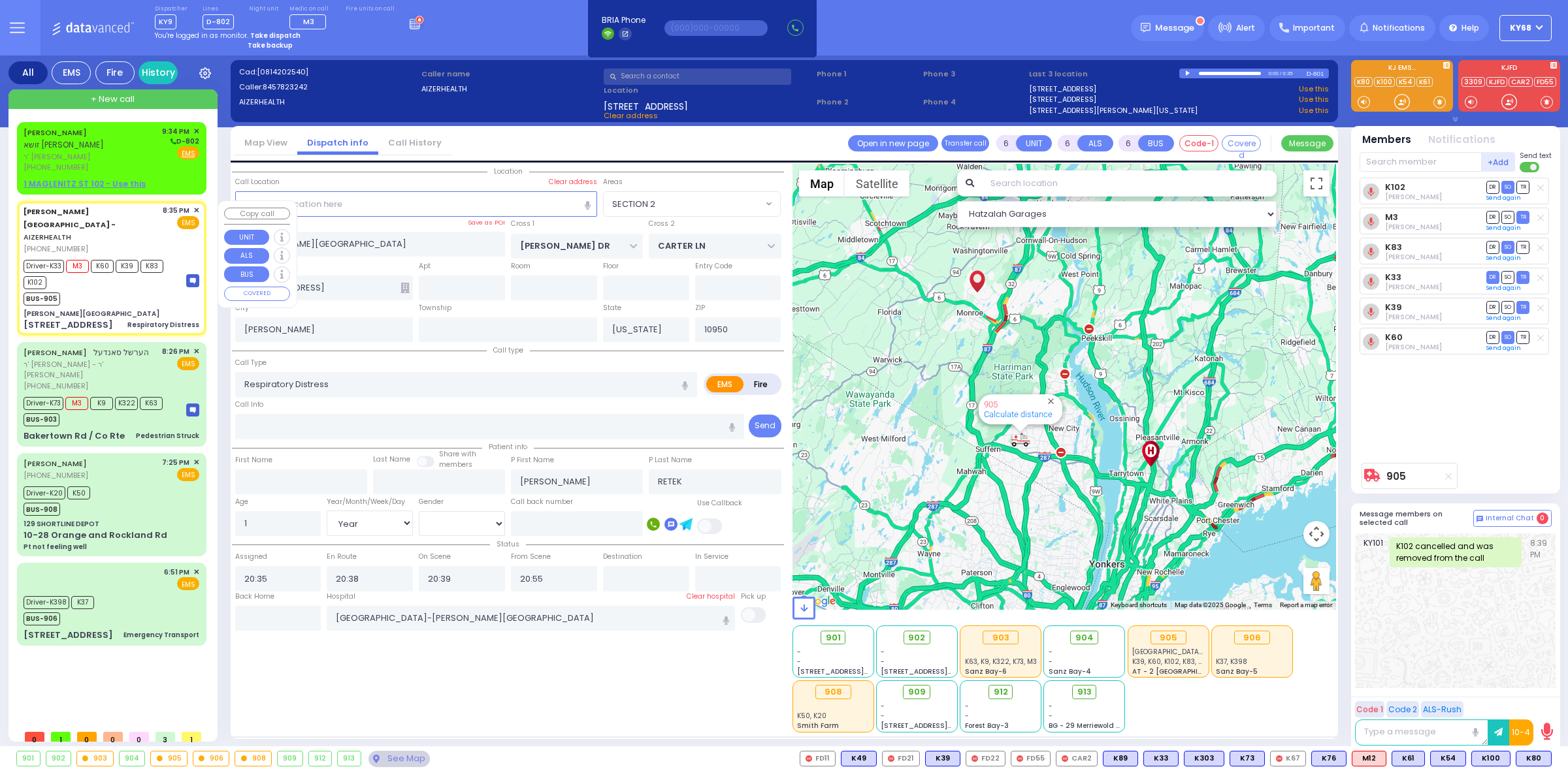
select select "SECTION 2"
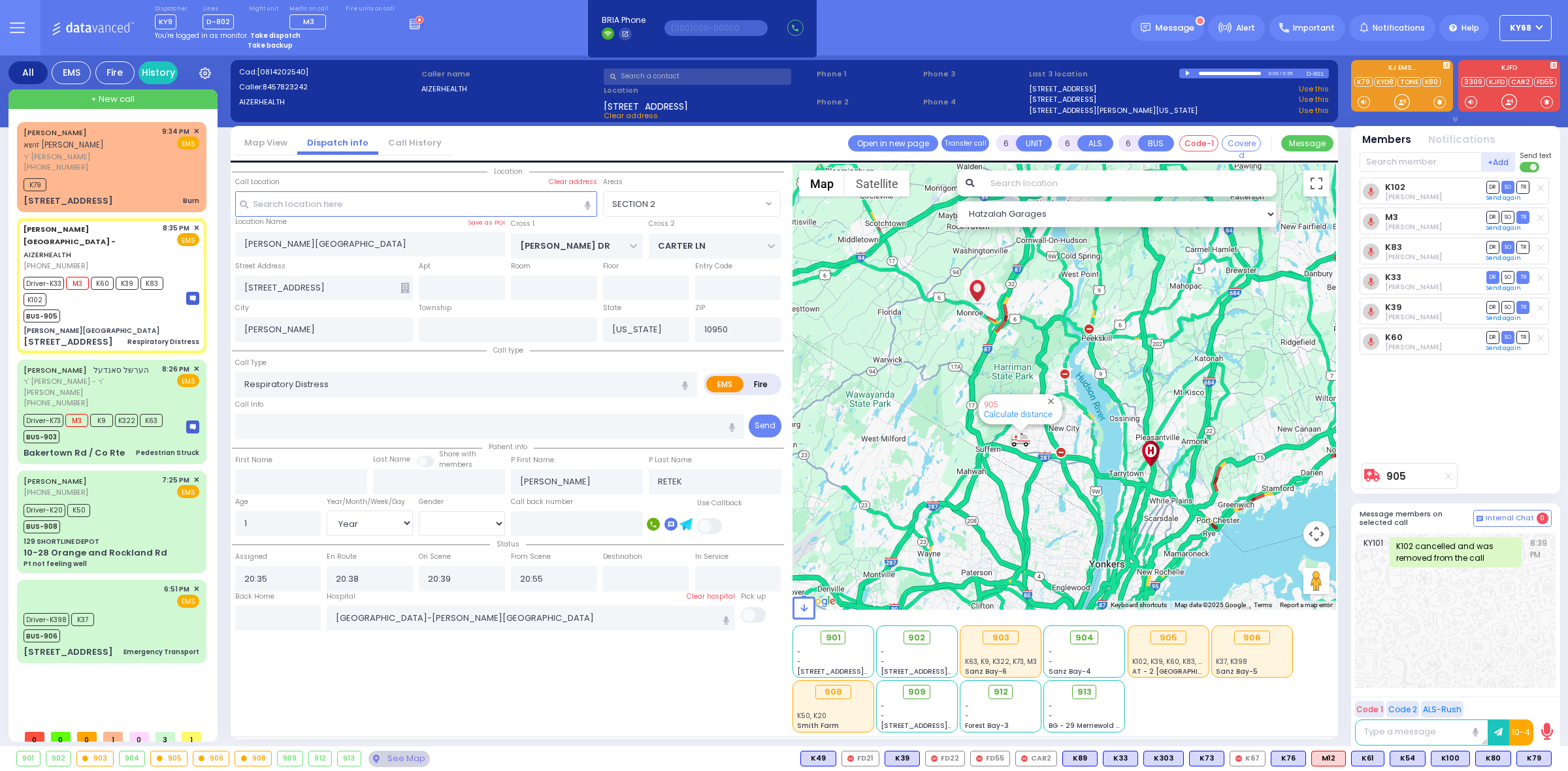
select select
radio input "true"
select select "Year"
select select "[DEMOGRAPHIC_DATA]"
select select "SECTION 2"
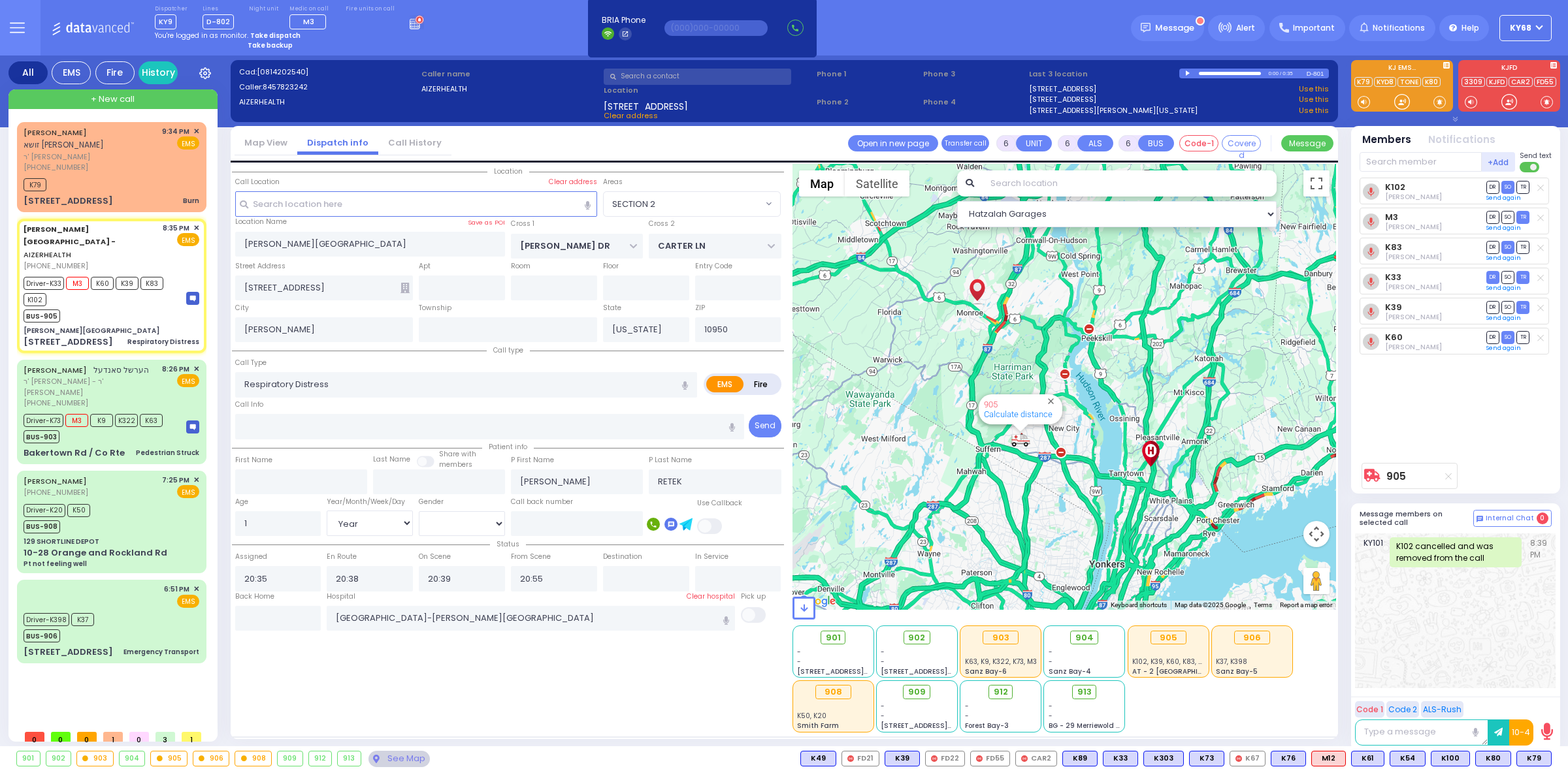
select select "Hatzalah Garages"
select select
radio input "true"
select select "Year"
select select "[DEMOGRAPHIC_DATA]"
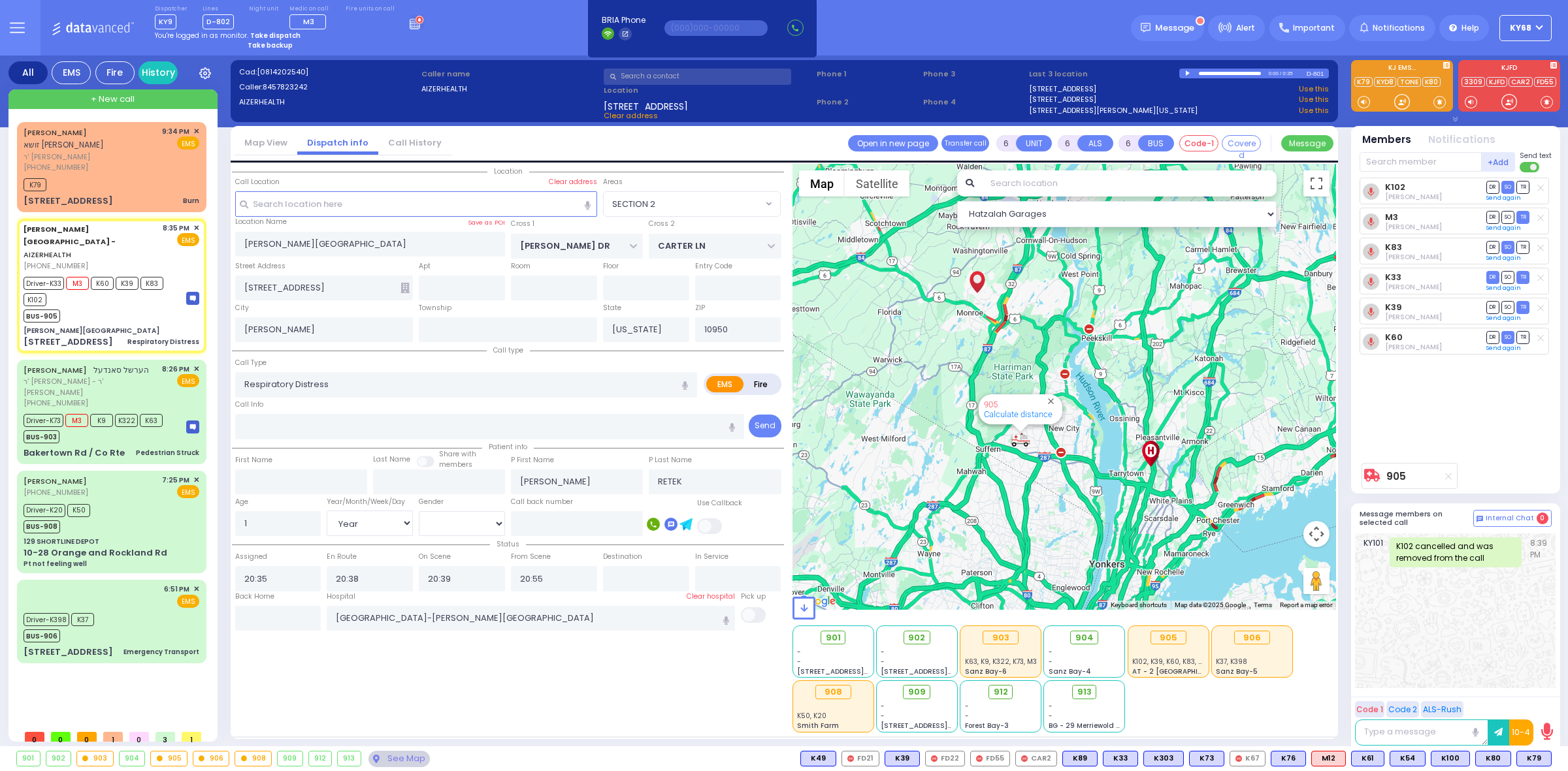
select select "SECTION 2"
select select "Hatzalah Garages"
select select
radio input "true"
select select "Year"
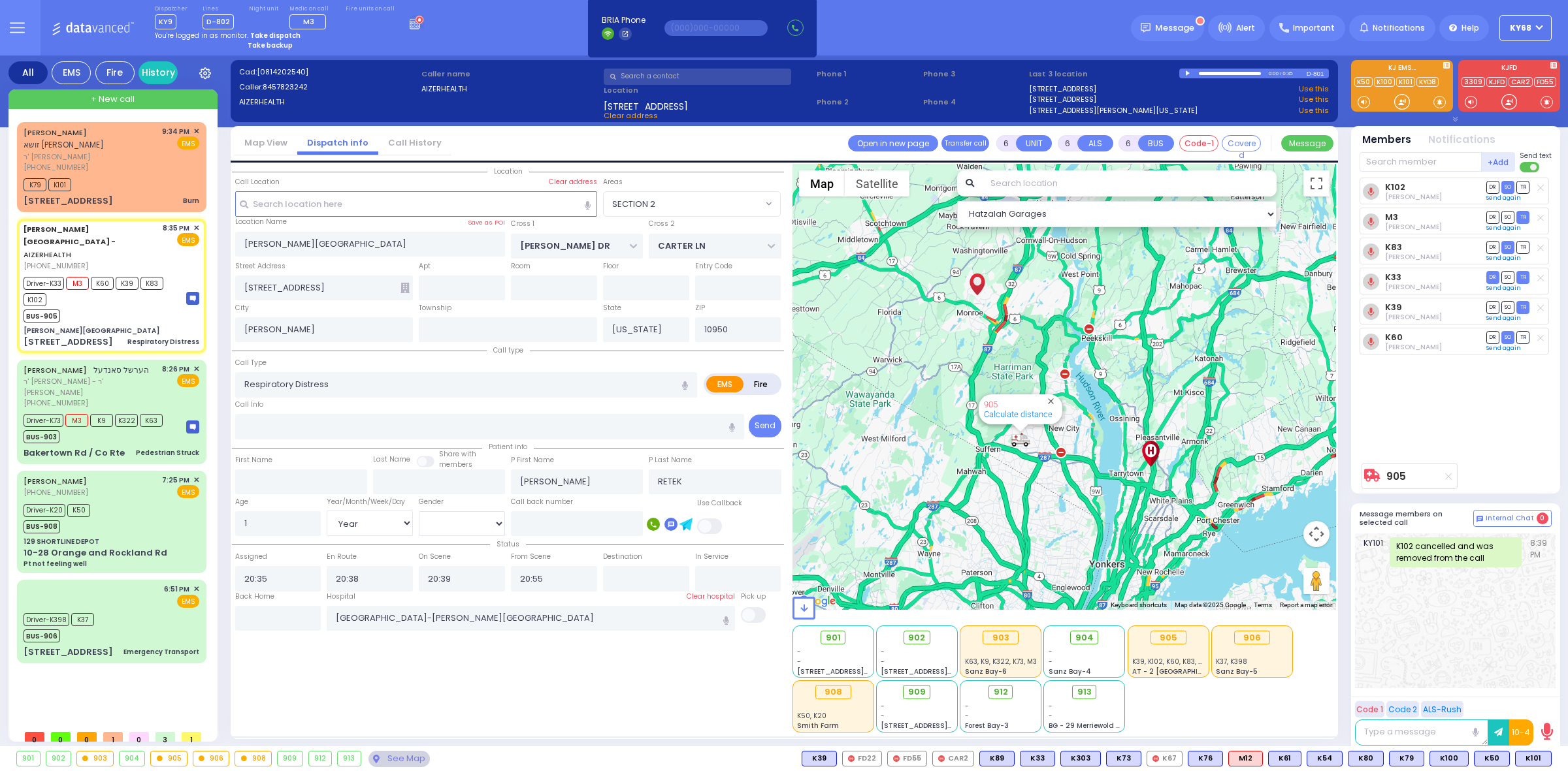
select select "[DEMOGRAPHIC_DATA]"
select select "Hatzalah Garages"
select select "SECTION 2"
select select
radio input "true"
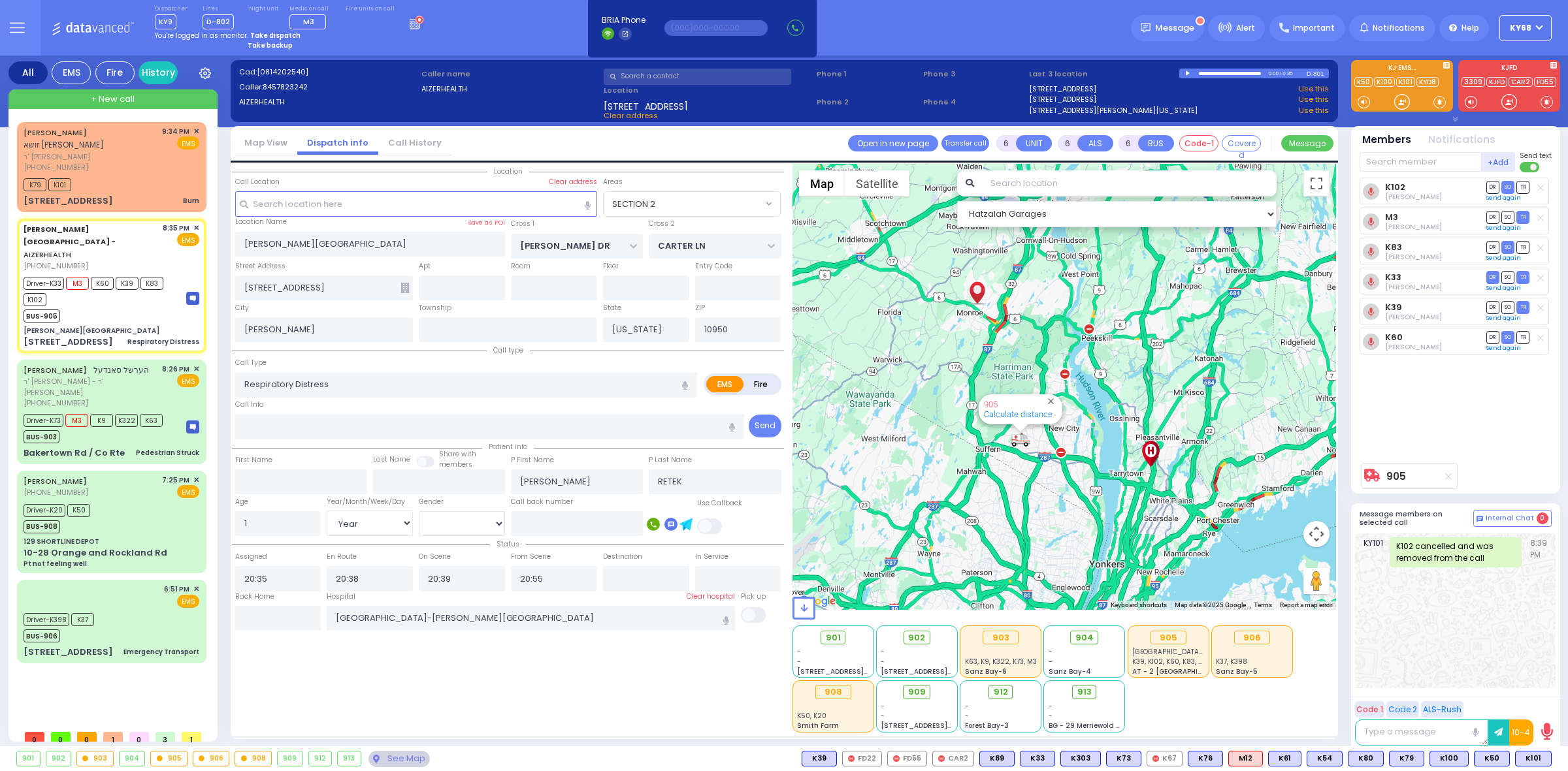
select select "Year"
select select "[DEMOGRAPHIC_DATA]"
select select "Hatzalah Garages"
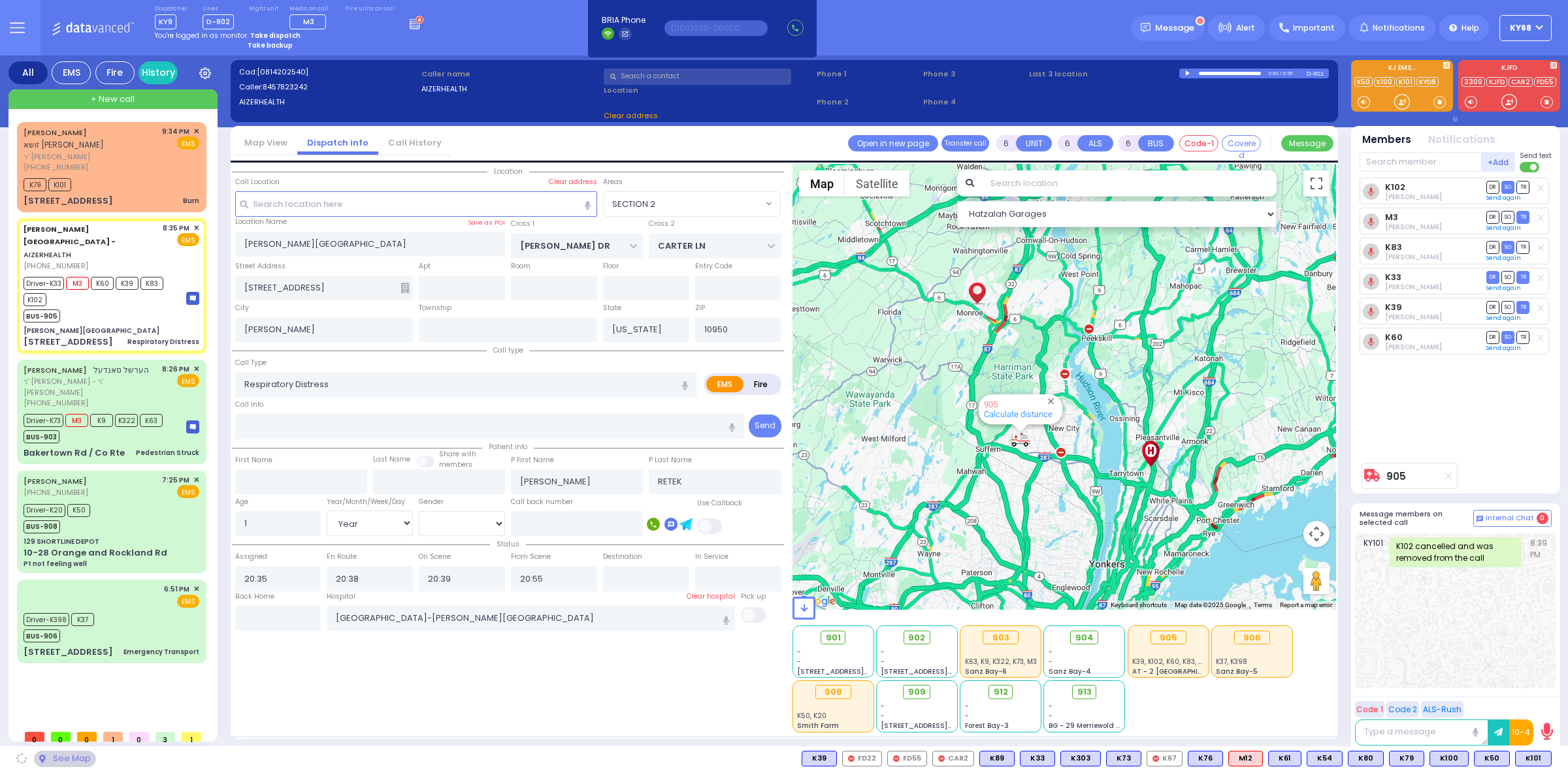
select select "SECTION 2"
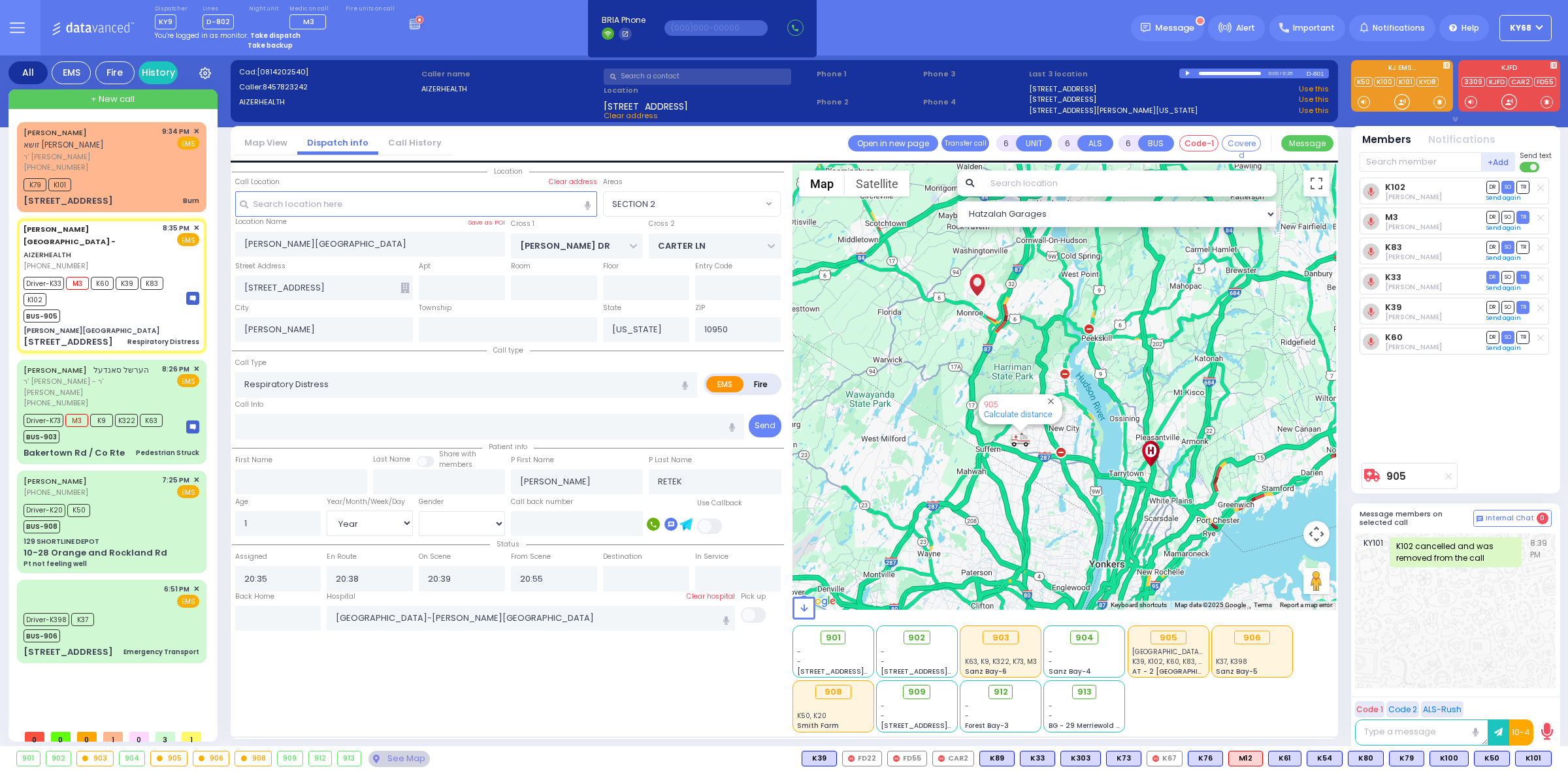
select select
radio input "true"
select select "Year"
select select "[DEMOGRAPHIC_DATA]"
select select "Hatzalah Garages"
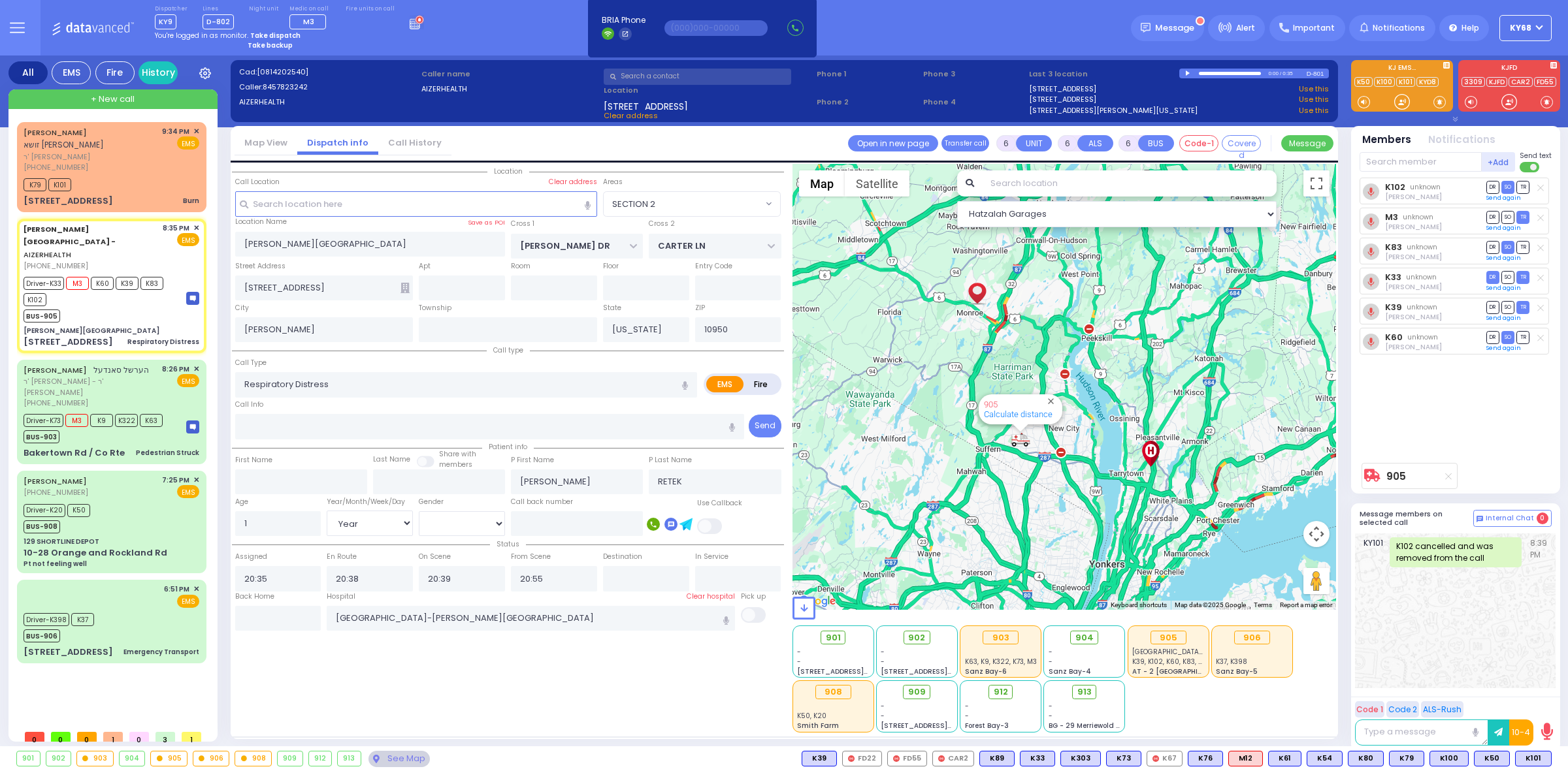
select select "SECTION 2"
select select
radio input "true"
select select "Year"
select select "[DEMOGRAPHIC_DATA]"
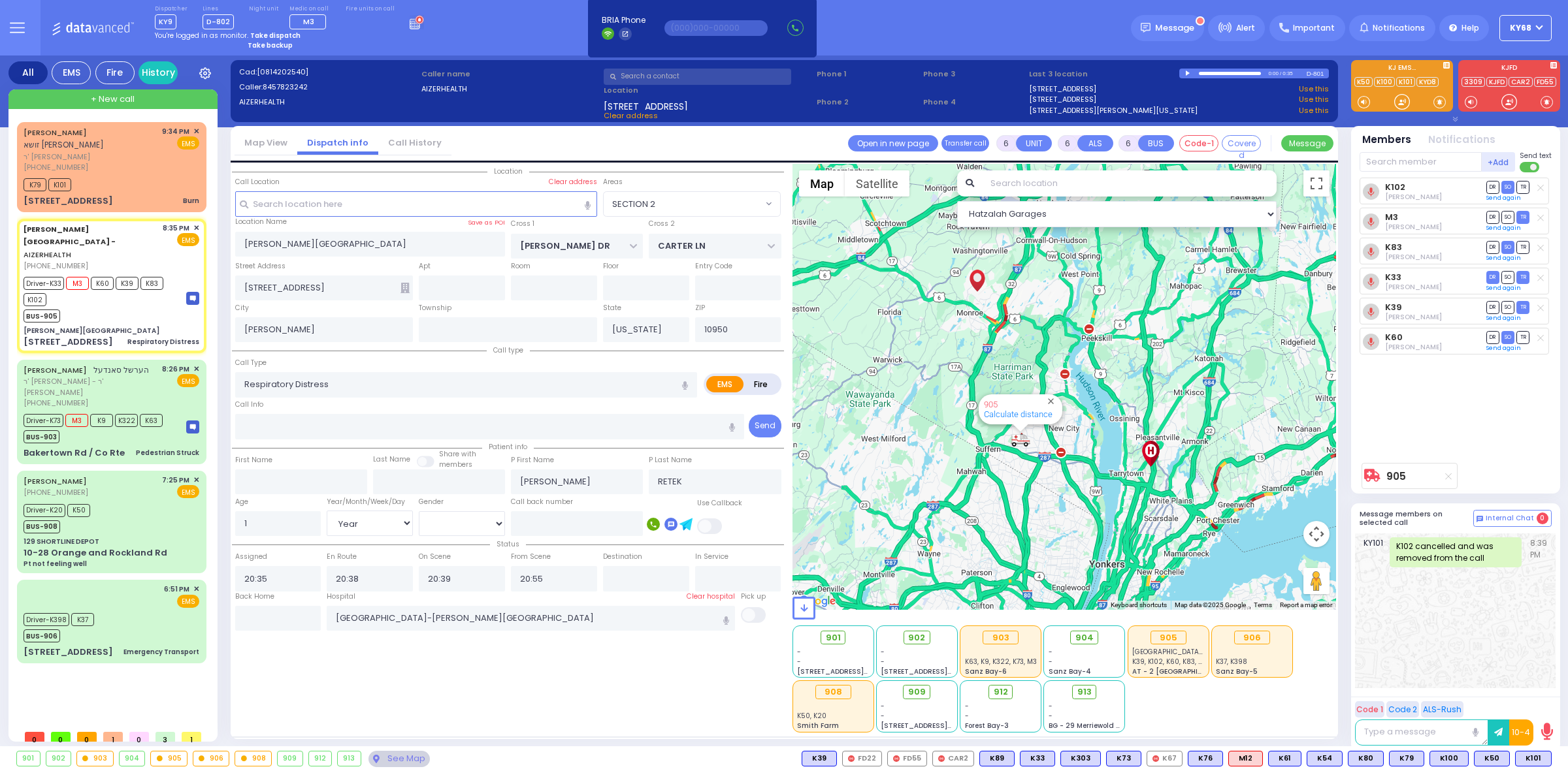
select select "Hatzalah Garages"
select select "SECTION 2"
select select
radio input "true"
select select "Year"
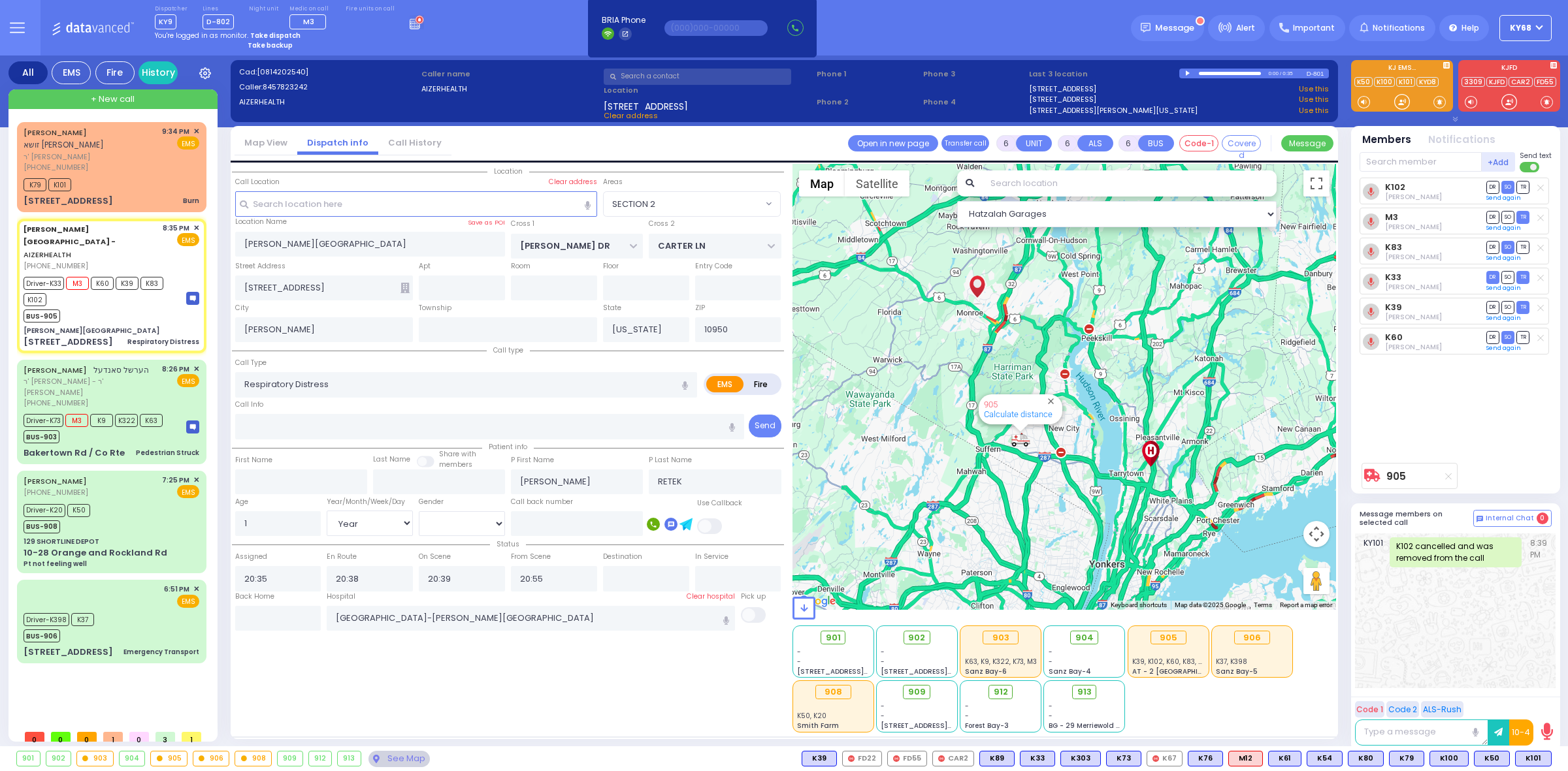
select select "[DEMOGRAPHIC_DATA]"
select select "Hatzalah Garages"
select select "SECTION 2"
select select
radio input "true"
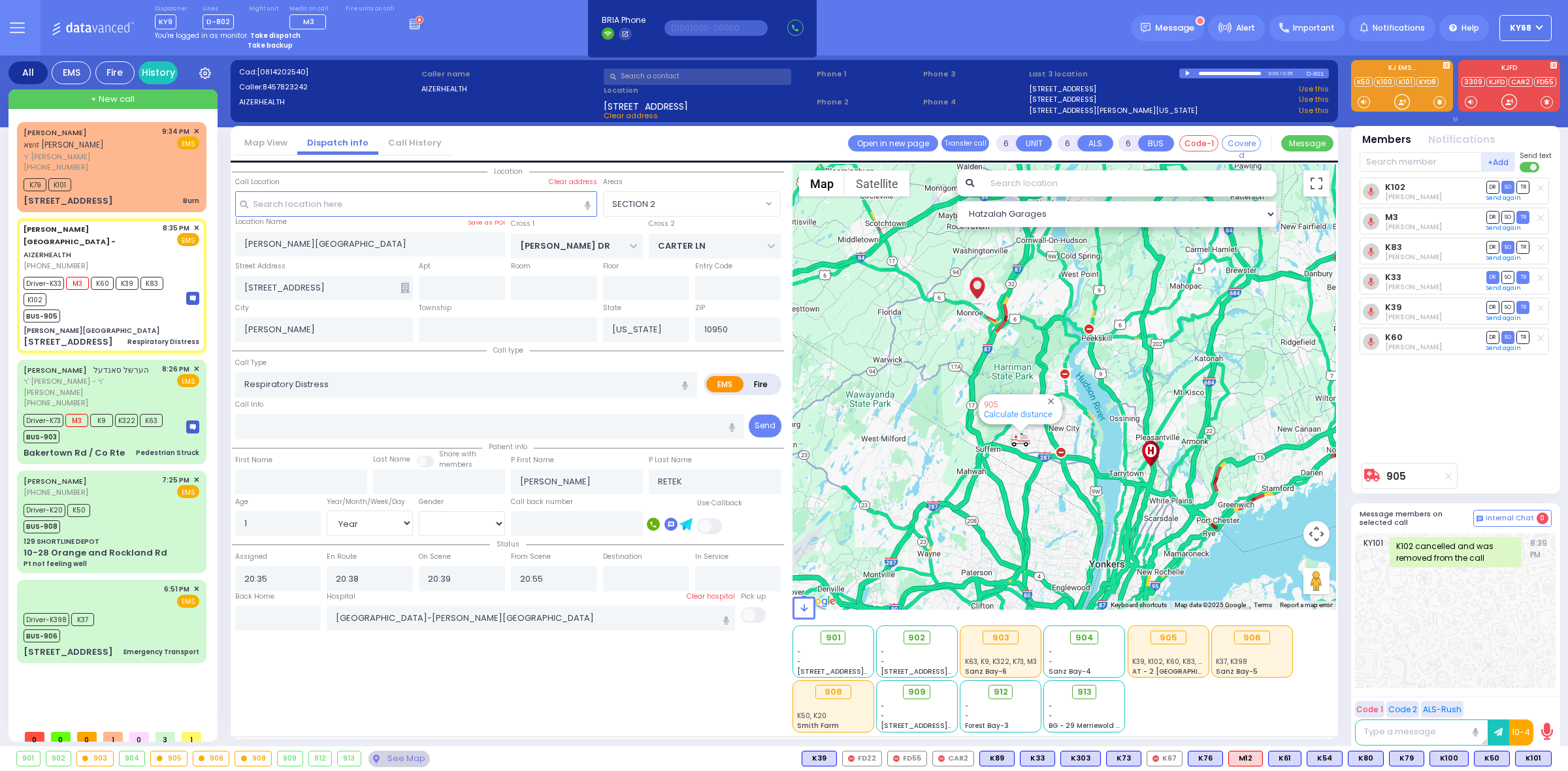
select select "Year"
select select "[DEMOGRAPHIC_DATA]"
select select "Hatzalah Garages"
select select "SECTION 2"
click at [414, 23] on rect at bounding box center [415, 24] width 1 height 1
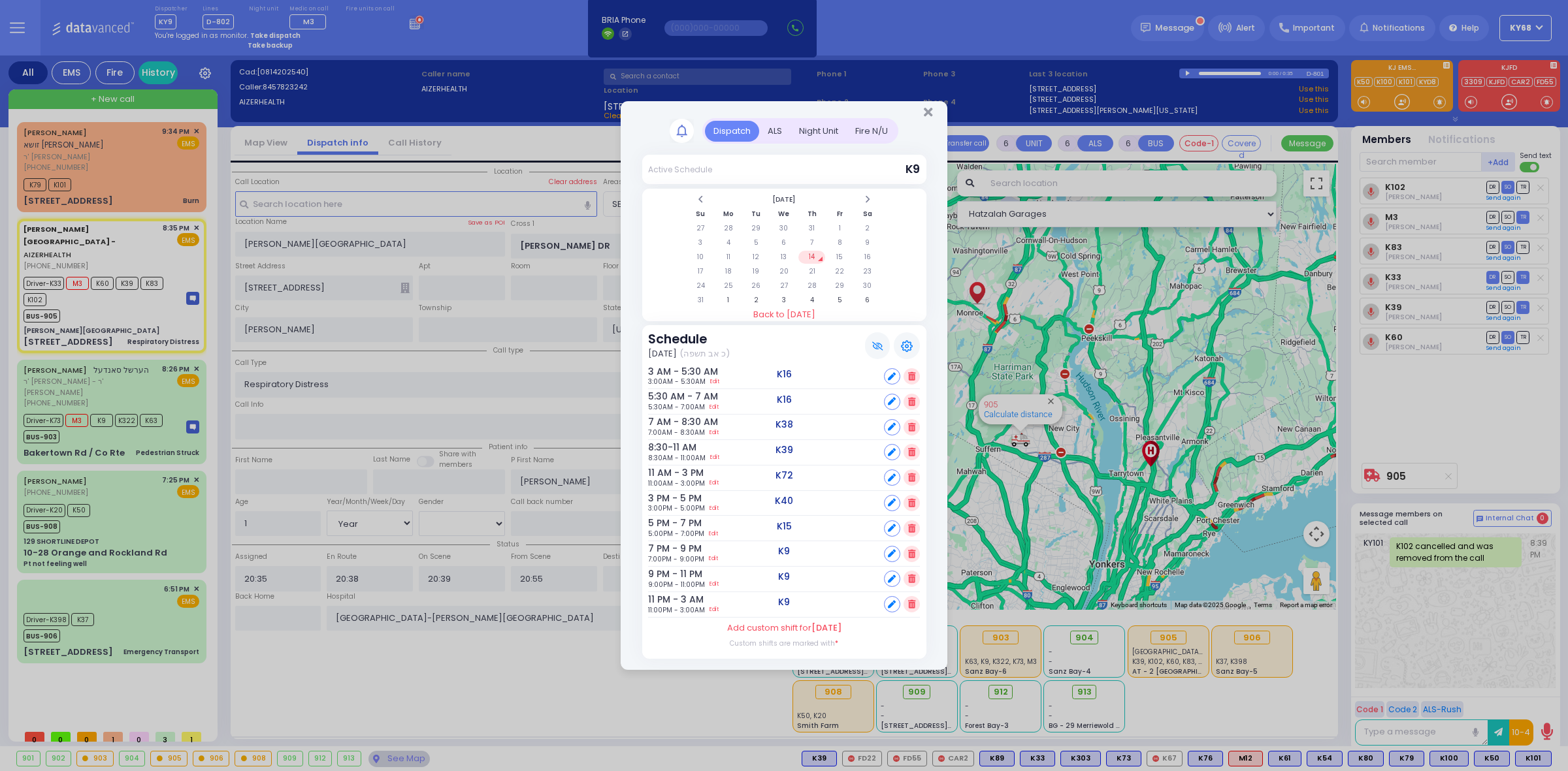
click at [780, 132] on div "ALS" at bounding box center [775, 132] width 31 height 22
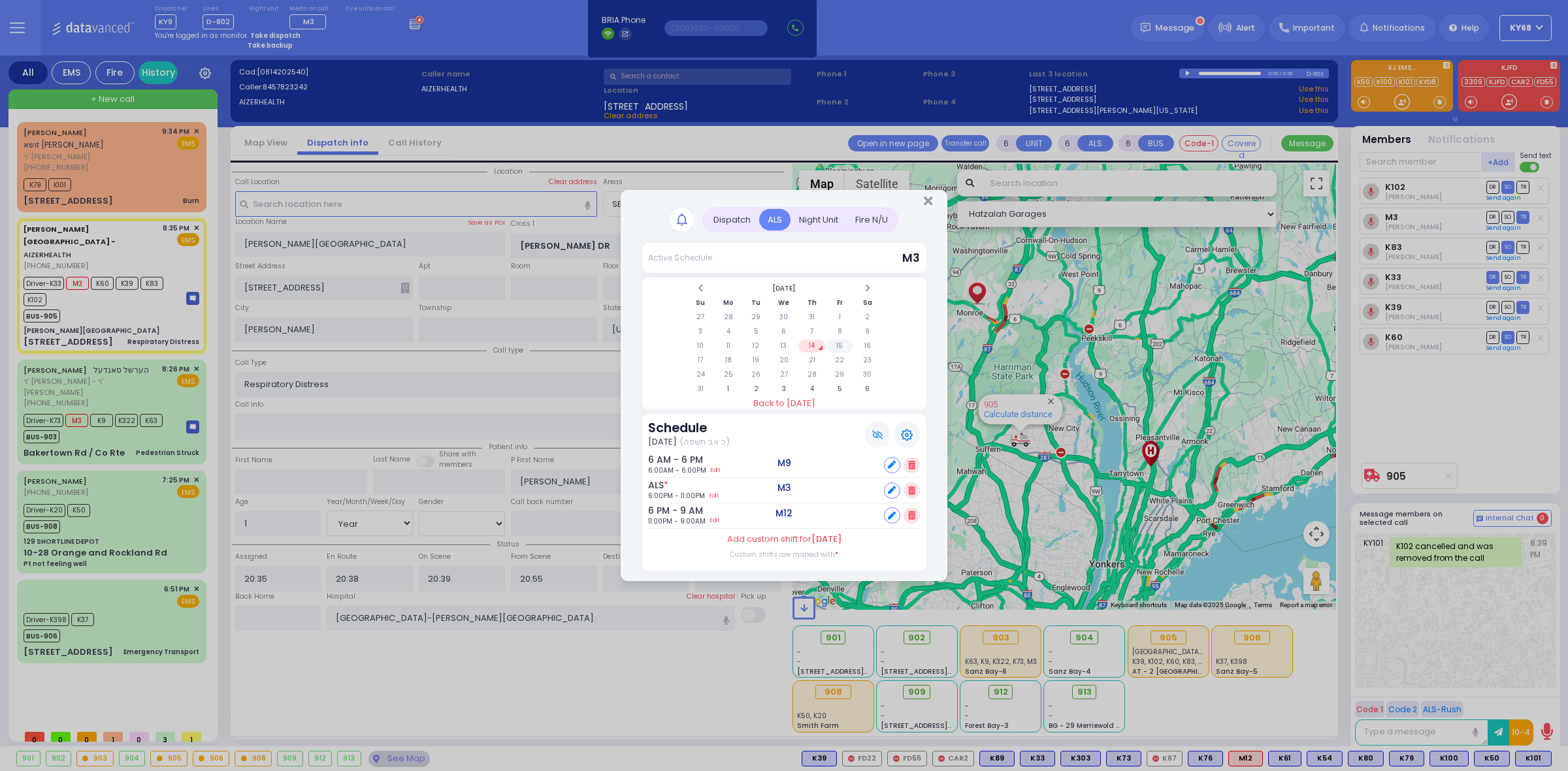
click at [837, 351] on td "15" at bounding box center [839, 346] width 26 height 13
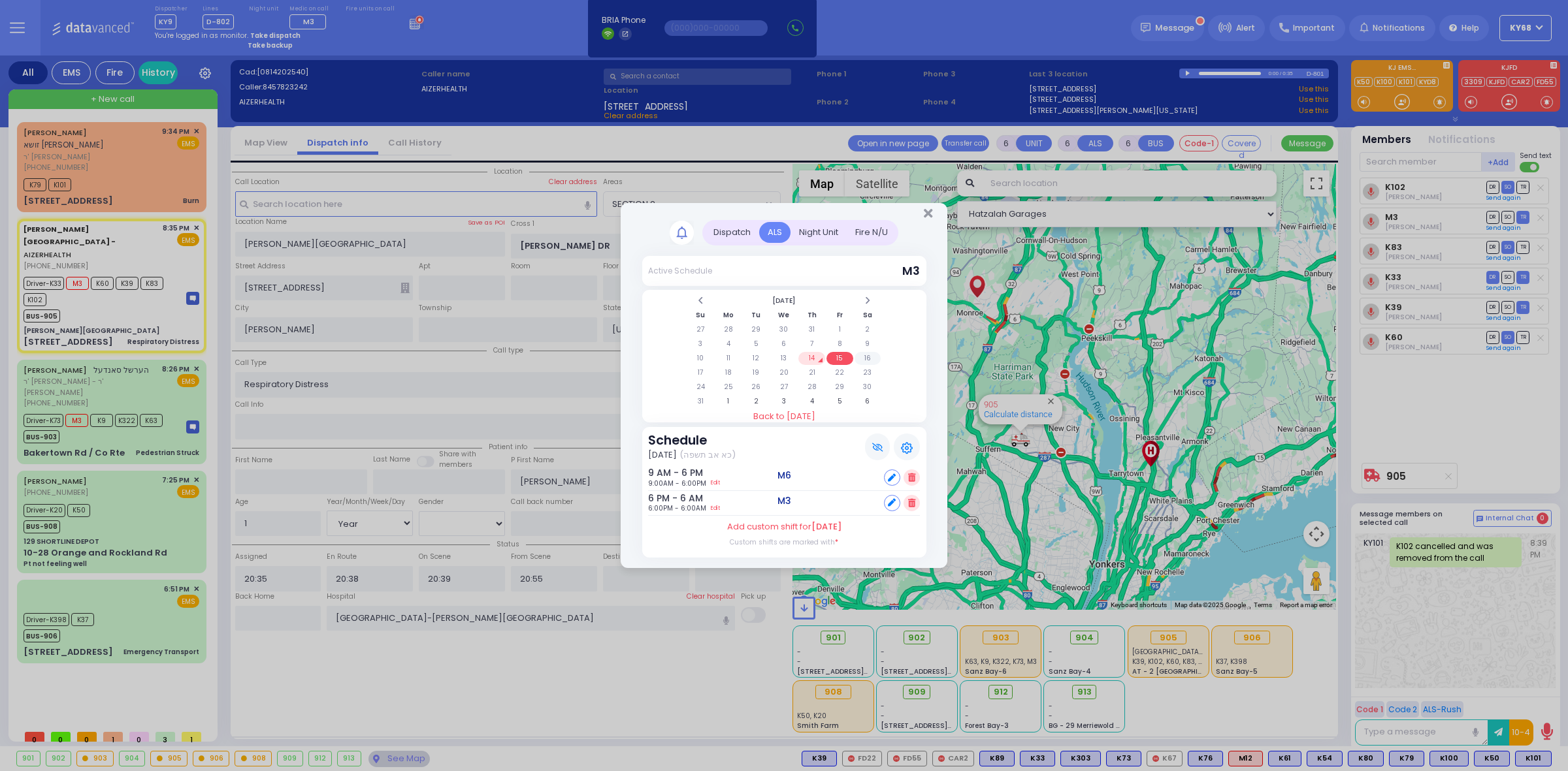
click at [861, 362] on td "16" at bounding box center [868, 358] width 26 height 13
drag, startPoint x: 706, startPoint y: 373, endPoint x: 713, endPoint y: 368, distance: 8.6
click at [706, 372] on td "17" at bounding box center [700, 372] width 26 height 13
click at [725, 366] on td "18" at bounding box center [728, 372] width 26 height 13
click at [752, 370] on td "19" at bounding box center [756, 372] width 26 height 13
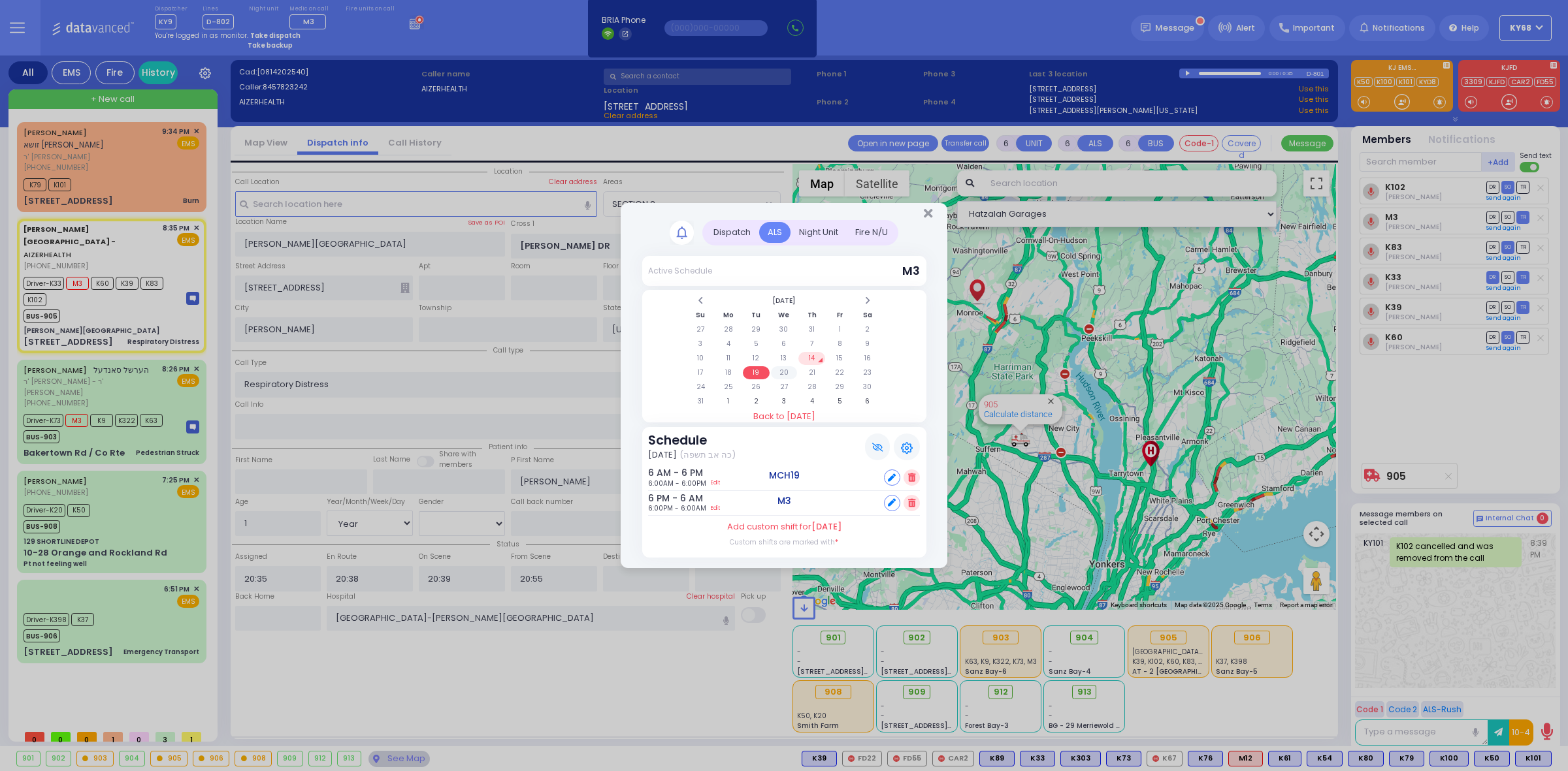
click at [785, 372] on td "20" at bounding box center [784, 372] width 26 height 13
click at [807, 374] on td "21" at bounding box center [811, 372] width 26 height 13
click at [863, 363] on td "16" at bounding box center [868, 358] width 26 height 13
select select
radio input "true"
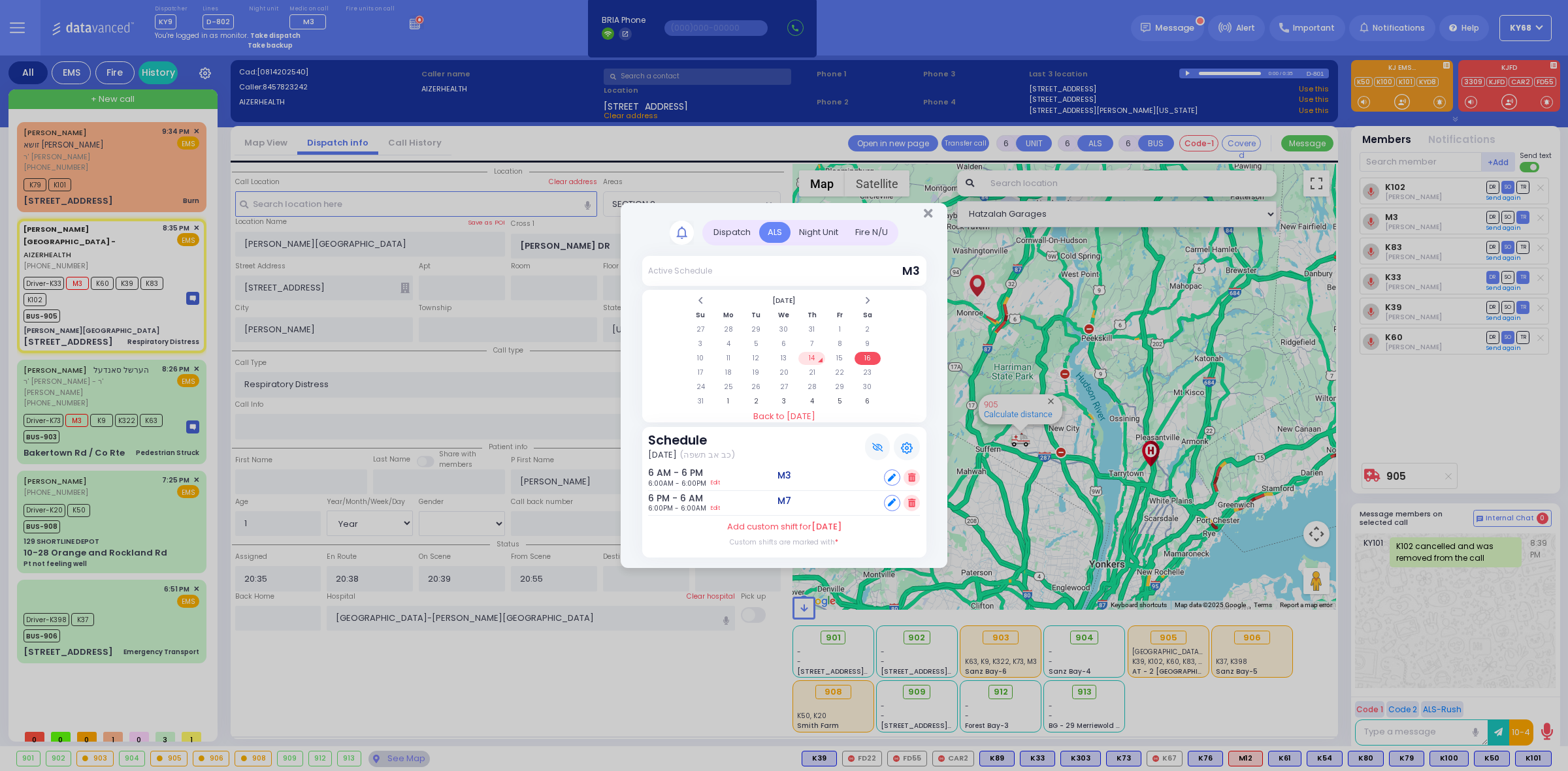
select select "Year"
select select "[DEMOGRAPHIC_DATA]"
select select "SECTION 2"
select select "Hatzalah Garages"
select select
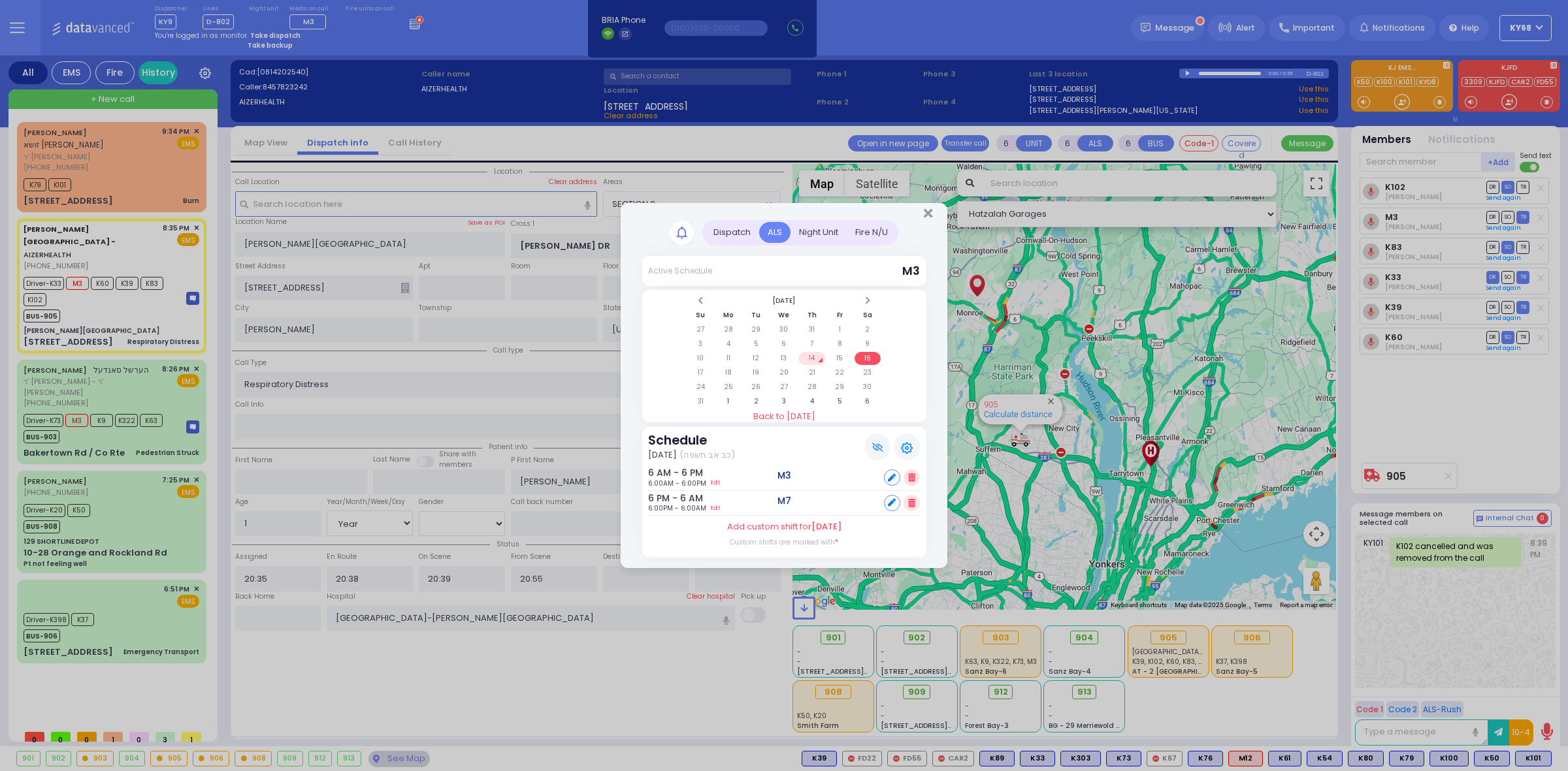
radio input "true"
select select "Year"
select select "[DEMOGRAPHIC_DATA]"
select select "SECTION 2"
select select "Hatzalah Garages"
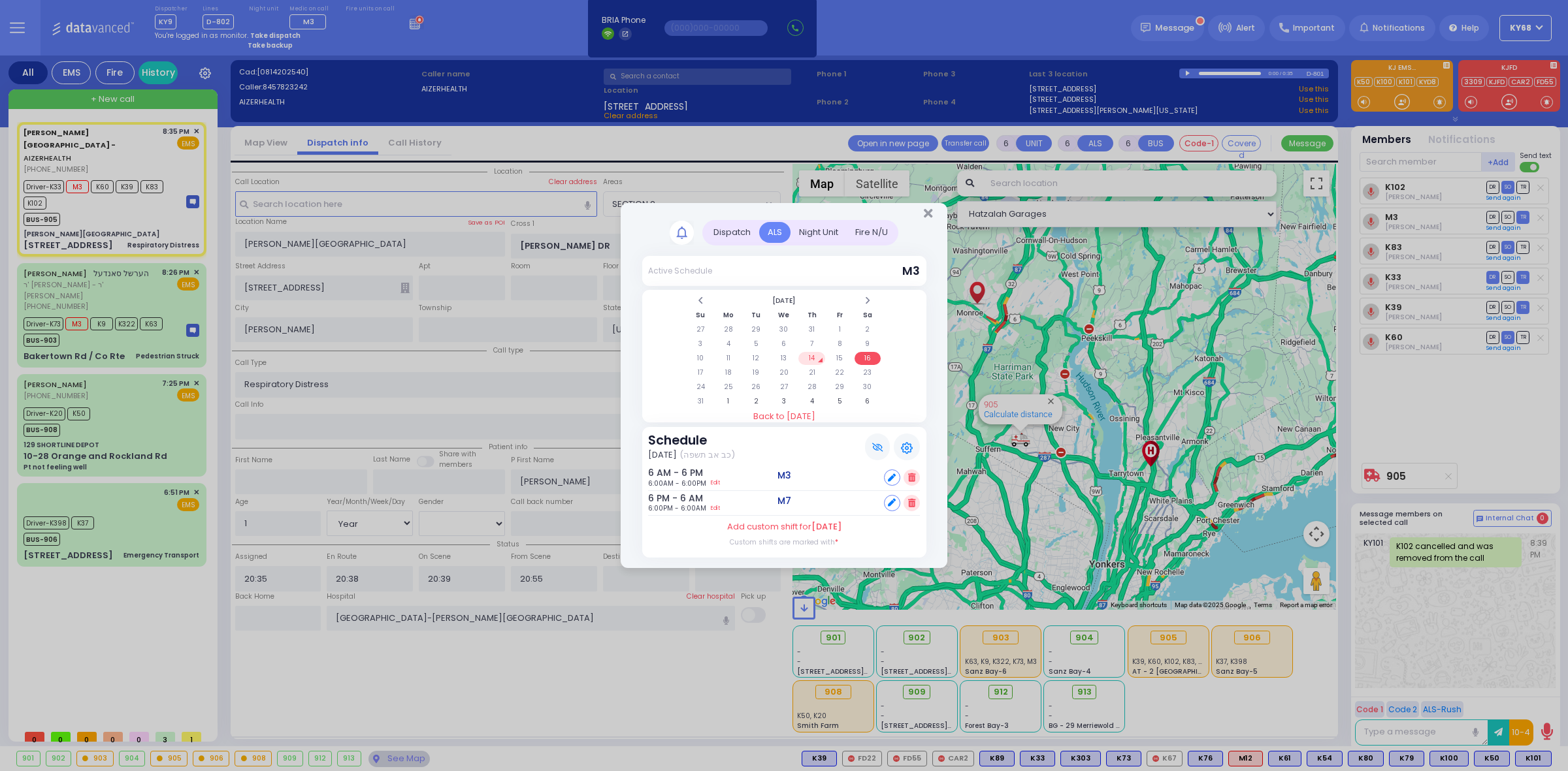
select select
radio input "true"
select select "Year"
select select "[DEMOGRAPHIC_DATA]"
select select "SECTION 2"
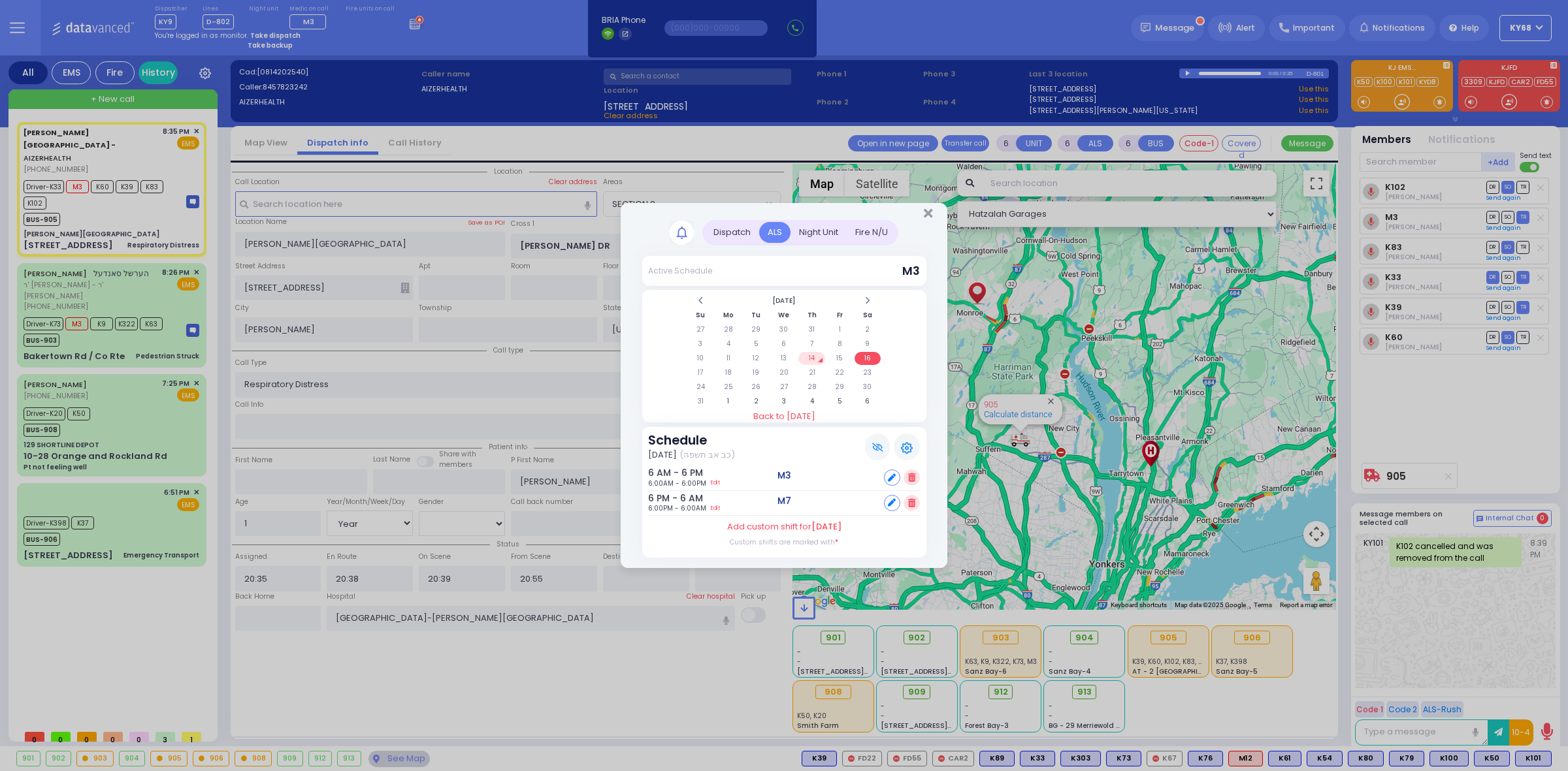
select select "Hatzalah Garages"
select select "SECTION 2"
select select "Year"
select select "[DEMOGRAPHIC_DATA]"
select select
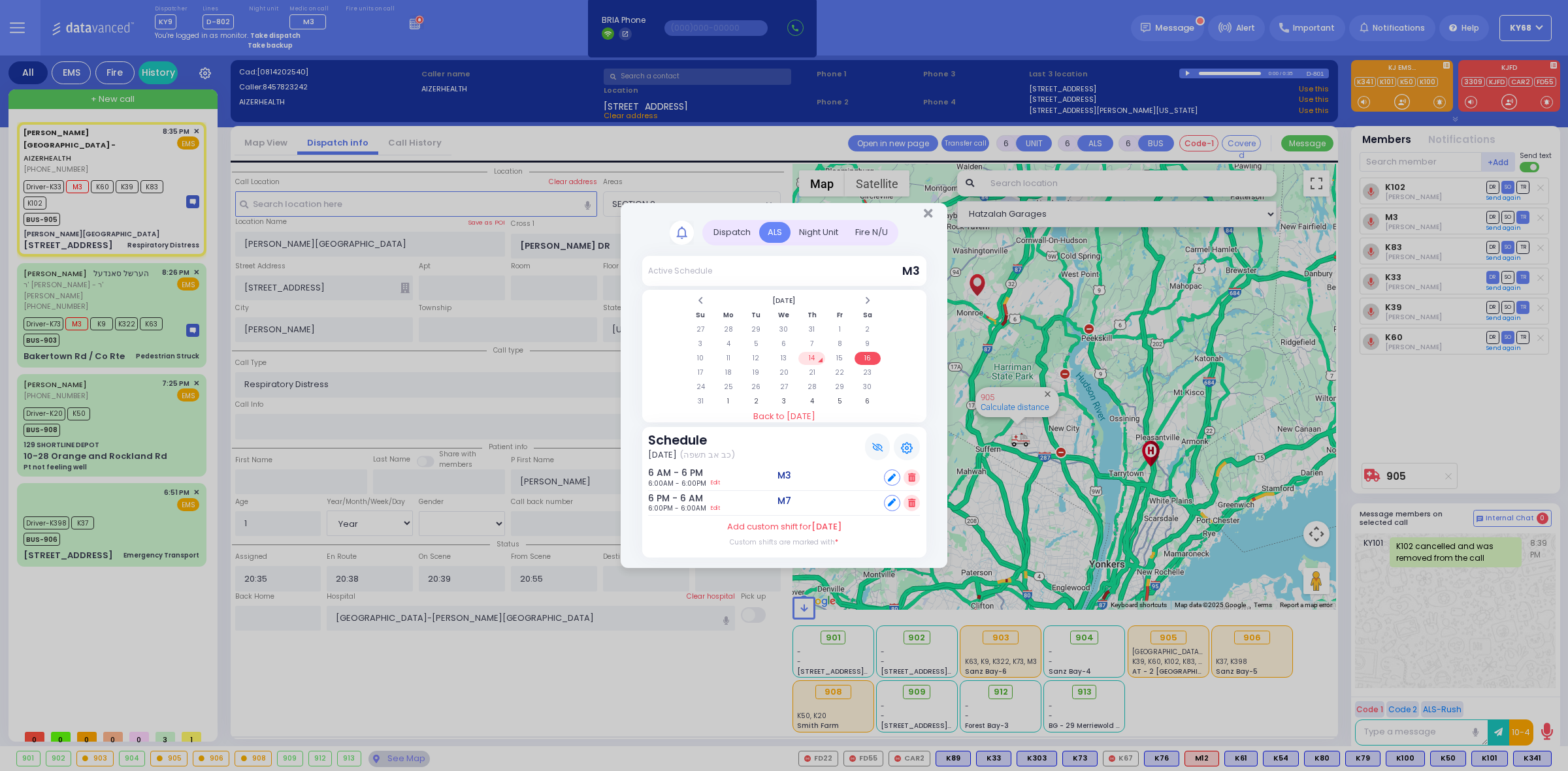
radio input "true"
select select "Year"
select select "[DEMOGRAPHIC_DATA]"
select select "SECTION 2"
select select "Hatzalah Garages"
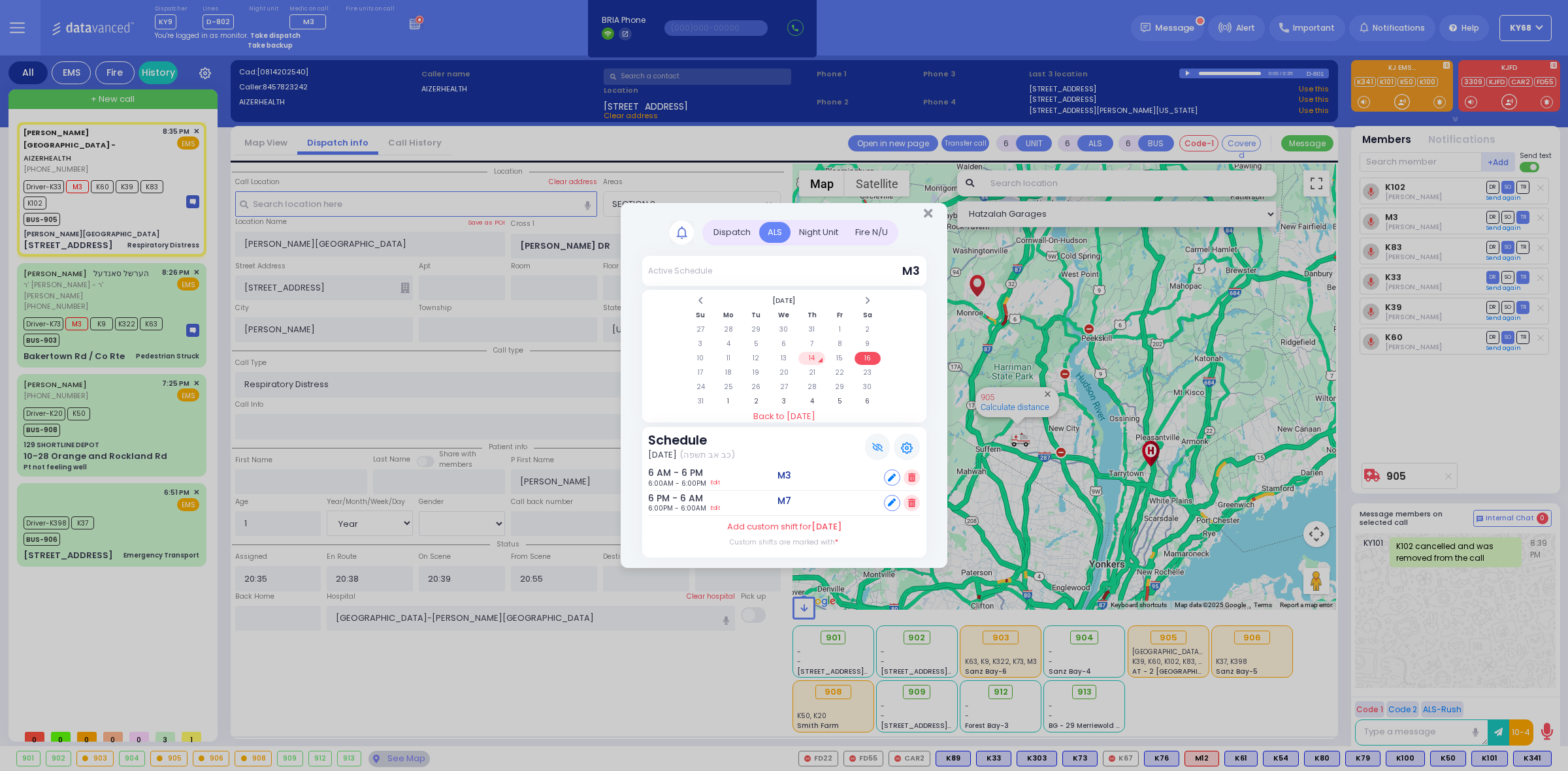
select select
radio input "true"
select select "Year"
select select "[DEMOGRAPHIC_DATA]"
select select "SECTION 2"
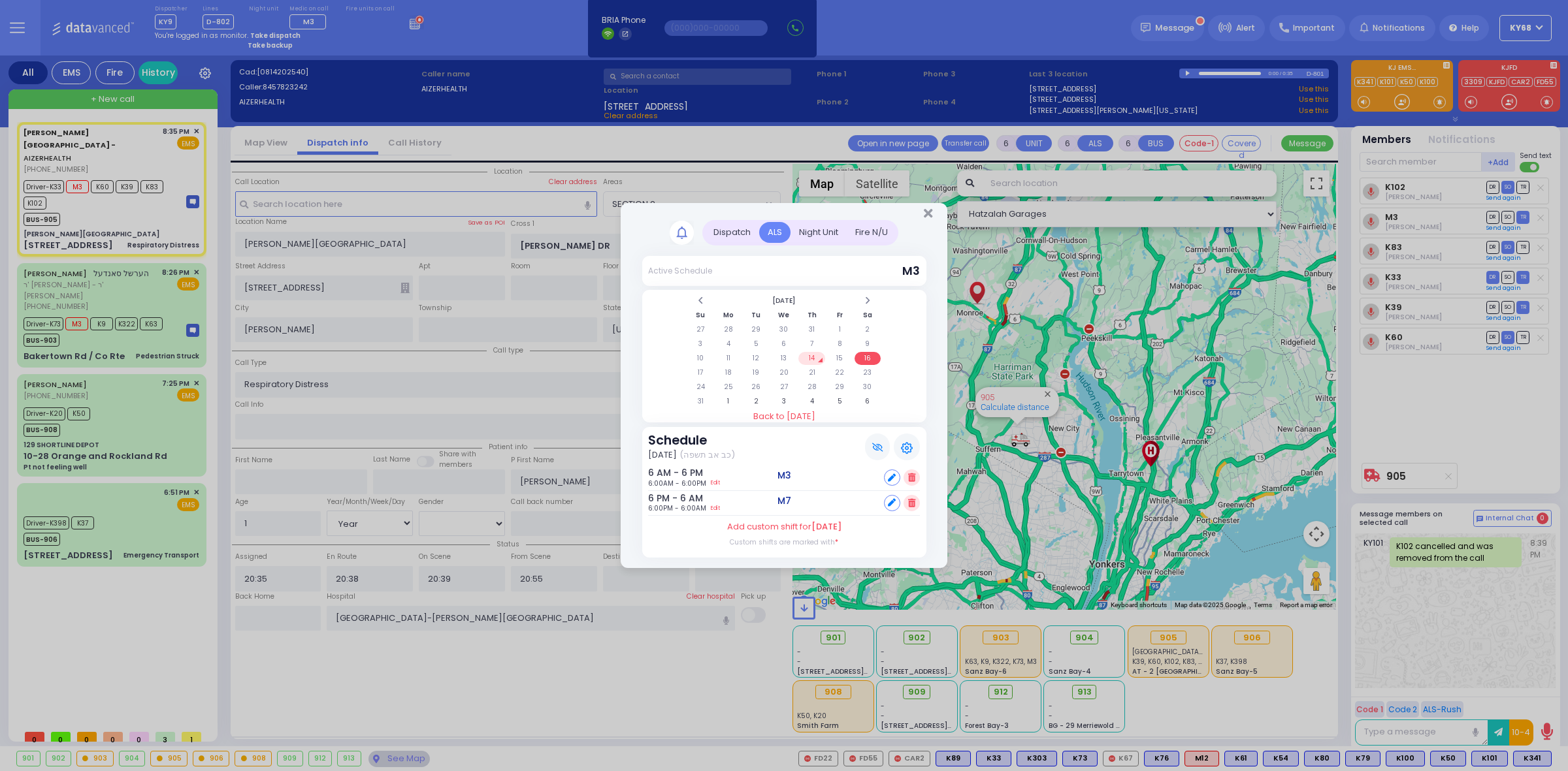
select select "Hatzalah Garages"
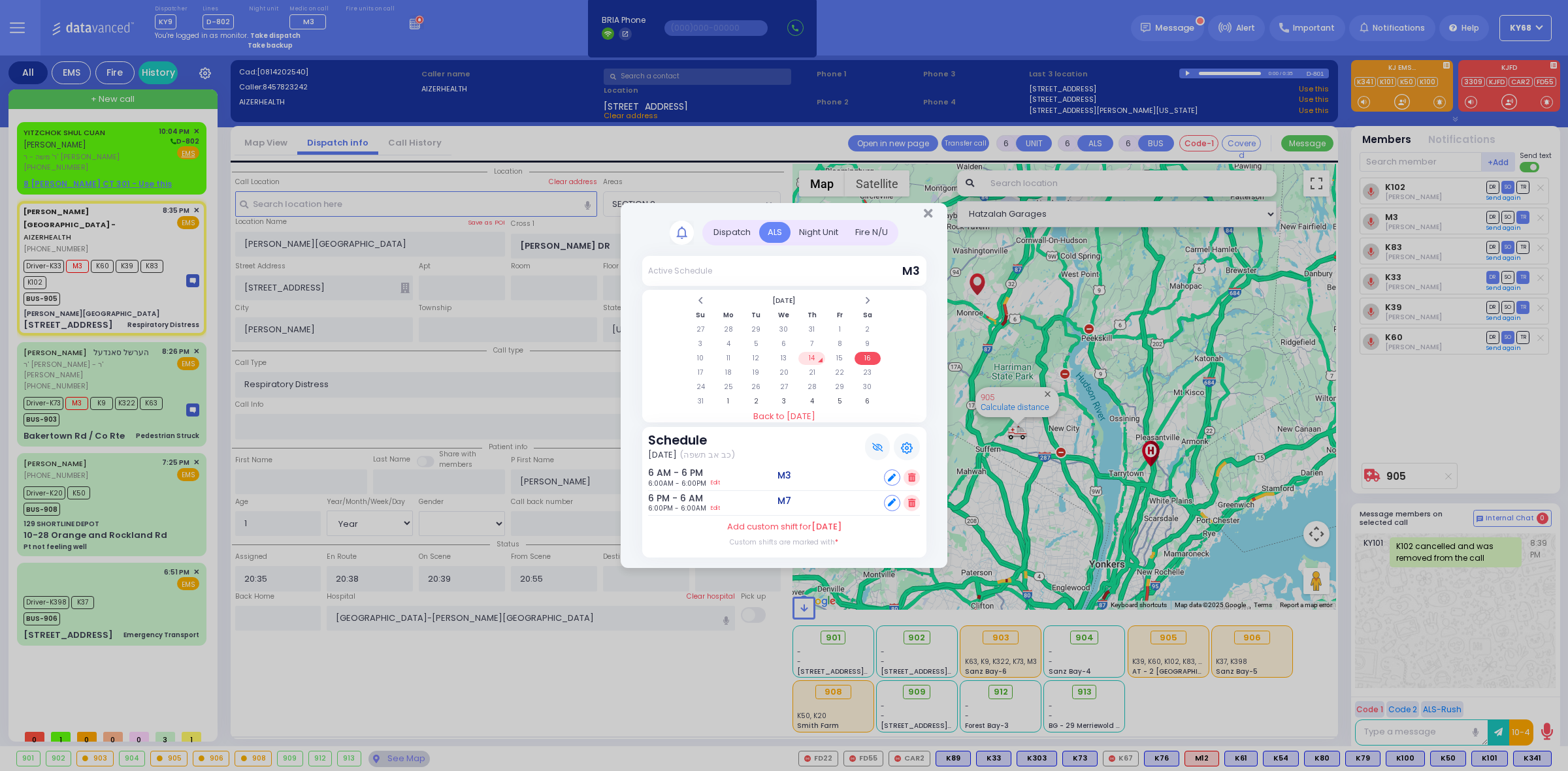
select select
radio input "true"
select select "Year"
select select "[DEMOGRAPHIC_DATA]"
select select "Hatzalah Garages"
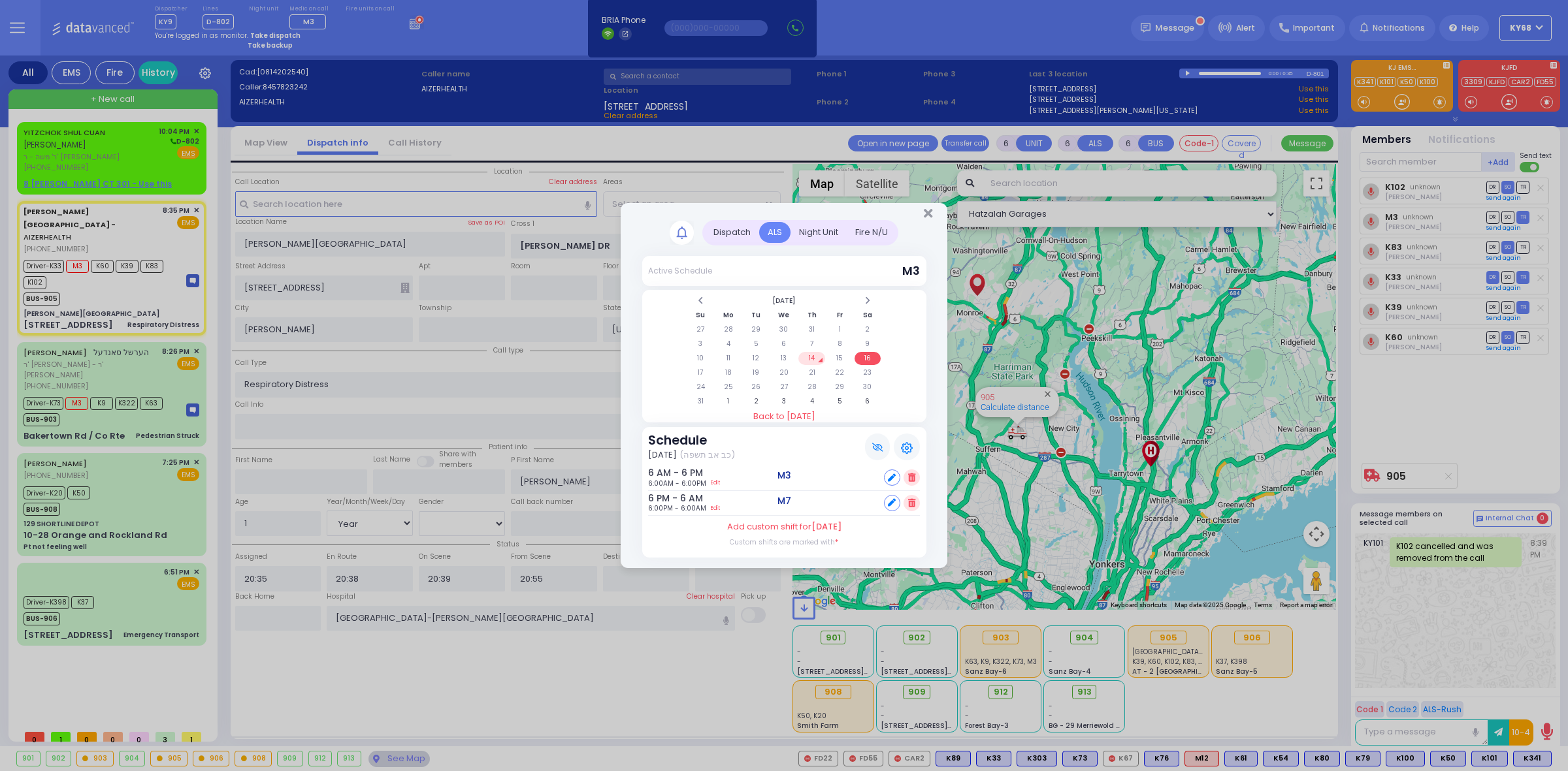
select select "SECTION 2"
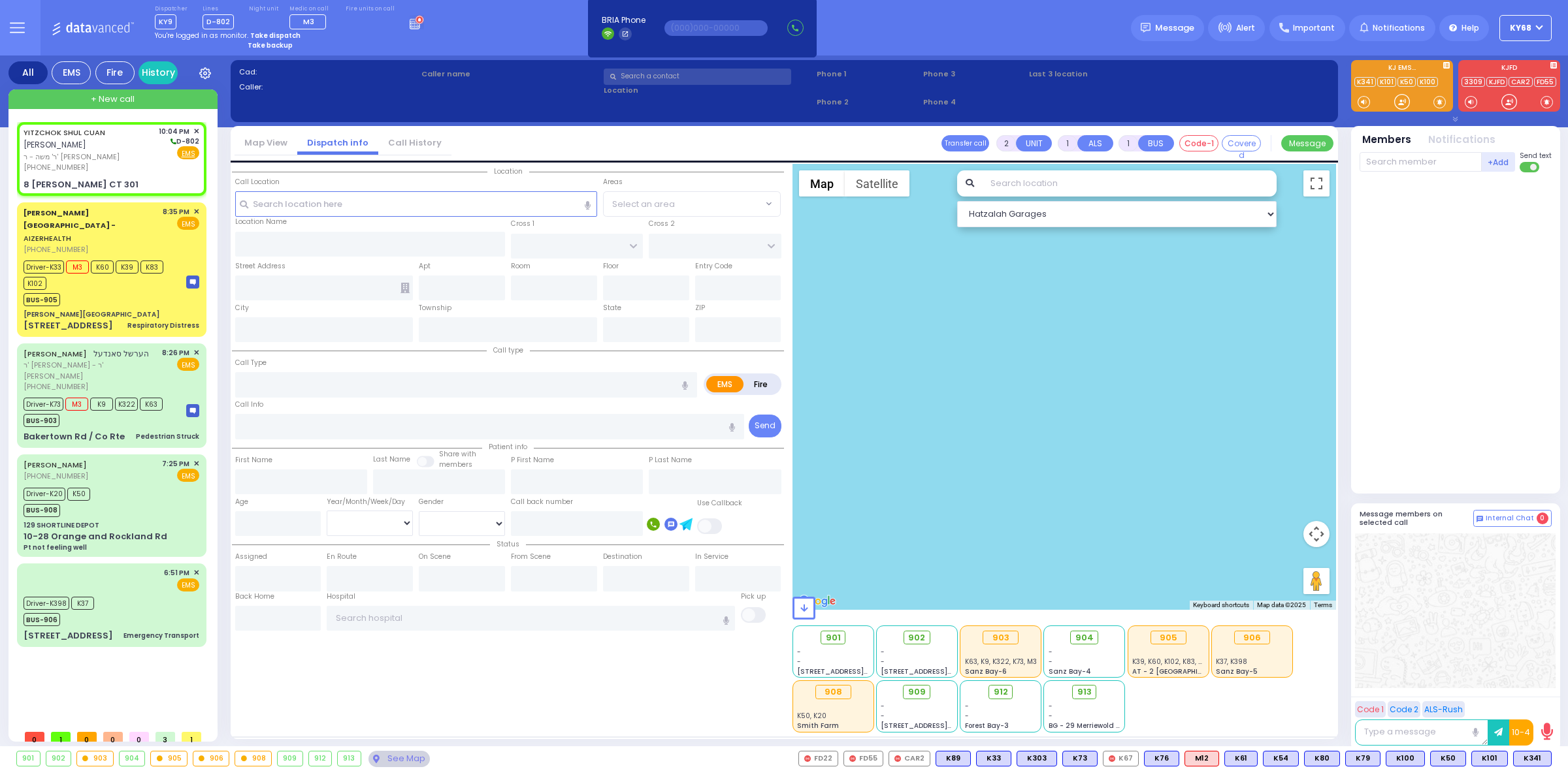
select select
radio input "true"
type input "YITZCHOK SHUL"
type input "CUAN"
select select
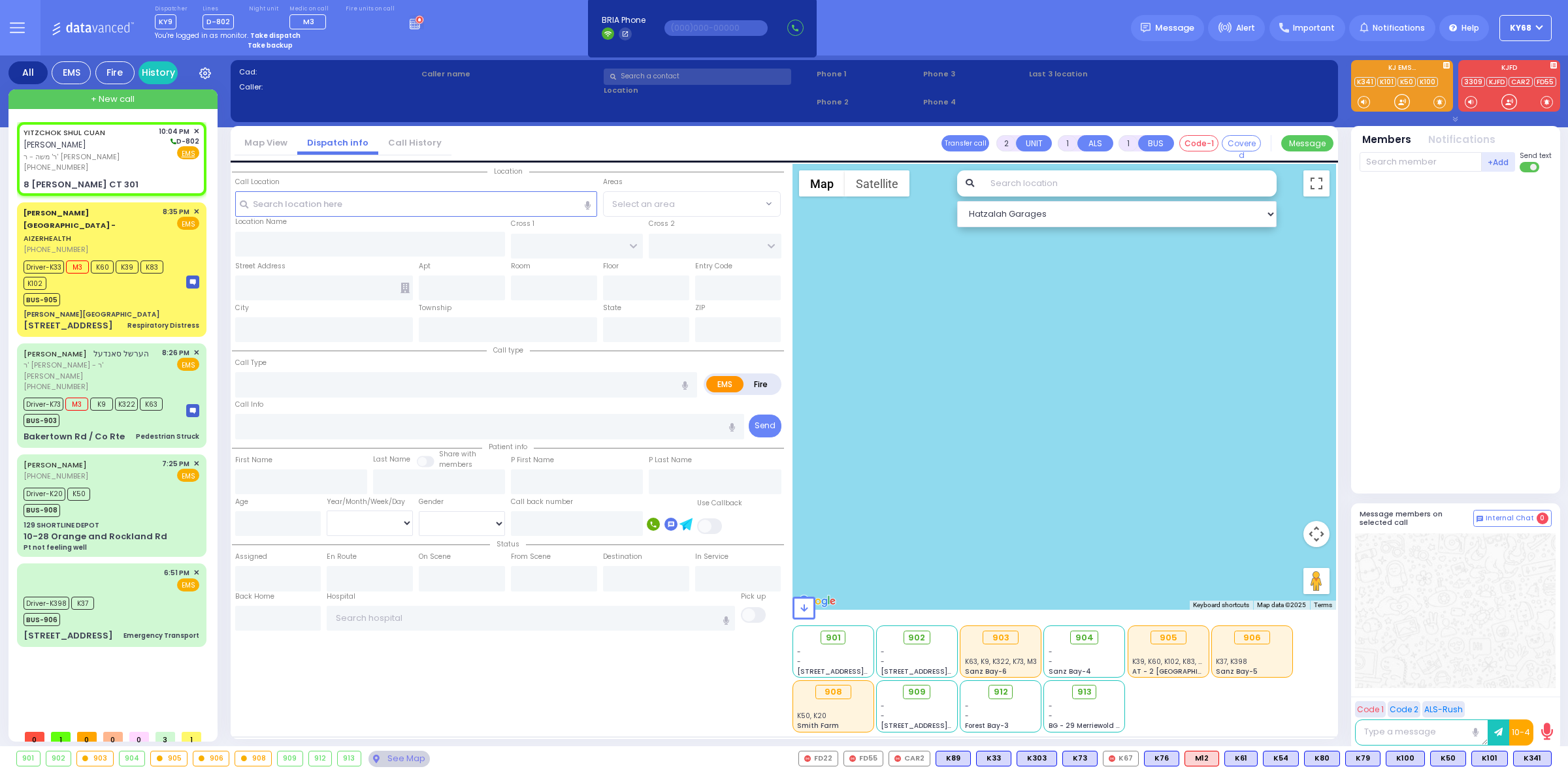
type input "22:04"
select select "Hatzalah Garages"
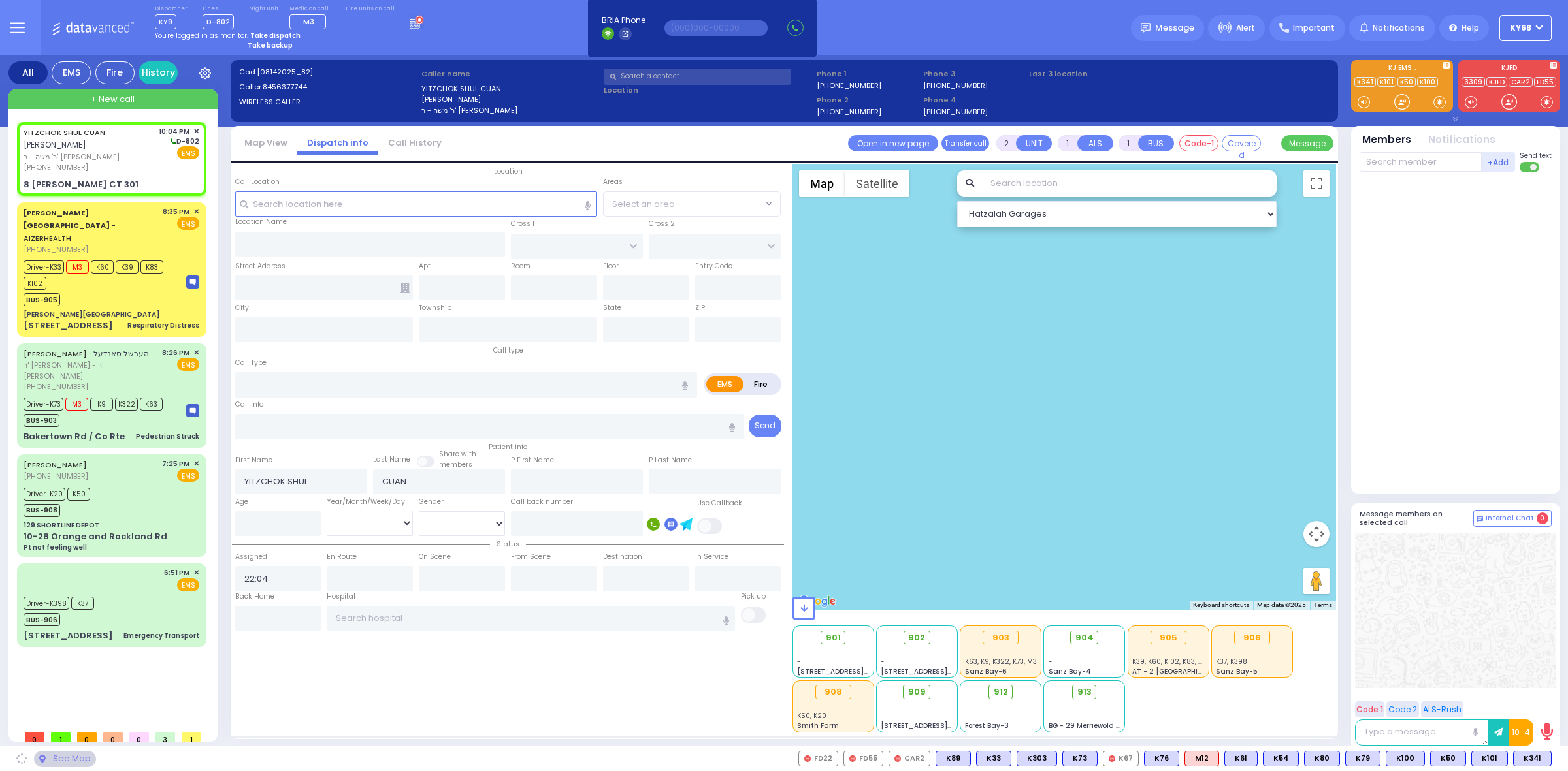
type input "ACRES RD"
type input "8 [PERSON_NAME] CT"
type input "301"
type input "Monroe"
type input "[US_STATE]"
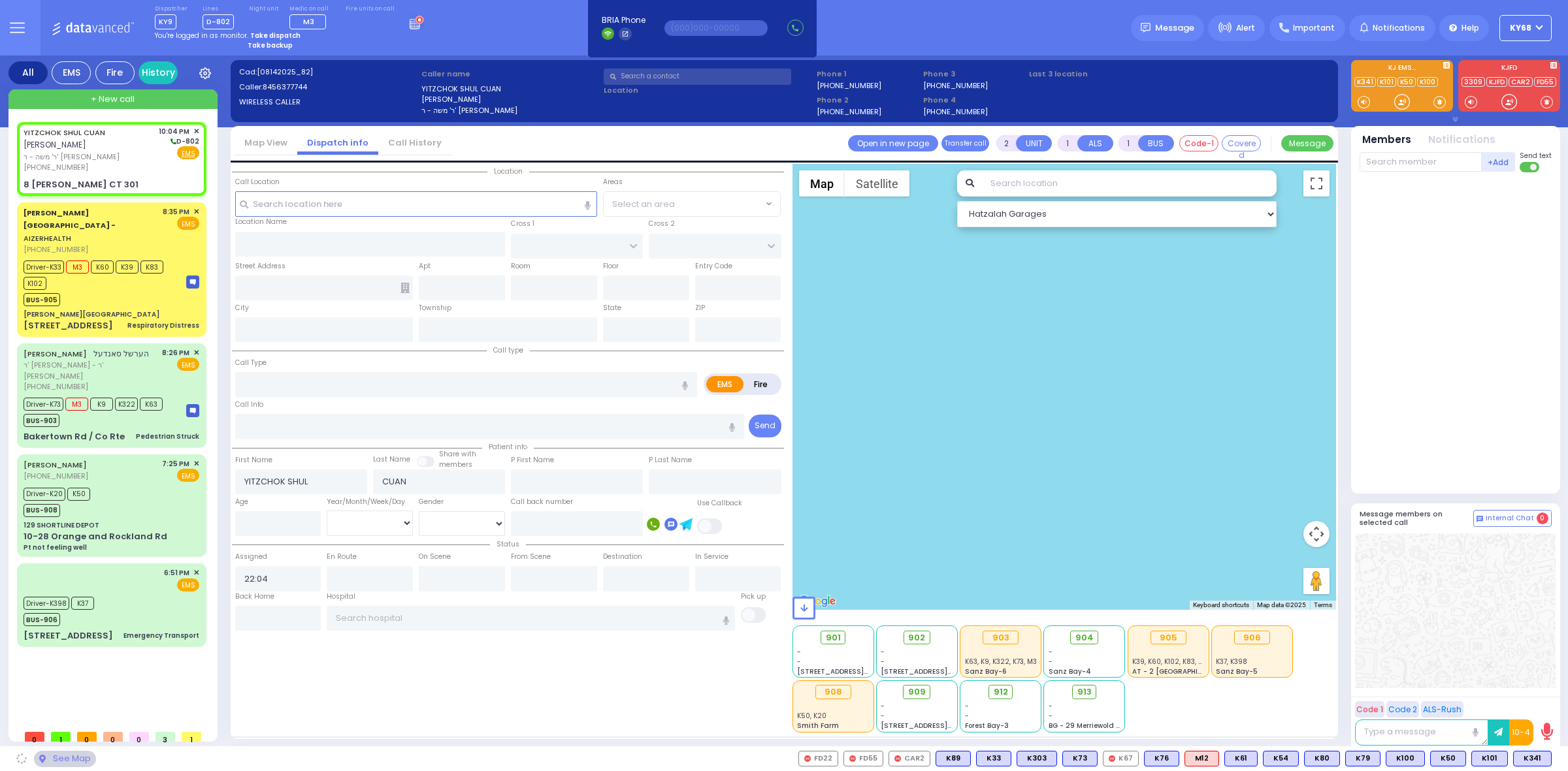
type input "10950"
select select "PALM TREE"
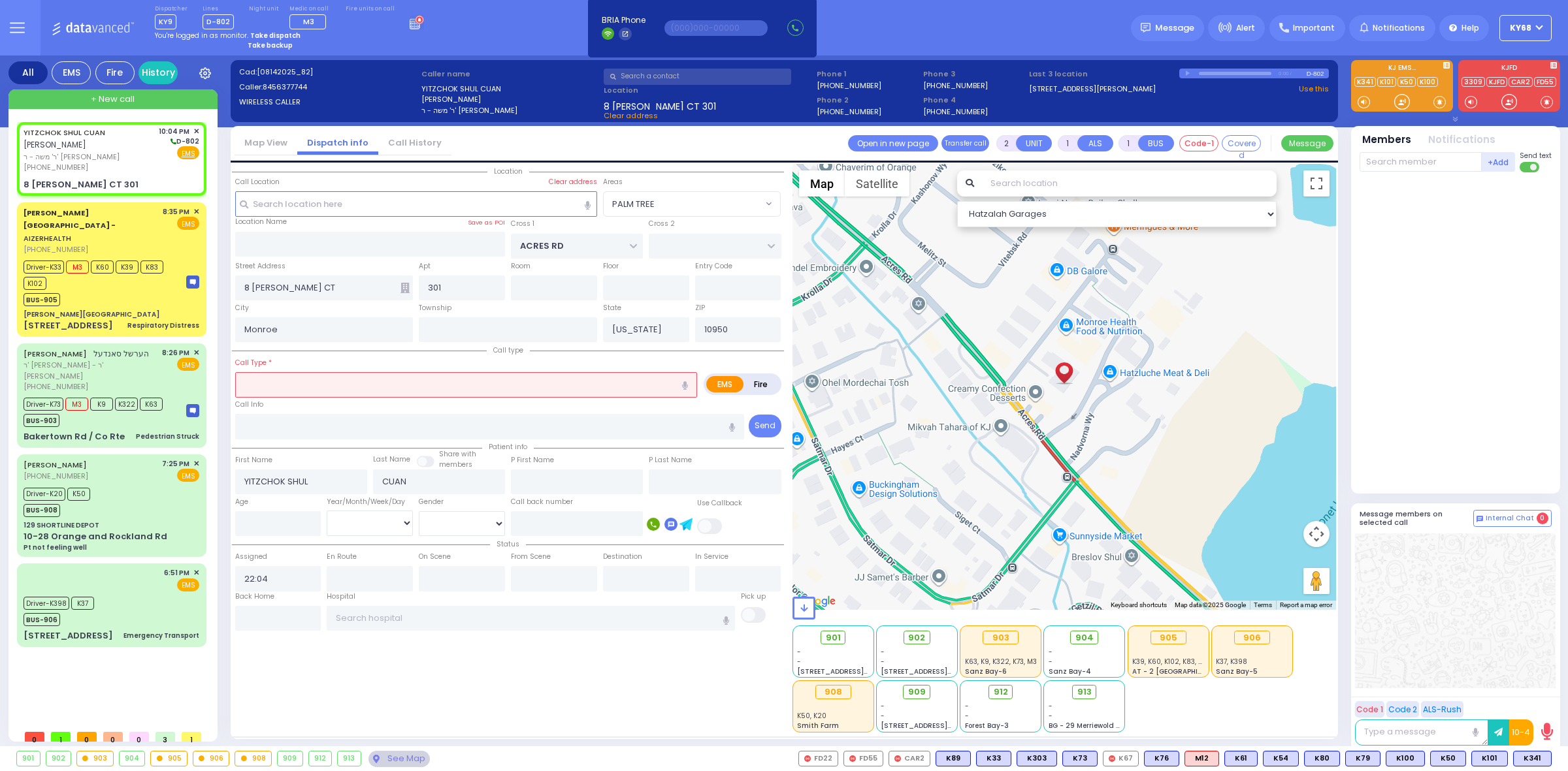
select select
radio input "true"
type input "3"
select select
select select "Hatzalah Garages"
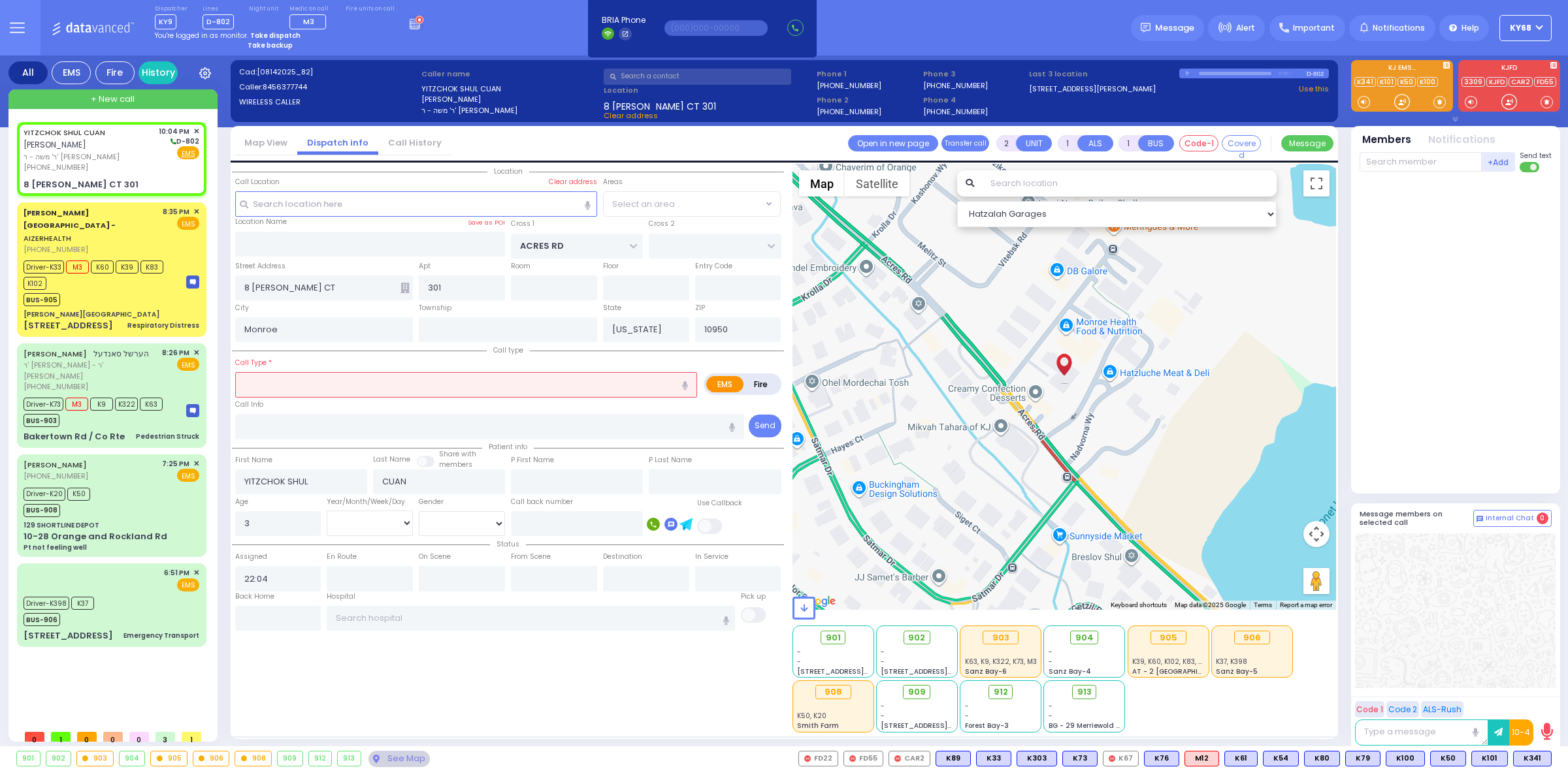
select select "PALM TREE"
select select
radio input "true"
select select "Month"
select select "Hatzalah Garages"
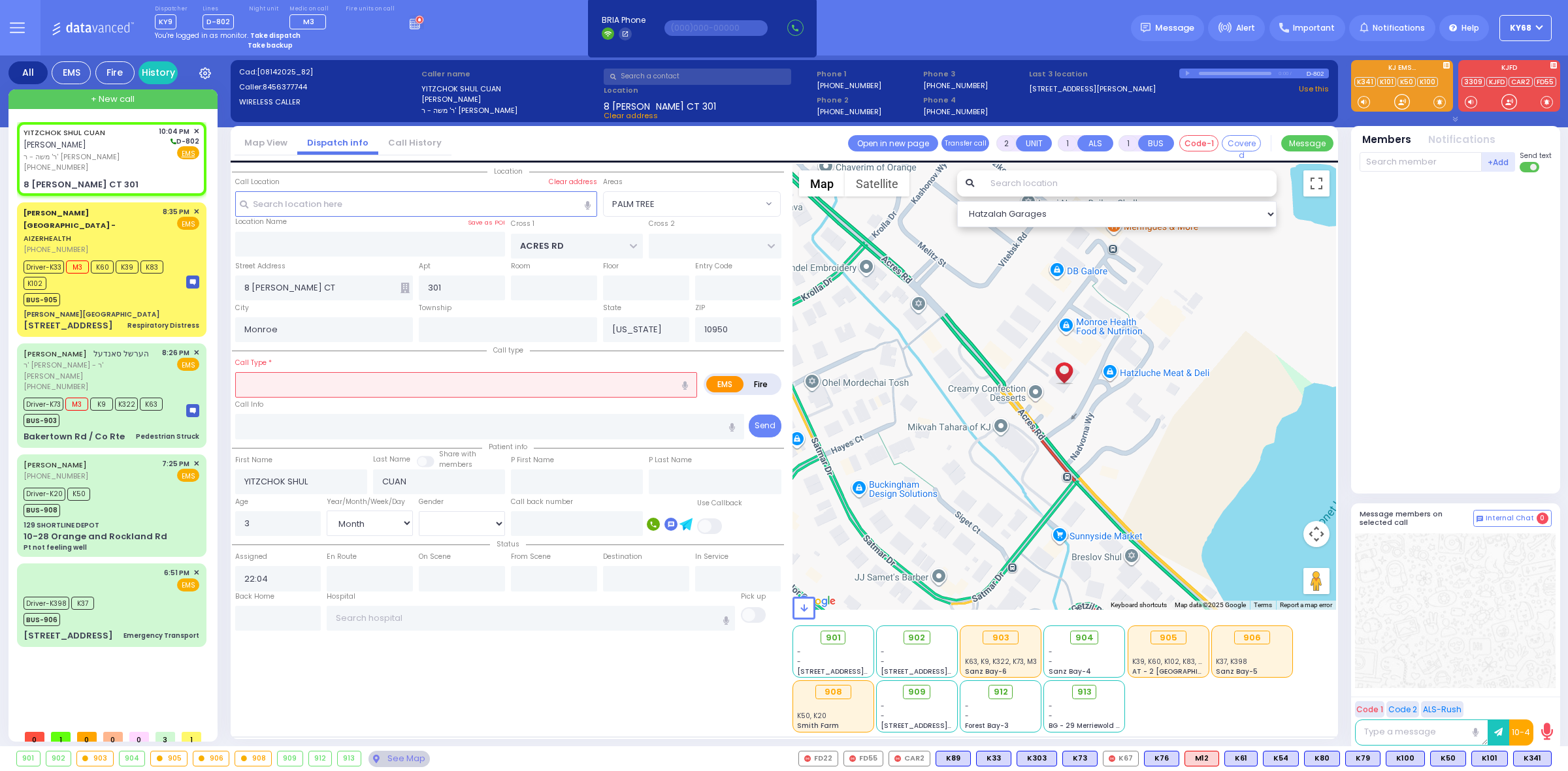
select select "PALM TREE"
select select
radio input "true"
select select "Month"
select select "[DEMOGRAPHIC_DATA]"
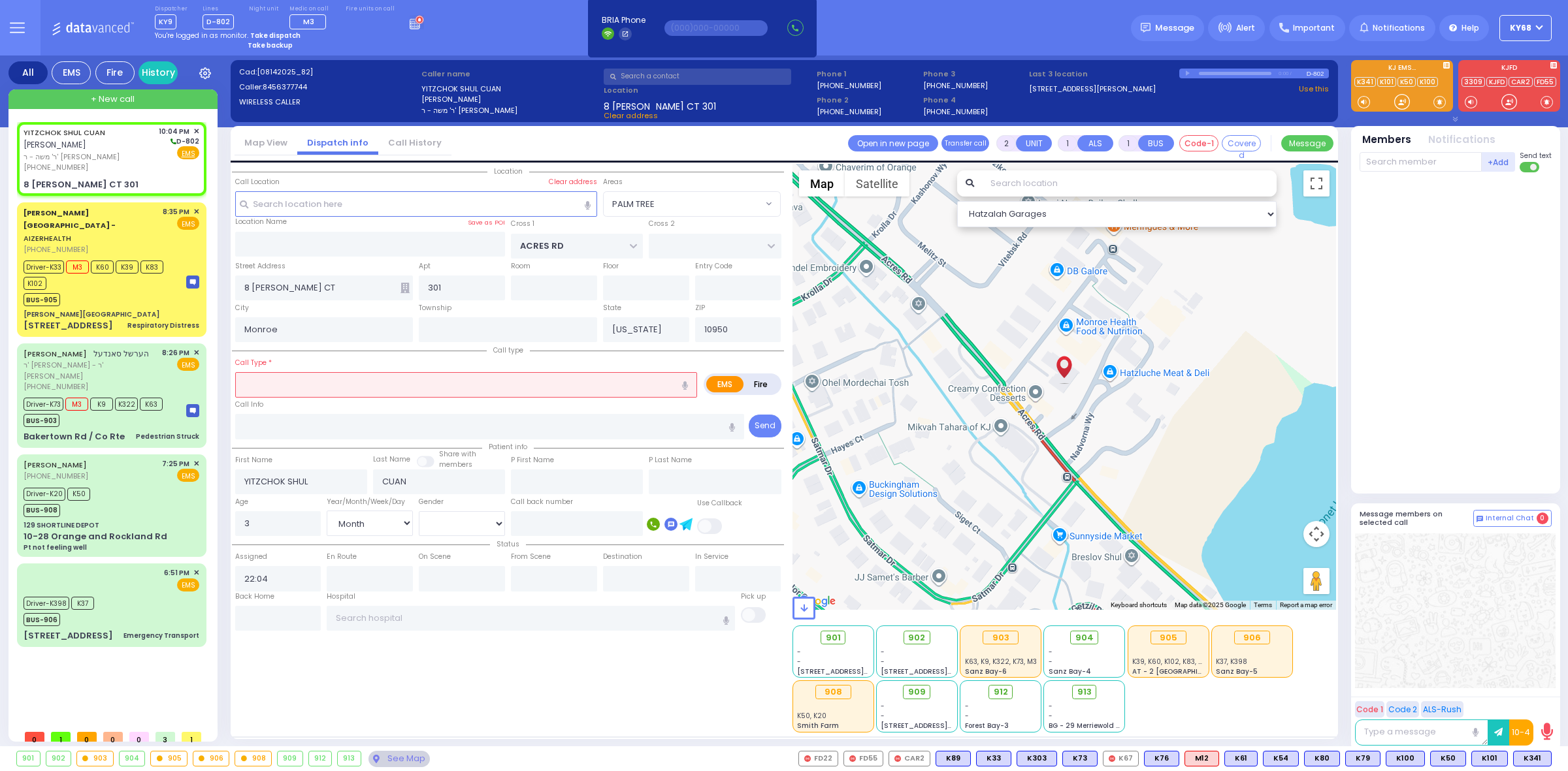
select select "Hatzalah Garages"
select select "PALM TREE"
select select
type input "a"
radio input "true"
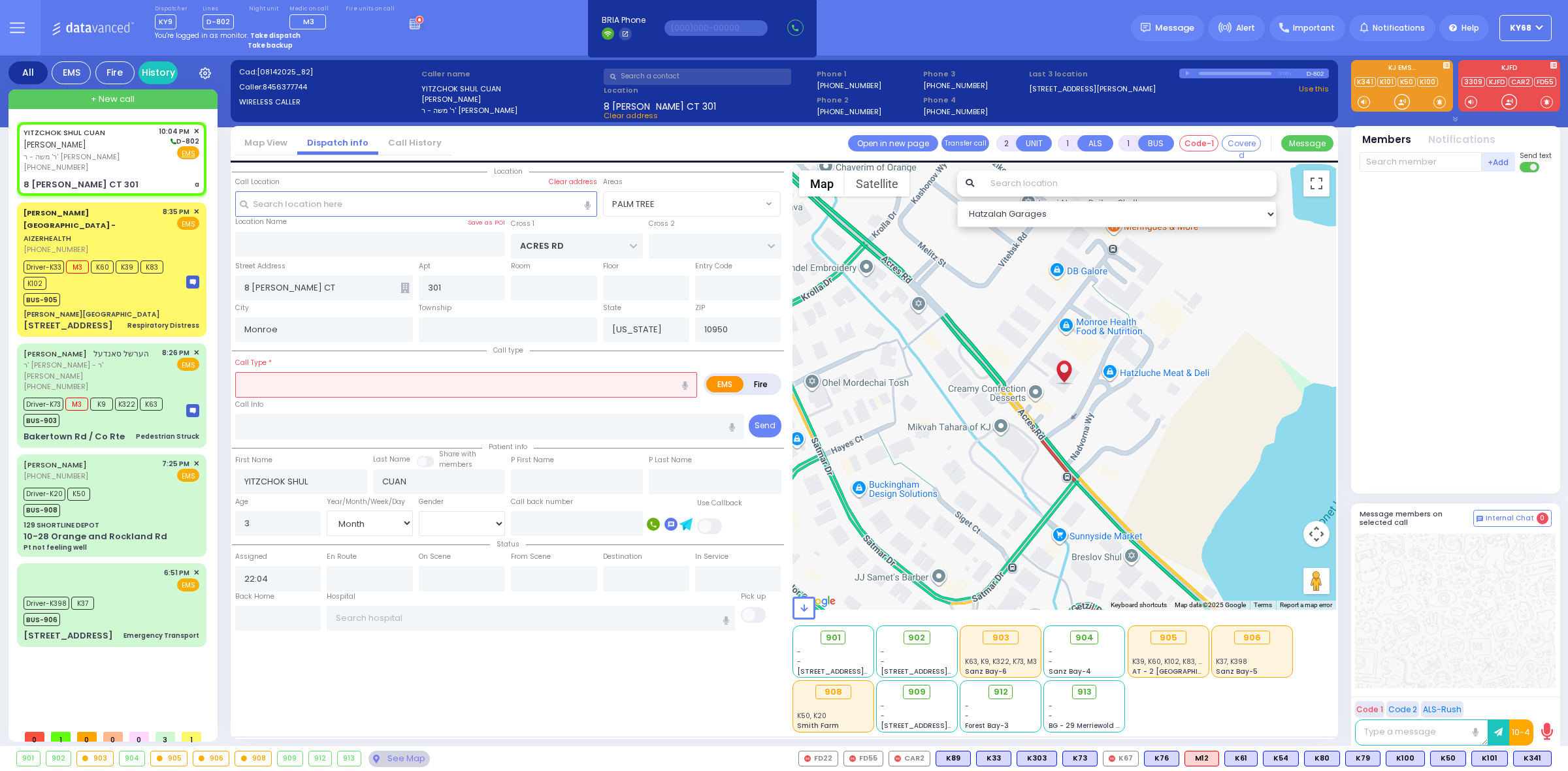
select select "Month"
select select "[DEMOGRAPHIC_DATA]"
select select "Hatzalah Garages"
select select "PALM TREE"
select select
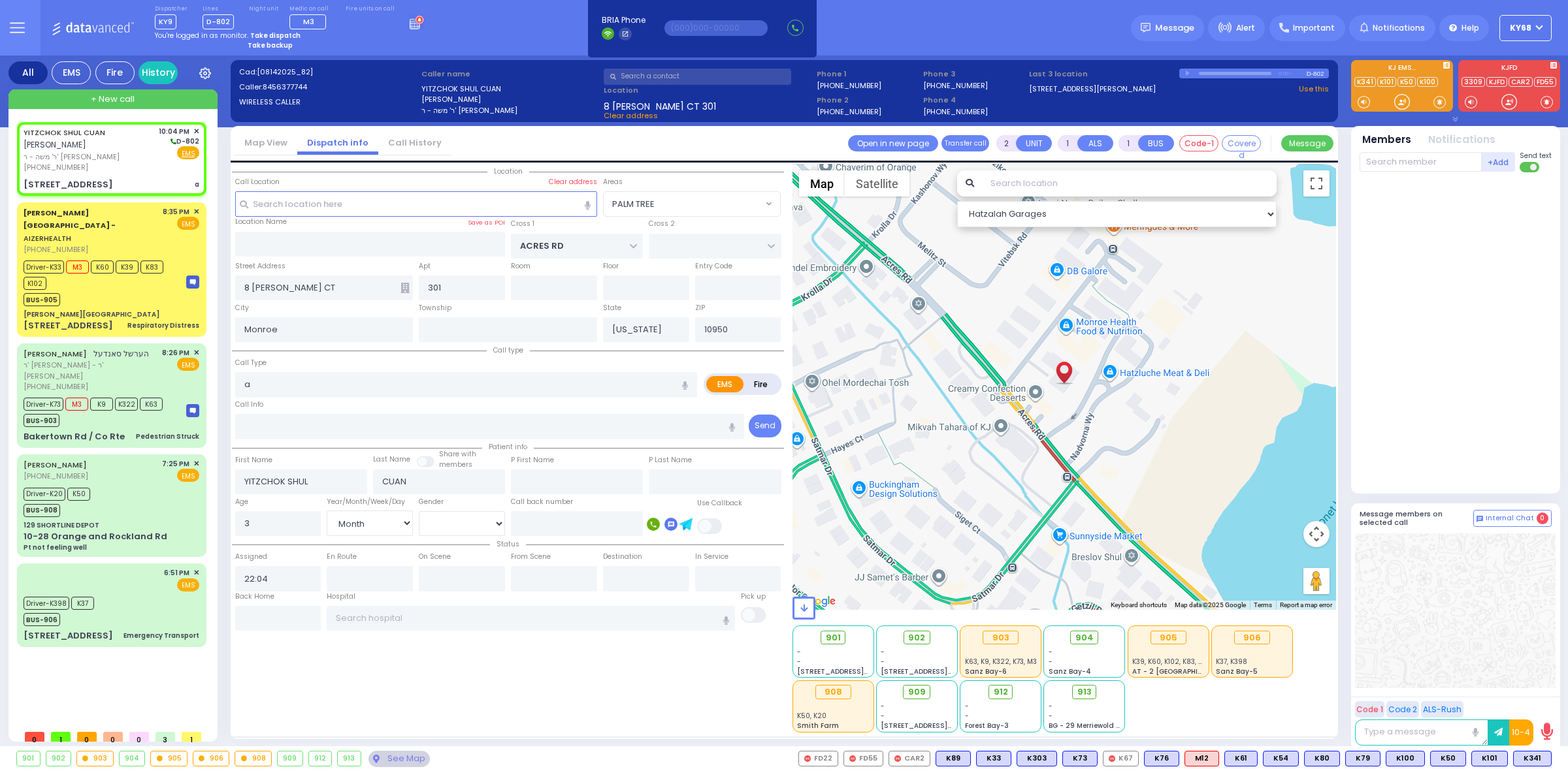
radio input "true"
select select "Month"
select select "[DEMOGRAPHIC_DATA]"
select select "Hatzalah Garages"
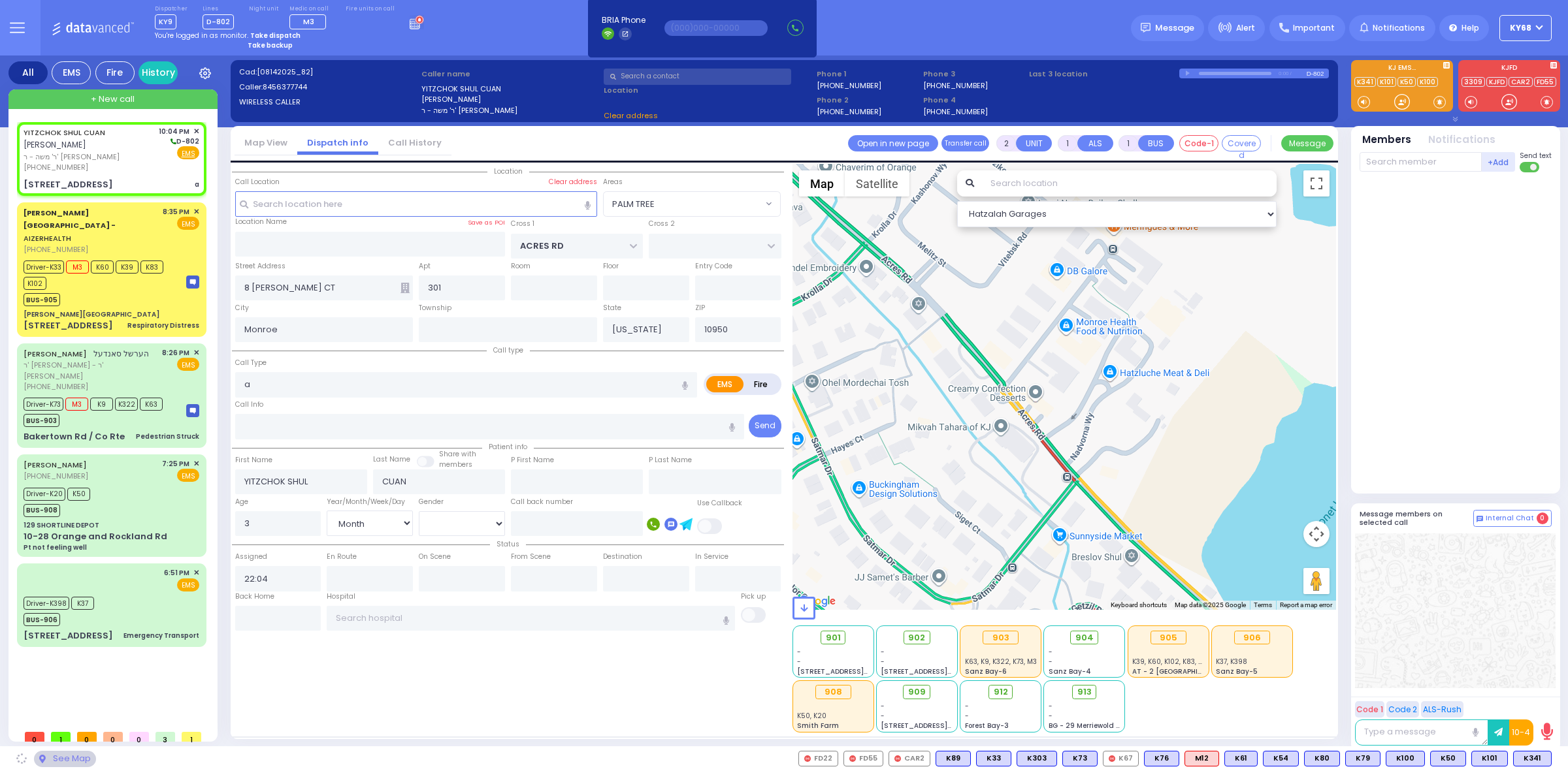
type input "HAMASPIK WAY"
type input "RATZFERT WAY"
type input "[STREET_ADDRESS]"
type input "[PERSON_NAME]"
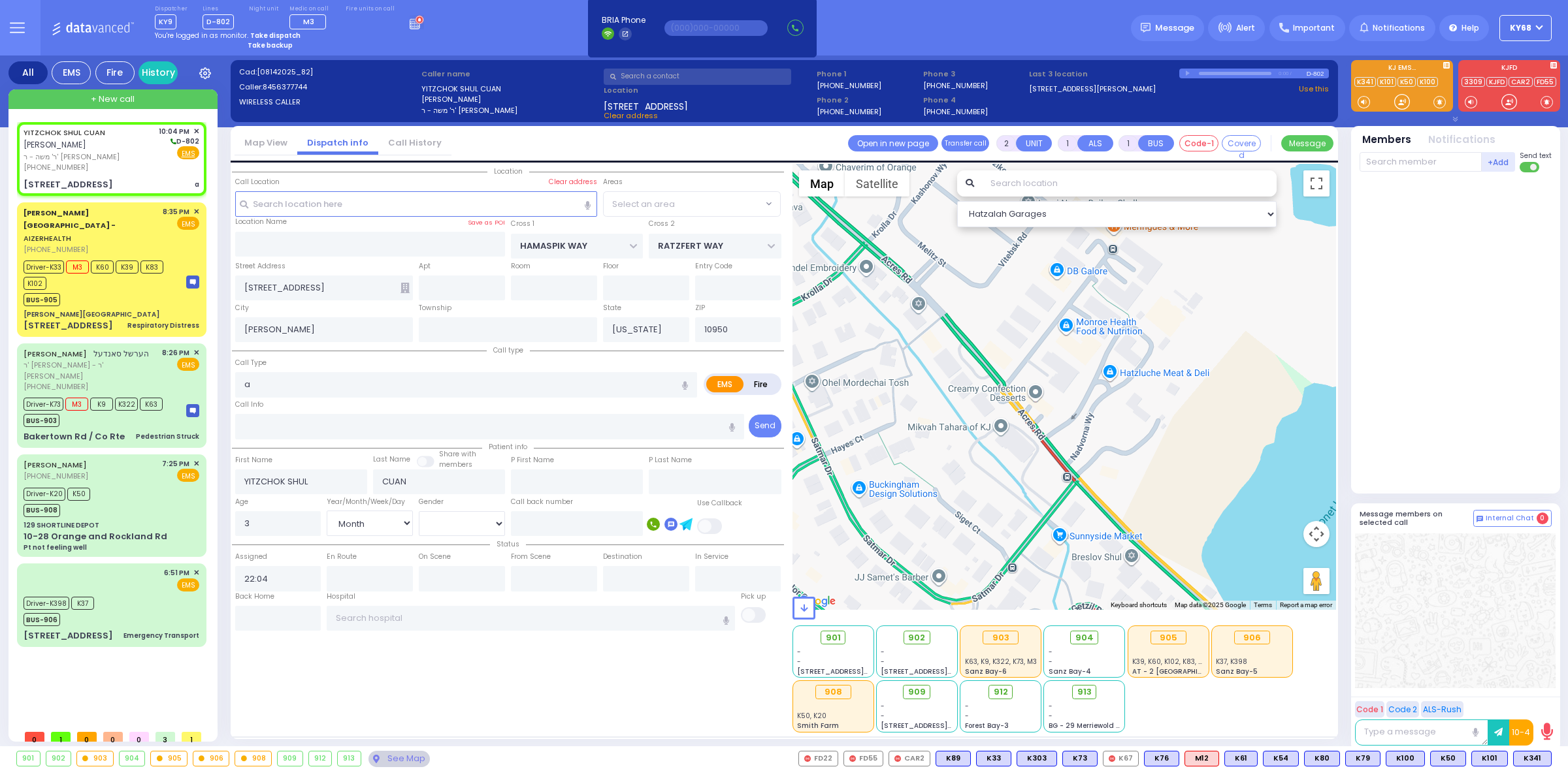
select select "SECTION 4"
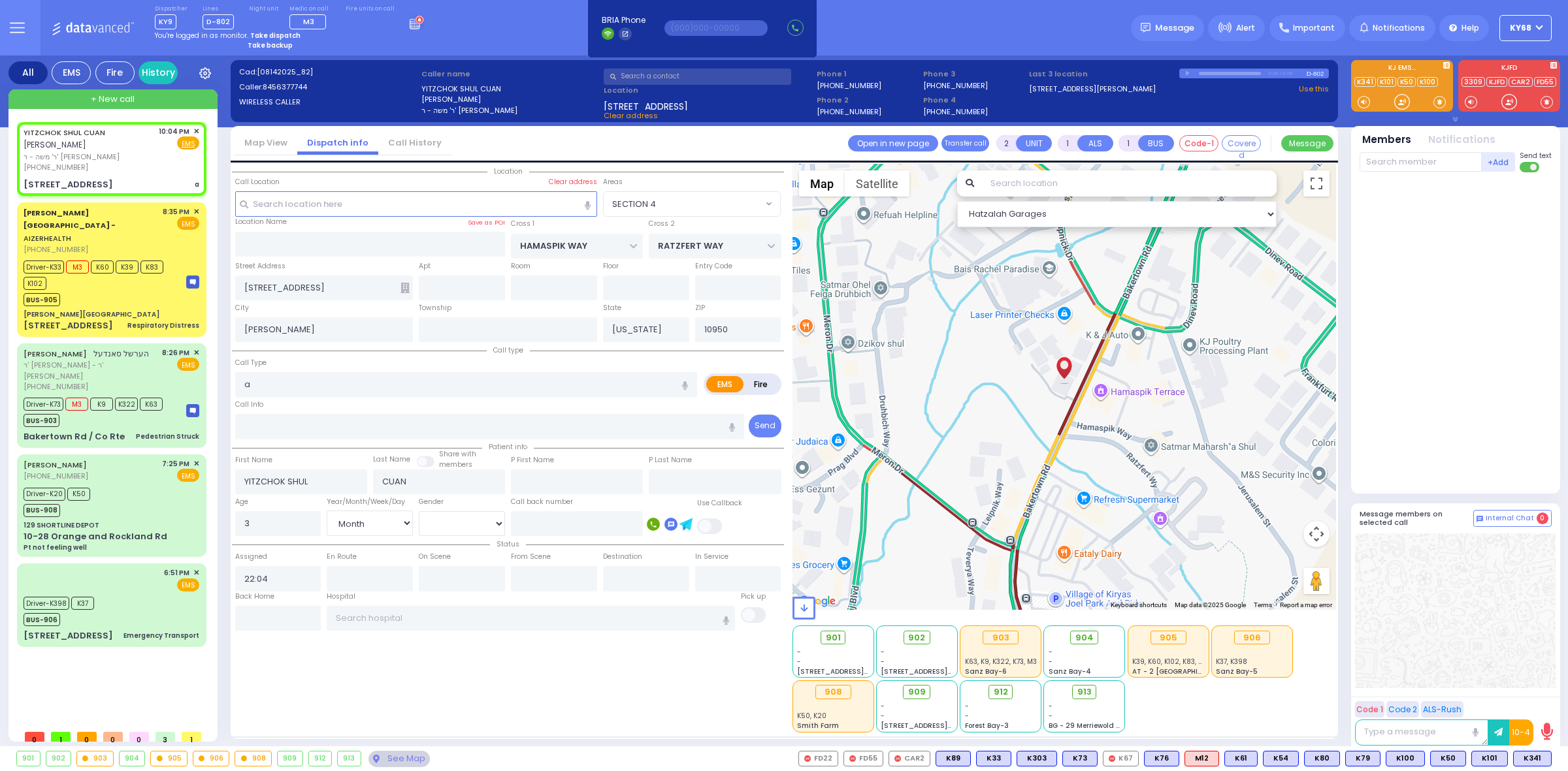
select select
radio input "true"
select select "Month"
select select "[DEMOGRAPHIC_DATA]"
select select "Hatzalah Garages"
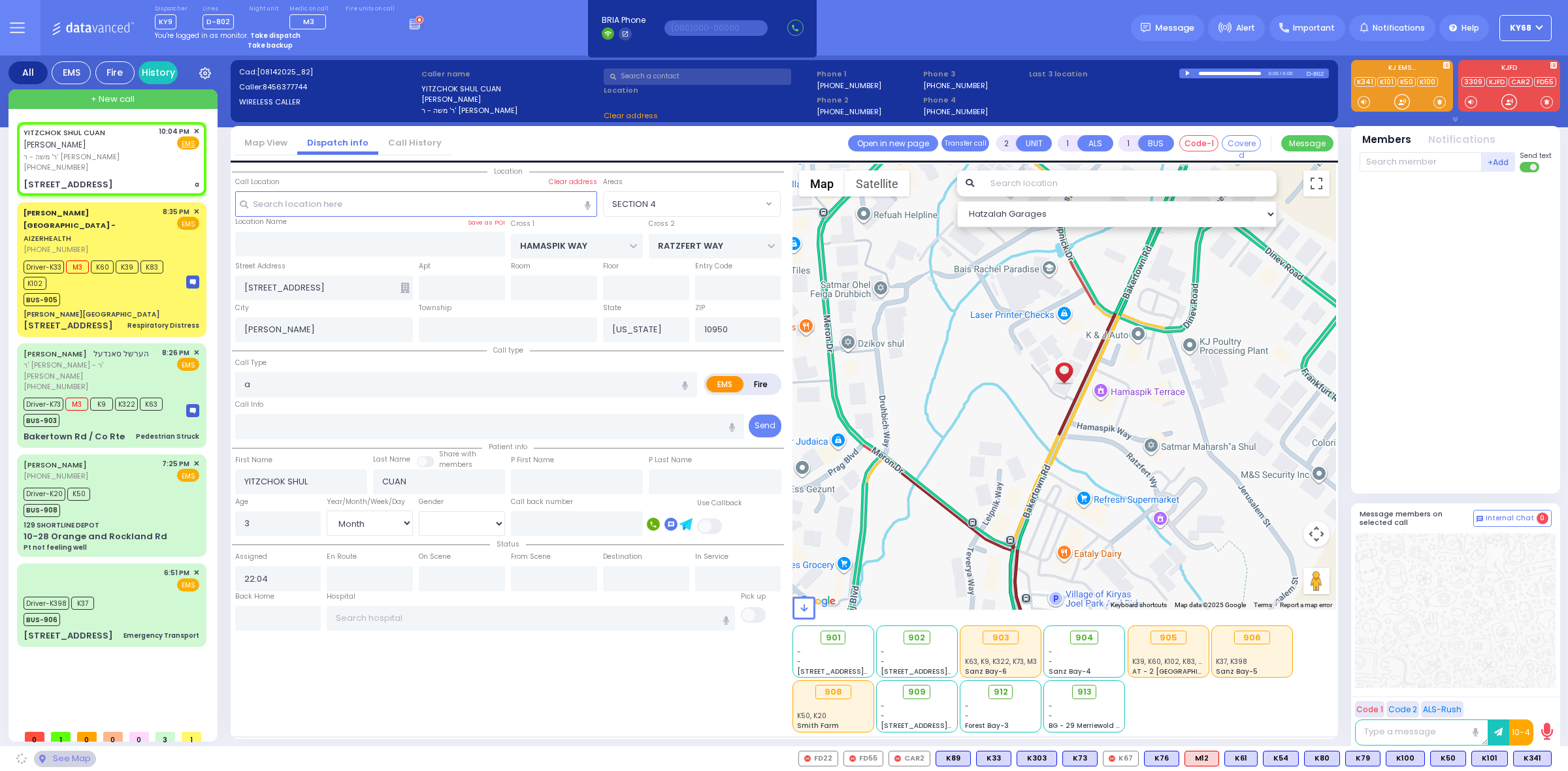
select select "SECTION 4"
select select
radio input "true"
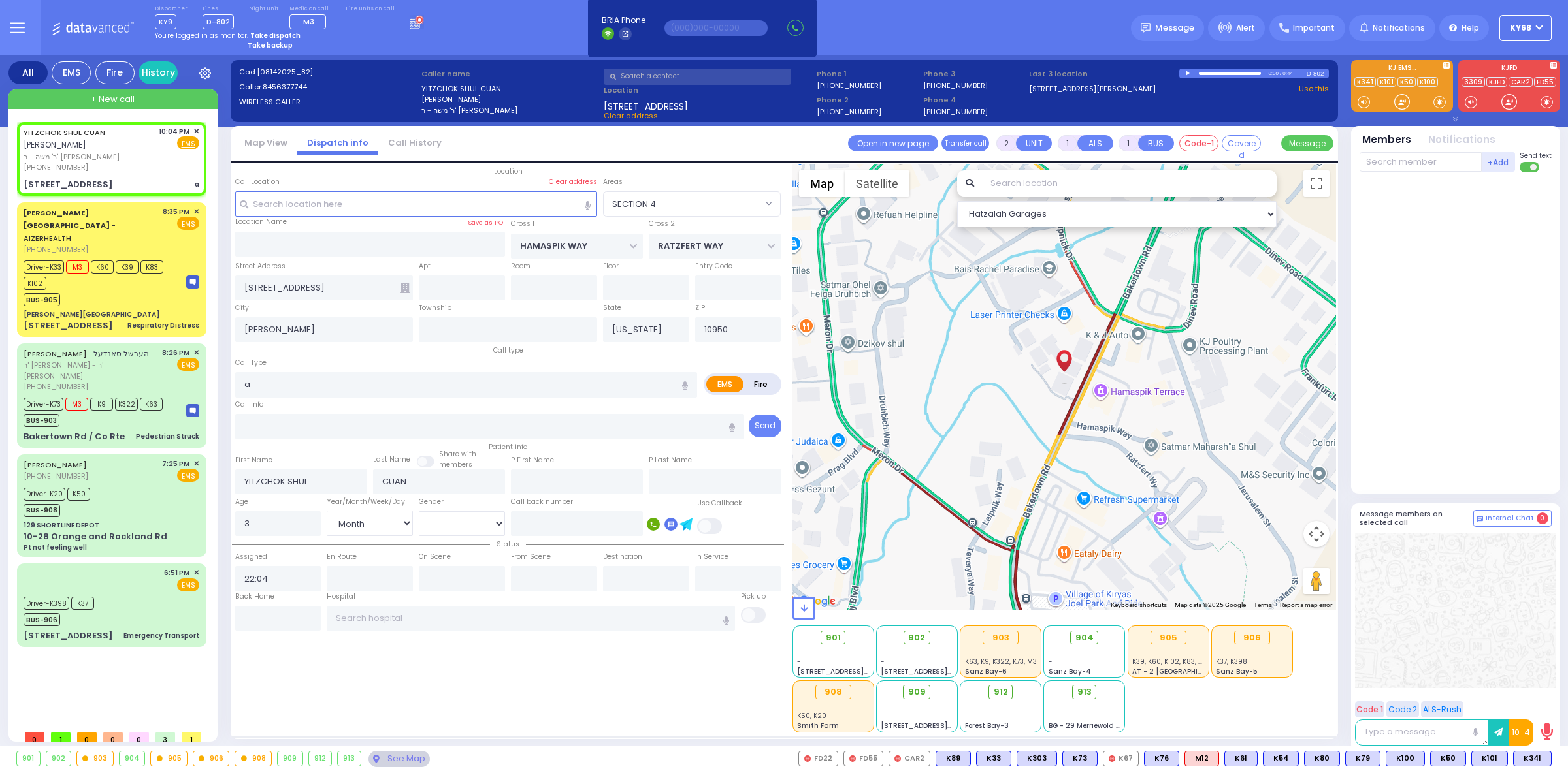
select select "Month"
select select "[DEMOGRAPHIC_DATA]"
select select "Hatzalah Garages"
select select "SECTION 4"
select select
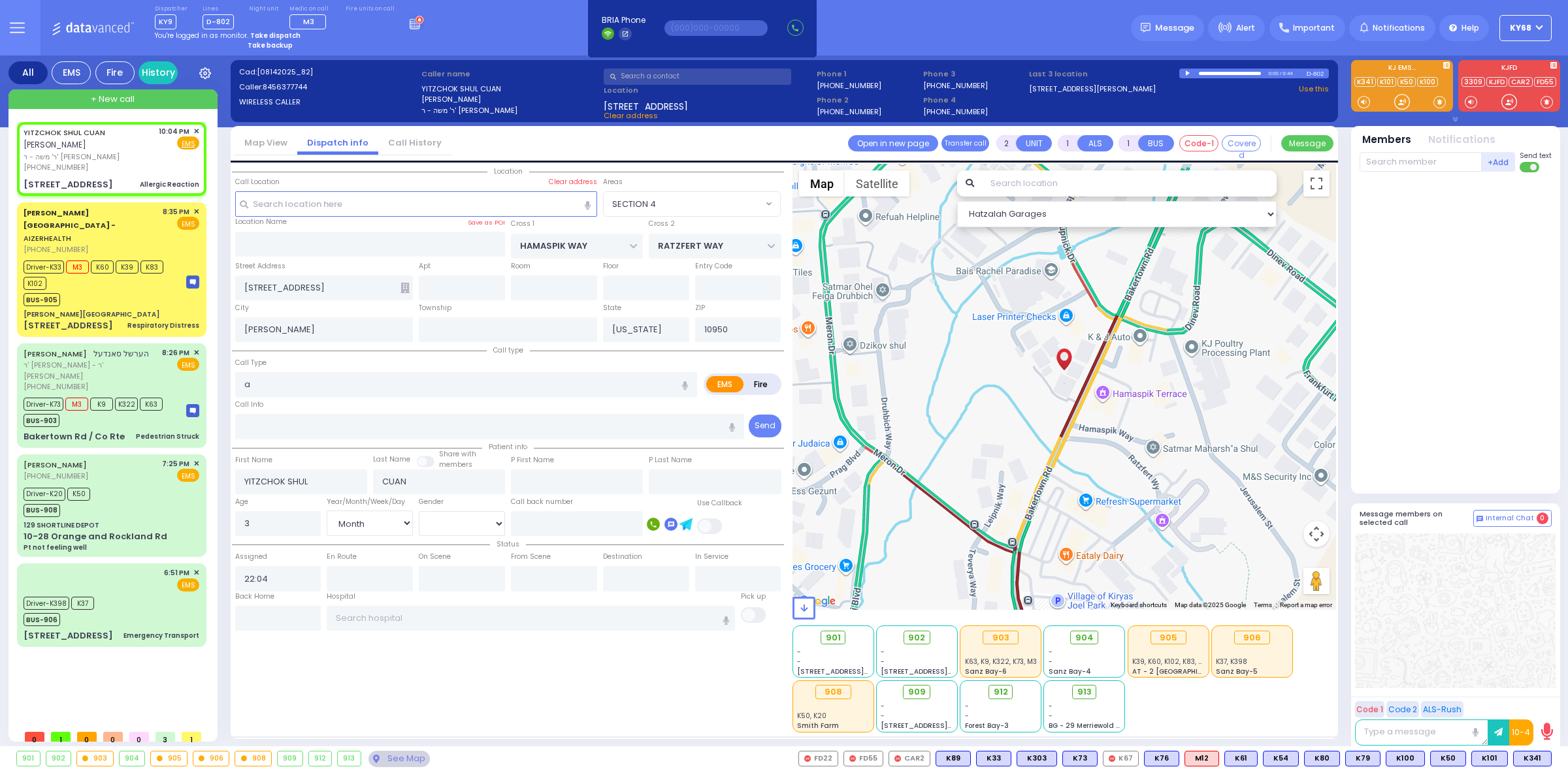
type input "Allergic Reaction"
radio input "true"
select select "Month"
select select "[DEMOGRAPHIC_DATA]"
select select "Hatzalah Garages"
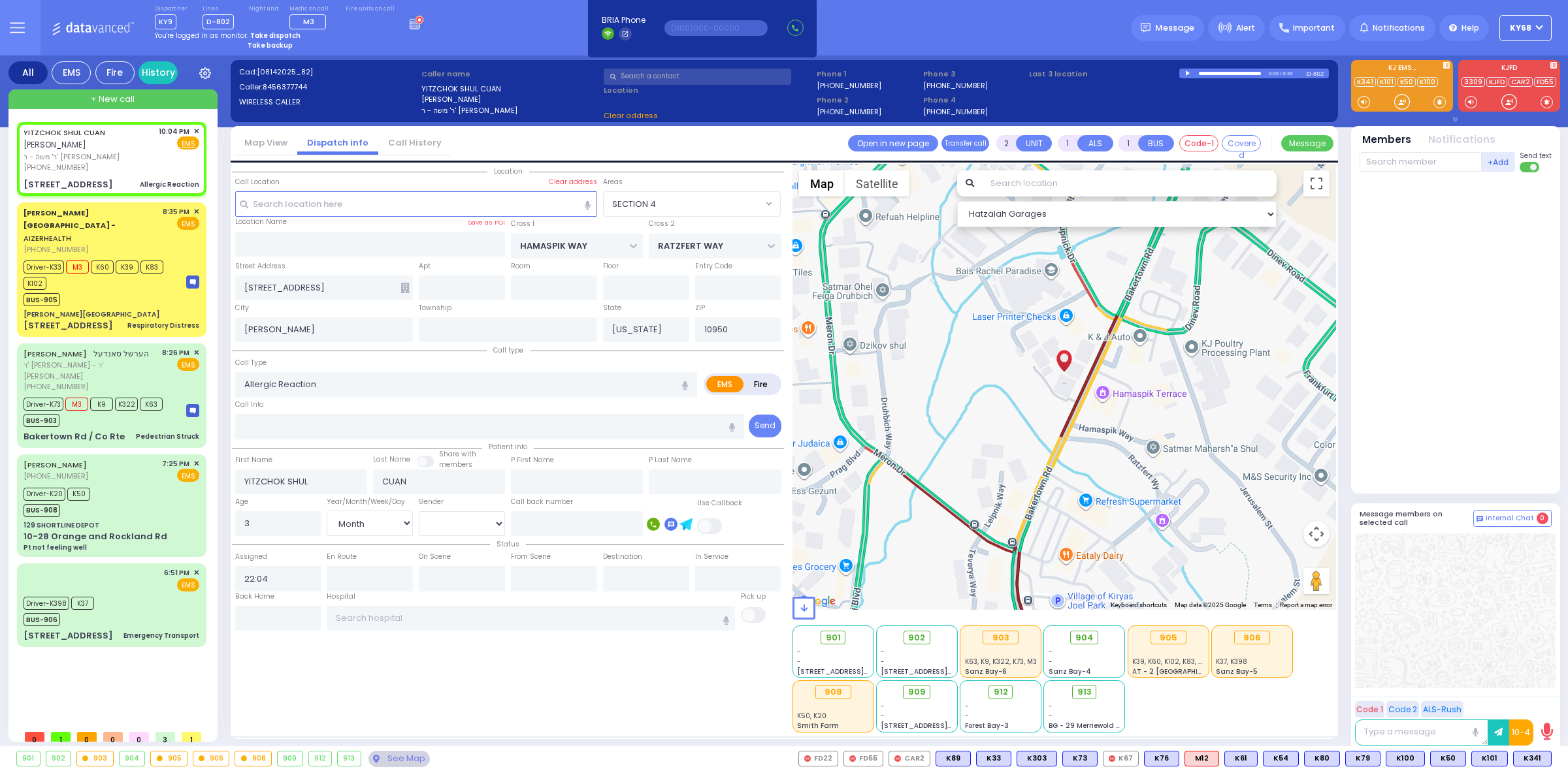
select select "SECTION 4"
select select
radio input "true"
select select "Month"
select select "[DEMOGRAPHIC_DATA]"
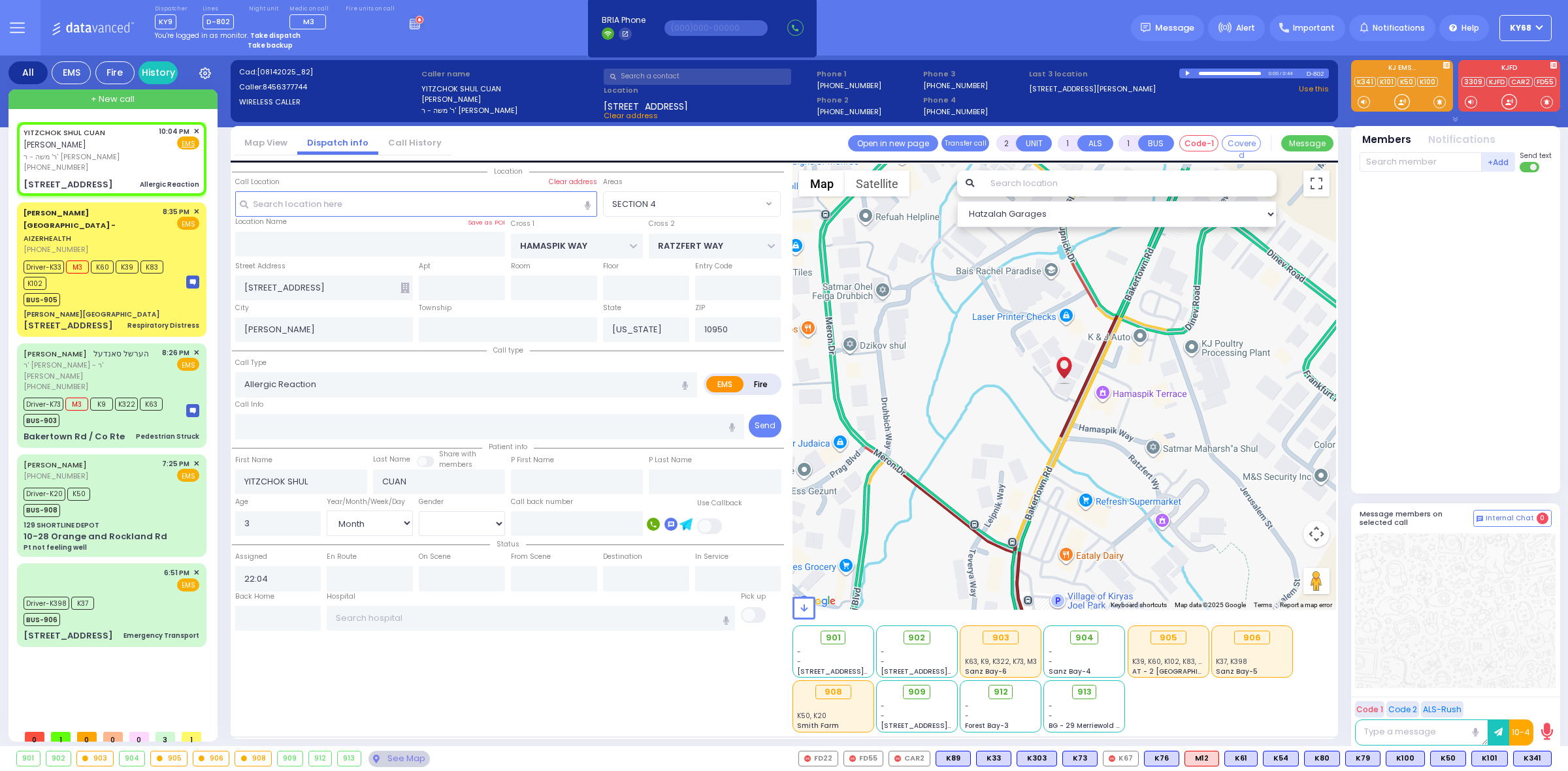
type input "112"
select select "SECTION 4"
select select "Hatzalah Garages"
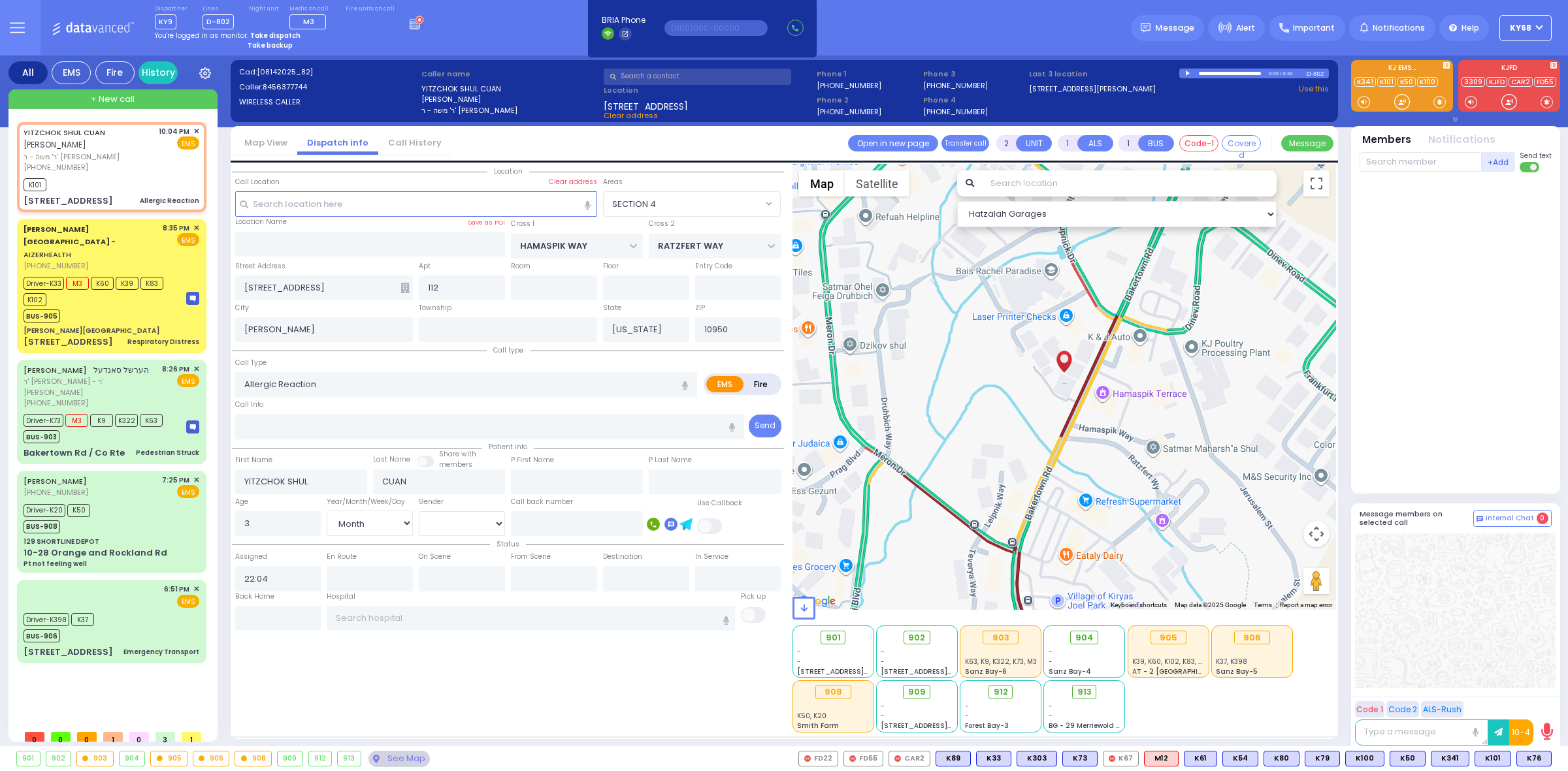
select select
radio input "true"
select select "Month"
select select "[DEMOGRAPHIC_DATA]"
type input "22:05"
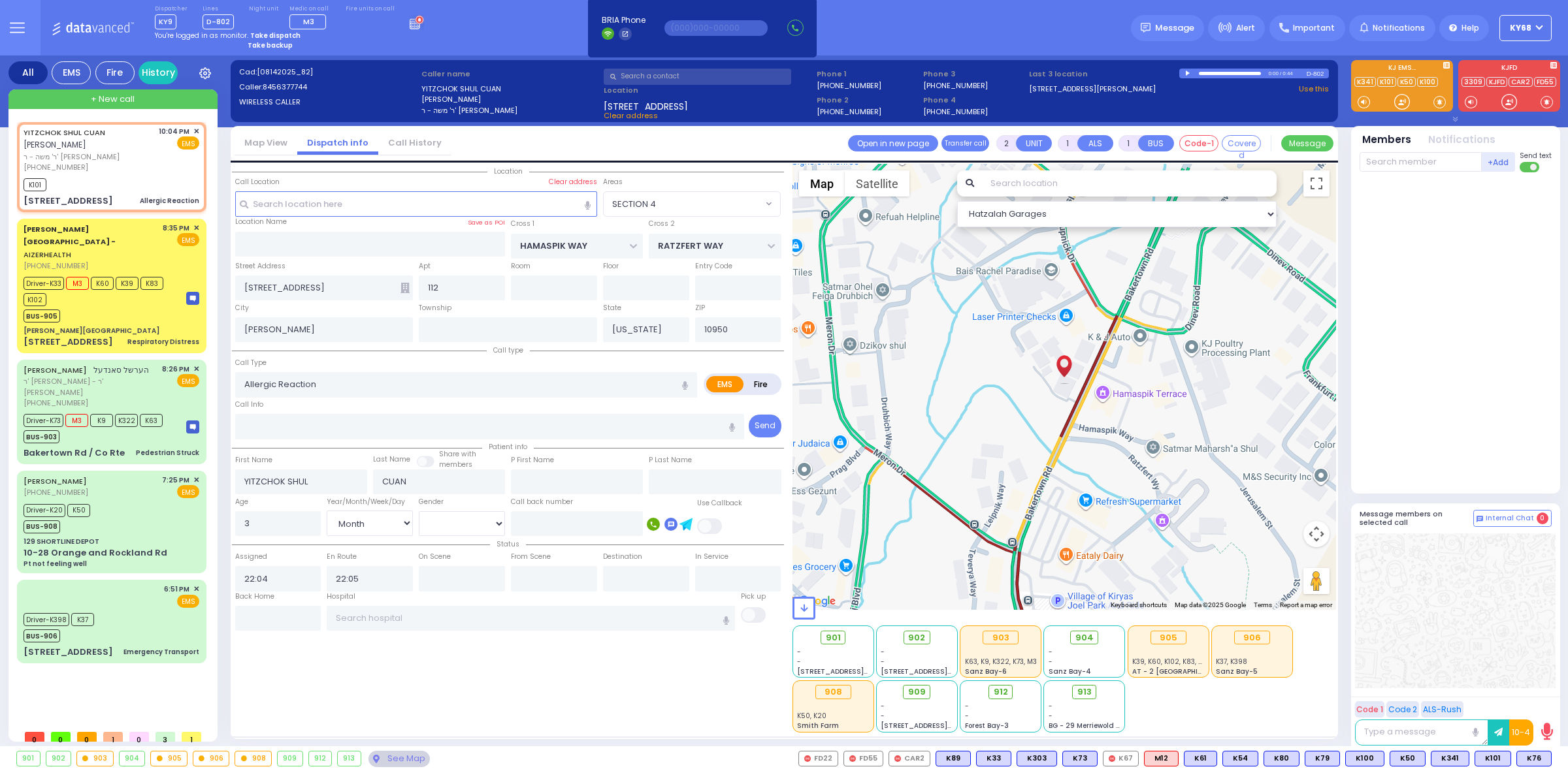
select select "SECTION 4"
select select "Hatzalah Garages"
select select
radio input "true"
select select "Month"
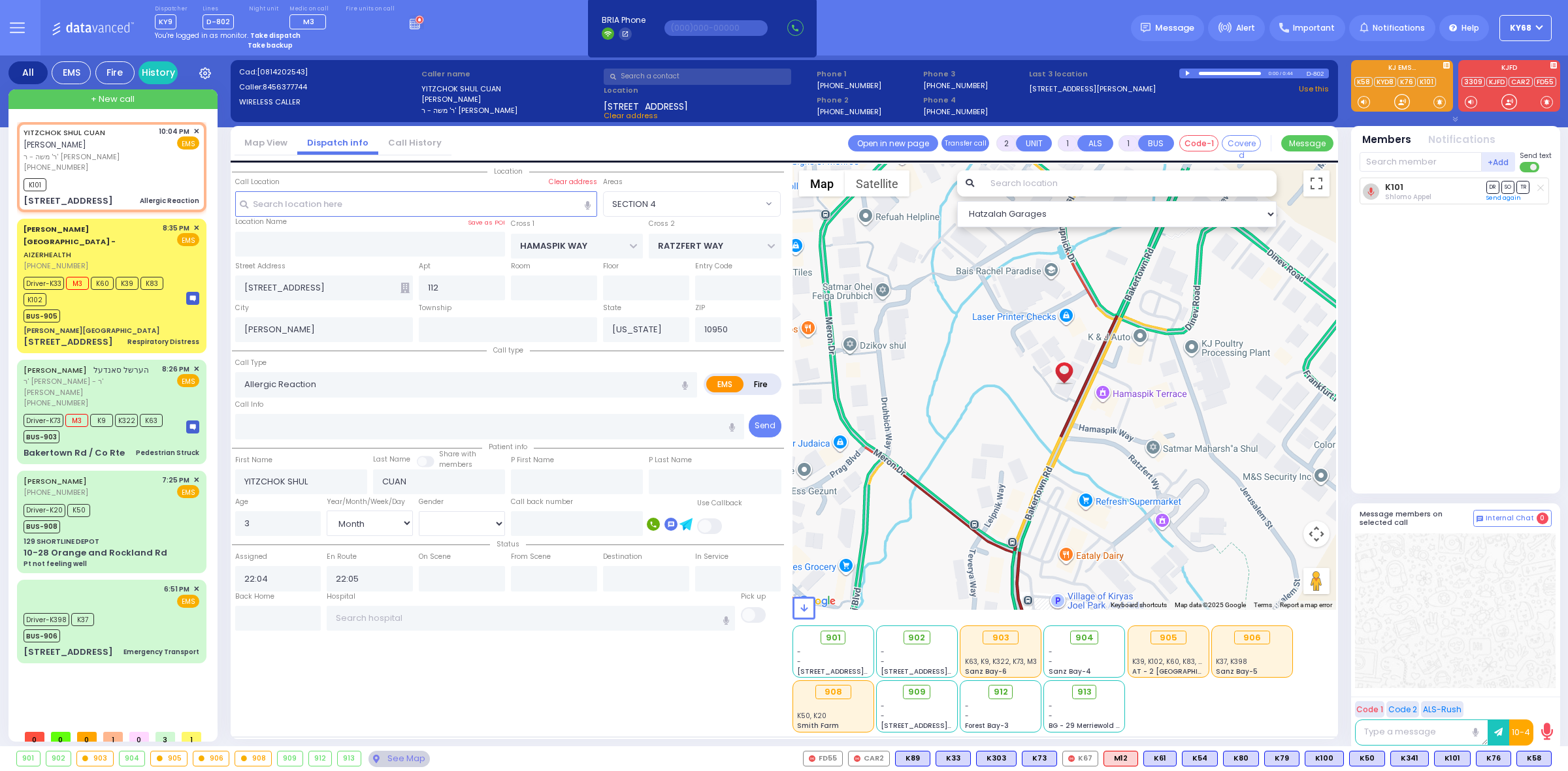
select select "[DEMOGRAPHIC_DATA]"
select select "Hatzalah Garages"
select select "SECTION 4"
select select
radio input "true"
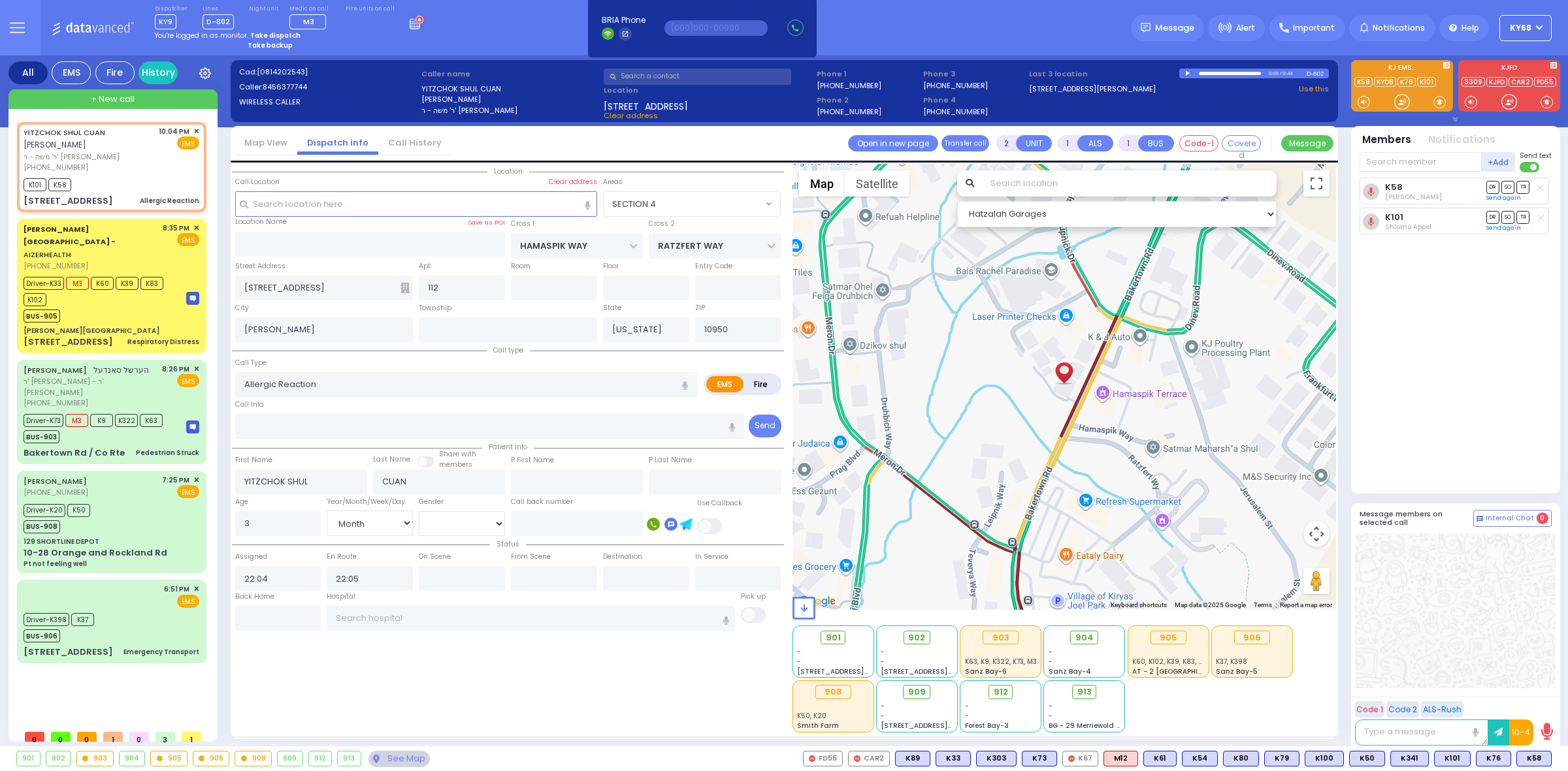
select select "Month"
select select "[DEMOGRAPHIC_DATA]"
select select "SECTION 4"
select select "Hatzalah Garages"
select select
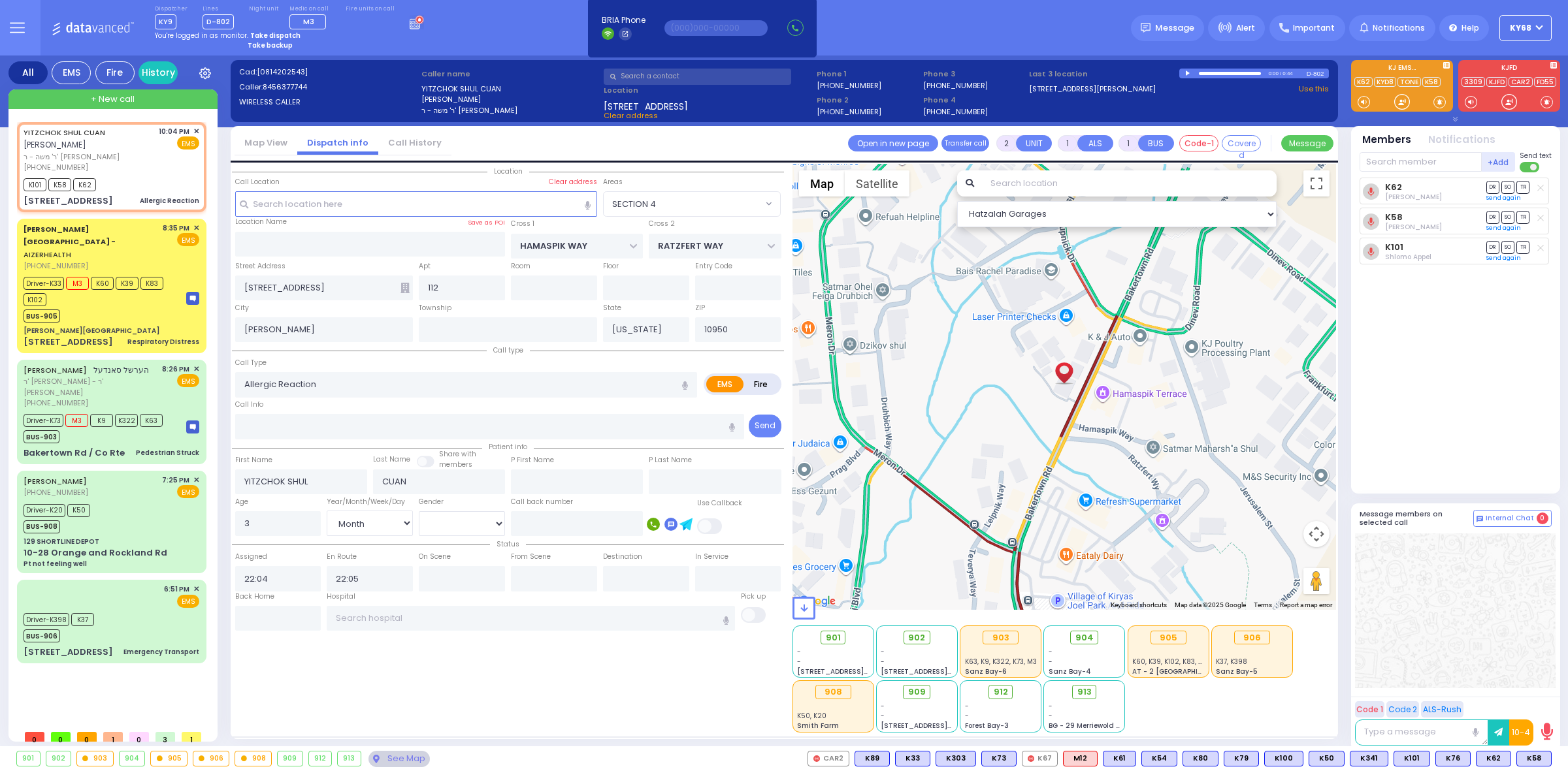
radio input "true"
select select "Month"
select select "[DEMOGRAPHIC_DATA]"
select select "SECTION 4"
select select "Hatzalah Garages"
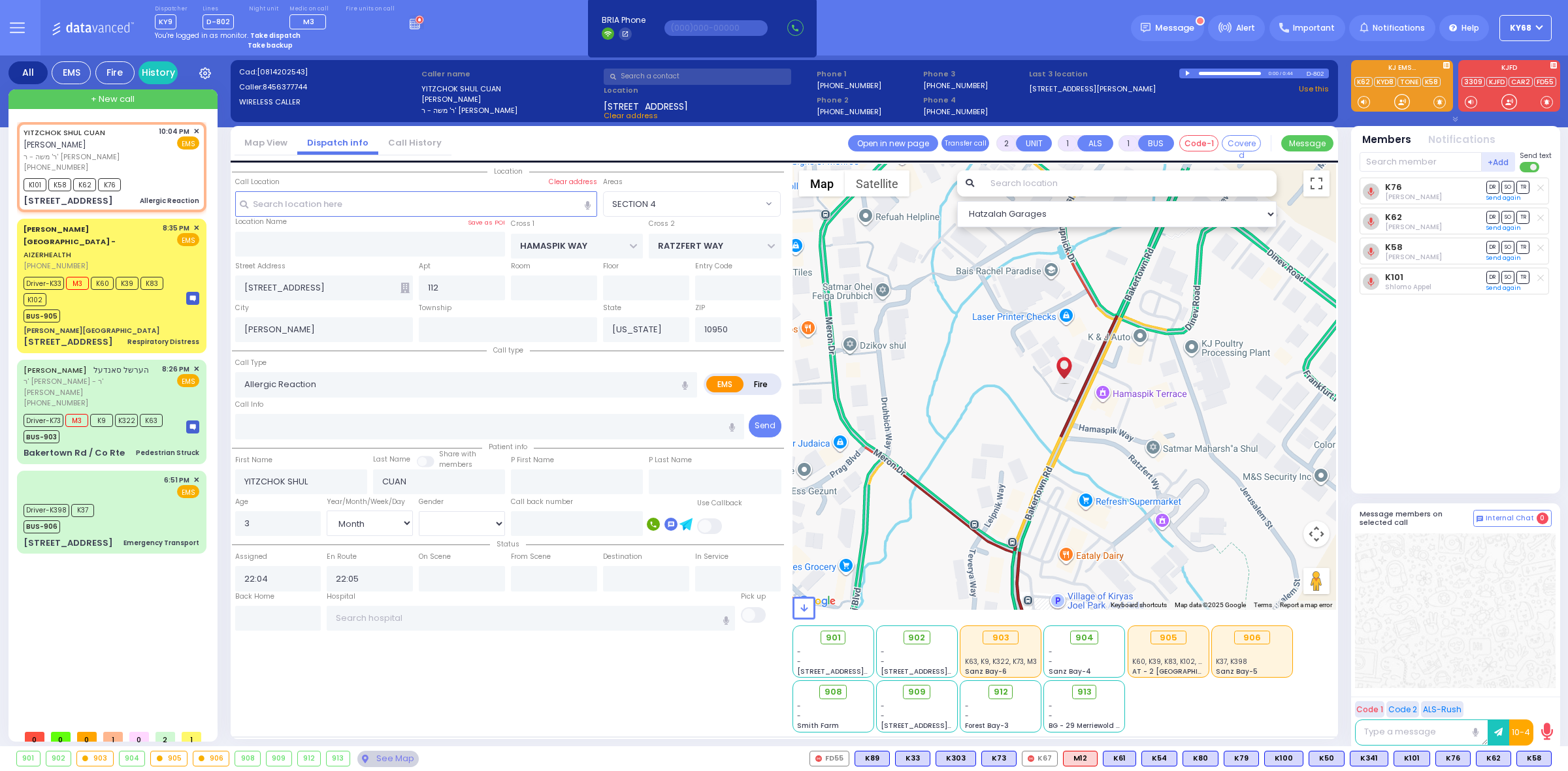
select select
radio input "true"
select select "Month"
select select "[DEMOGRAPHIC_DATA]"
select select "SECTION 4"
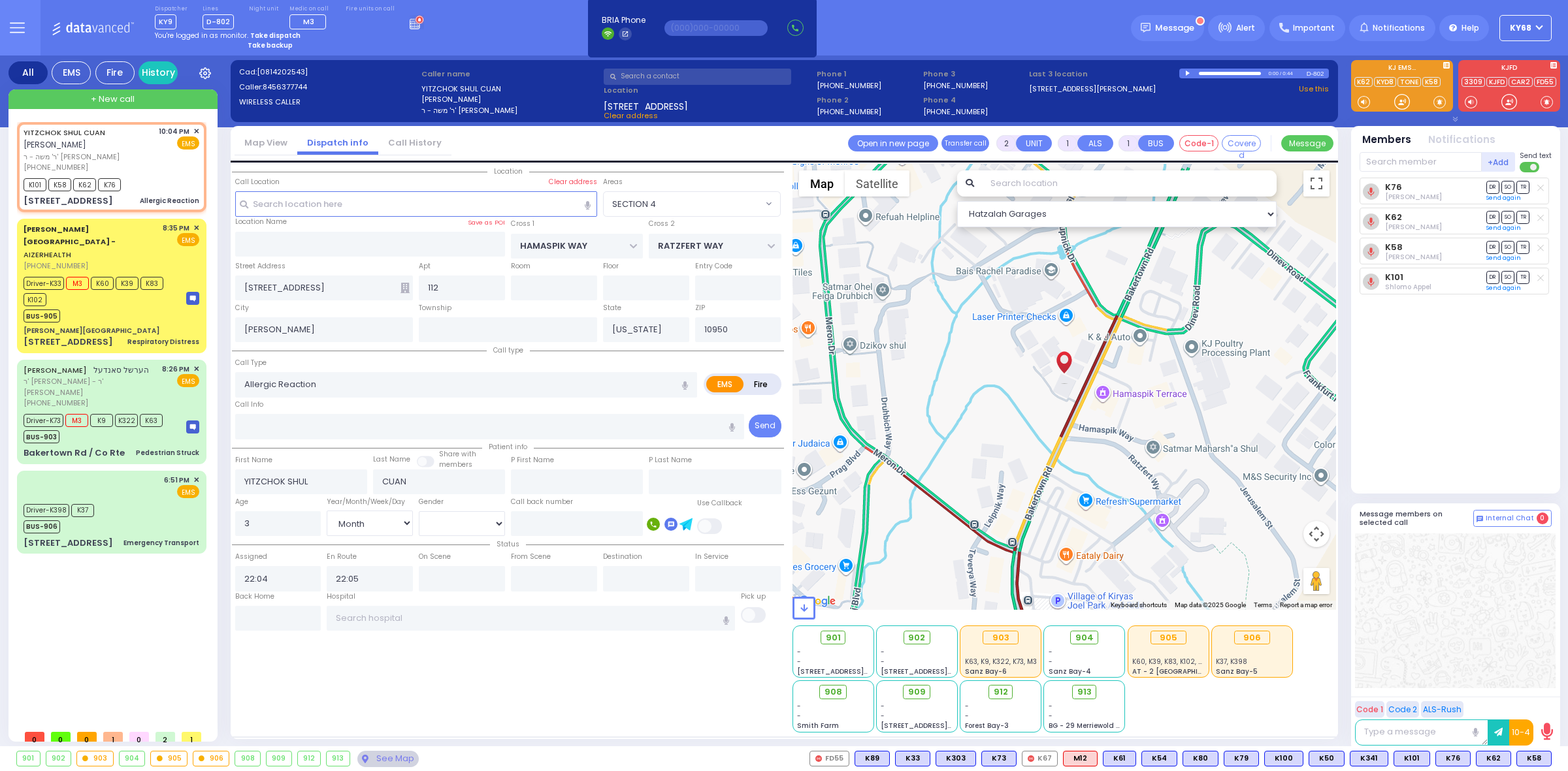
select select "Hatzalah Garages"
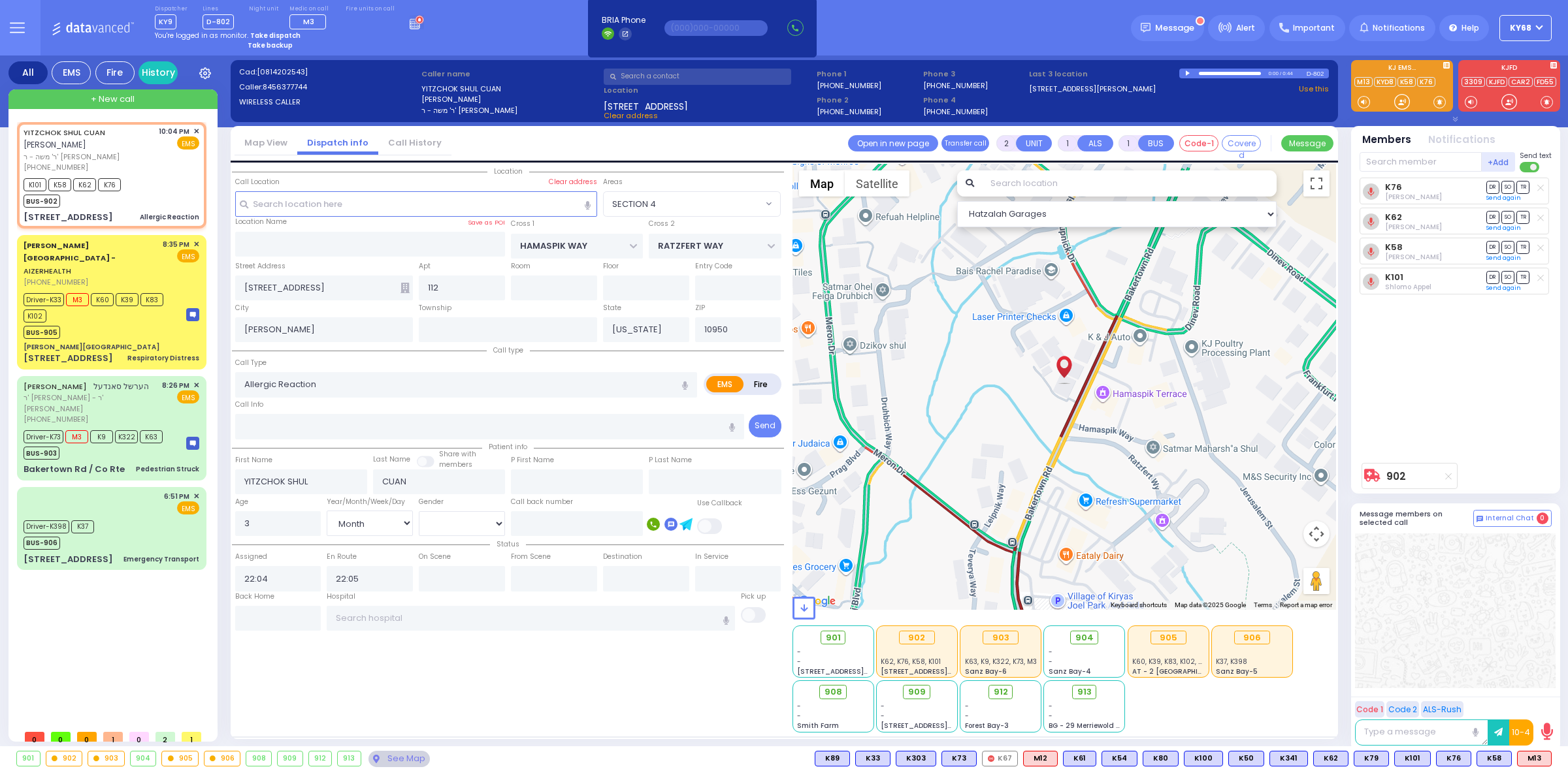
select select
radio input "true"
select select "Month"
select select "[DEMOGRAPHIC_DATA]"
select select "SECTION 4"
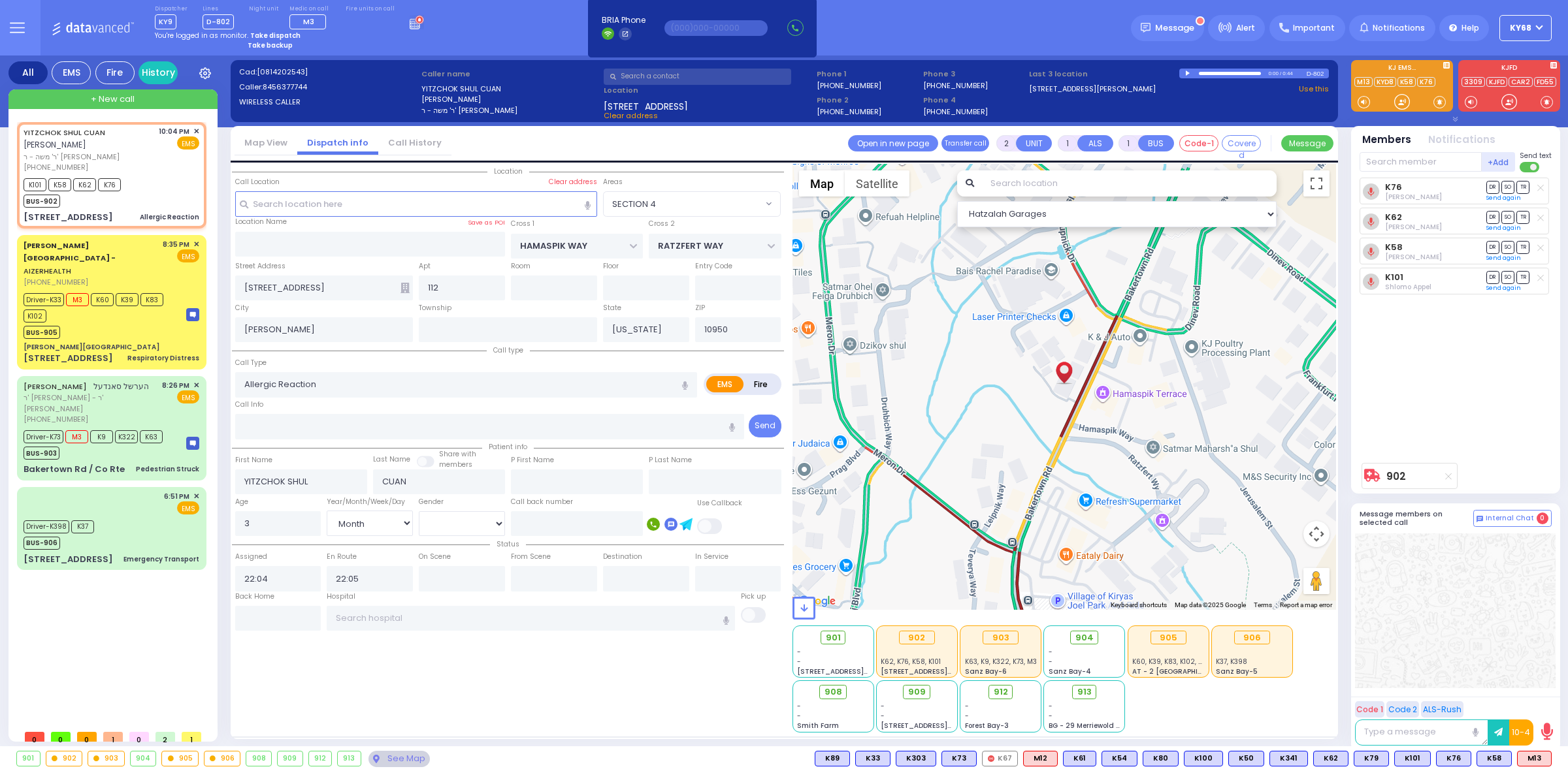
select select "Hatzalah Garages"
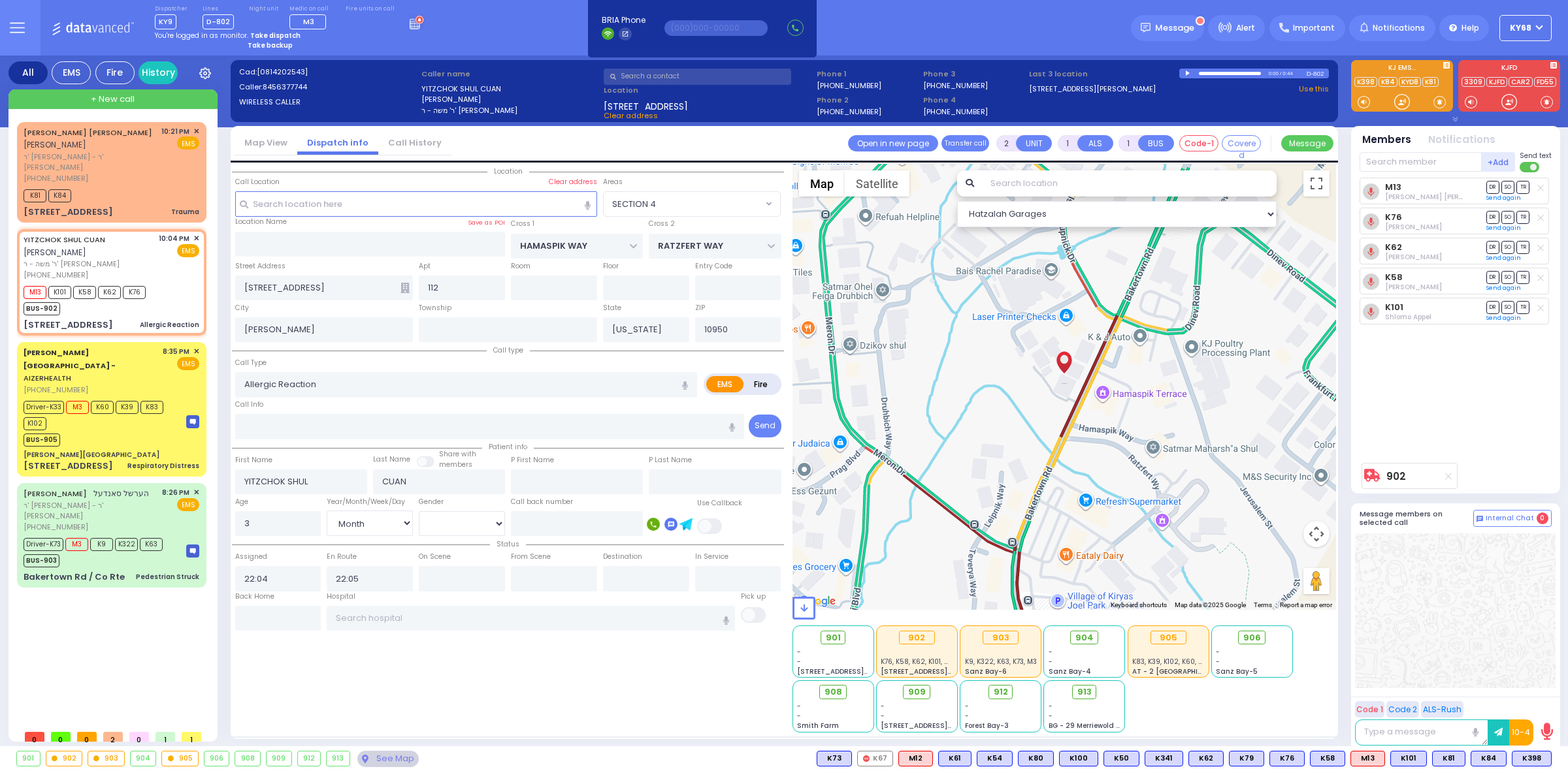
select select
radio input "true"
select select "Month"
select select "[DEMOGRAPHIC_DATA]"
type input "[GEOGRAPHIC_DATA]"
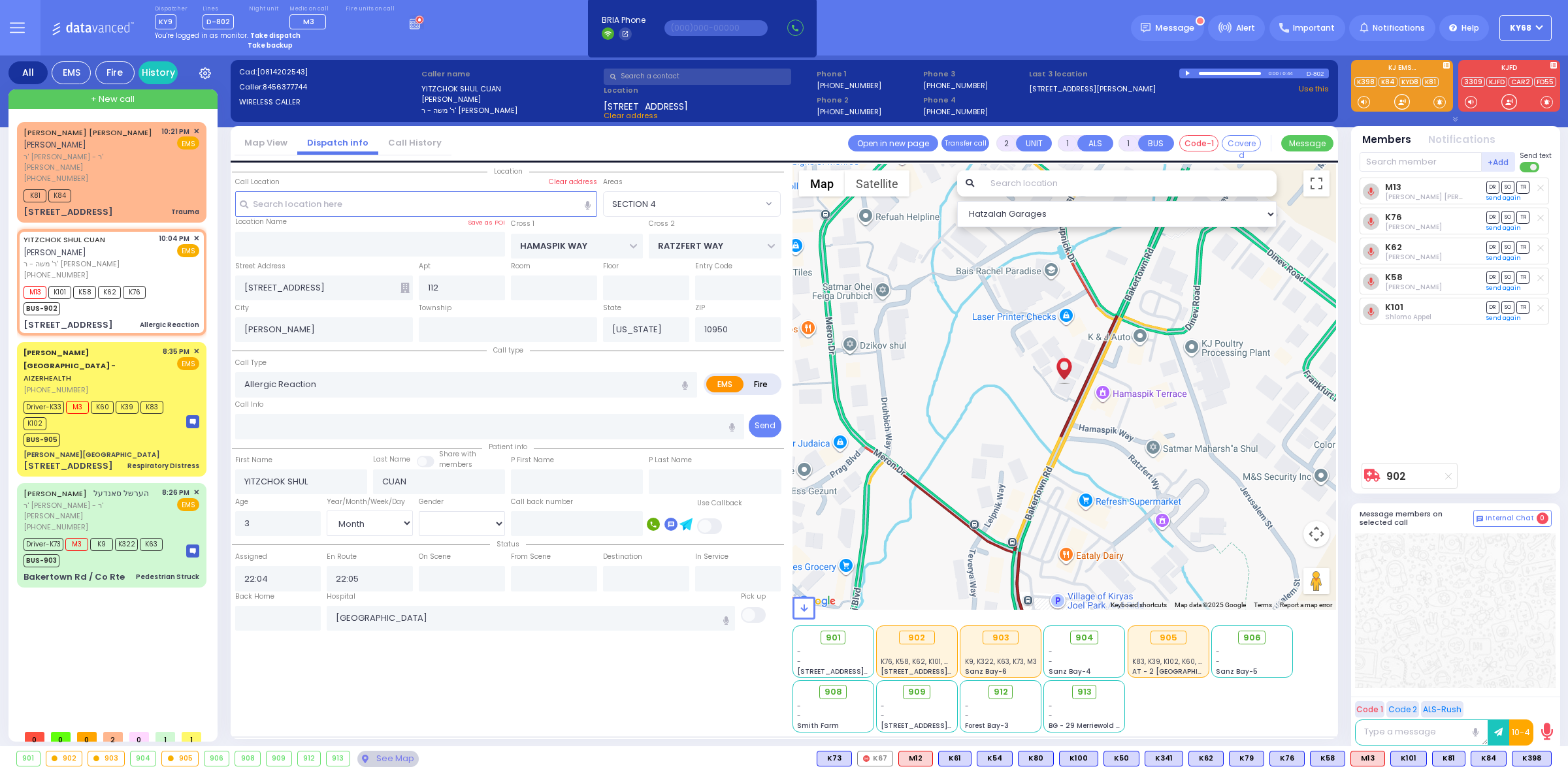
select select "SECTION 4"
select select "Hatzalah Garages"
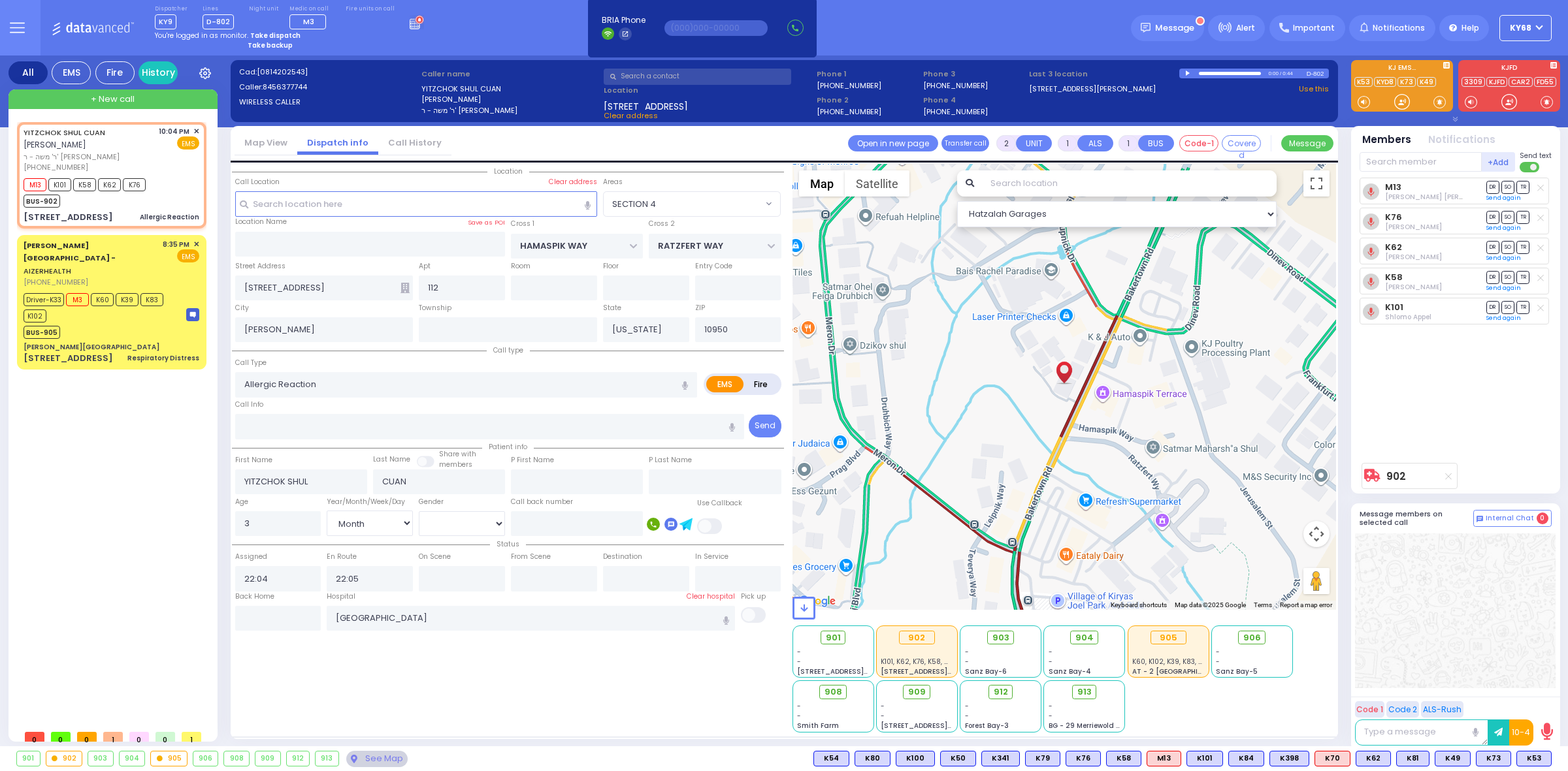
type input "6"
select select
radio input "true"
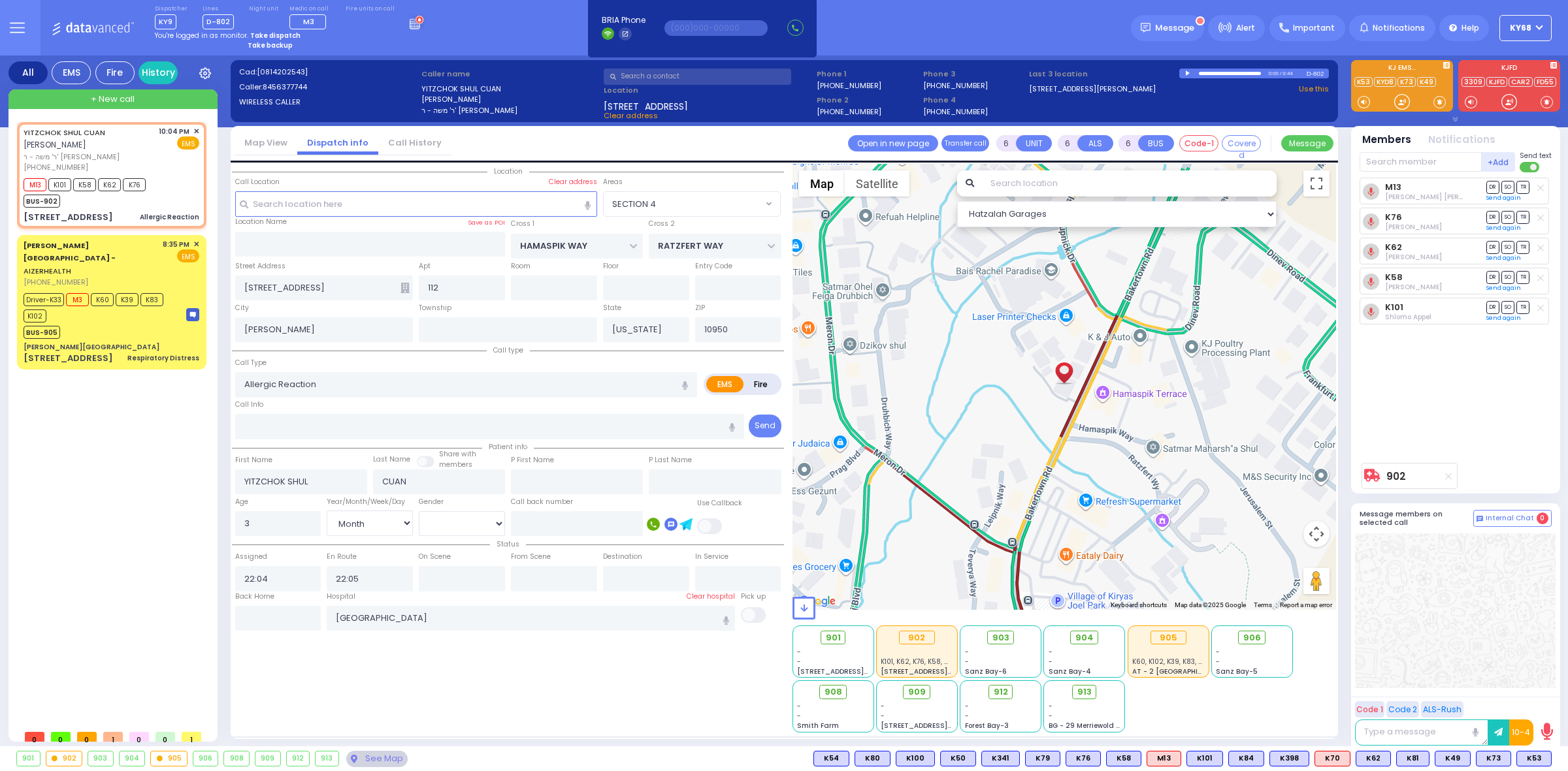
type input "Unknown"
select select "Year"
select select "[DEMOGRAPHIC_DATA]"
select select "SECTION 4"
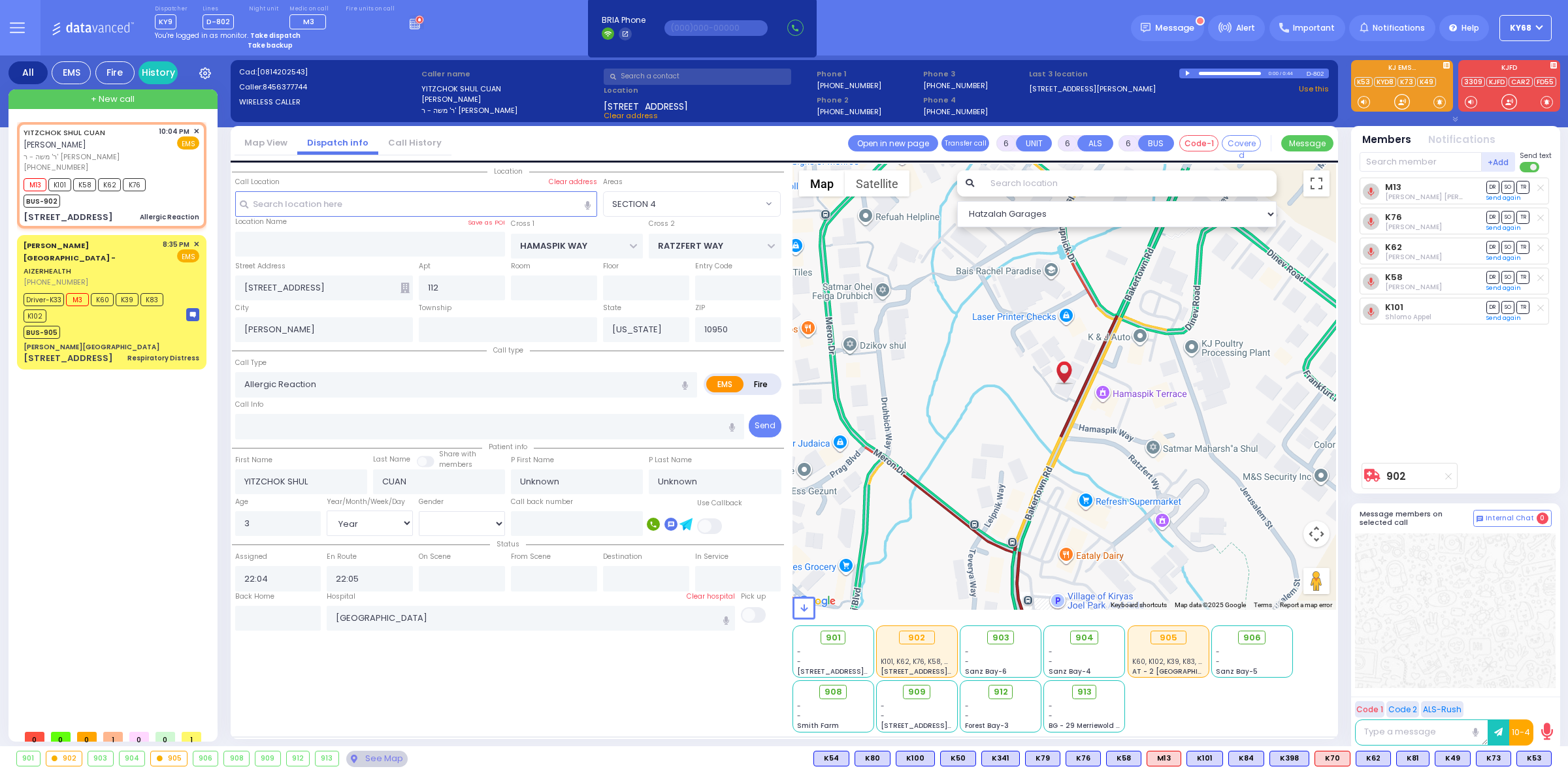
select select "Hatzalah Garages"
select select
radio input "true"
type input "Malka"
type input "Cuan"
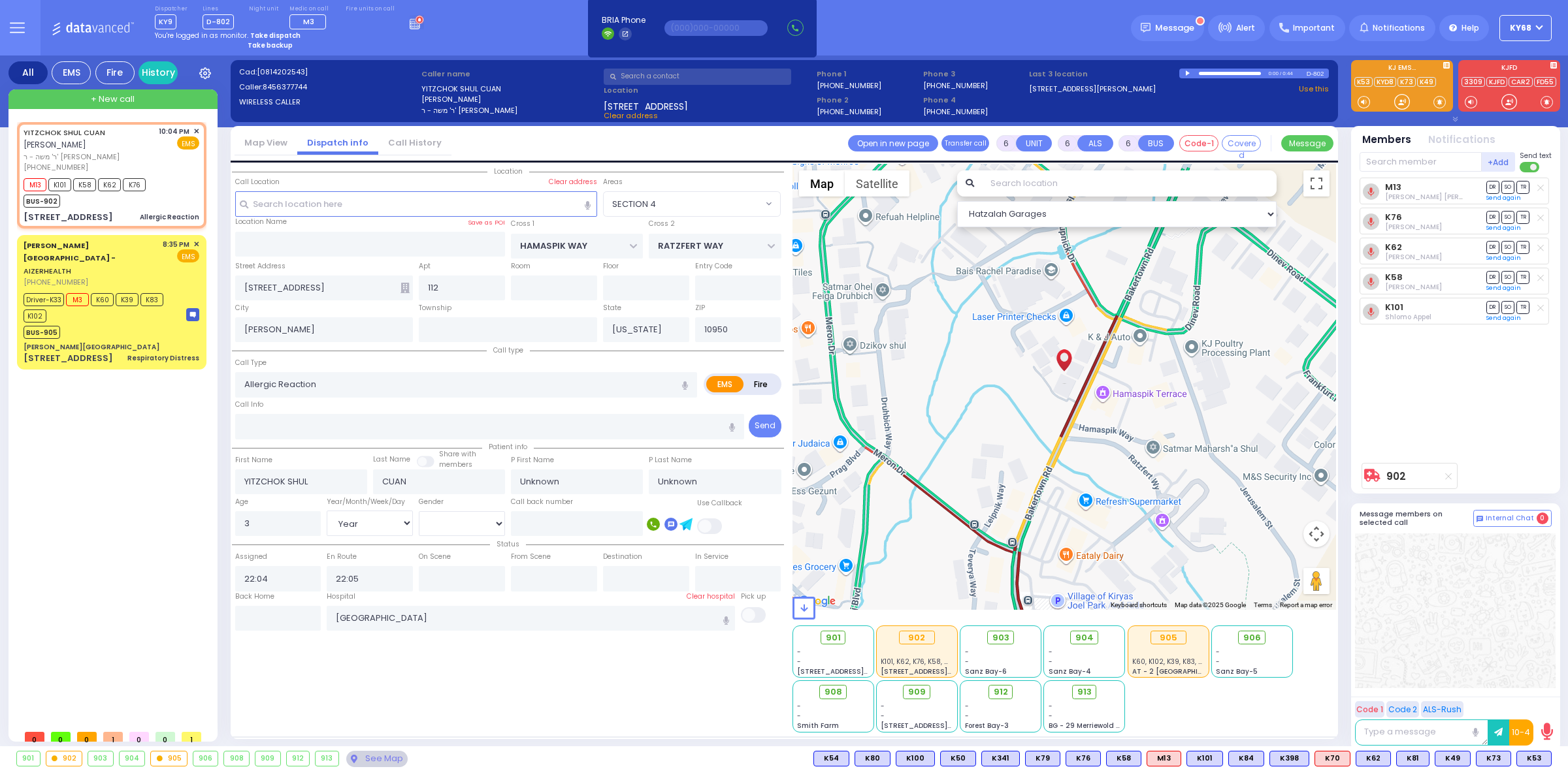
select select "Month"
select select "[DEMOGRAPHIC_DATA]"
select select "SECTION 4"
select select "Hatzalah Garages"
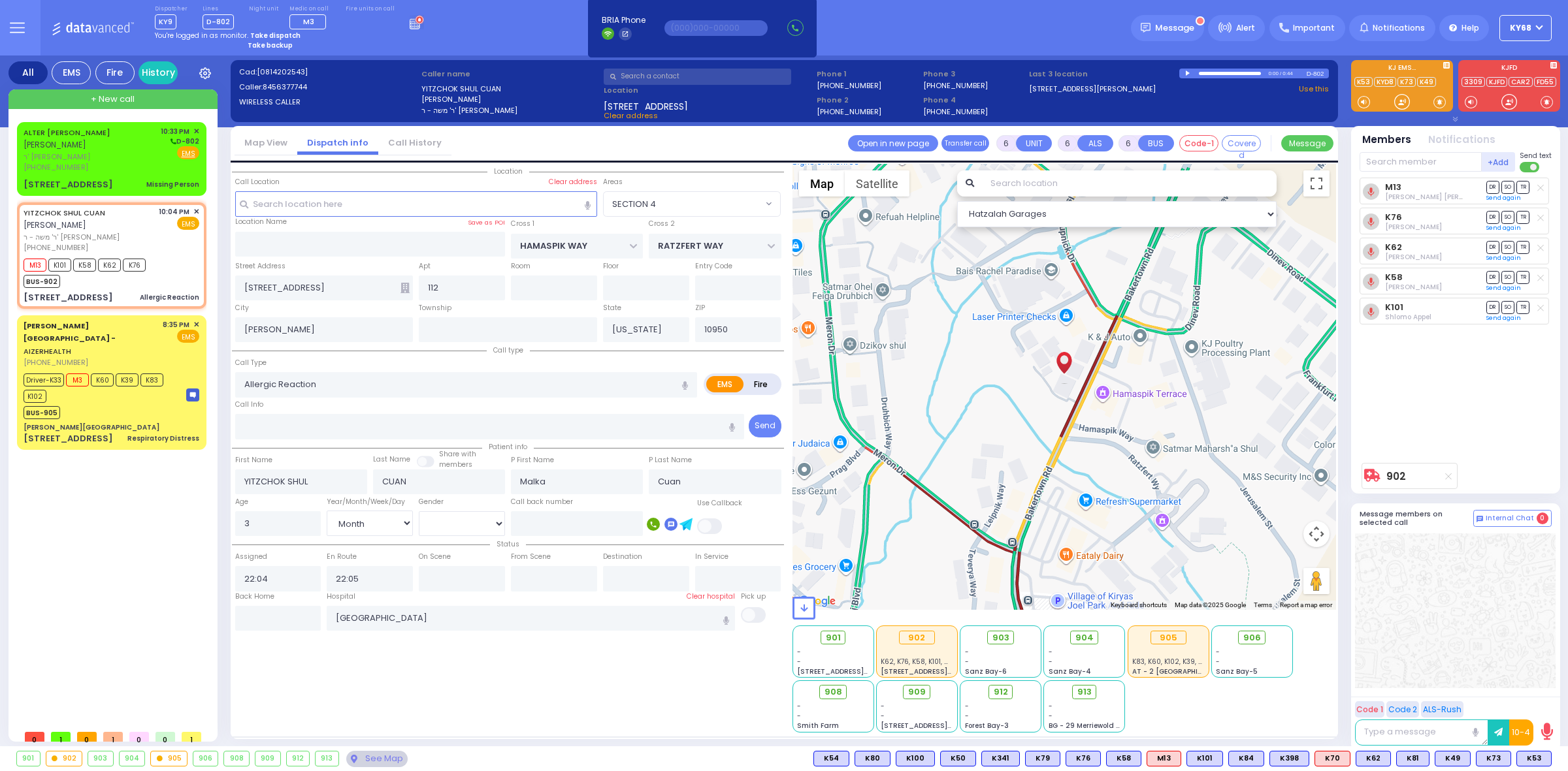
select select
radio input "true"
select select "Month"
select select "[DEMOGRAPHIC_DATA]"
